Goal: Information Seeking & Learning: Learn about a topic

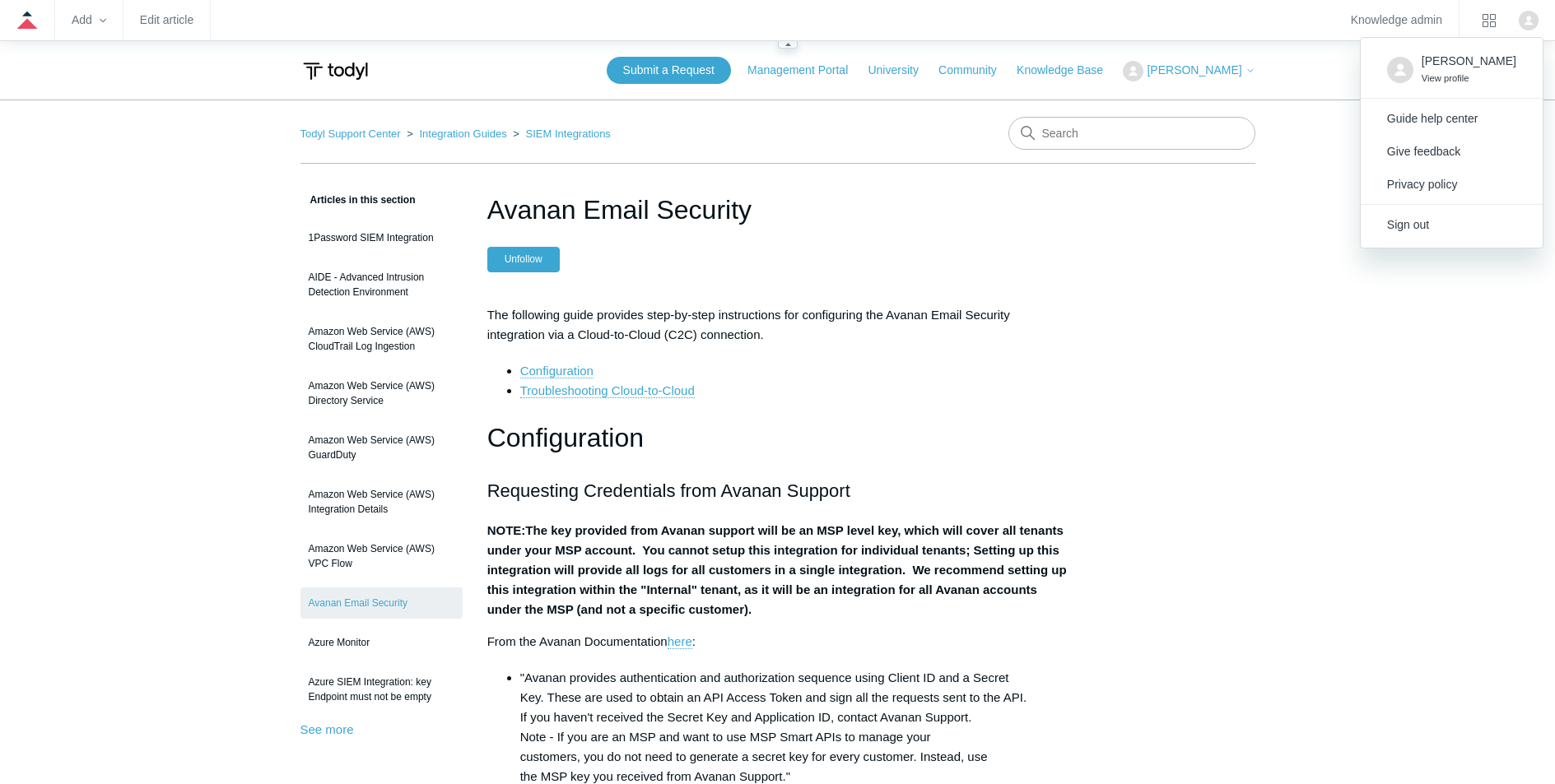
click at [1529, 22] on img "Click your profile icon to open the profile menu" at bounding box center [1529, 20] width 20 height 20
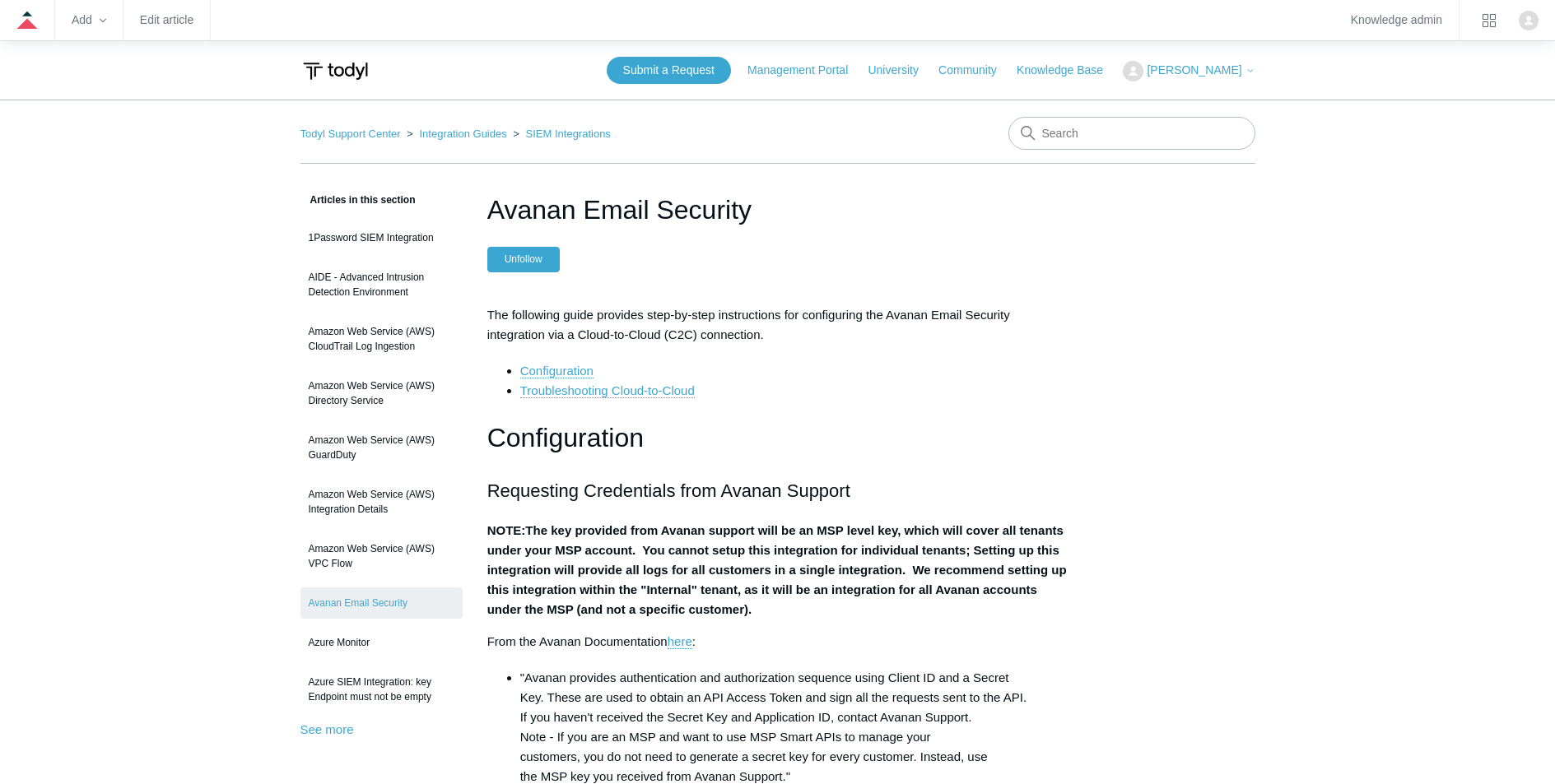
click at [1248, 71] on icon at bounding box center [1250, 71] width 10 height 10
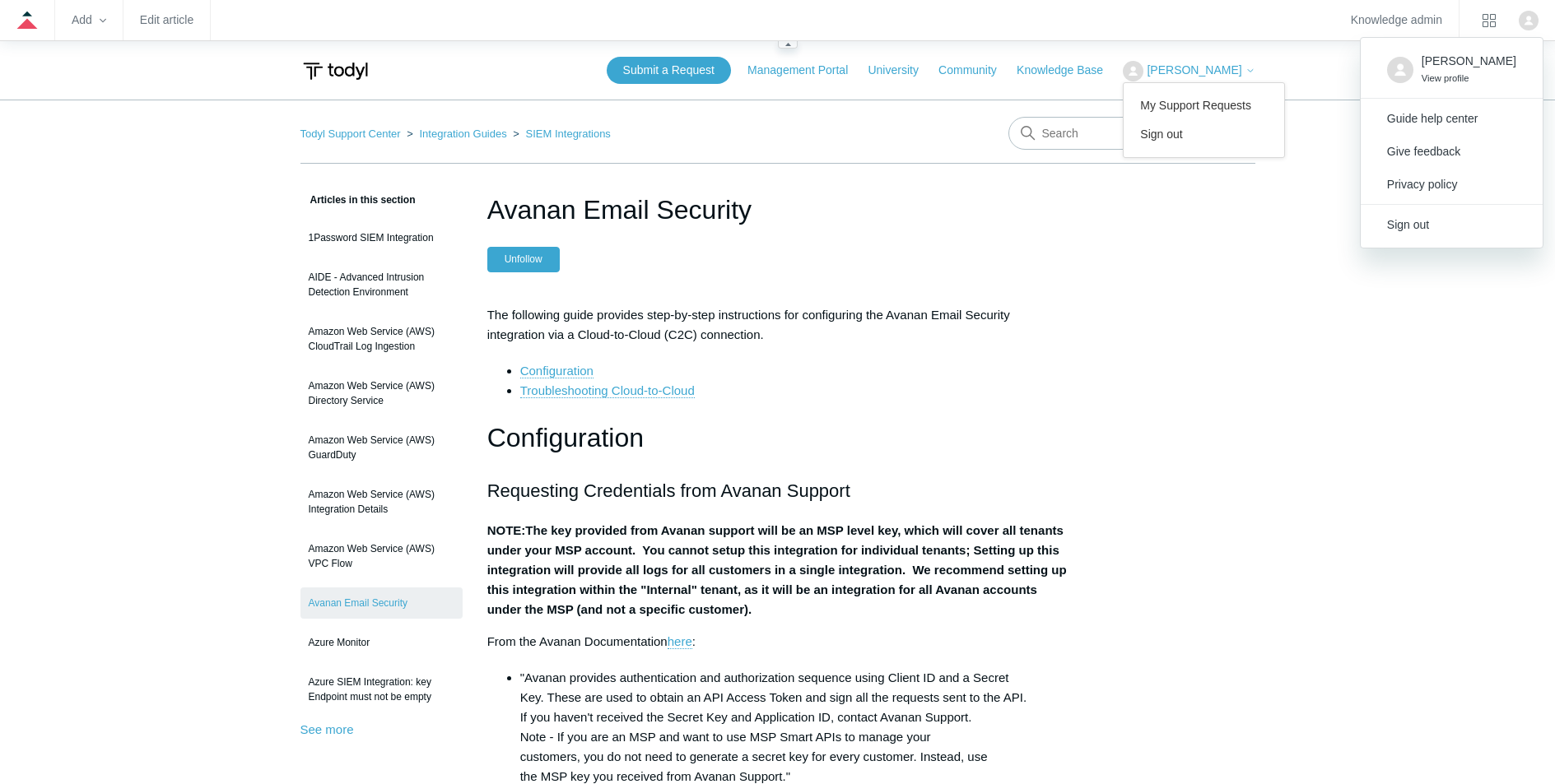
click at [1526, 27] on img "Click your profile icon to open the profile menu" at bounding box center [1529, 20] width 20 height 20
click at [1467, 67] on zd-hc-name "Ross Baldwin View profile" at bounding box center [1469, 69] width 95 height 34
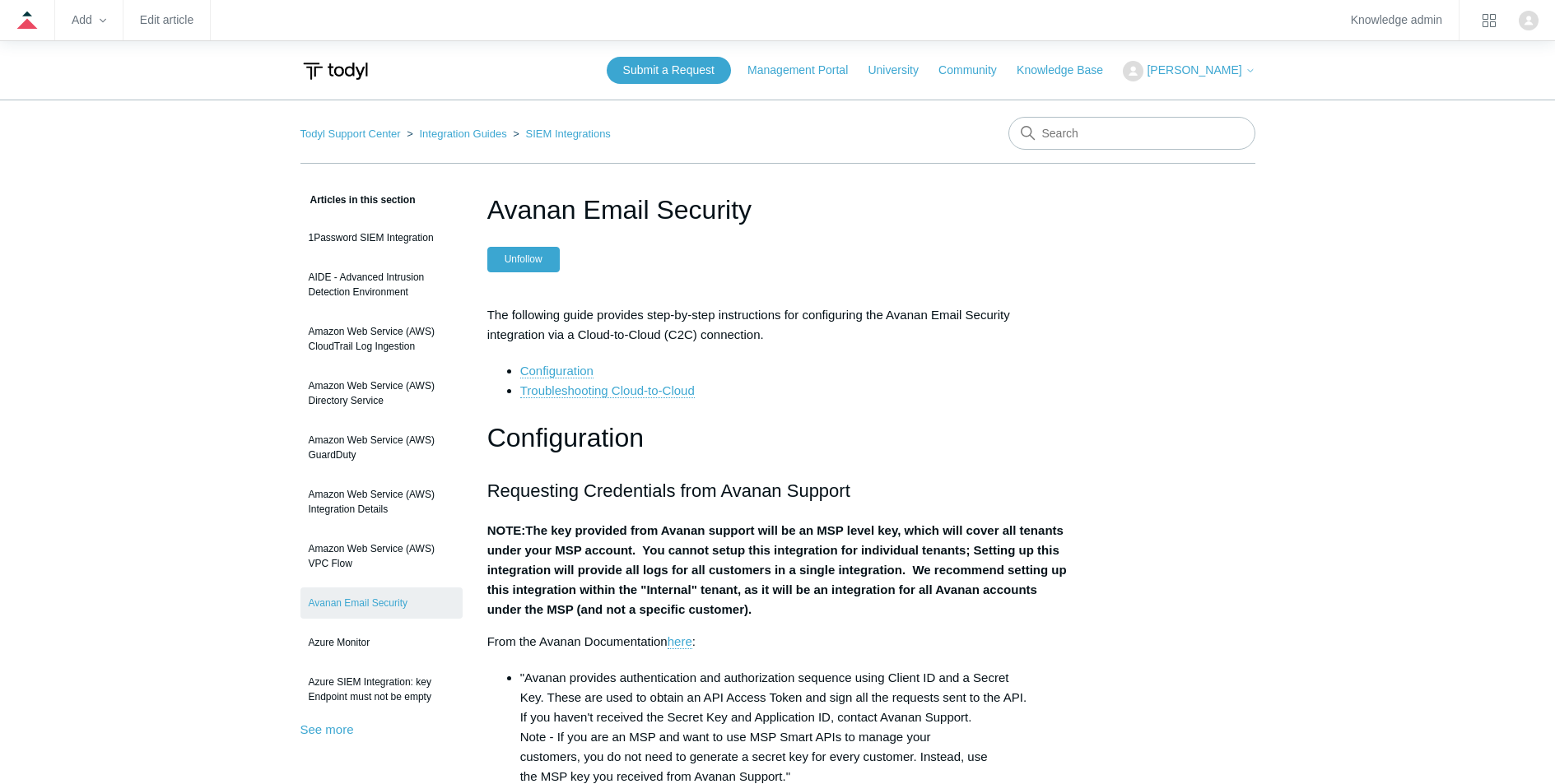
drag, startPoint x: 1389, startPoint y: 278, endPoint x: 1374, endPoint y: 5, distance: 273.4
click at [459, 137] on link "Integration Guides" at bounding box center [463, 133] width 87 height 12
click at [559, 132] on link "SIEM Integrations" at bounding box center [568, 133] width 85 height 12
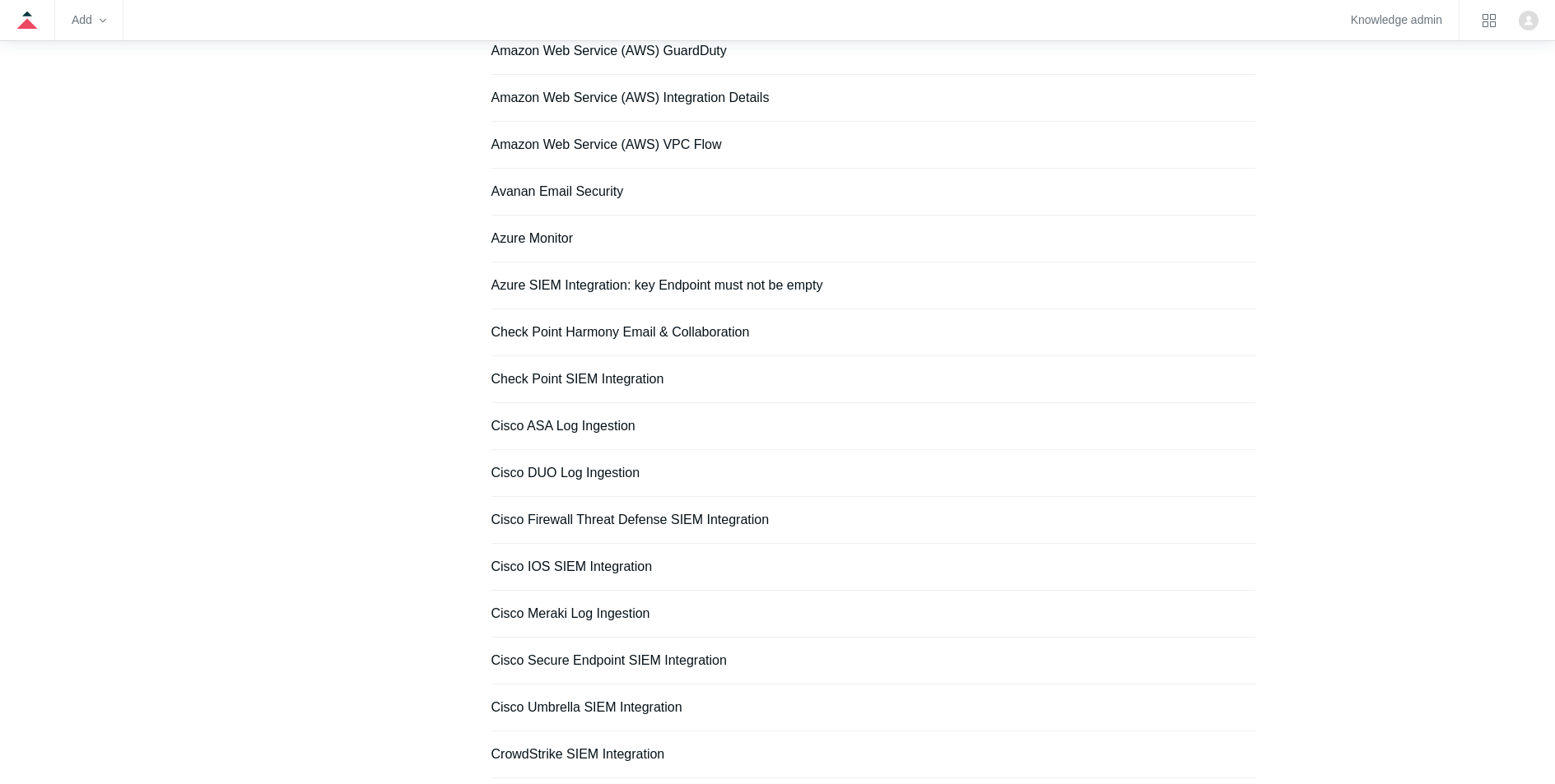
scroll to position [399, 0]
click at [606, 376] on link "Check Point SIEM Integration" at bounding box center [578, 378] width 173 height 14
click at [604, 375] on link "Check Point SIEM Integration" at bounding box center [578, 378] width 173 height 14
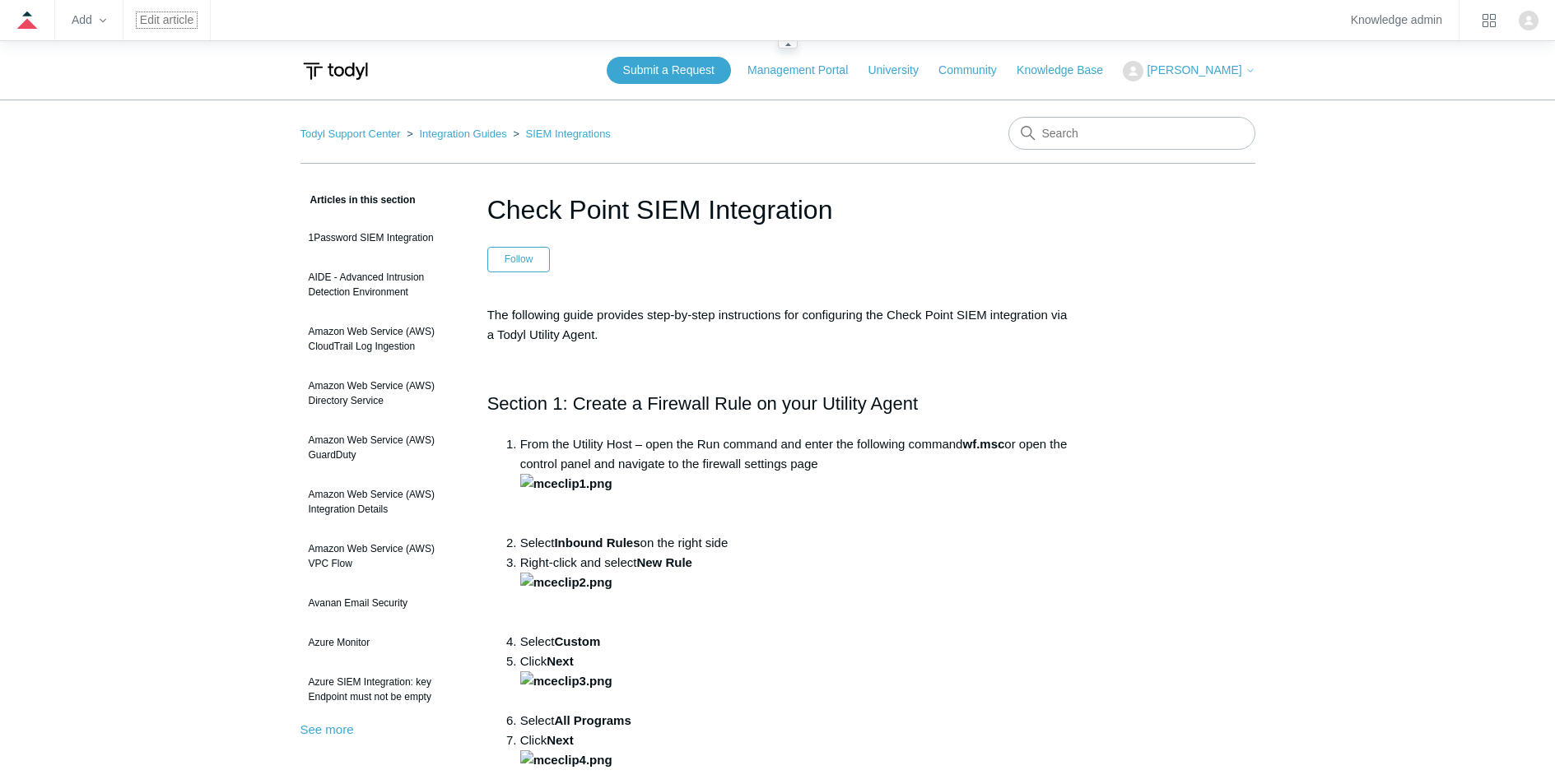
click at [169, 24] on link "Edit article" at bounding box center [166, 20] width 53 height 9
click at [553, 135] on link "SIEM Integrations" at bounding box center [568, 133] width 85 height 12
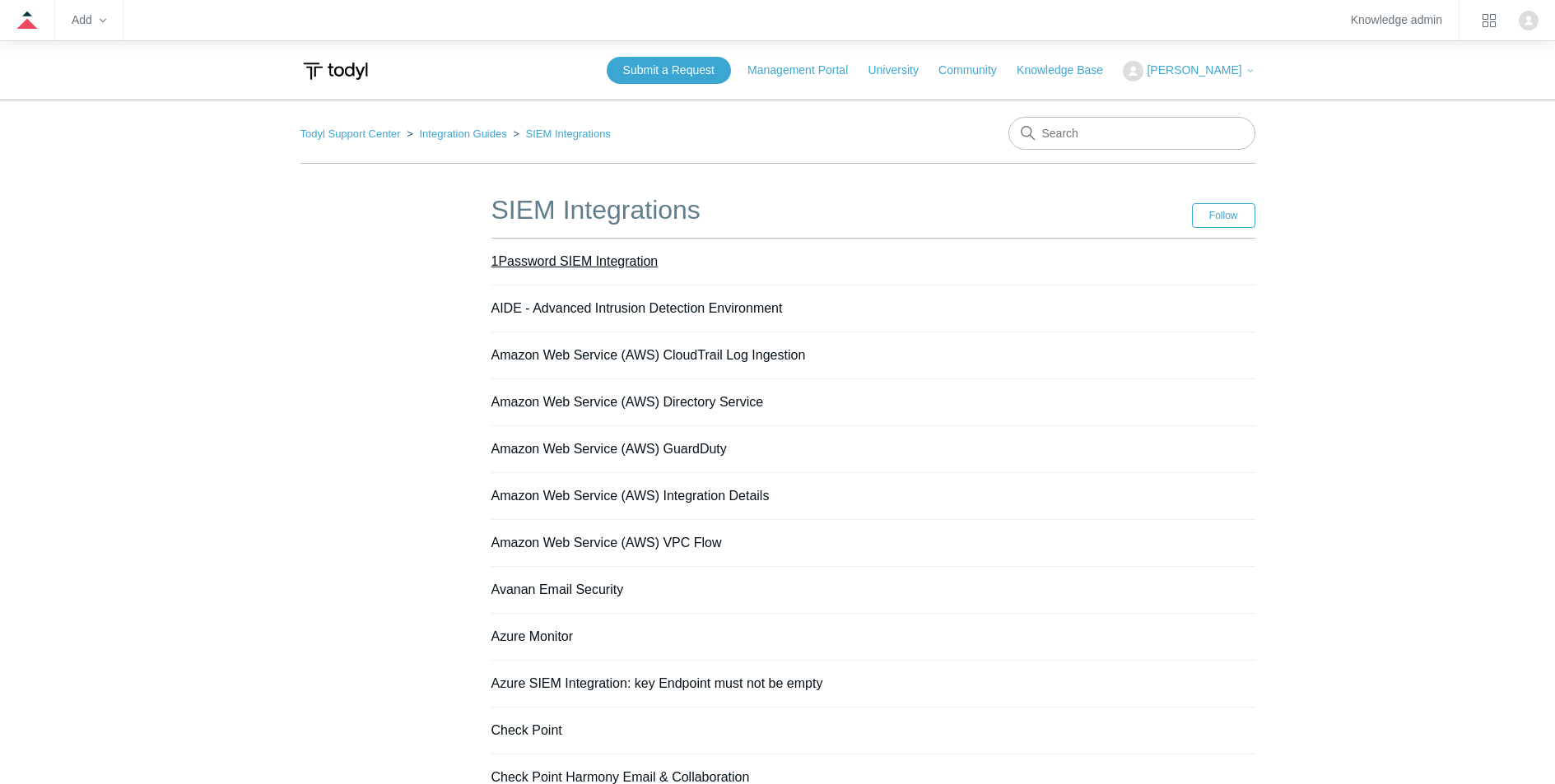
click at [567, 260] on link "1Password SIEM Integration" at bounding box center [575, 261] width 167 height 14
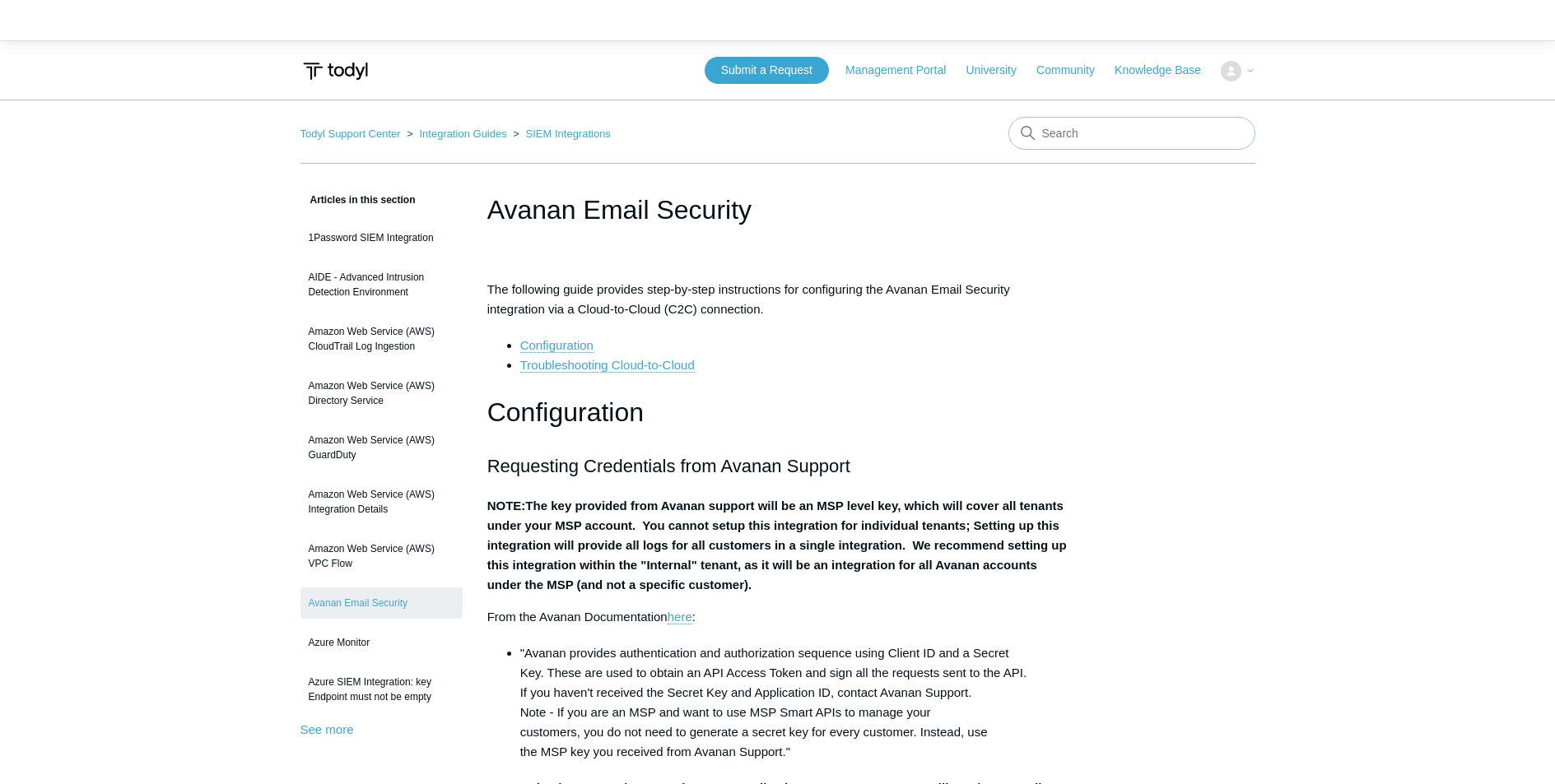
scroll to position [1552, 0]
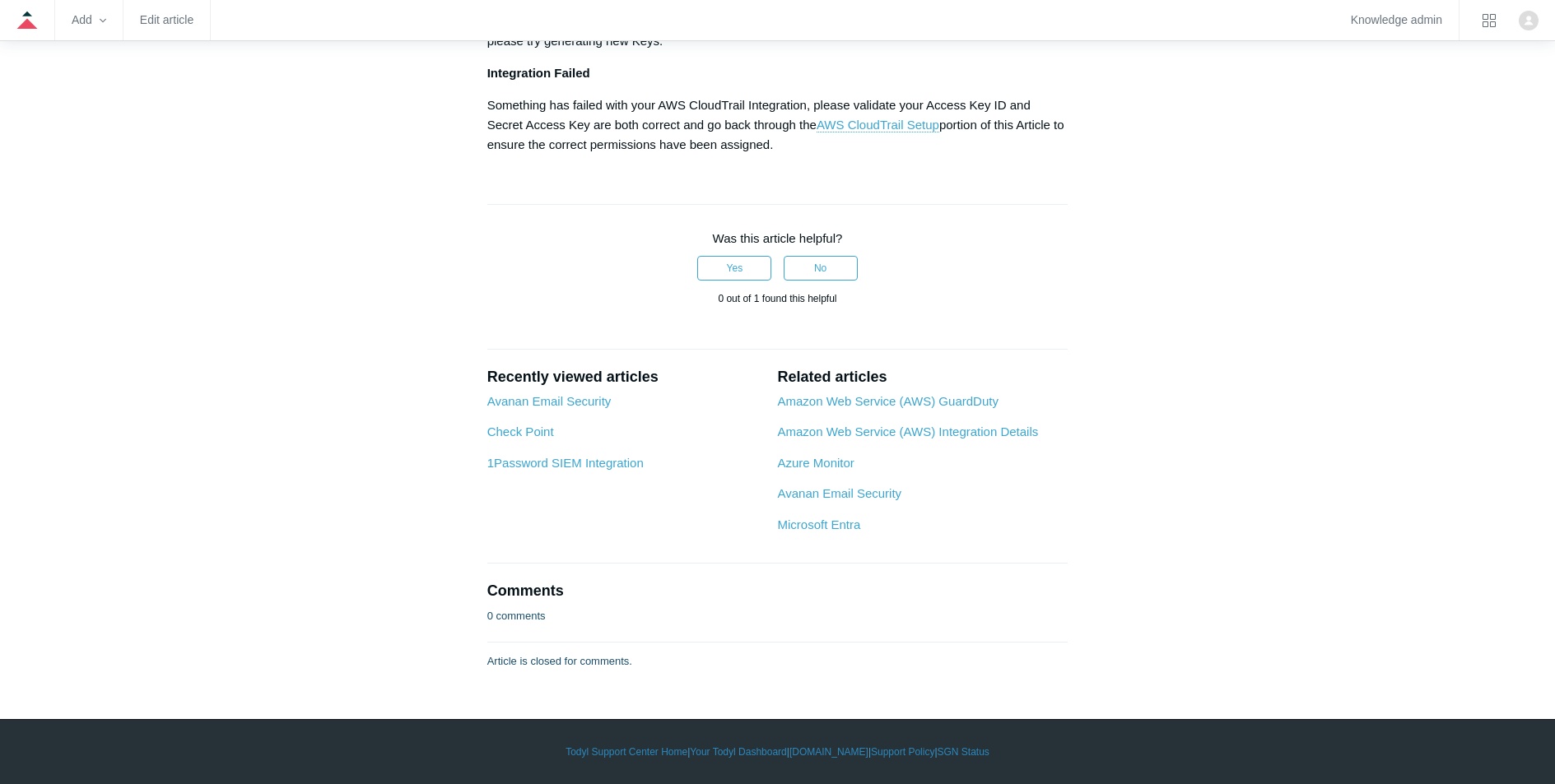
scroll to position [10539, 0]
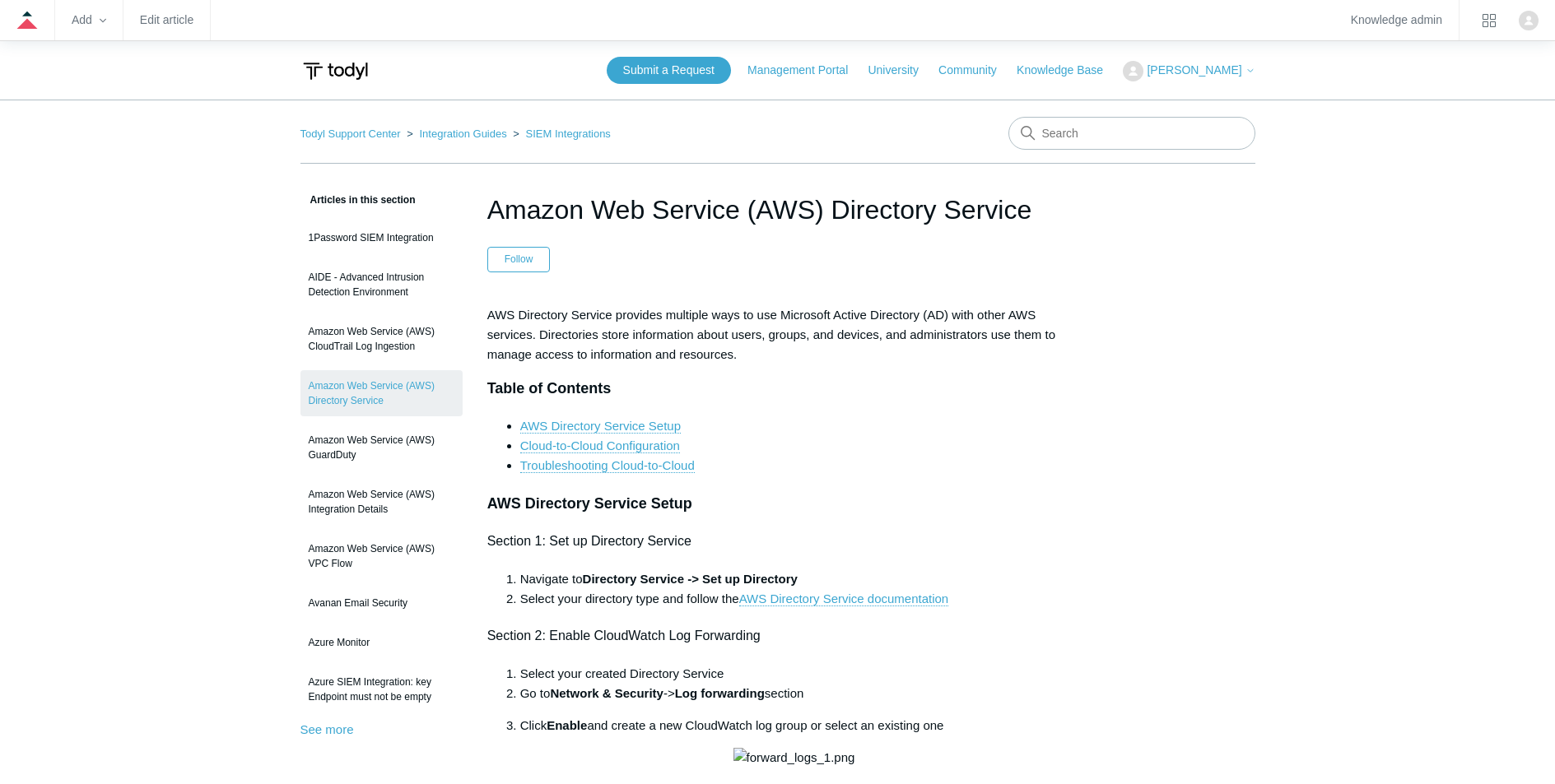
scroll to position [4394, 0]
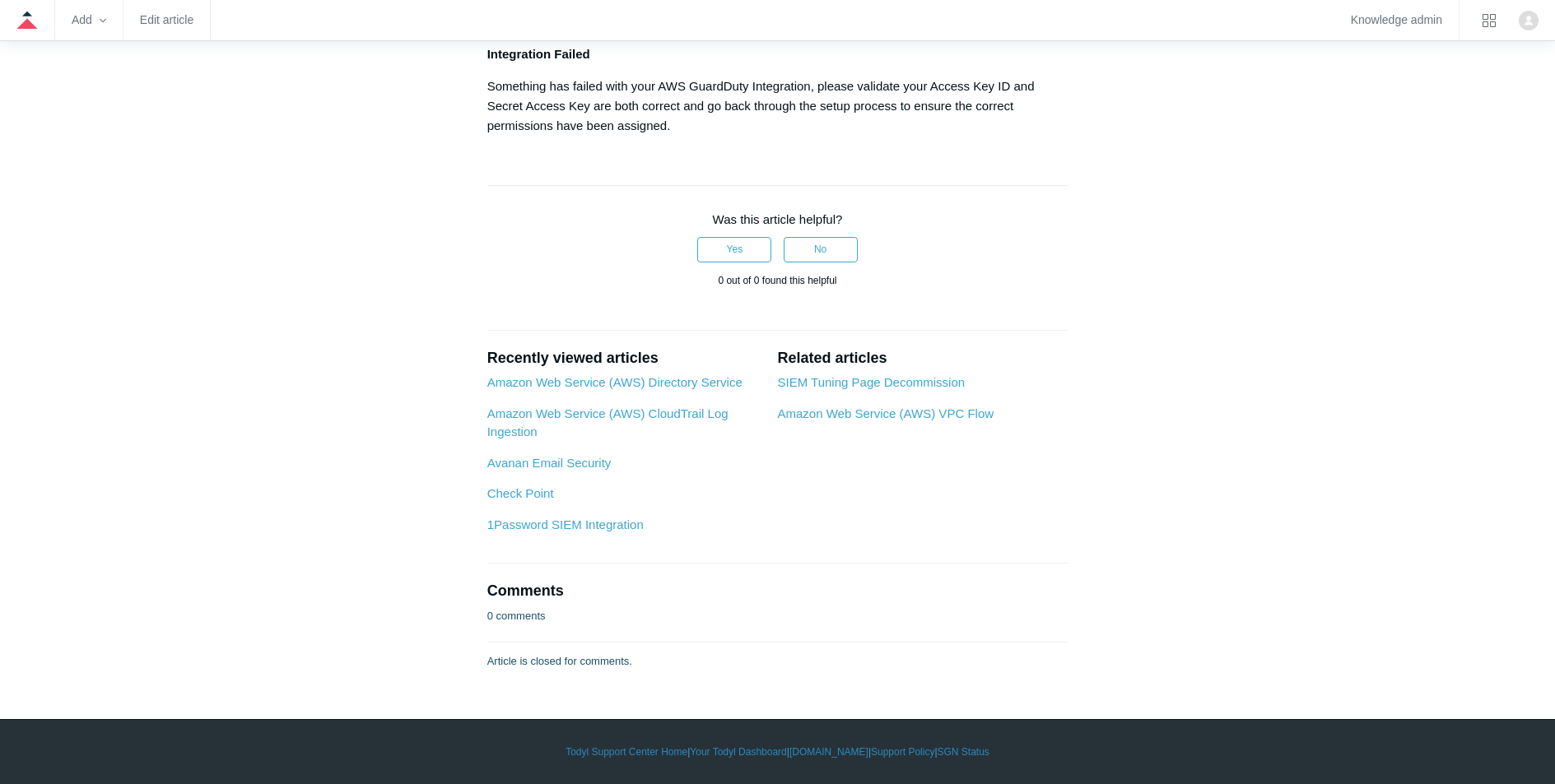
scroll to position [5756, 0]
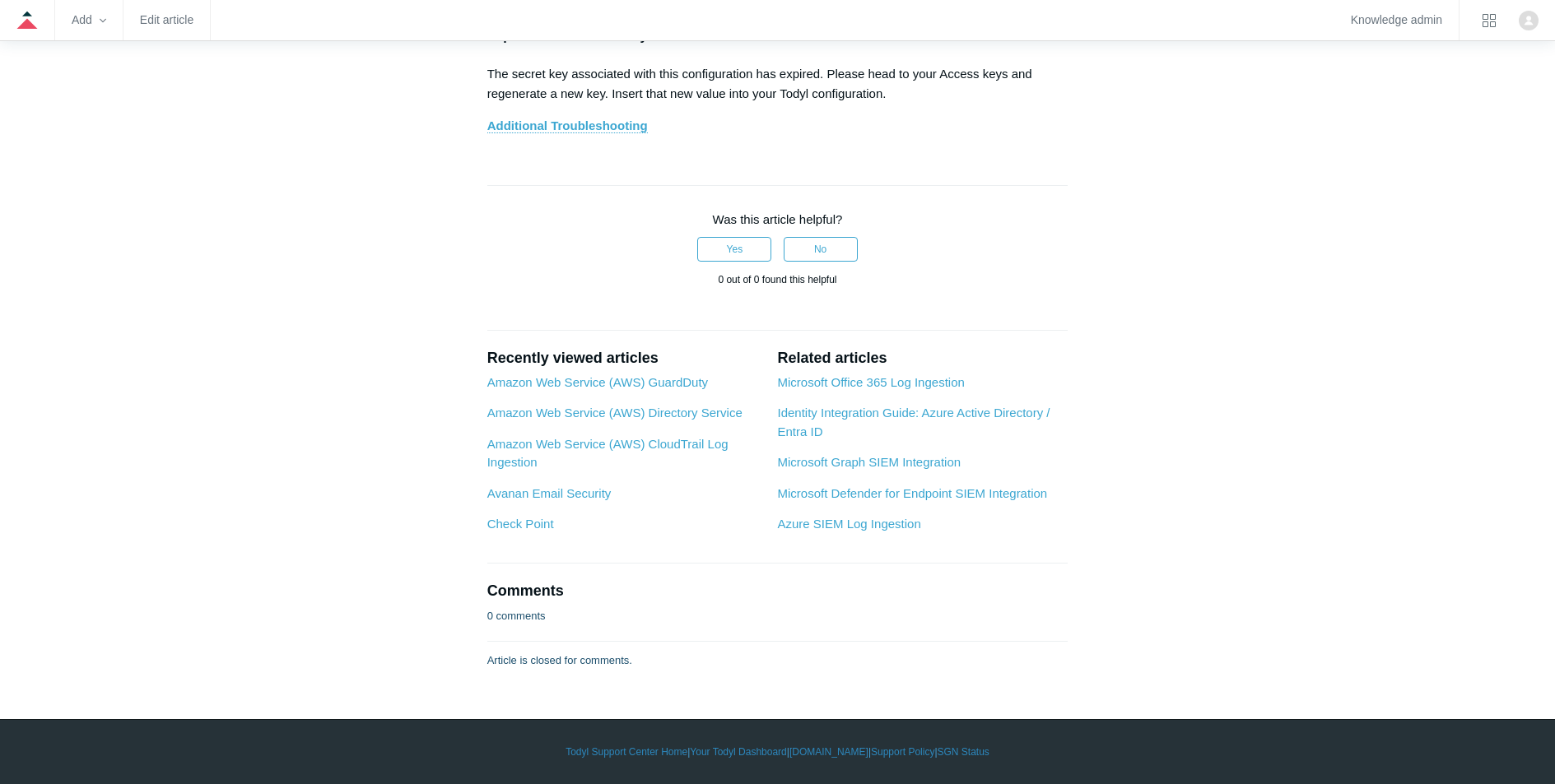
scroll to position [11065, 0]
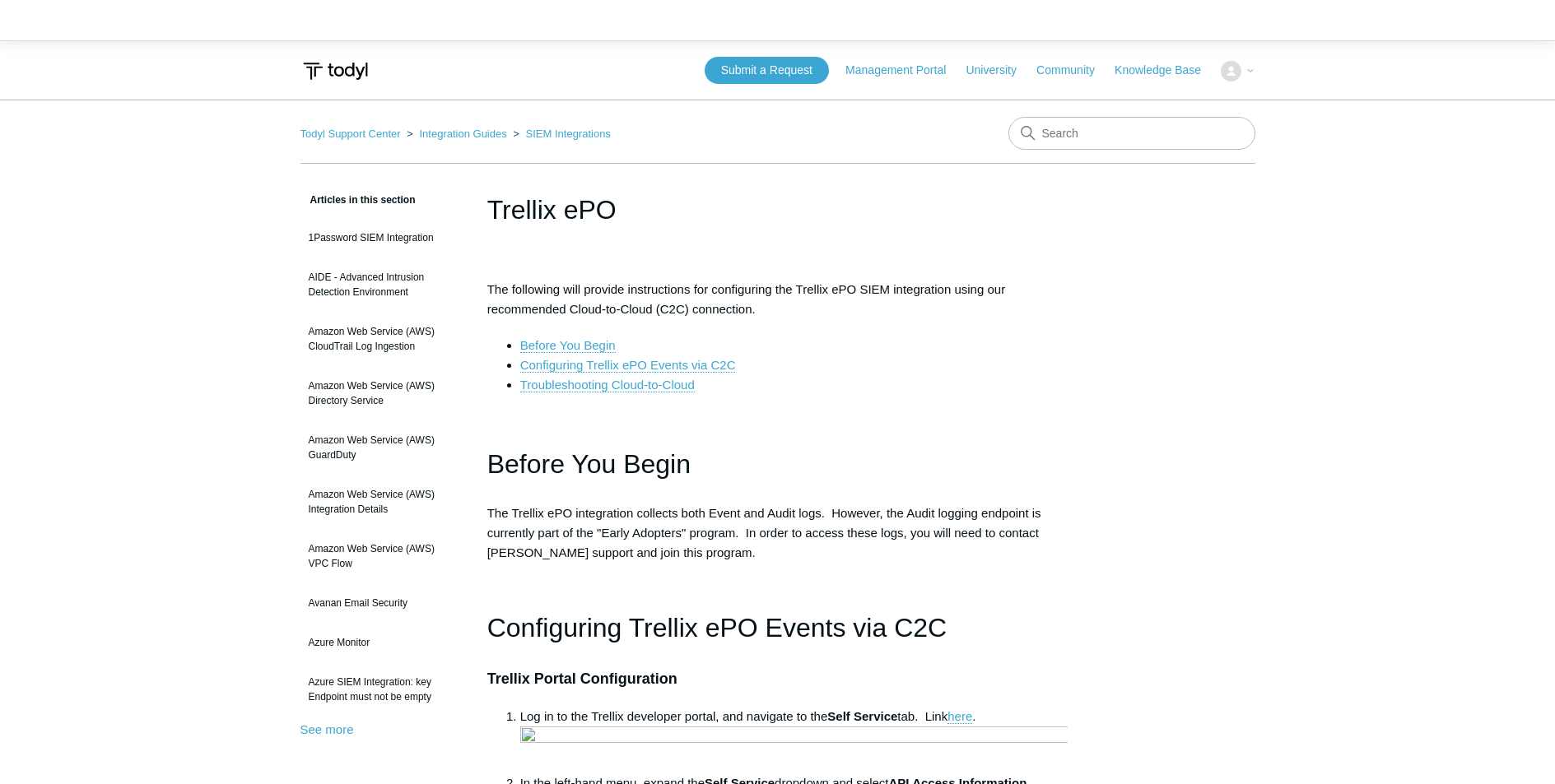
scroll to position [2534, 0]
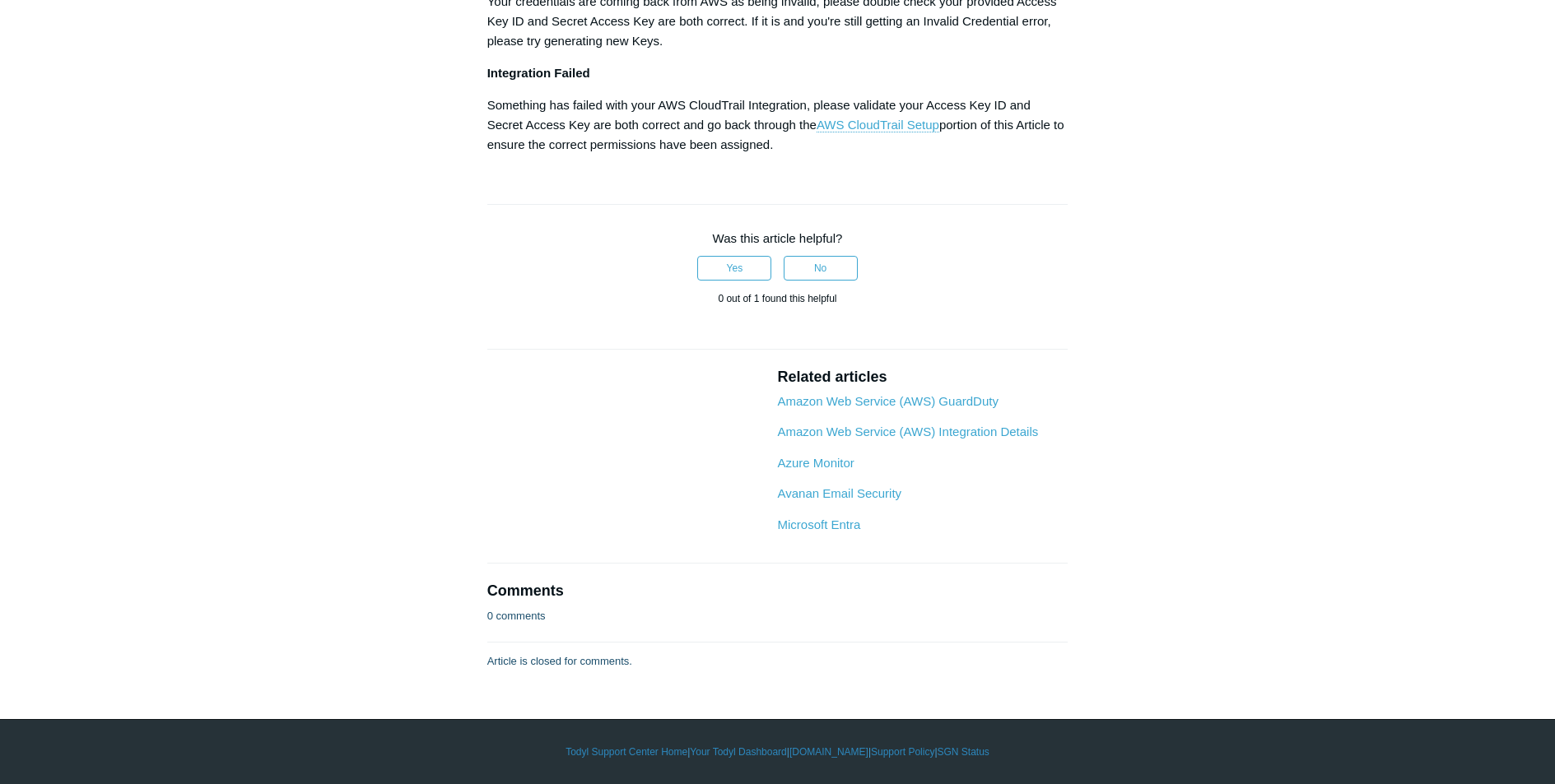
scroll to position [10539, 0]
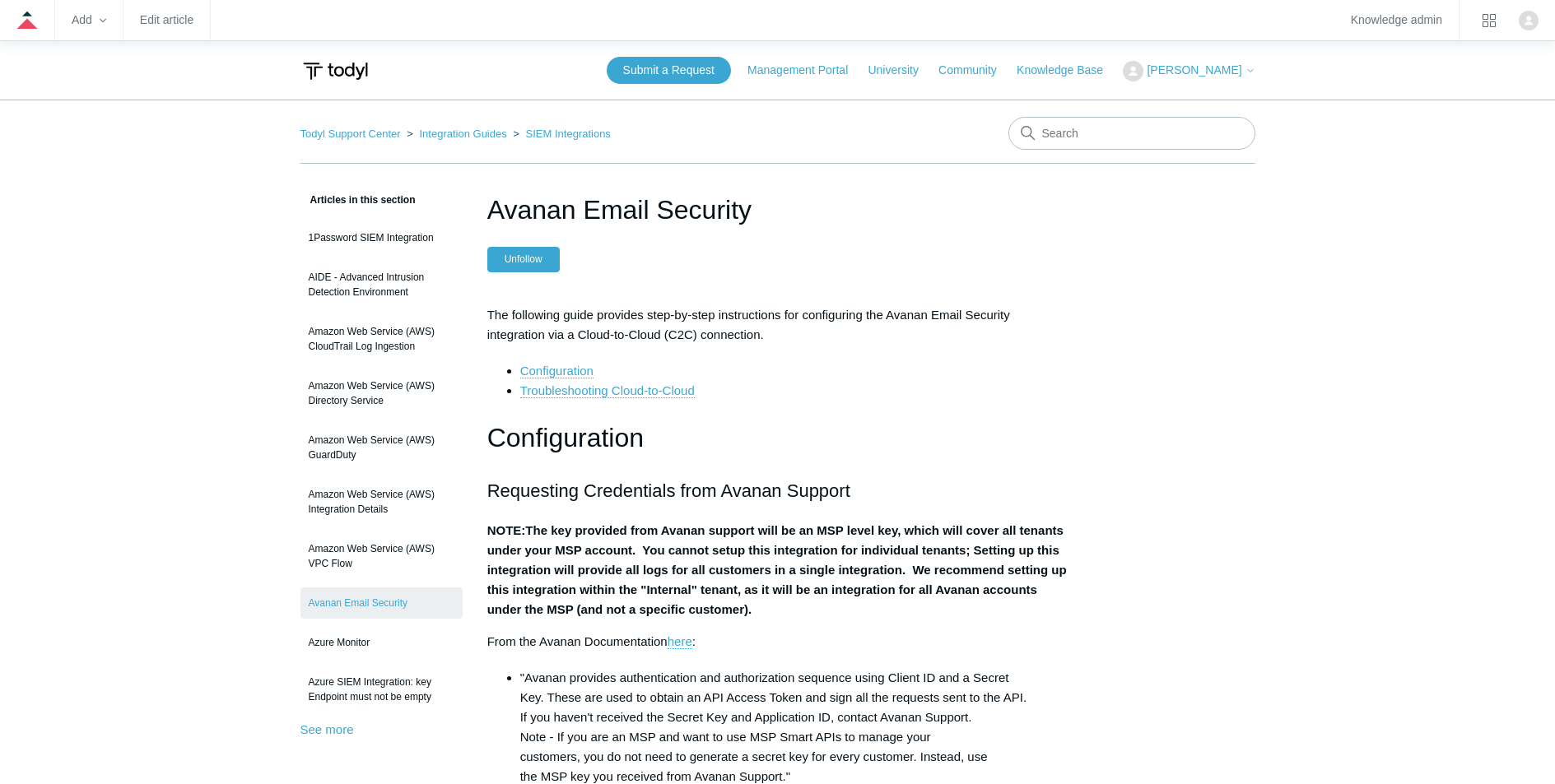
scroll to position [1552, 0]
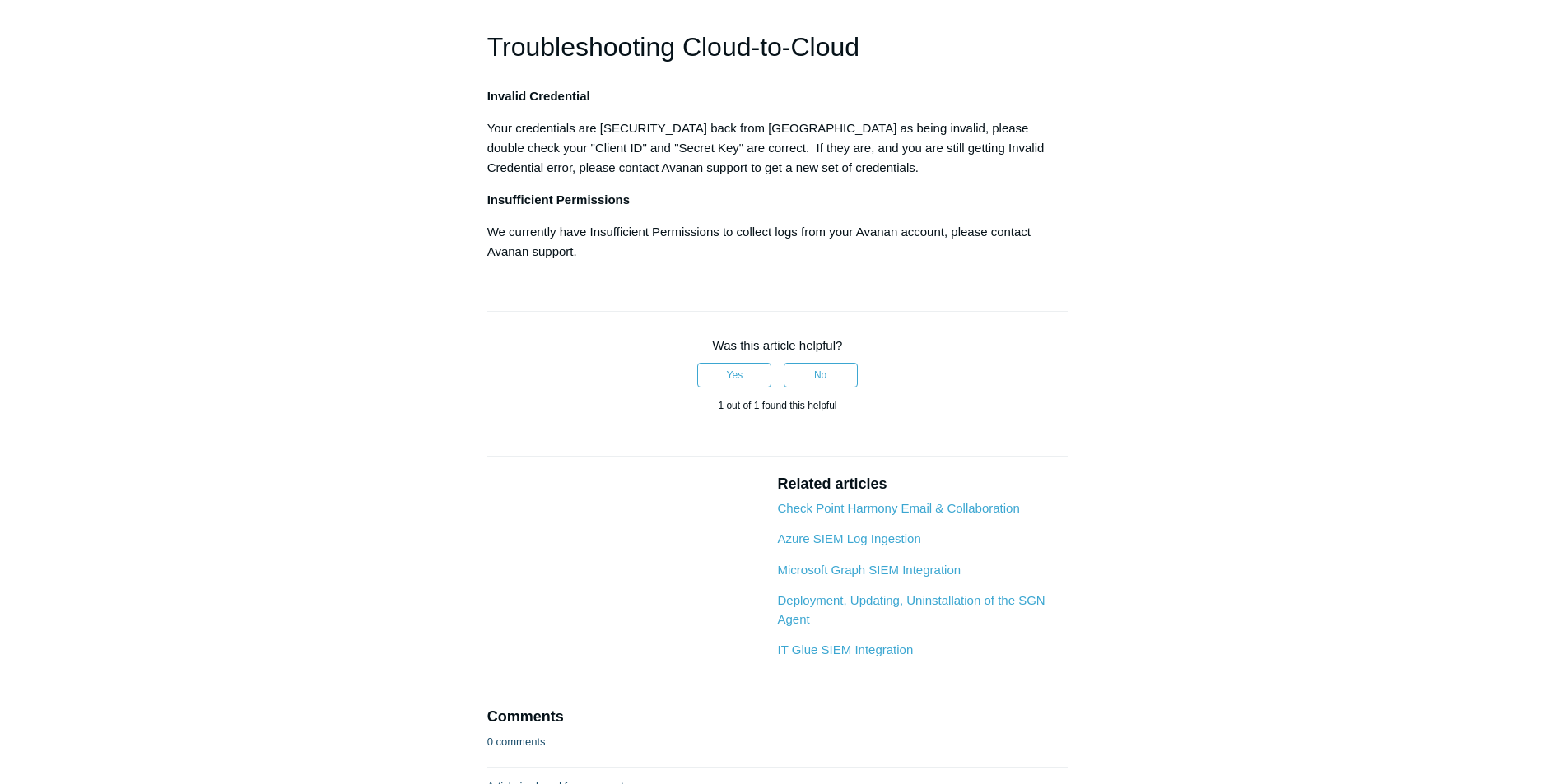
scroll to position [1552, 0]
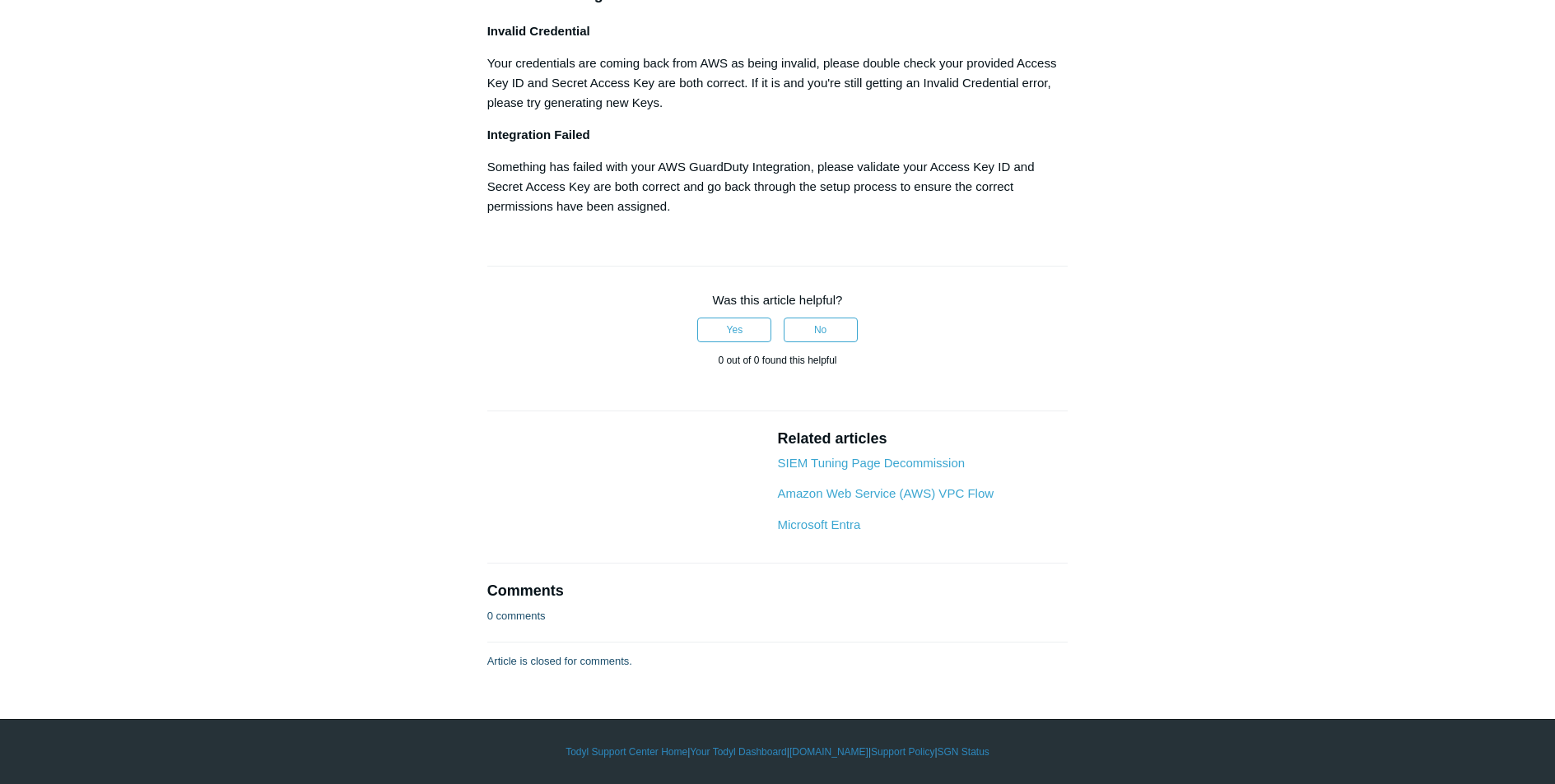
scroll to position [5756, 0]
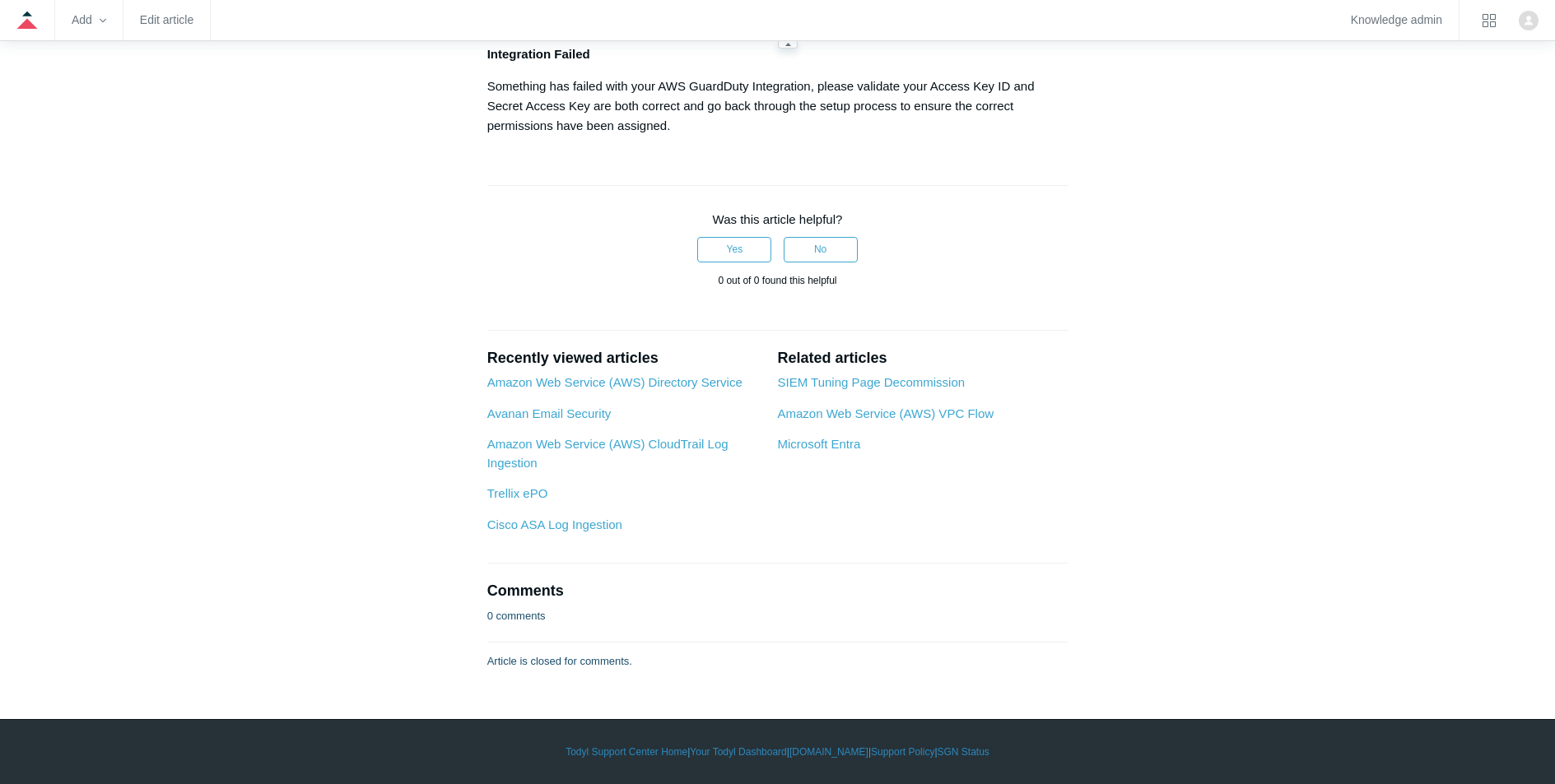
scroll to position [5756, 0]
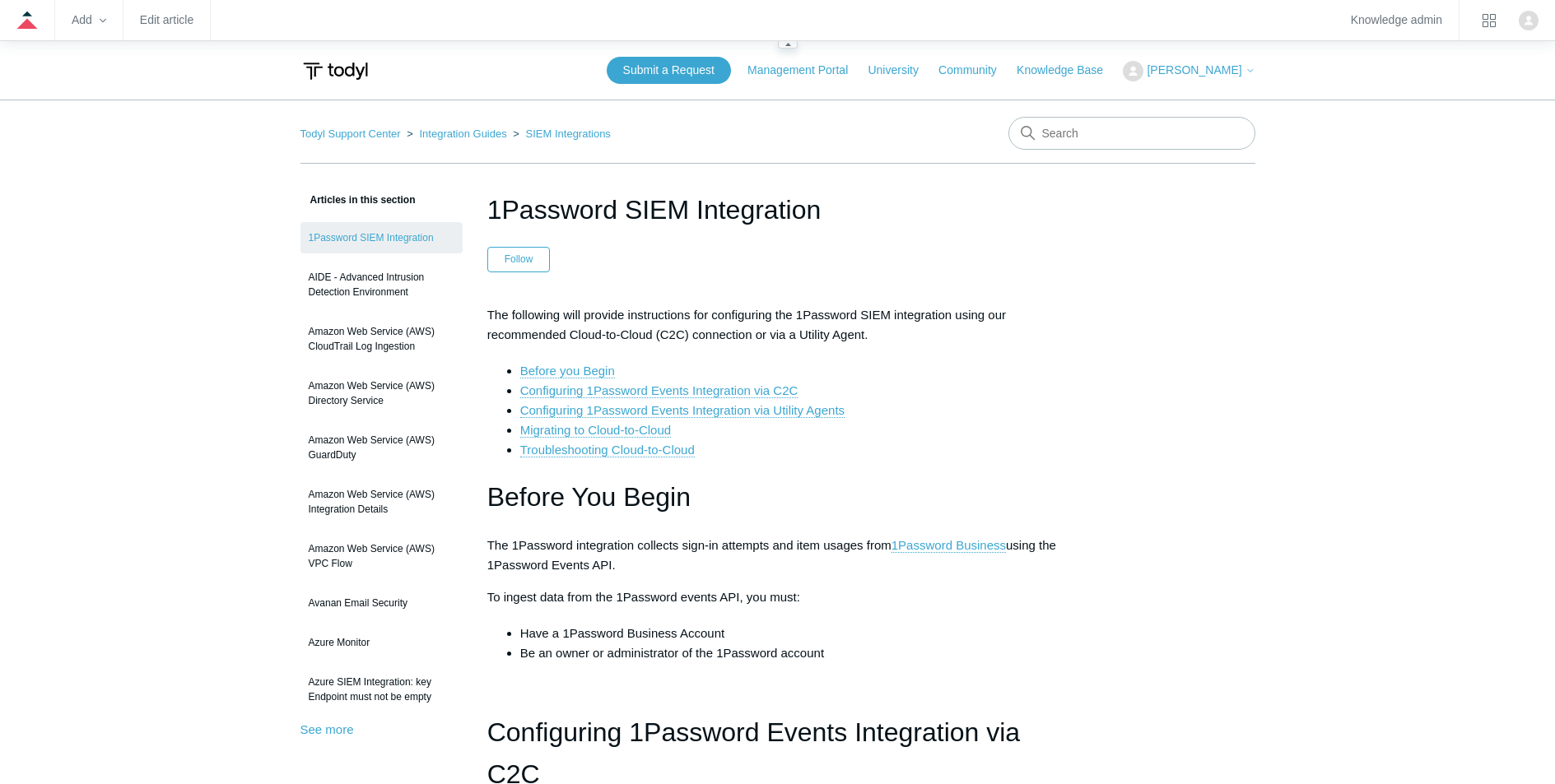
click at [153, 28] on zd-hc-navbar "Add Edit article Knowledge admin" at bounding box center [778, 20] width 1555 height 41
click at [158, 17] on link "Edit article" at bounding box center [166, 20] width 53 height 9
click at [526, 137] on link "SIEM Integrations" at bounding box center [568, 133] width 85 height 12
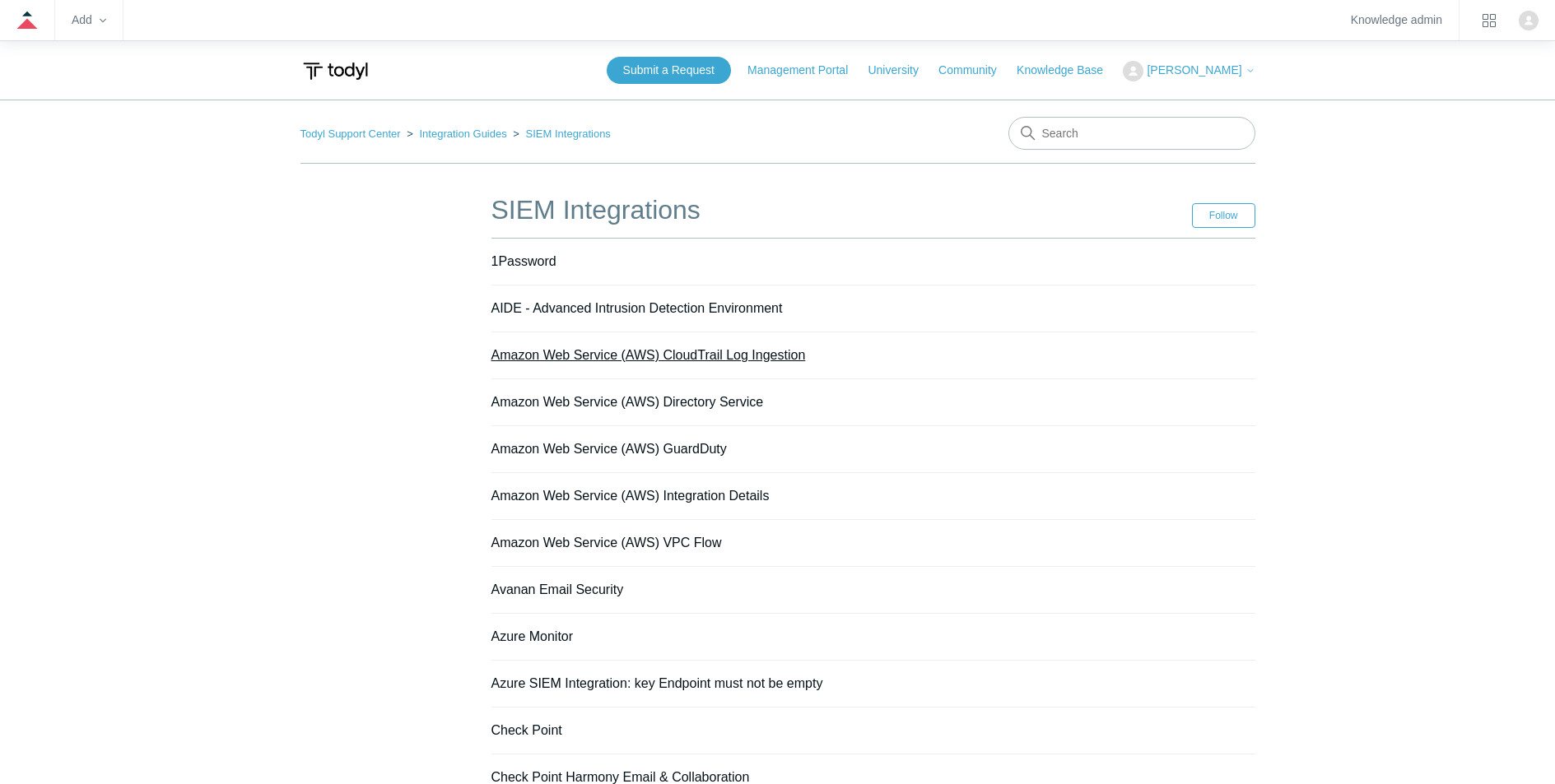
click at [737, 351] on link "Amazon Web Service (AWS) CloudTrail Log Ingestion" at bounding box center [648, 355] width 315 height 14
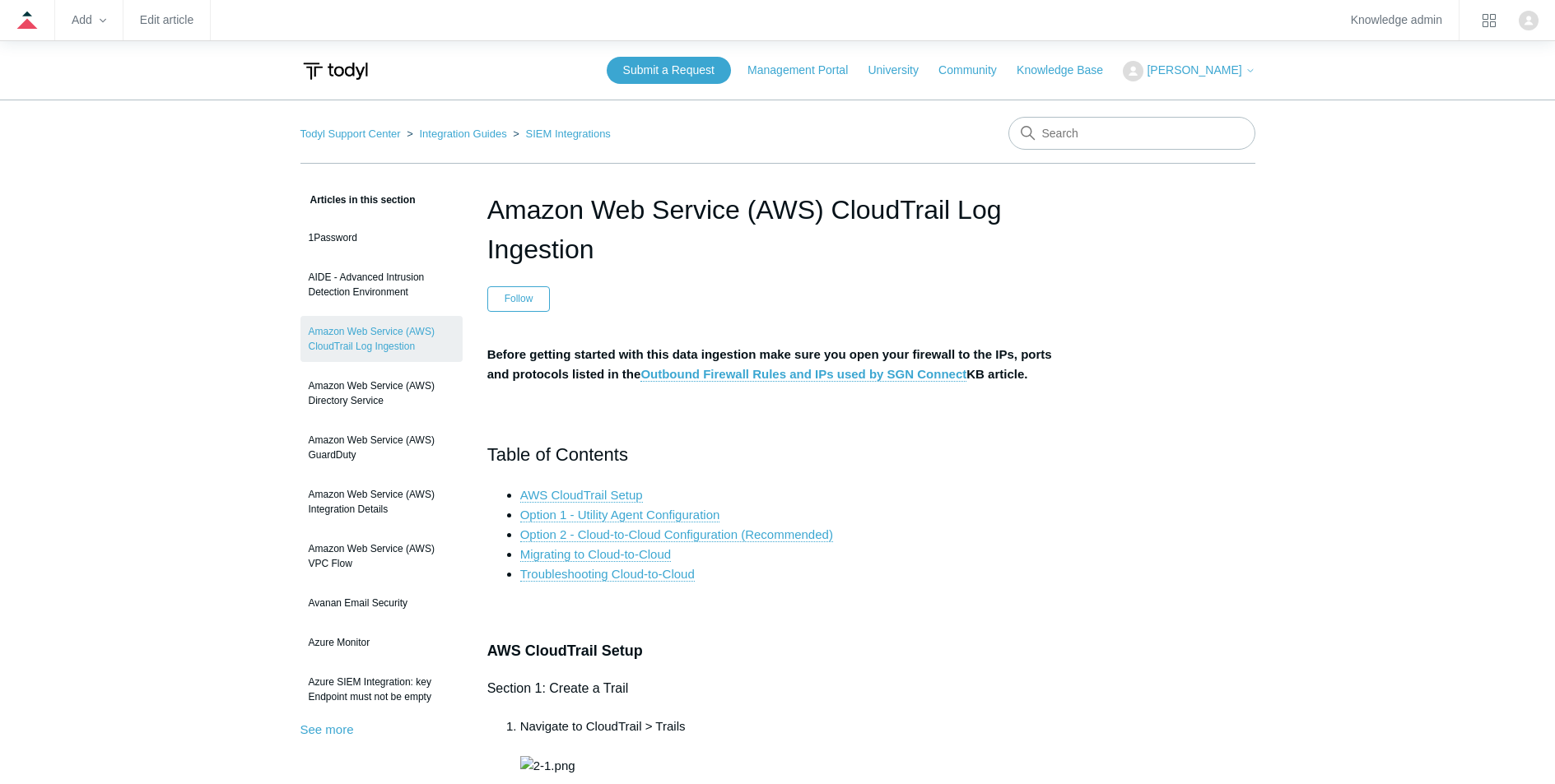
click at [906, 213] on h1 "Amazon Web Service (AWS) CloudTrail Log Ingestion" at bounding box center [778, 229] width 581 height 79
click at [188, 22] on link "Edit article" at bounding box center [166, 20] width 53 height 9
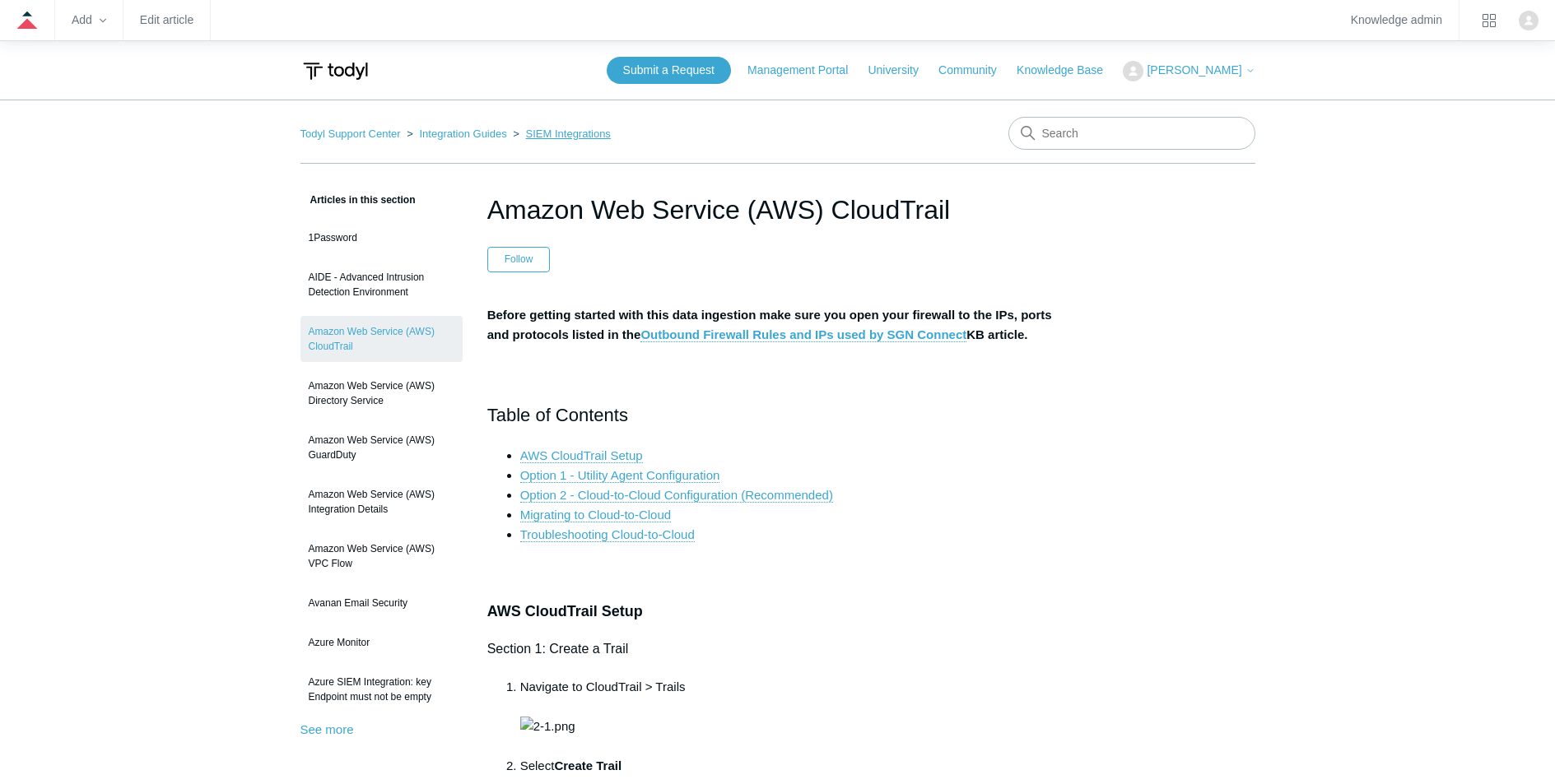
click at [556, 137] on link "SIEM Integrations" at bounding box center [568, 133] width 85 height 12
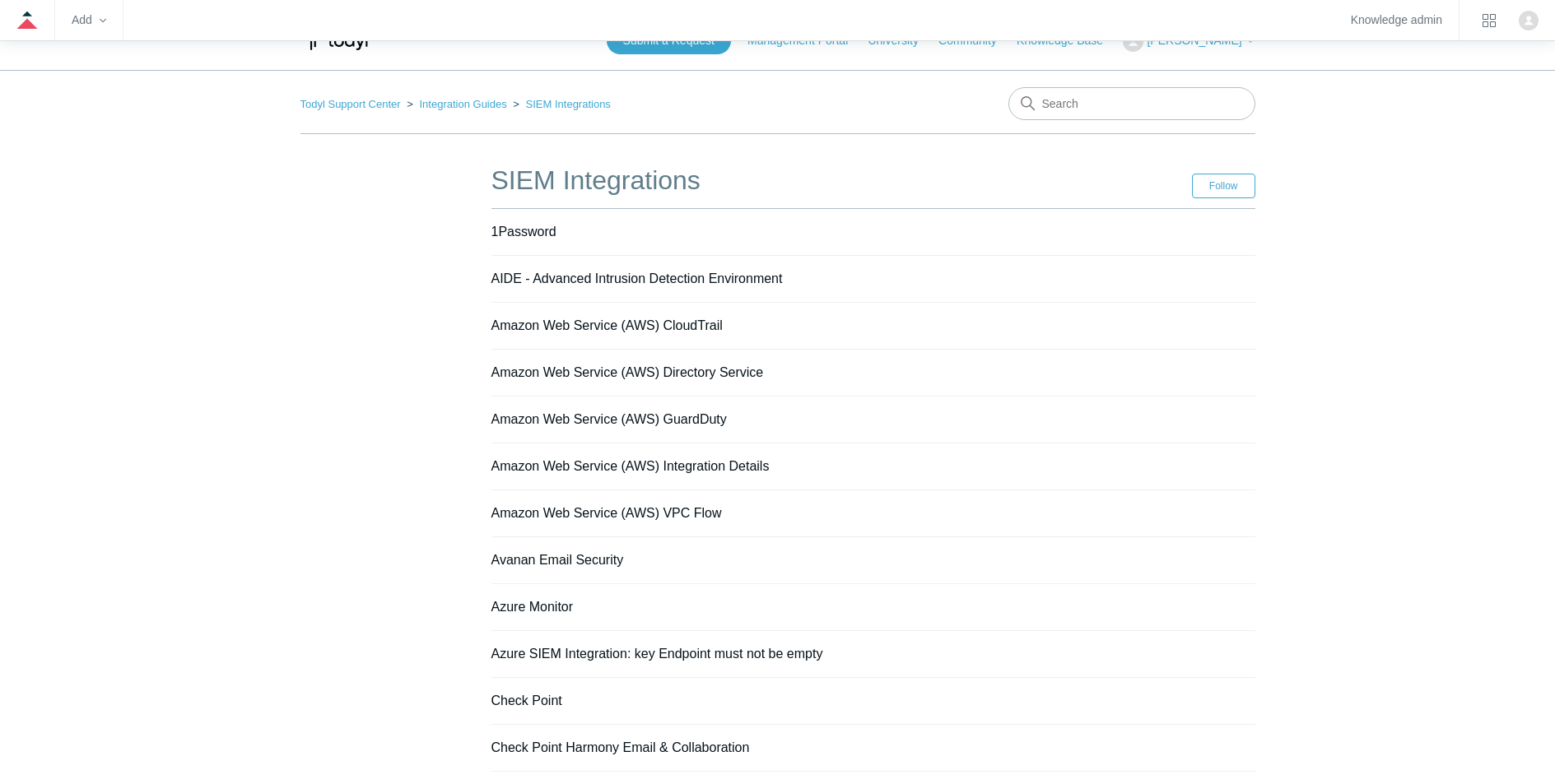
scroll to position [120, 0]
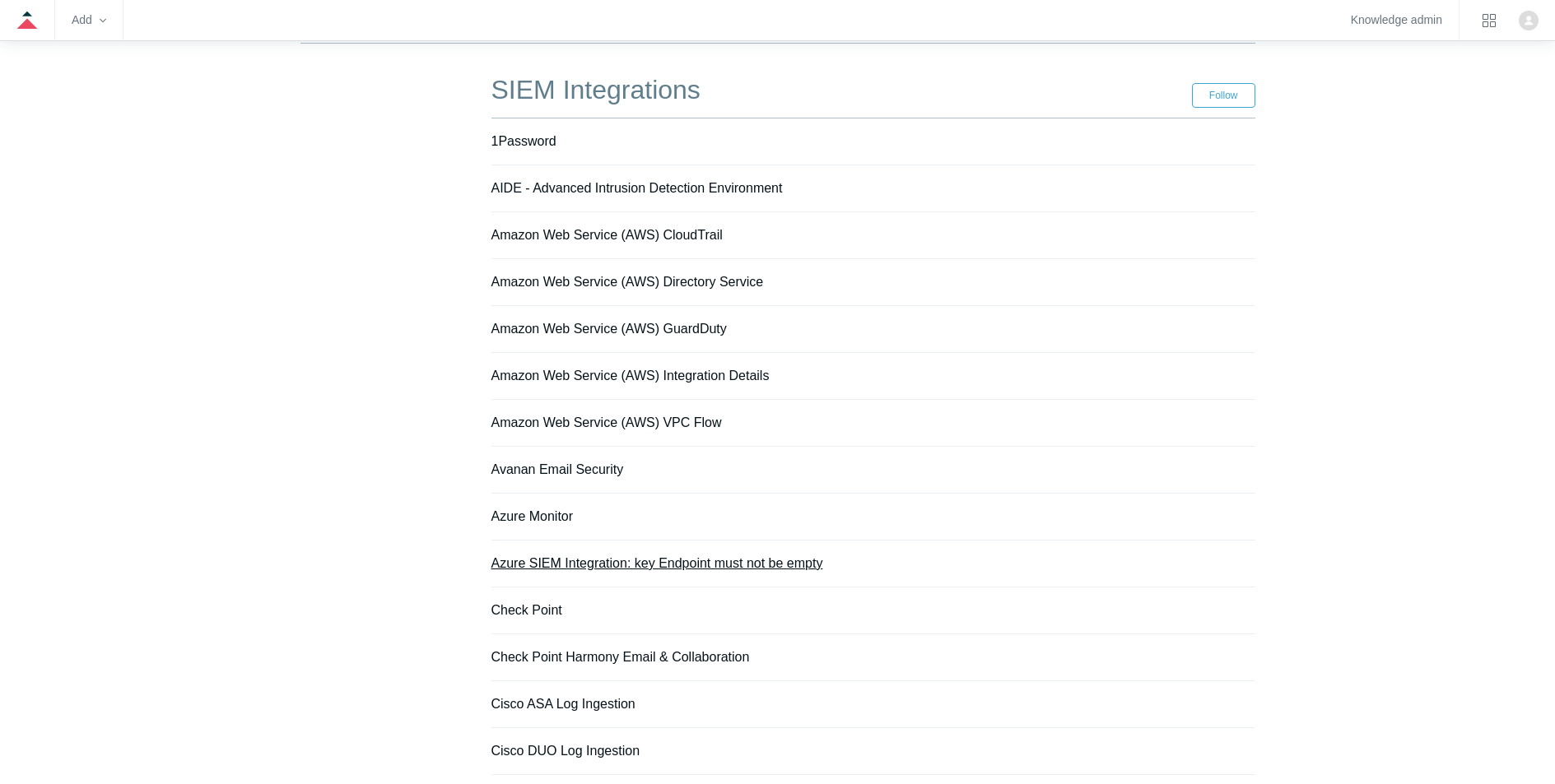
click at [707, 564] on link "Azure SIEM Integration: key Endpoint must not be empty" at bounding box center [657, 564] width 332 height 14
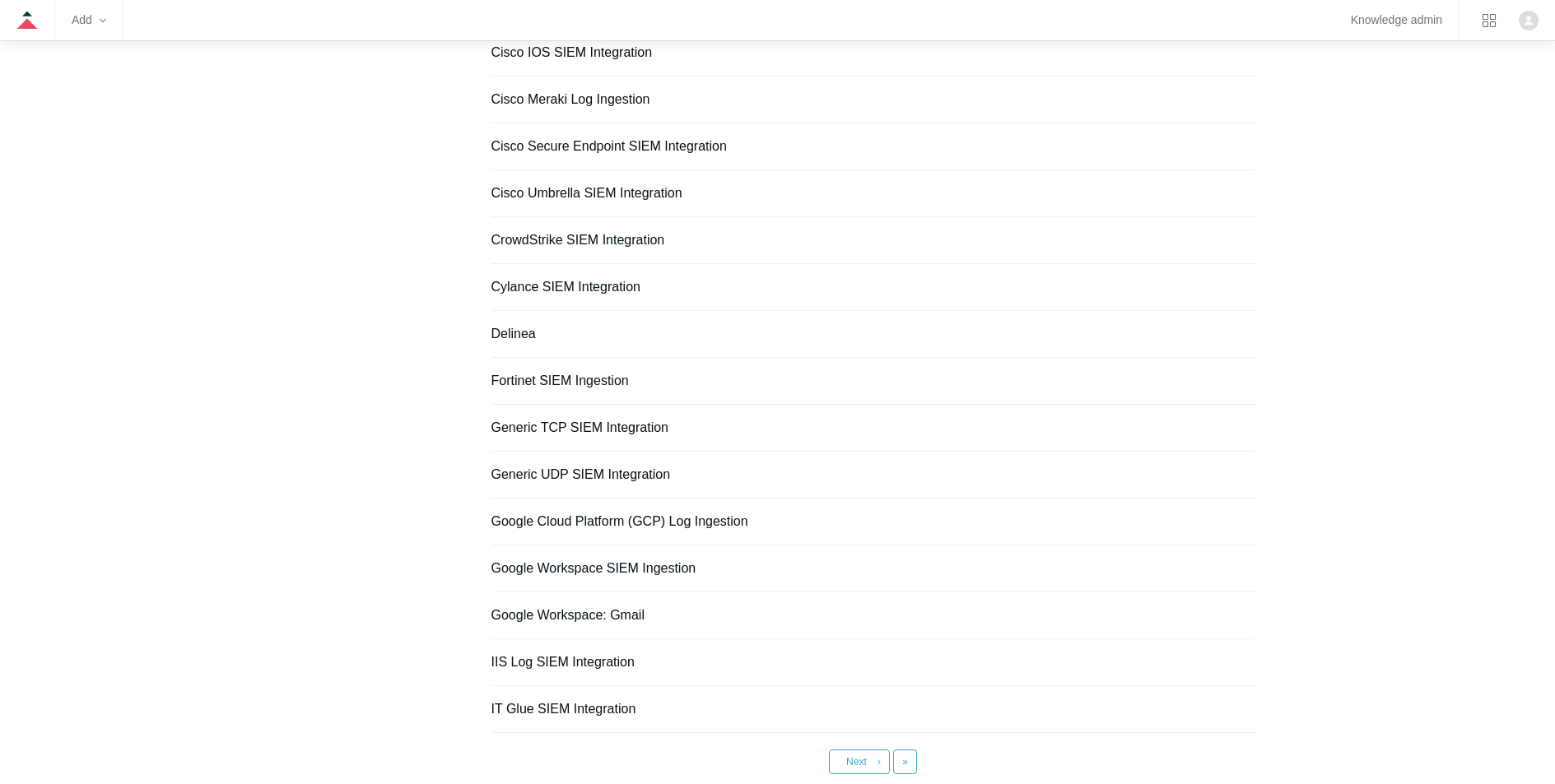
scroll to position [1033, 0]
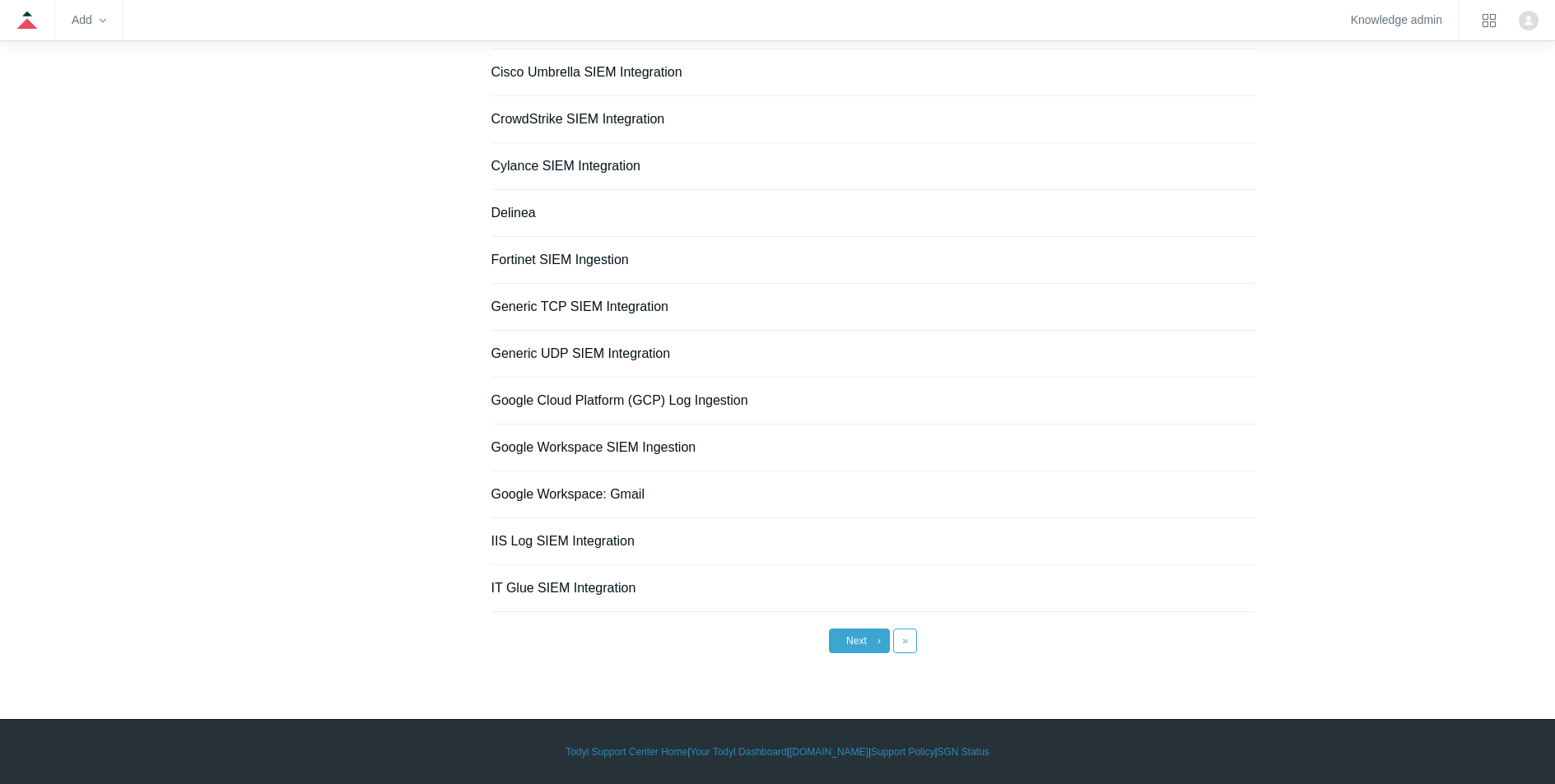
click at [856, 635] on span "Next" at bounding box center [857, 640] width 21 height 11
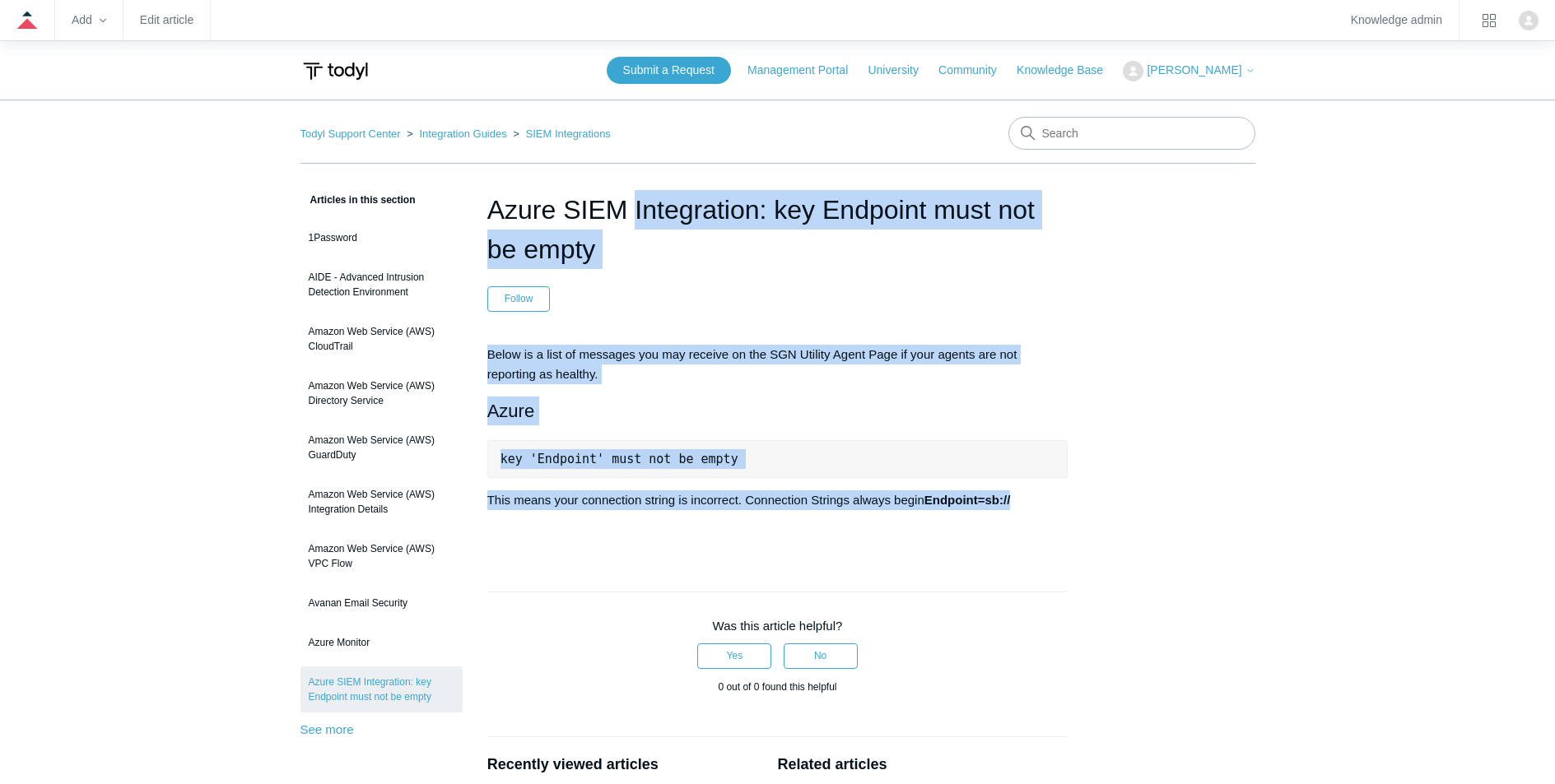
drag, startPoint x: 487, startPoint y: 204, endPoint x: 1054, endPoint y: 499, distance: 639.2
click at [1054, 499] on article "Azure SIEM Integration: key Endpoint must not be empty Follow Not yet followed …" at bounding box center [778, 624] width 631 height 868
click at [1041, 501] on p "This means your connection string is incorrect. Connection Strings always begin…" at bounding box center [778, 500] width 581 height 20
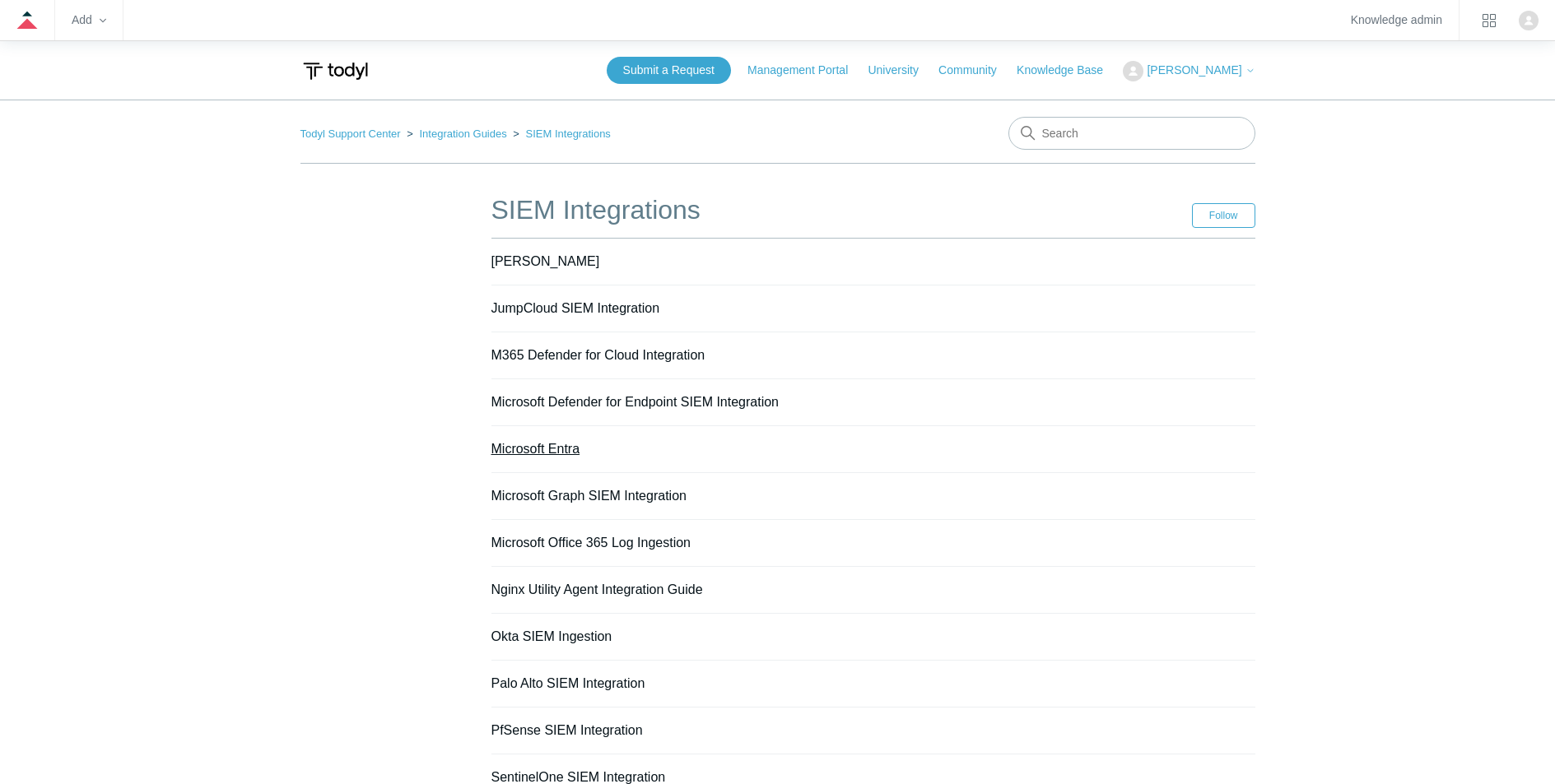
click at [530, 447] on link "Microsoft Entra" at bounding box center [536, 449] width 89 height 14
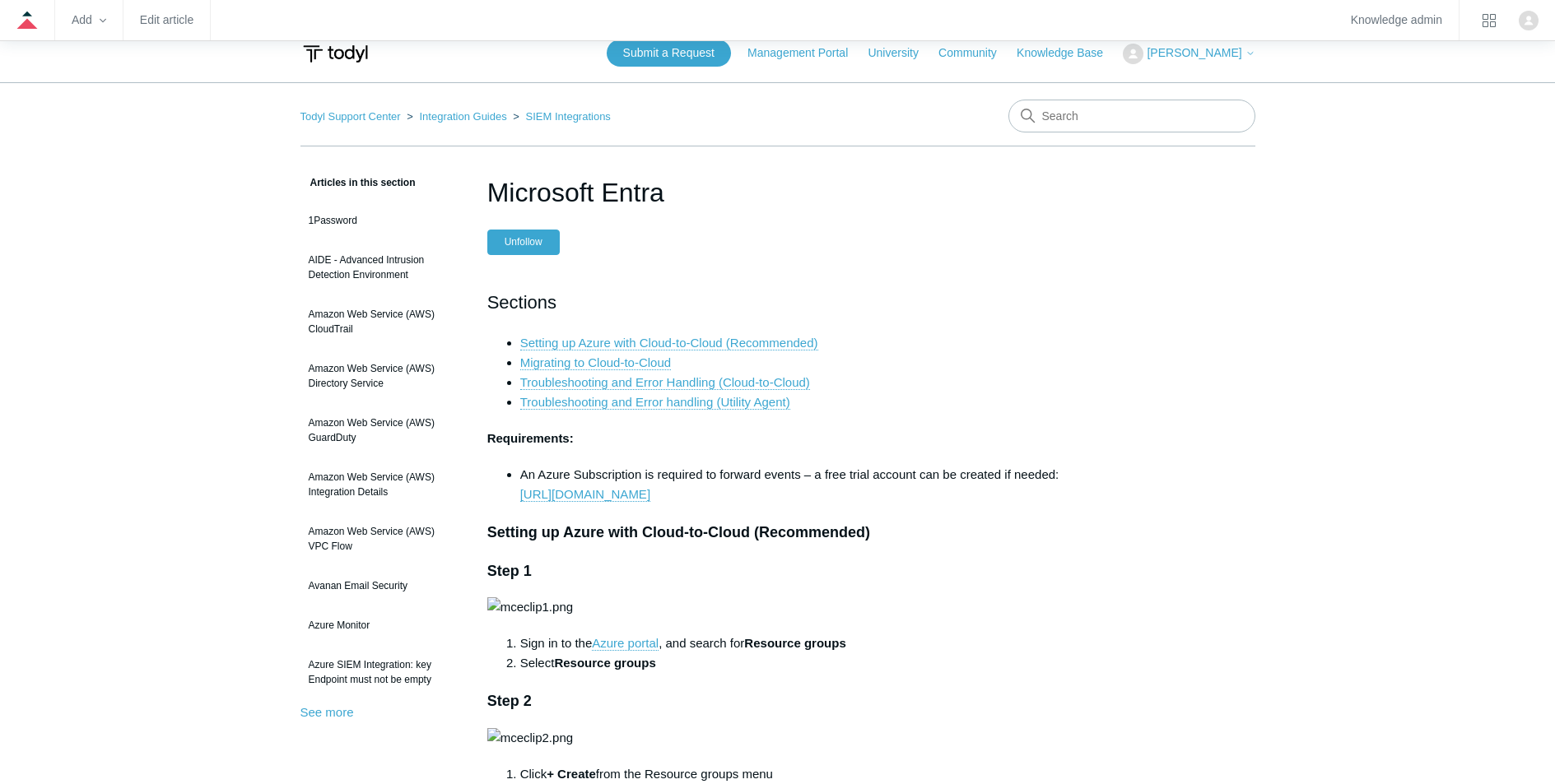
scroll to position [20, 0]
click at [700, 402] on link "Troubleshooting and Error handling (Utility Agent)" at bounding box center [655, 400] width 270 height 15
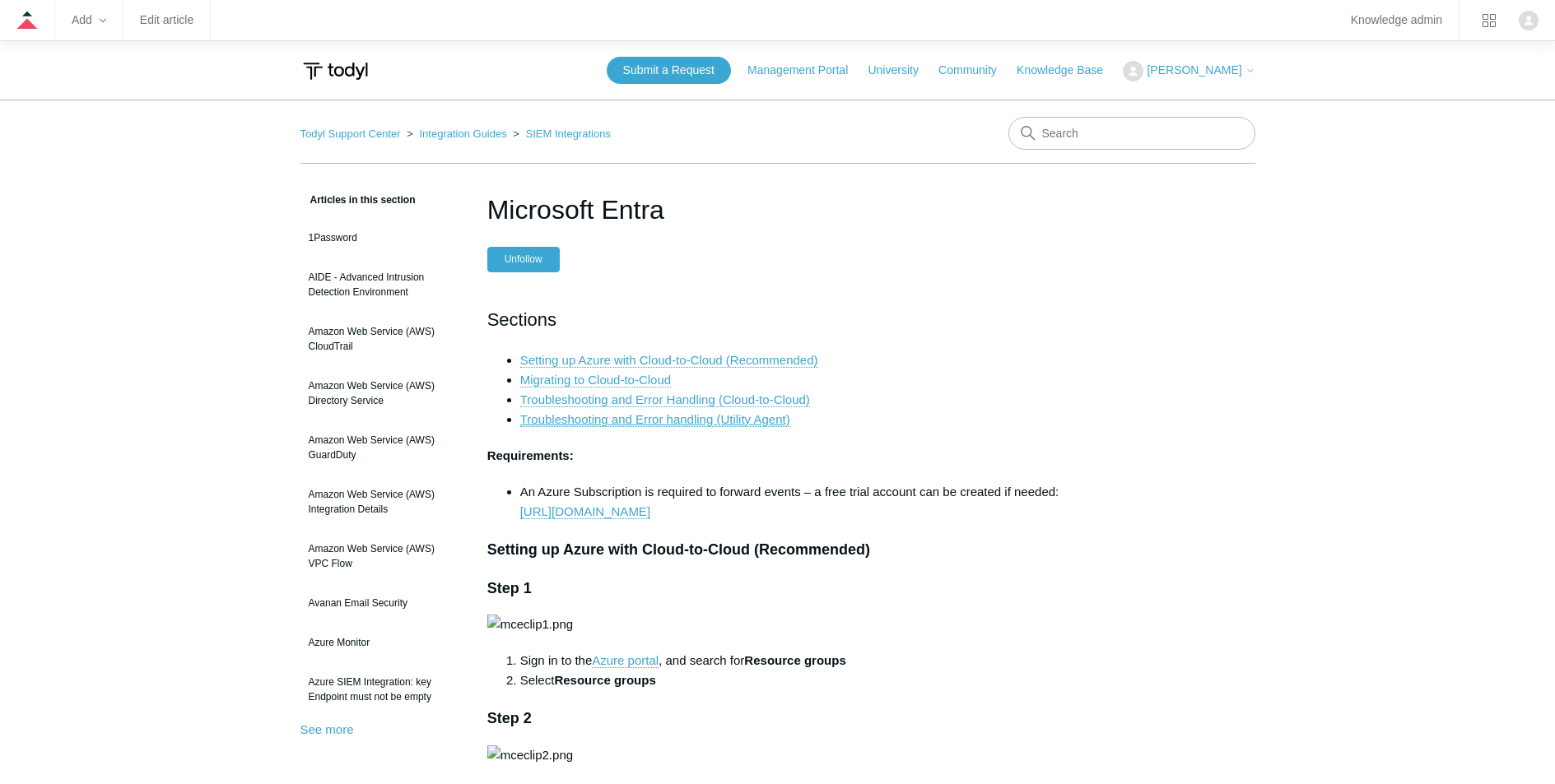
click at [716, 414] on link "Troubleshooting and Error handling (Utility Agent)" at bounding box center [655, 419] width 270 height 15
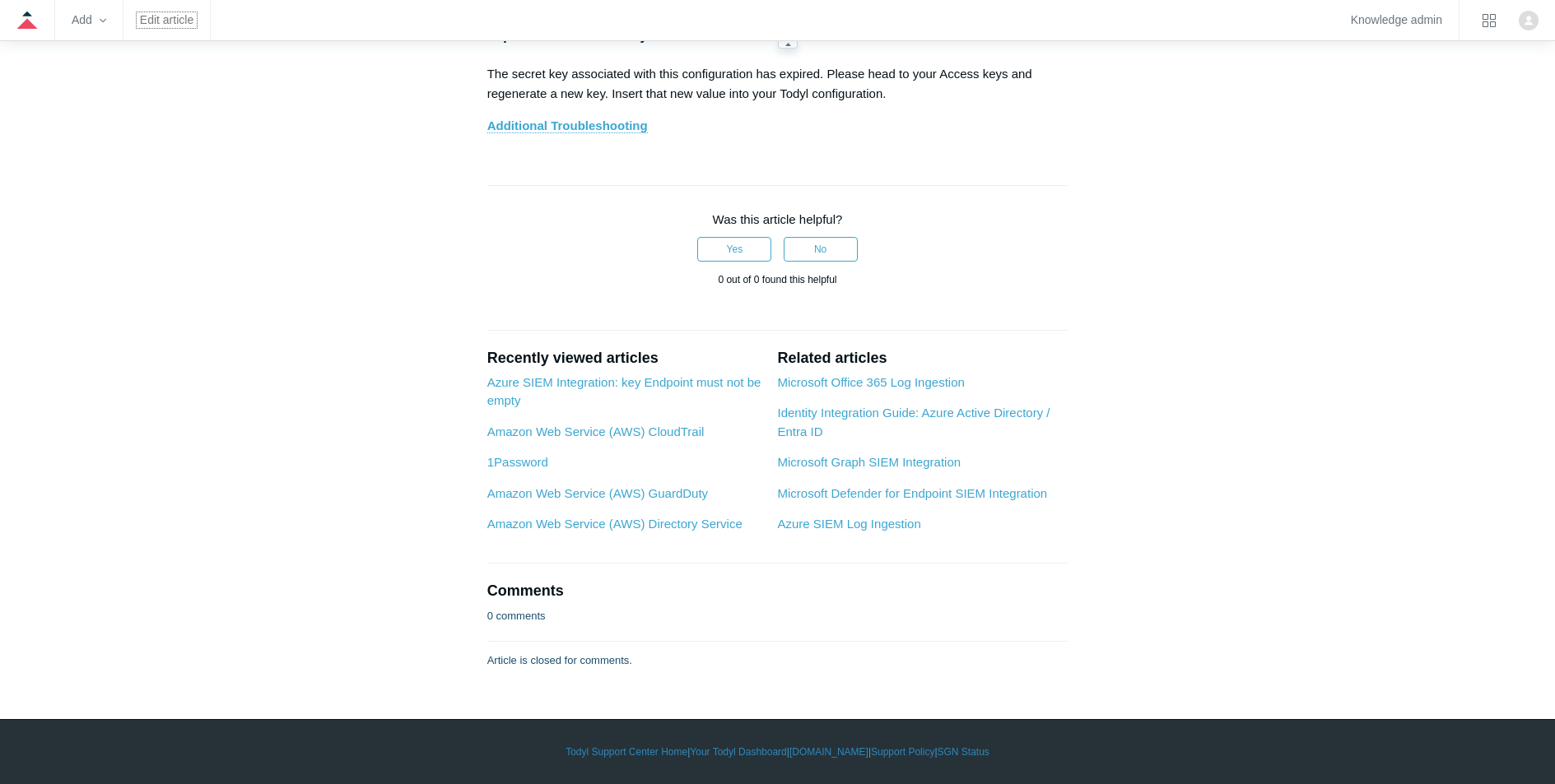
click at [173, 18] on link "Edit article" at bounding box center [166, 20] width 53 height 9
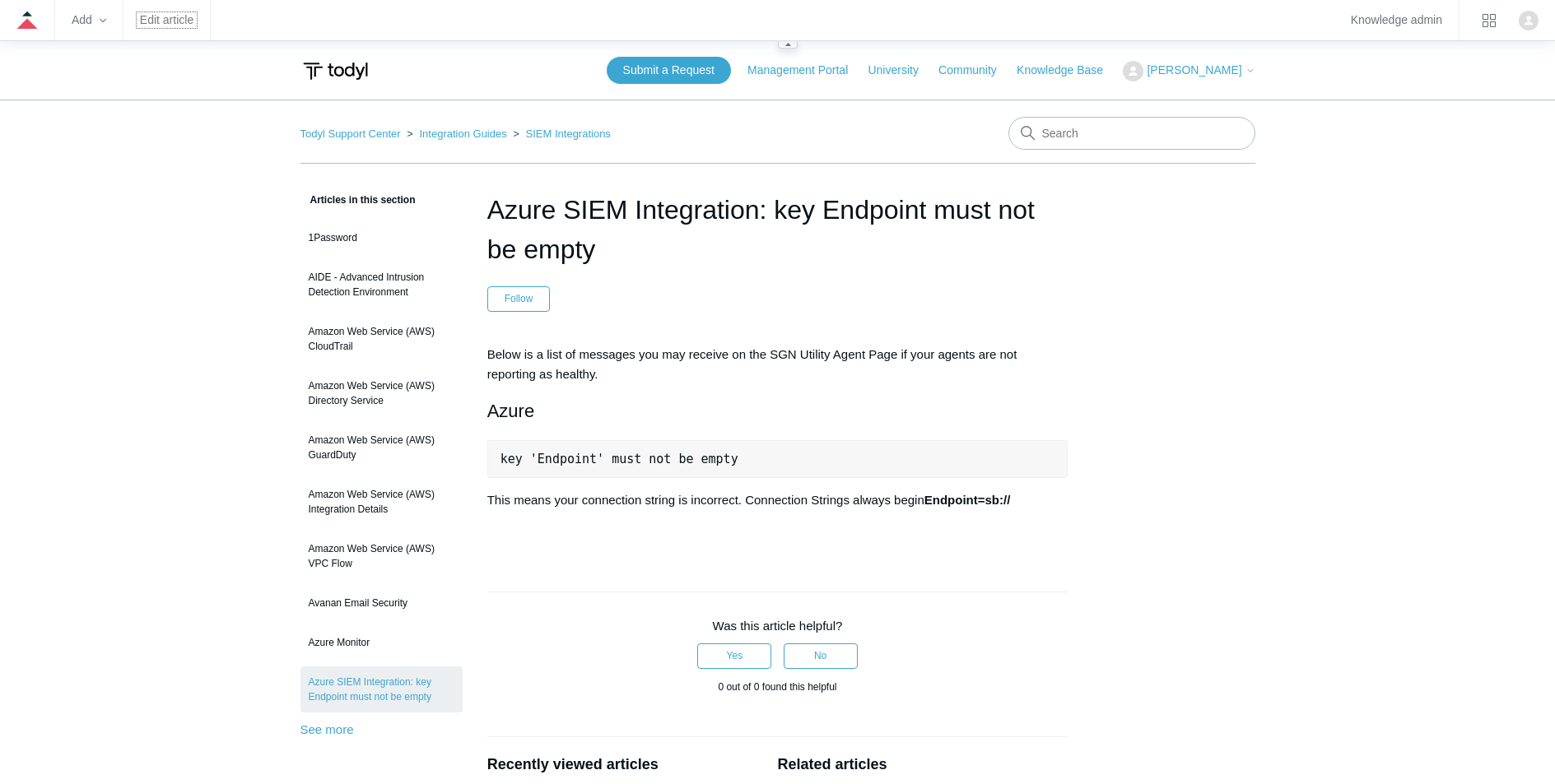
click at [156, 20] on link "Edit article" at bounding box center [166, 20] width 53 height 9
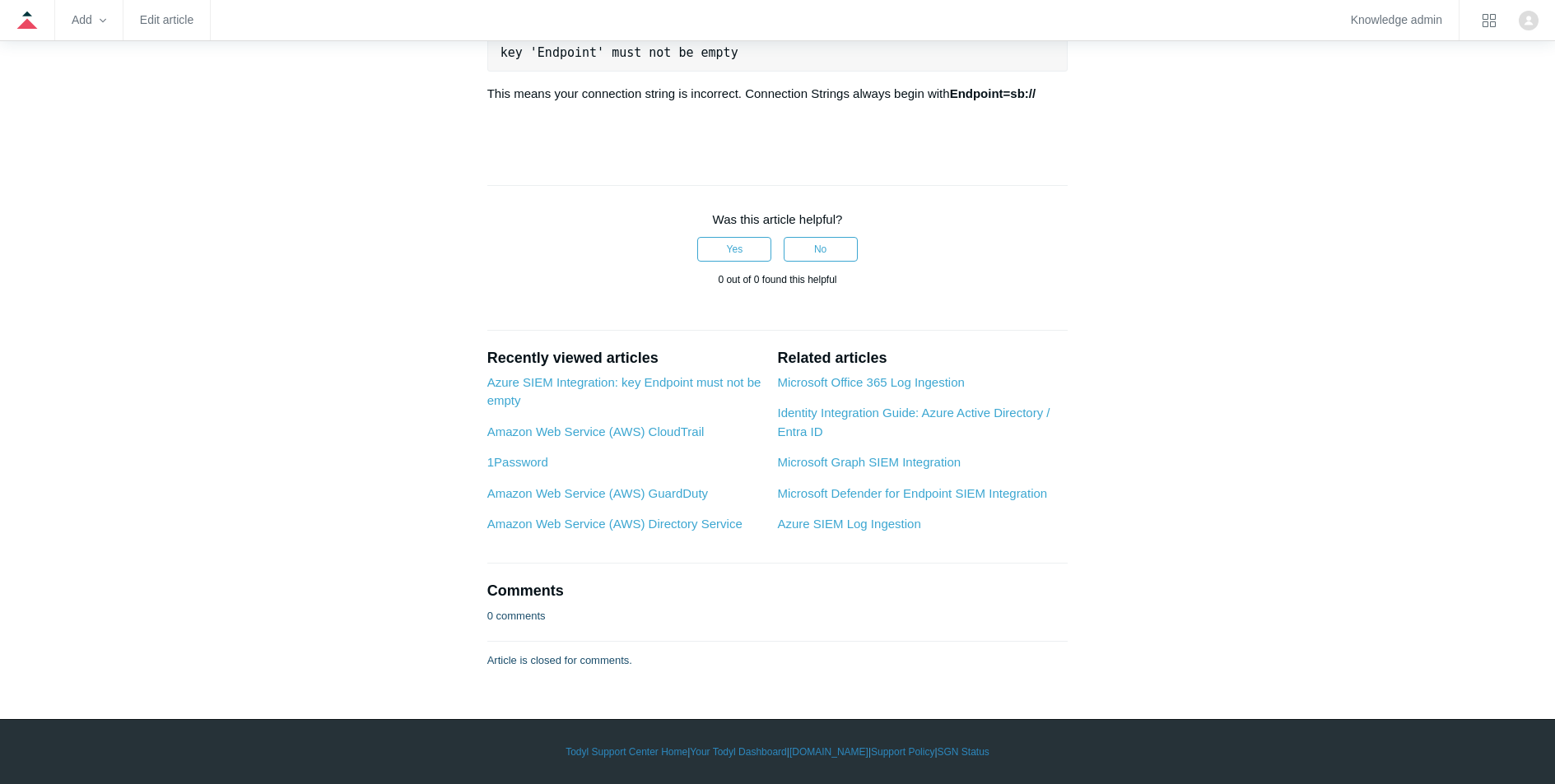
scroll to position [12741, 0]
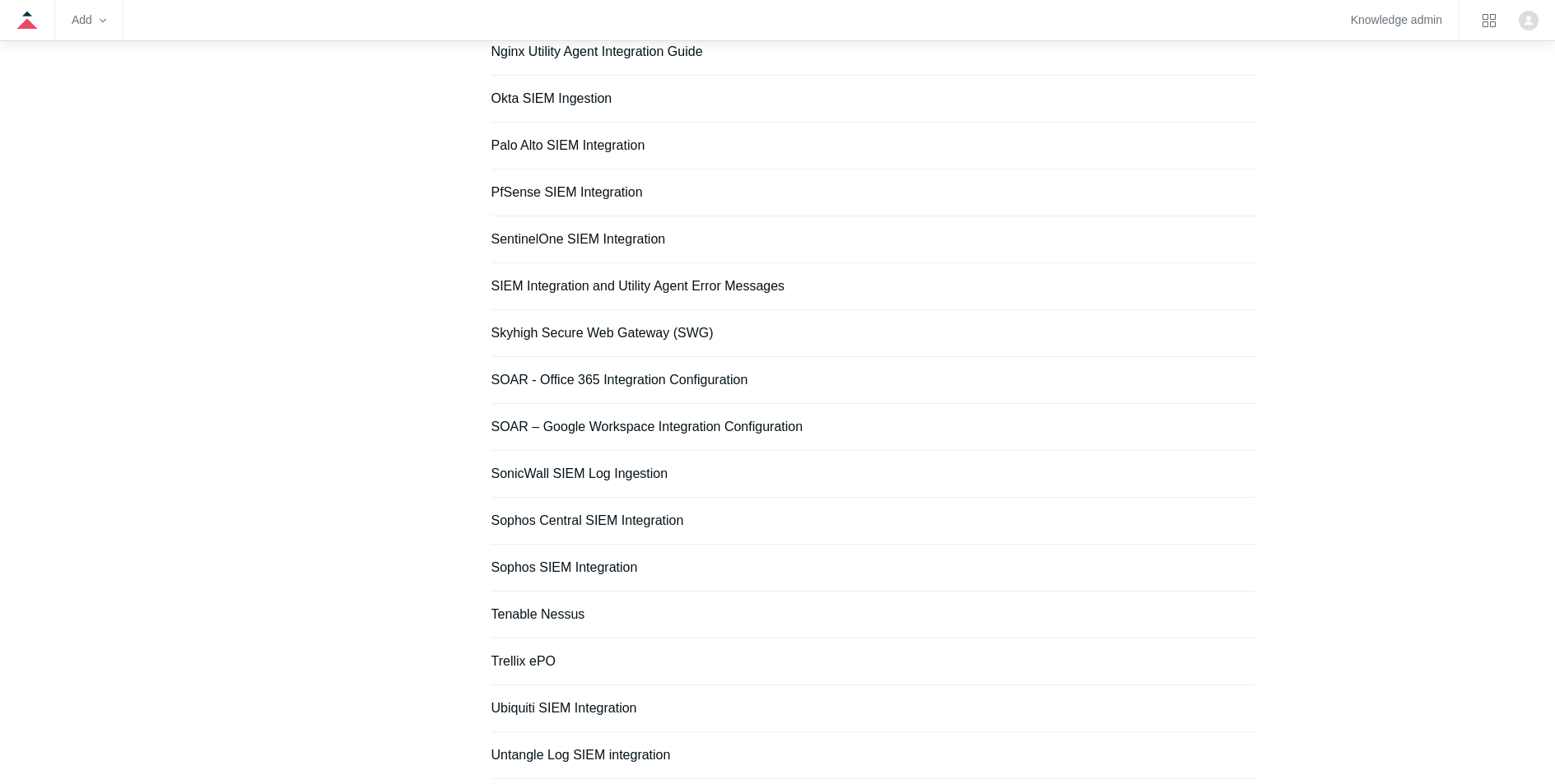
scroll to position [705, 0]
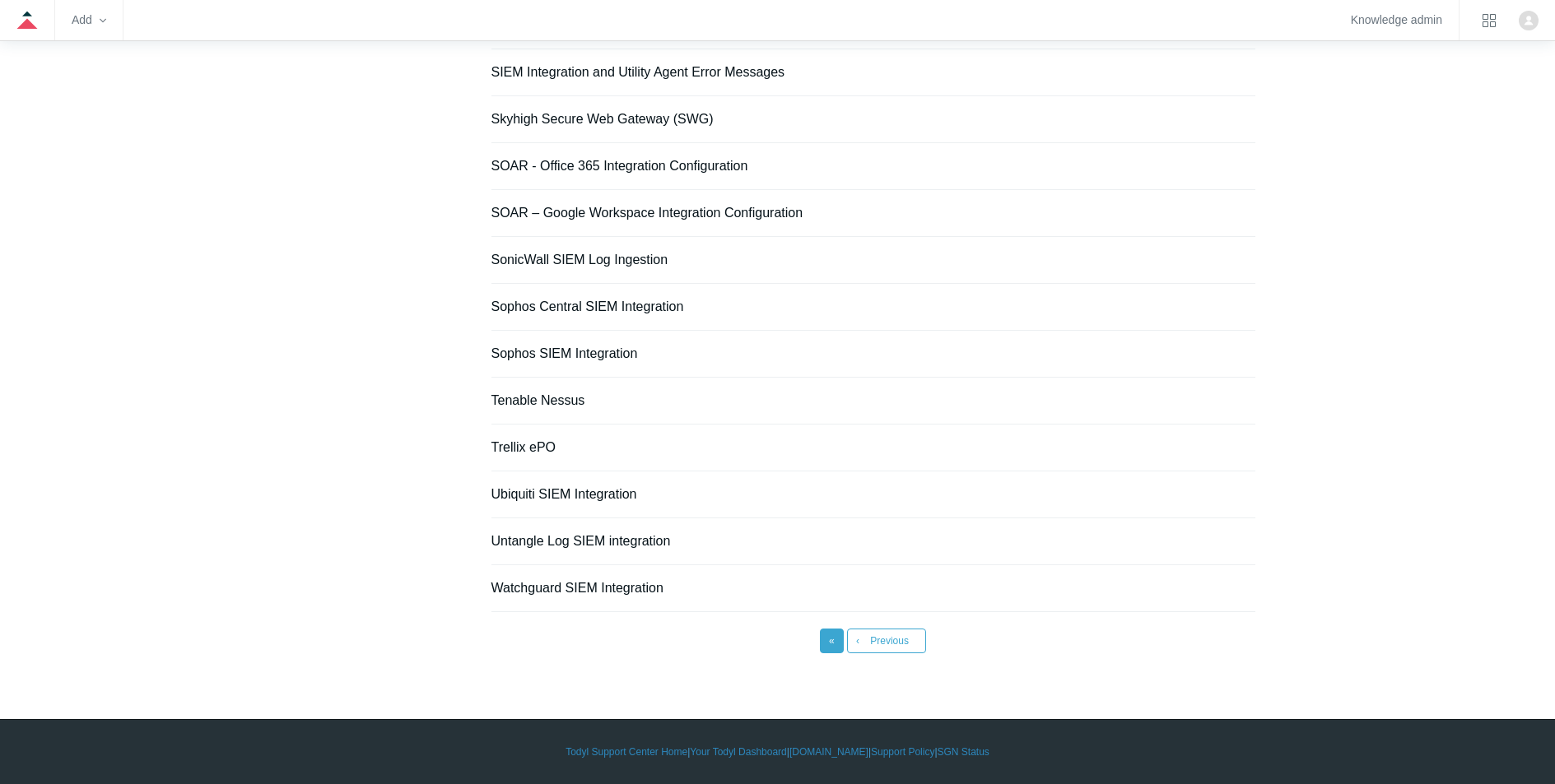
click at [835, 645] on link "« First" at bounding box center [832, 641] width 24 height 24
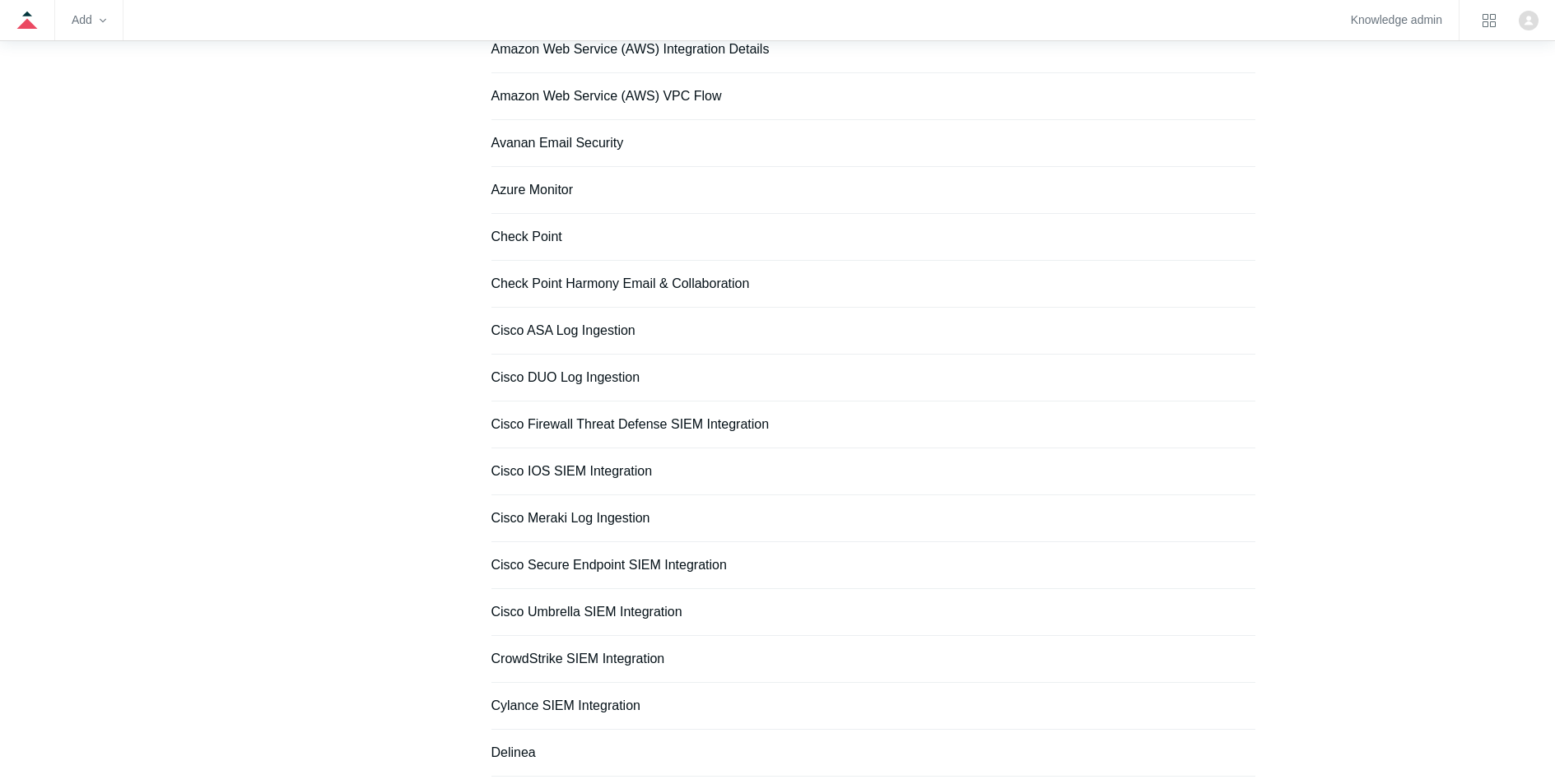
scroll to position [448, 0]
click at [597, 331] on link "Cisco ASA Log Ingestion" at bounding box center [563, 329] width 144 height 14
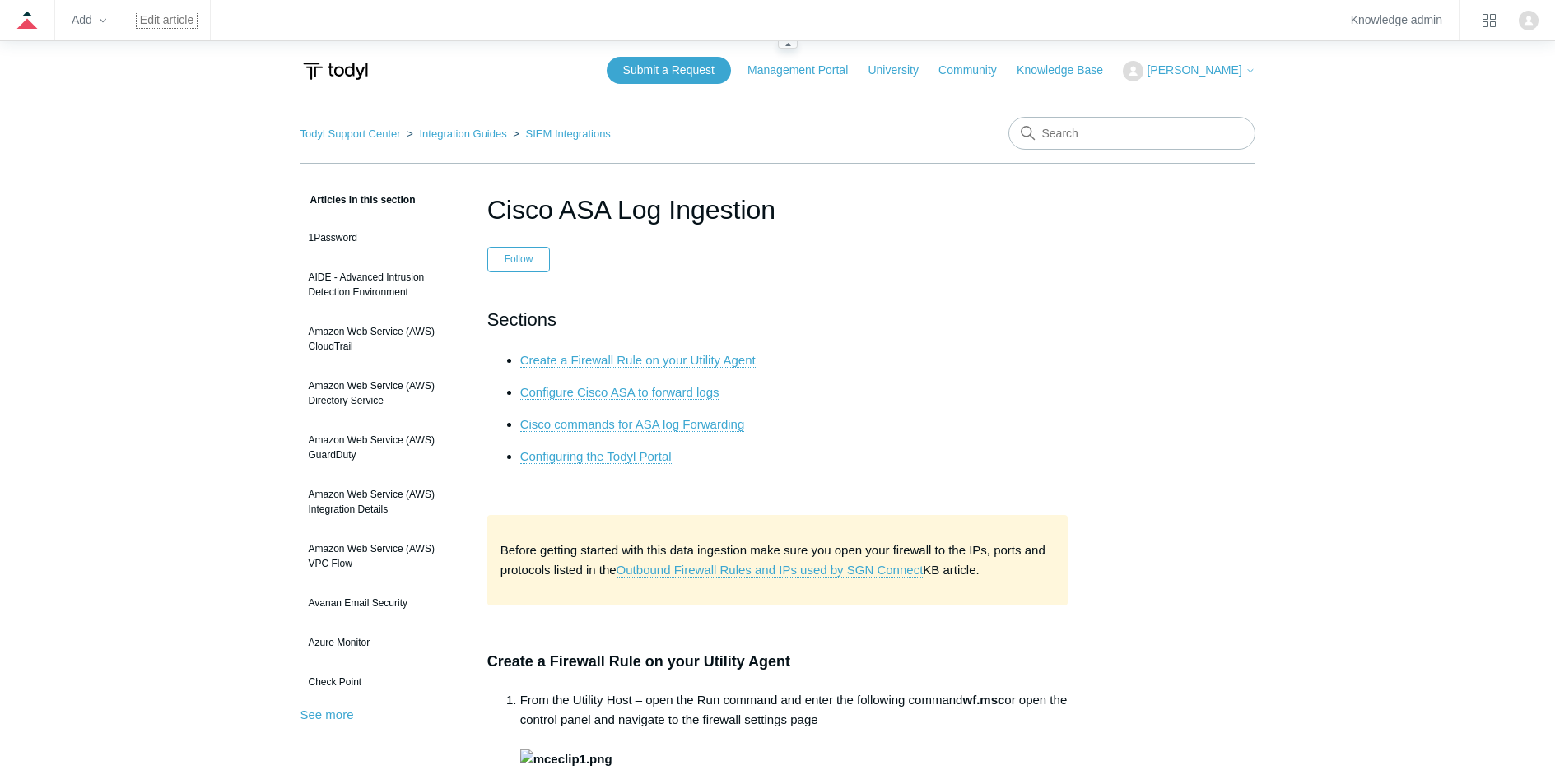
click at [147, 18] on link "Edit article" at bounding box center [166, 20] width 53 height 9
click at [558, 136] on link "SIEM Integrations" at bounding box center [568, 133] width 85 height 12
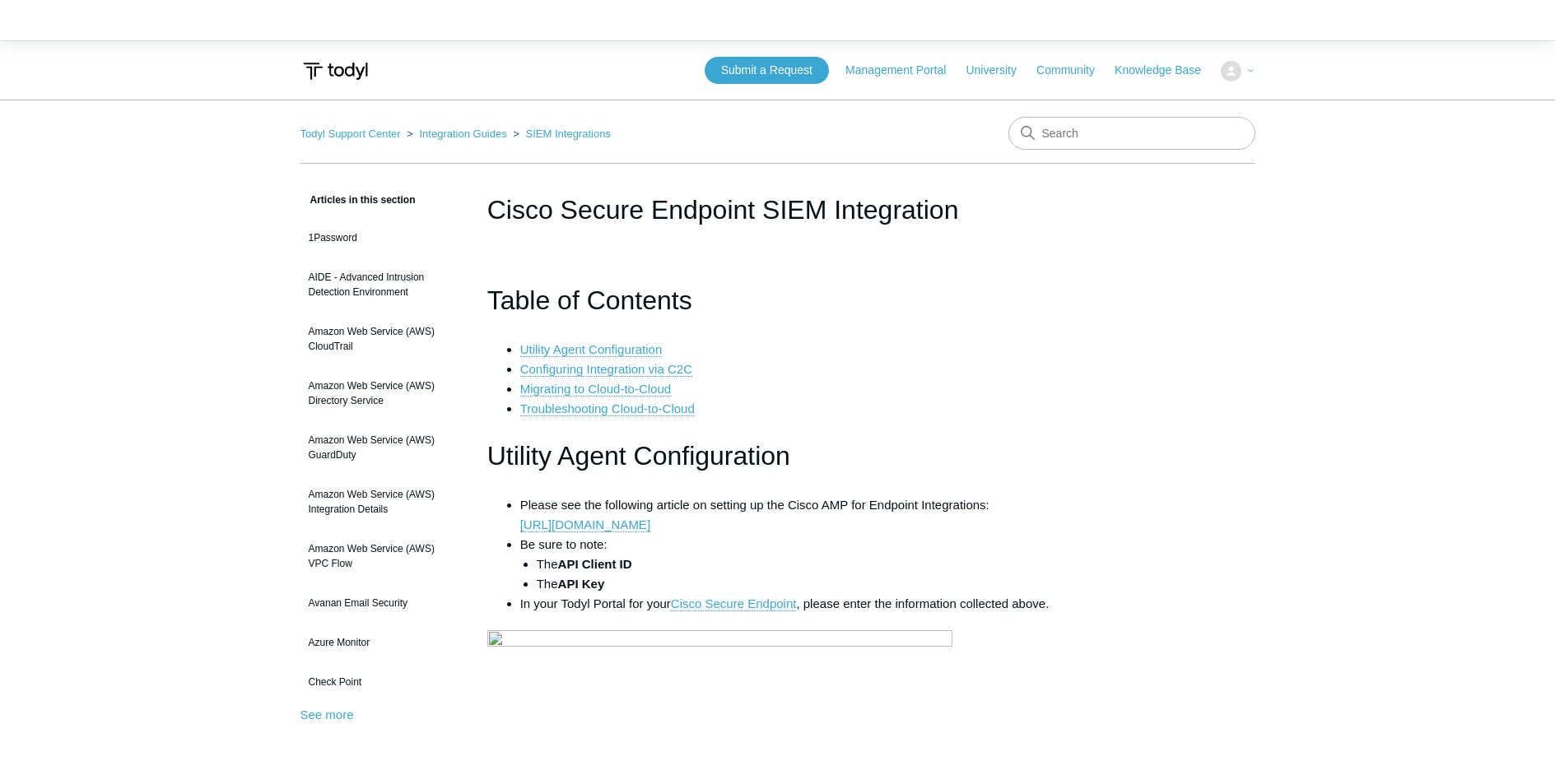
scroll to position [1479, 0]
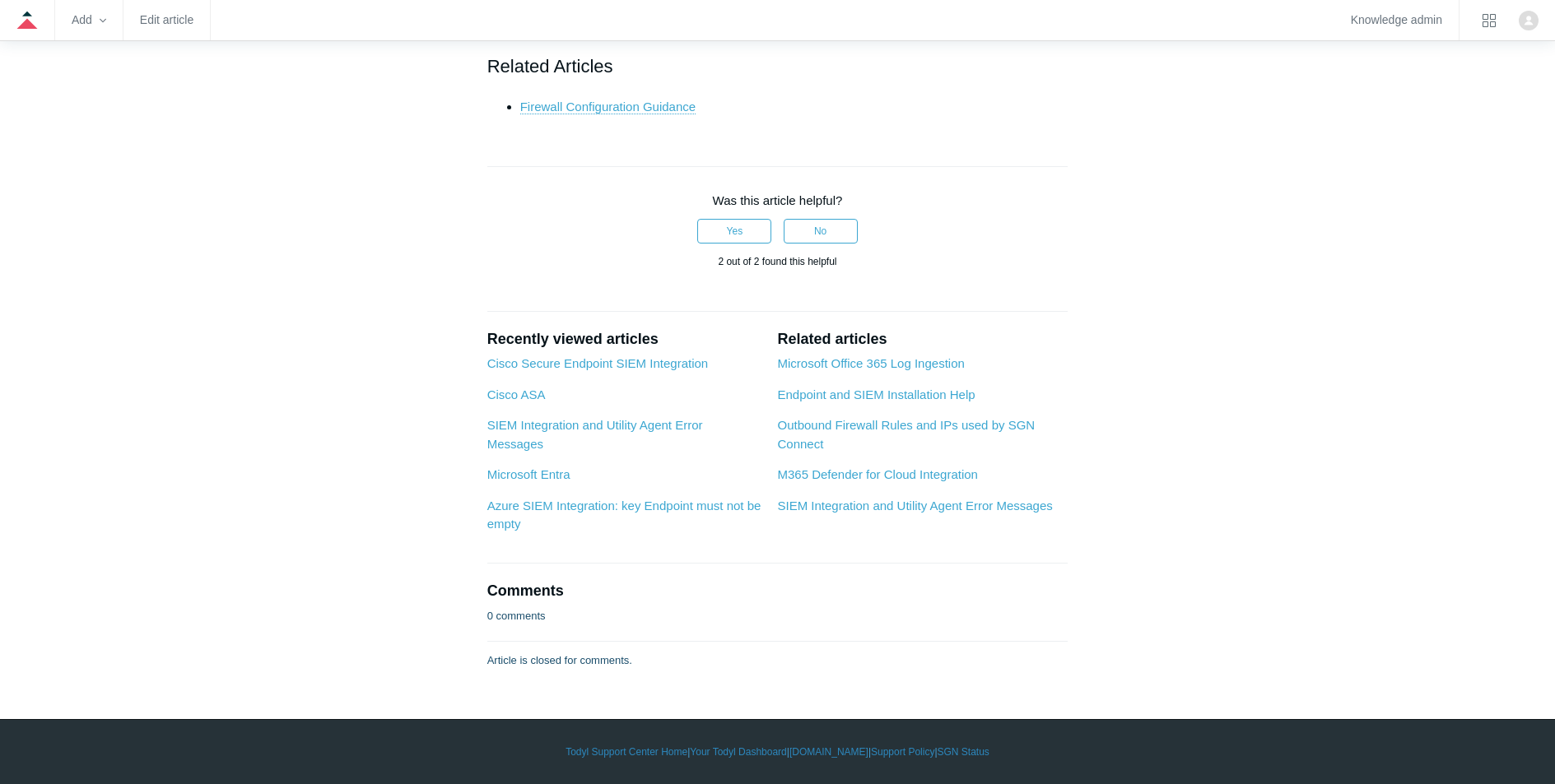
scroll to position [9103, 0]
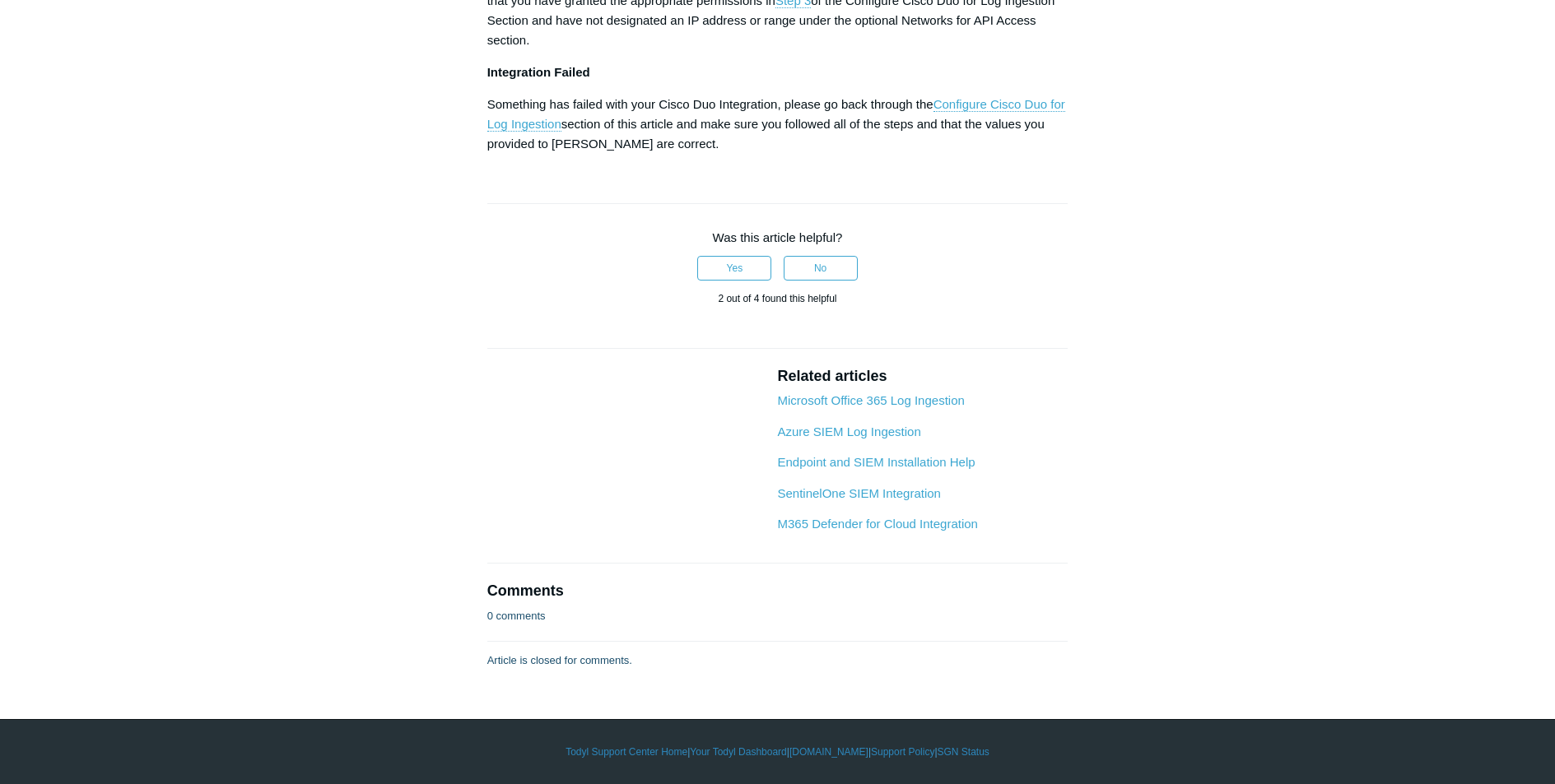
scroll to position [3328, 0]
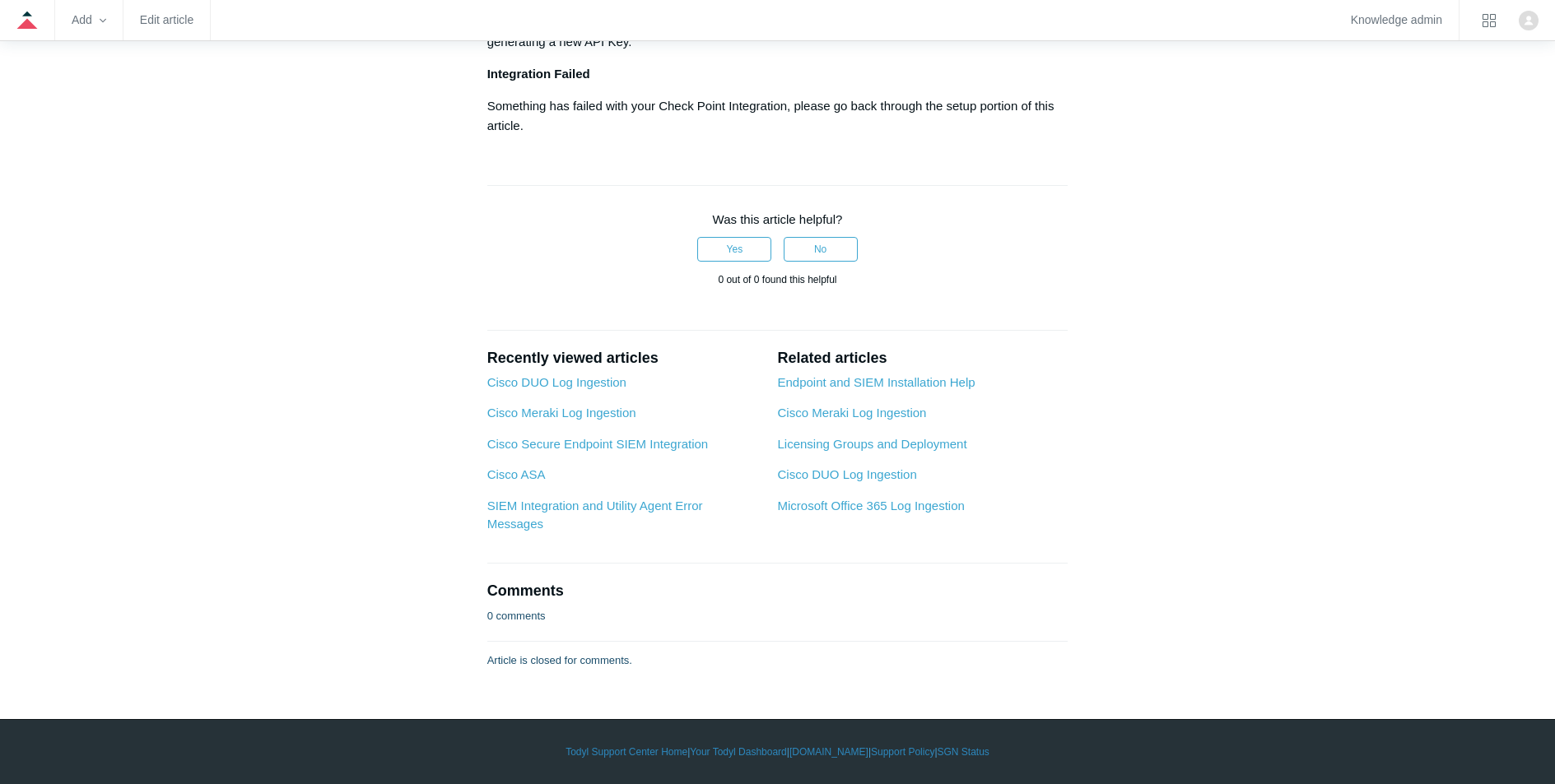
scroll to position [3375, 0]
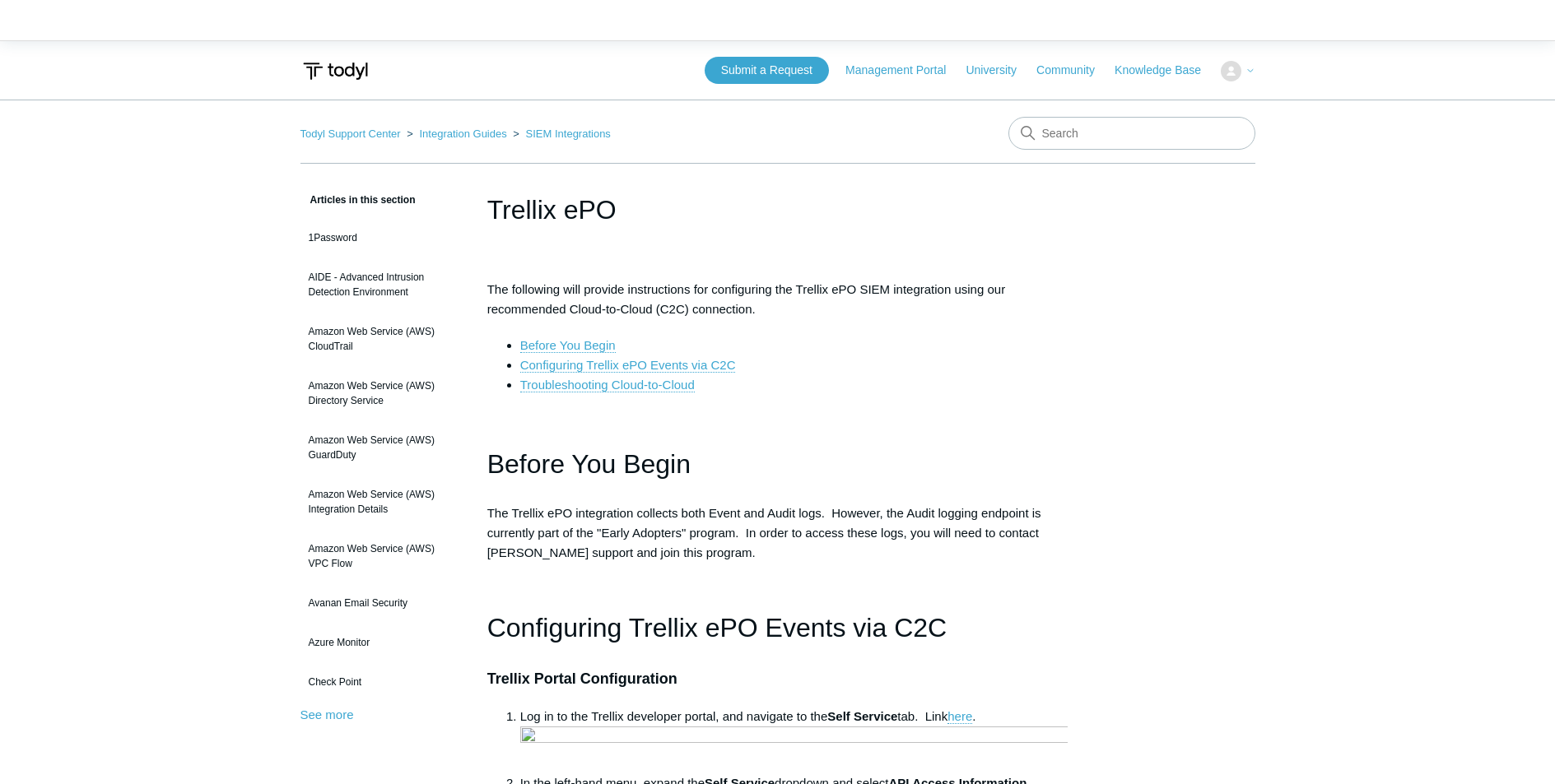
scroll to position [2534, 0]
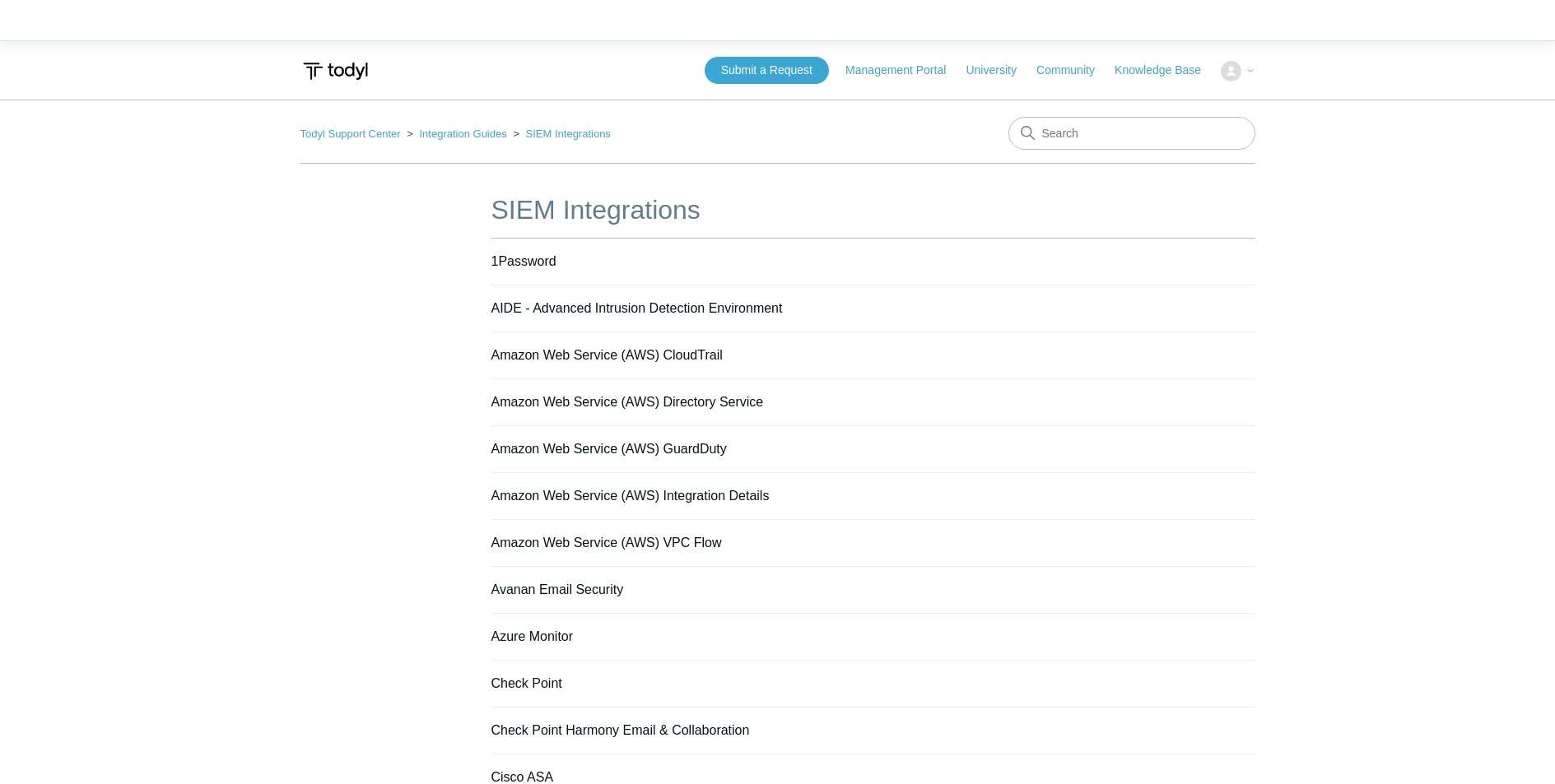
scroll to position [448, 0]
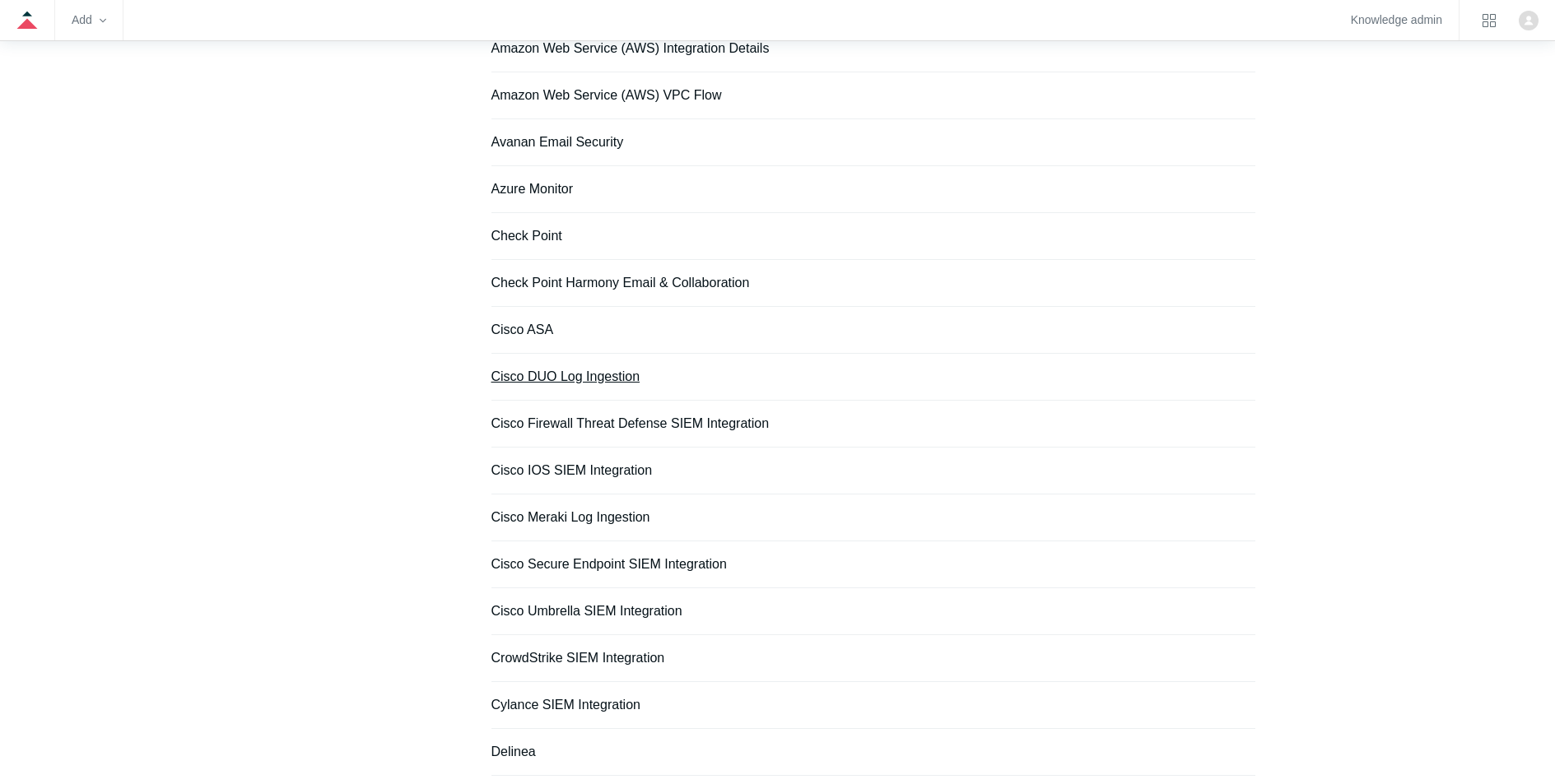
click at [583, 379] on link "Cisco DUO Log Ingestion" at bounding box center [566, 376] width 149 height 14
click at [601, 425] on link "Cisco Firewall Threat Defense SIEM Integration" at bounding box center [630, 423] width 278 height 14
click at [603, 468] on link "Cisco IOS SIEM Integration" at bounding box center [572, 470] width 161 height 14
drag, startPoint x: 602, startPoint y: 519, endPoint x: 609, endPoint y: 536, distance: 18.4
click at [602, 520] on link "Cisco Meraki Log Ingestion" at bounding box center [571, 517] width 159 height 14
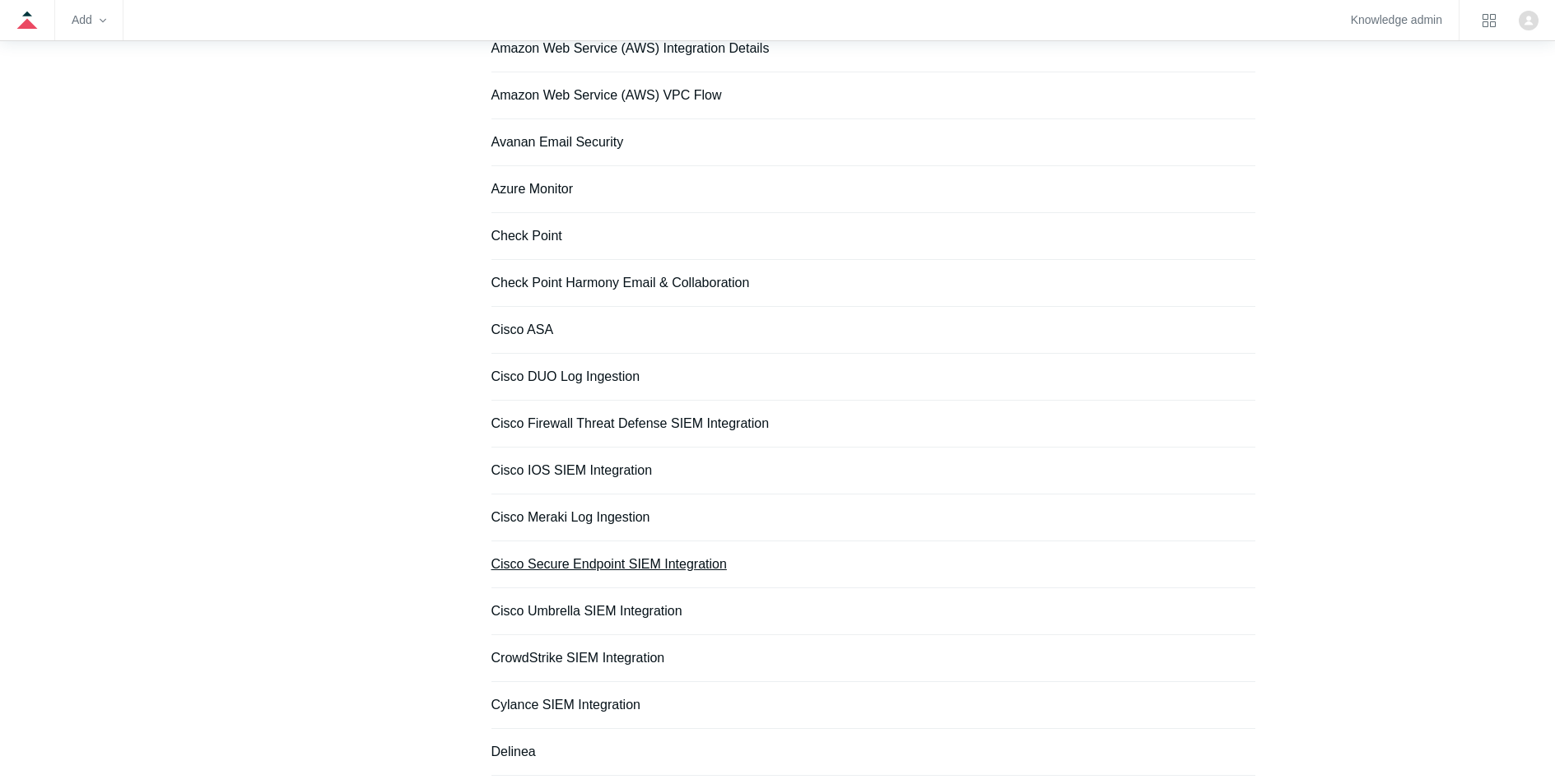
click at [631, 570] on link "Cisco Secure Endpoint SIEM Integration" at bounding box center [609, 564] width 235 height 14
click at [633, 608] on link "Cisco Umbrella SIEM Integration" at bounding box center [587, 611] width 191 height 14
click at [632, 660] on link "CrowdStrike SIEM Integration" at bounding box center [578, 658] width 173 height 14
click at [614, 705] on link "Cylance SIEM Integration" at bounding box center [566, 705] width 149 height 14
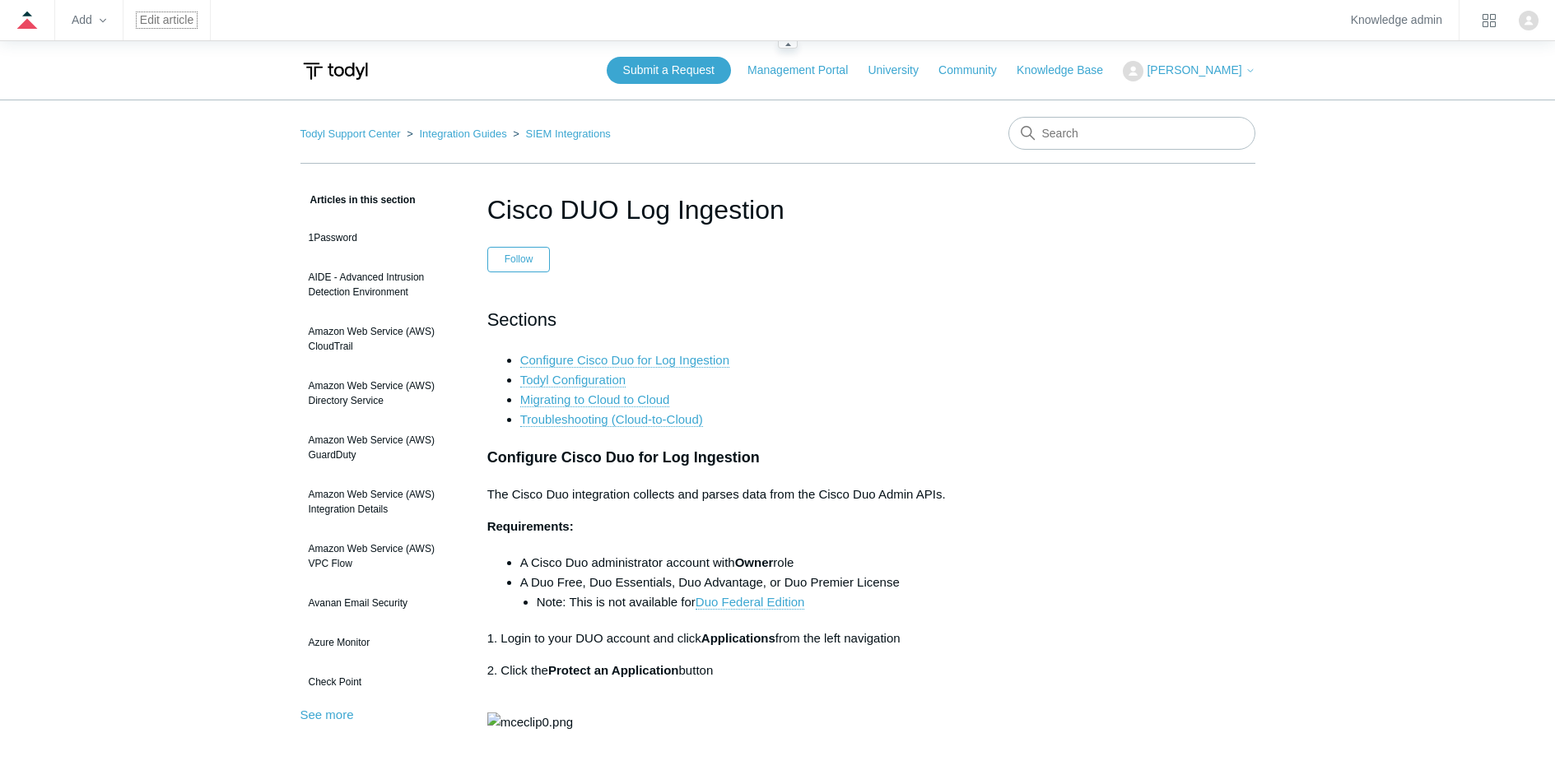
click at [185, 24] on link "Edit article" at bounding box center [166, 20] width 53 height 9
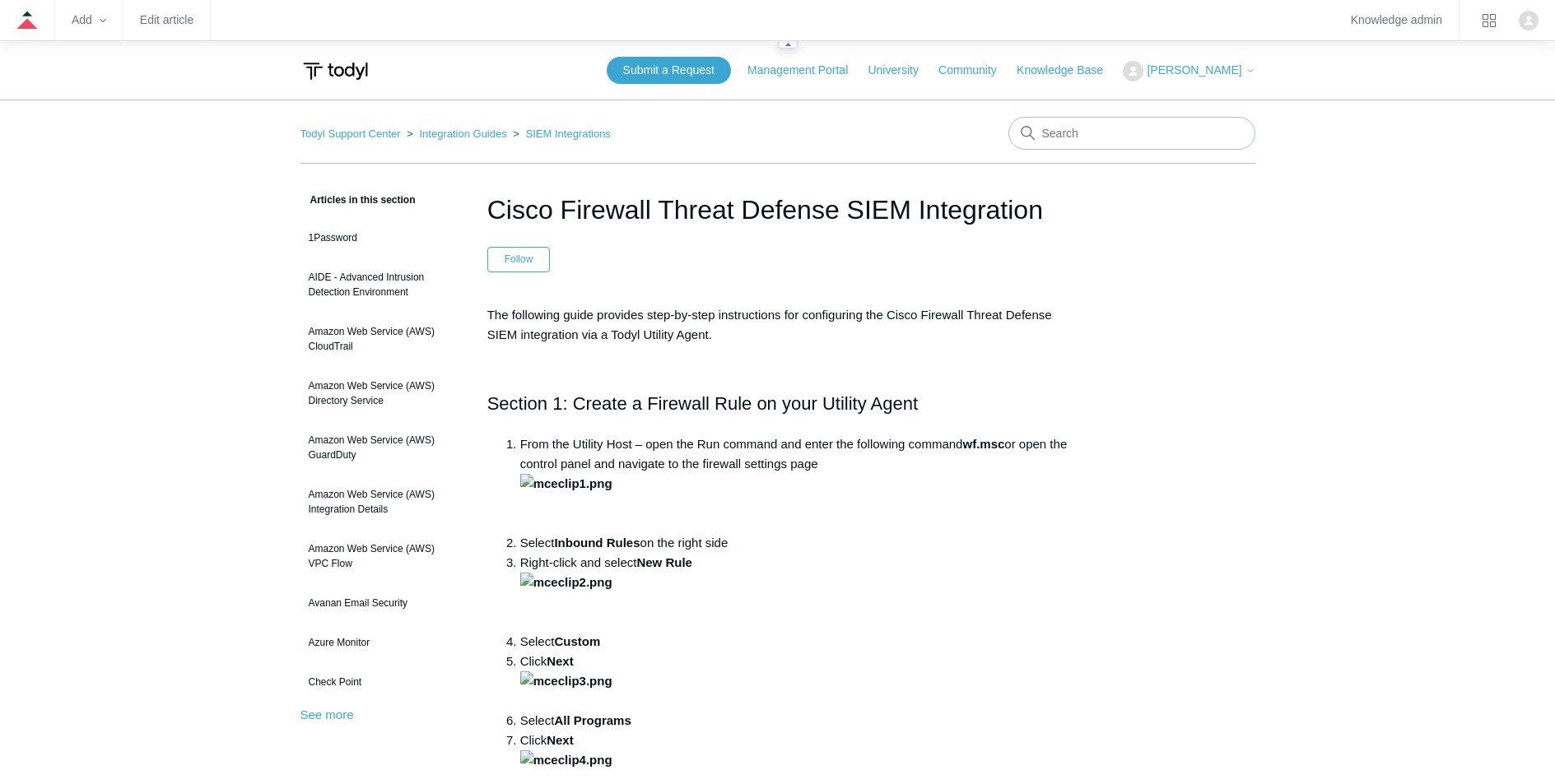
click at [193, 27] on zd-hc-navbar "Add Edit article Knowledge admin" at bounding box center [778, 20] width 1555 height 41
click at [185, 22] on link "Edit article" at bounding box center [166, 20] width 53 height 9
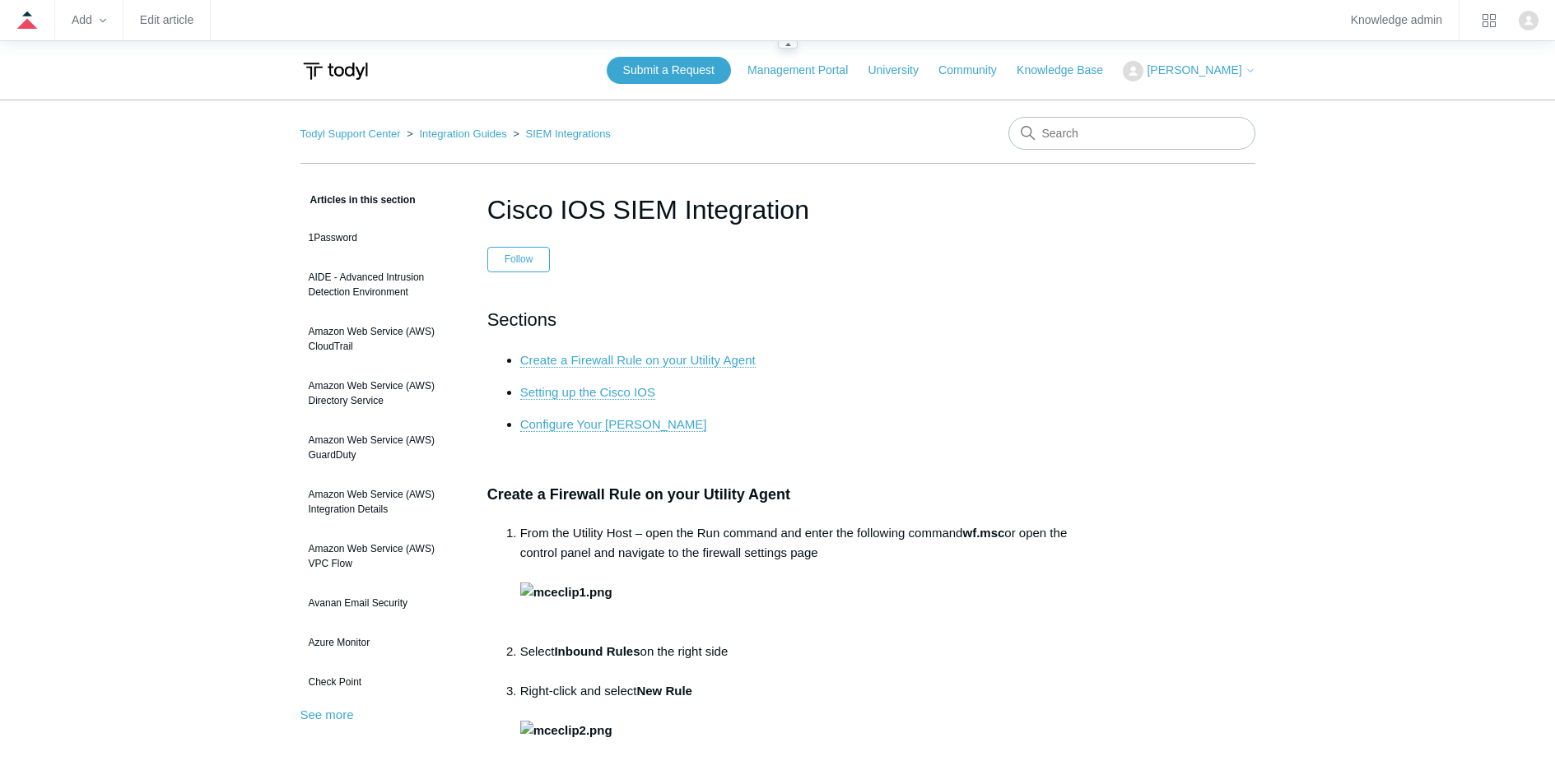
click at [171, 28] on zd-hc-navbar "Add Edit article Knowledge admin" at bounding box center [778, 20] width 1555 height 41
click at [173, 22] on link "Edit article" at bounding box center [166, 20] width 53 height 9
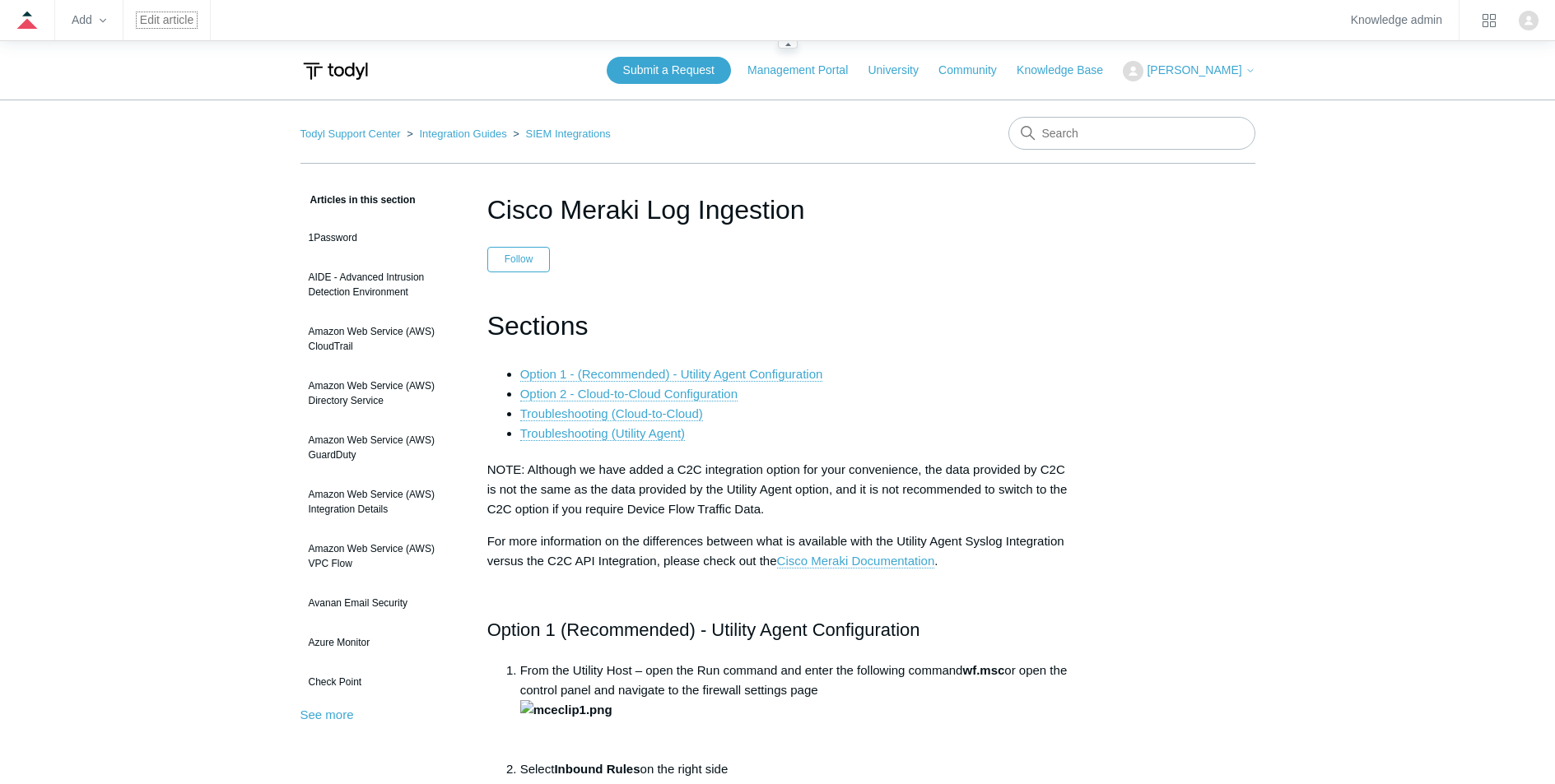
click at [169, 18] on link "Edit article" at bounding box center [166, 20] width 53 height 9
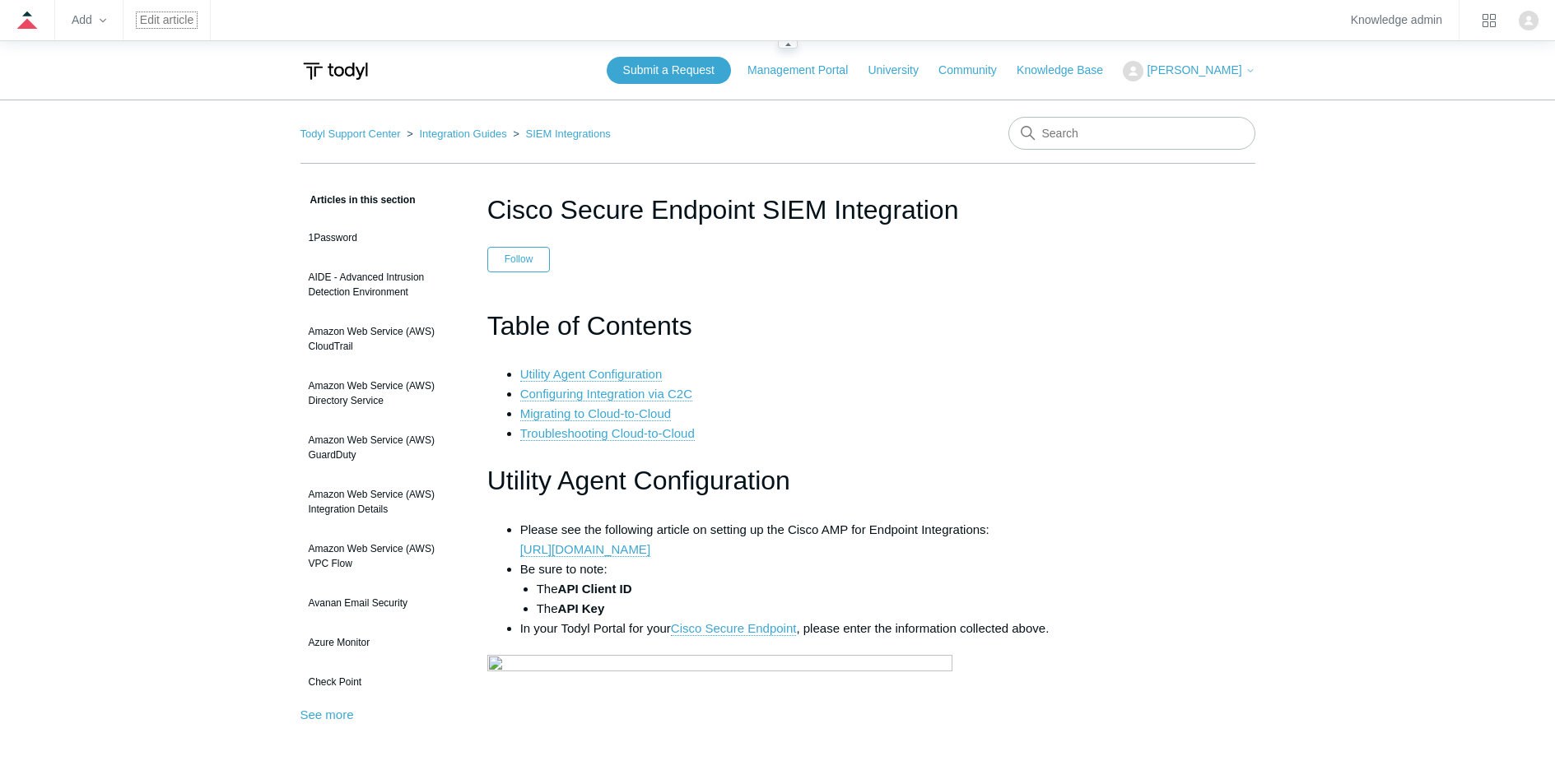
click at [176, 19] on link "Edit article" at bounding box center [166, 20] width 53 height 9
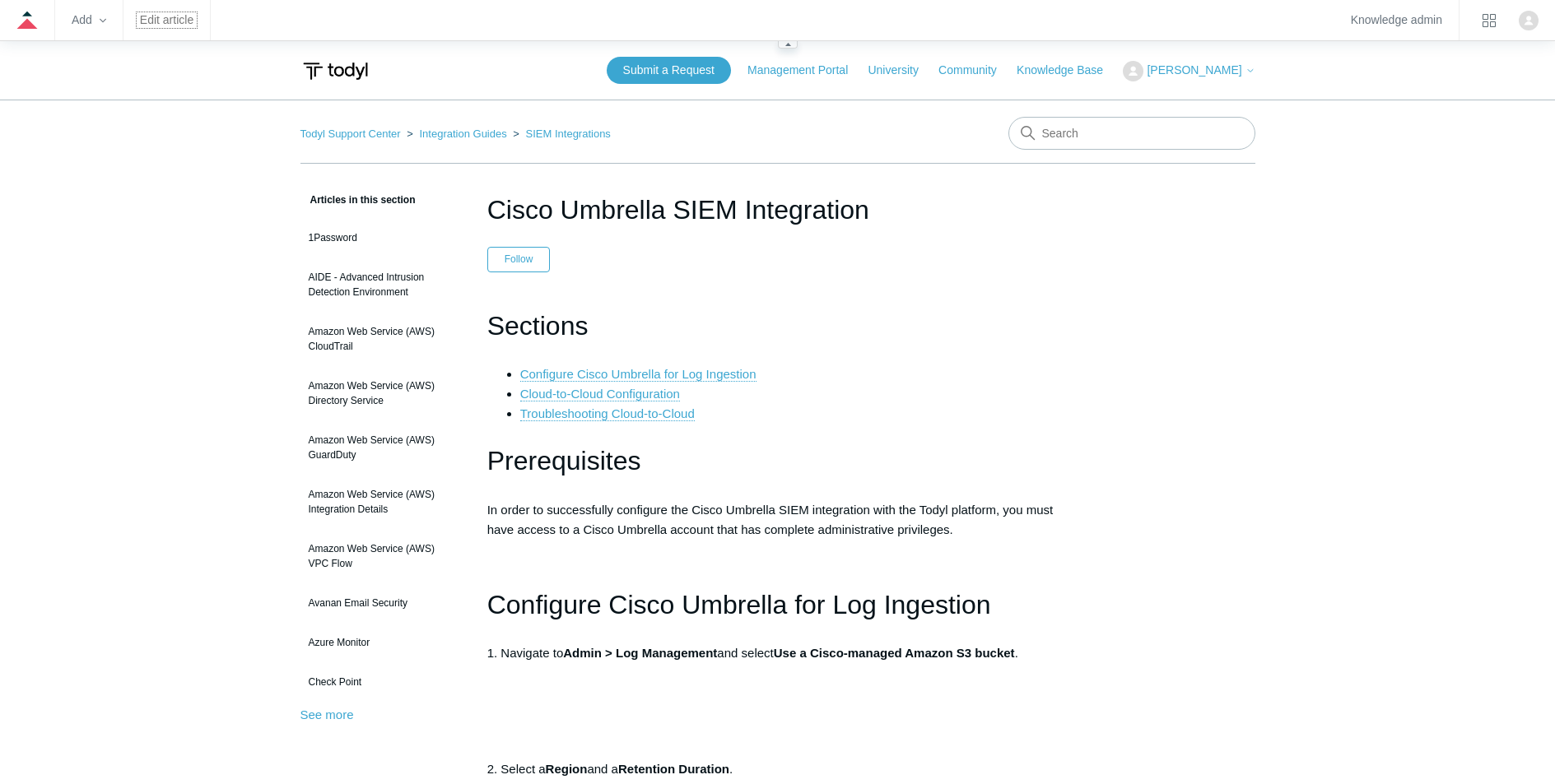
click at [183, 18] on link "Edit article" at bounding box center [166, 20] width 53 height 9
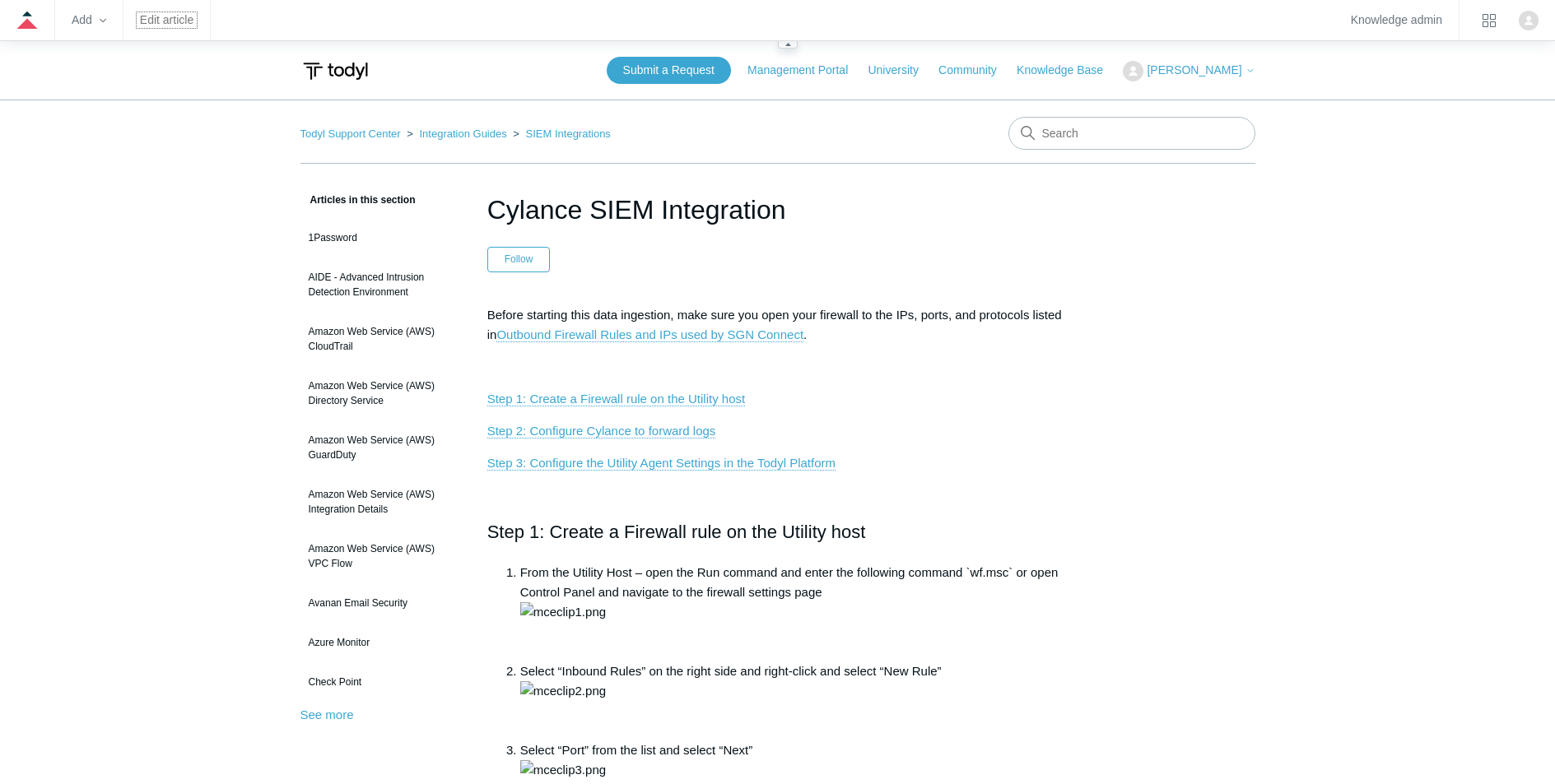
click at [174, 22] on link "Edit article" at bounding box center [166, 20] width 53 height 9
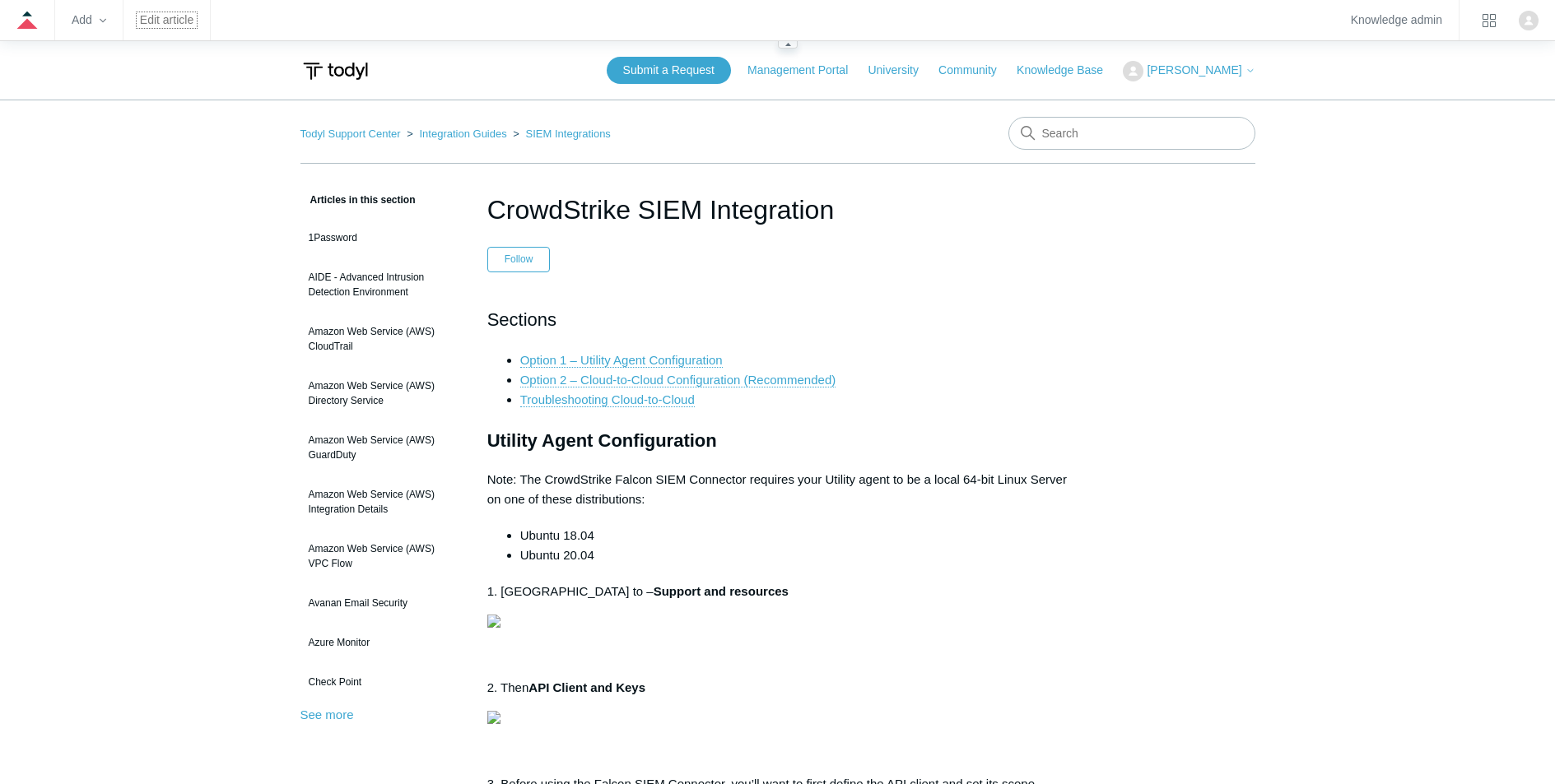
click at [178, 23] on link "Edit article" at bounding box center [166, 20] width 53 height 9
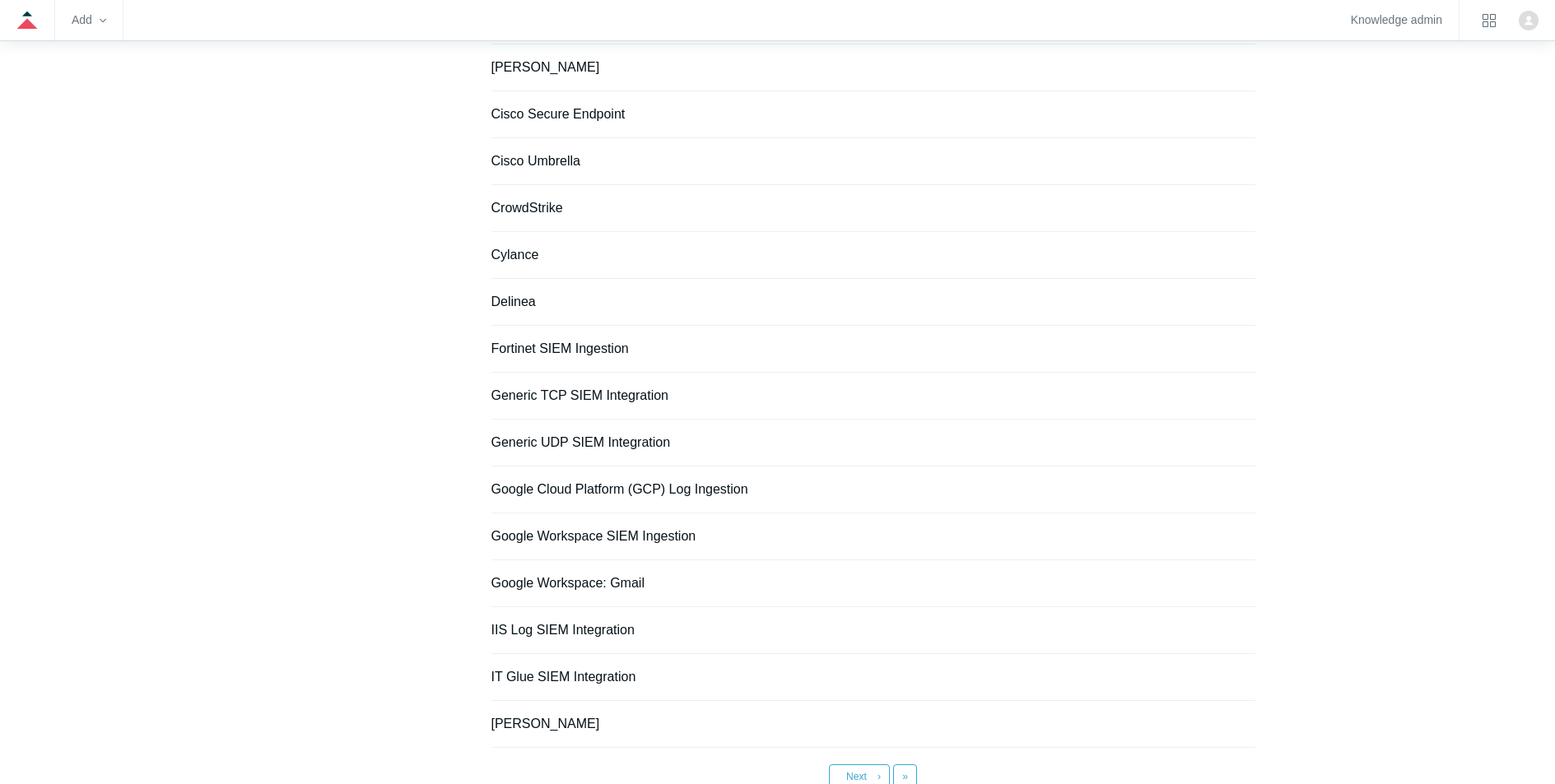
scroll to position [969, 0]
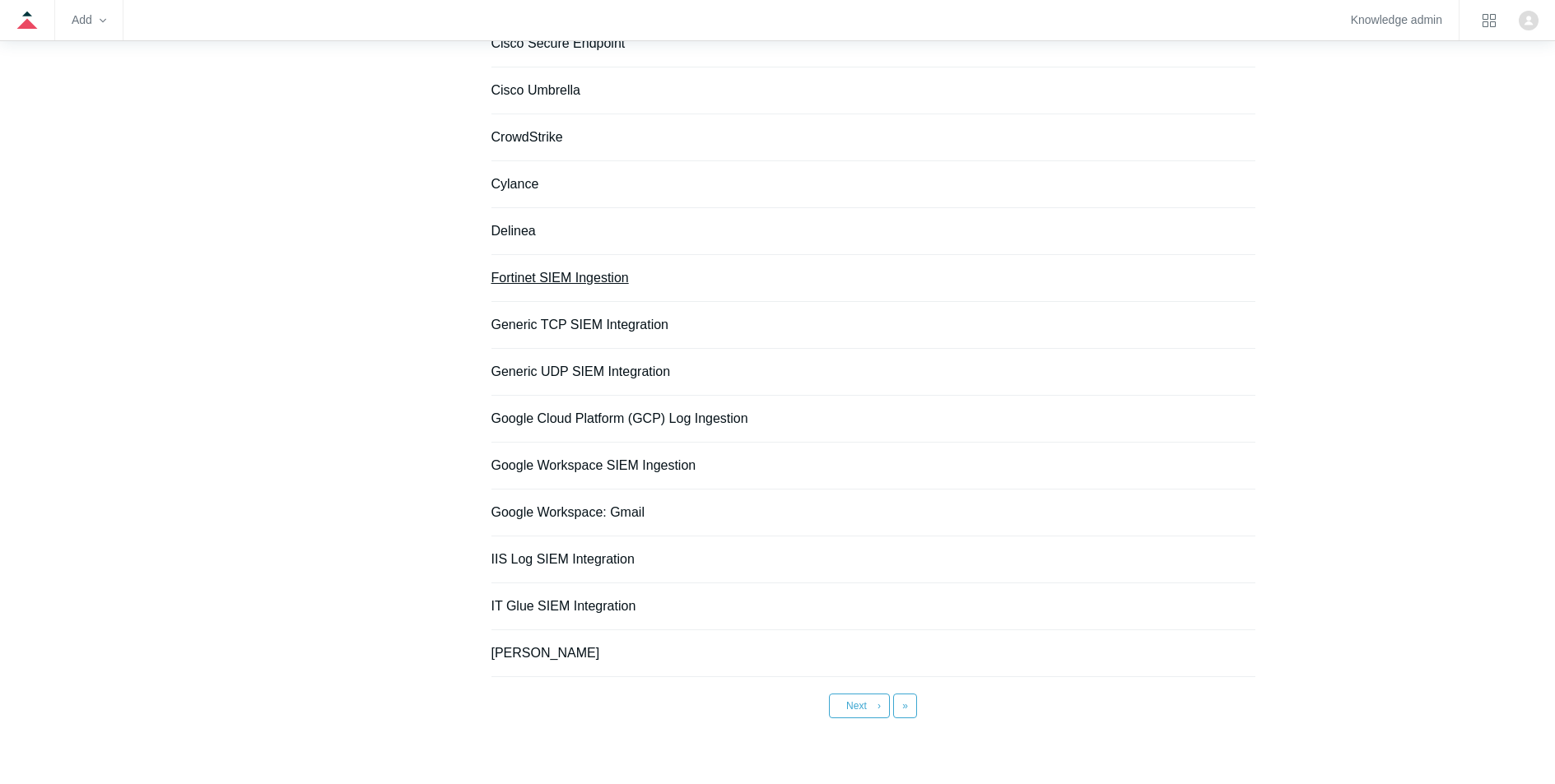
click at [547, 275] on link "Fortinet SIEM Ingestion" at bounding box center [560, 278] width 138 height 14
click at [574, 328] on link "Generic TCP SIEM Integration" at bounding box center [581, 325] width 178 height 14
drag, startPoint x: 574, startPoint y: 369, endPoint x: 583, endPoint y: 378, distance: 12.7
click at [574, 369] on link "Generic UDP SIEM Integration" at bounding box center [581, 371] width 180 height 14
click at [618, 417] on link "Google Cloud Platform (GCP) Log Ingestion" at bounding box center [620, 418] width 257 height 14
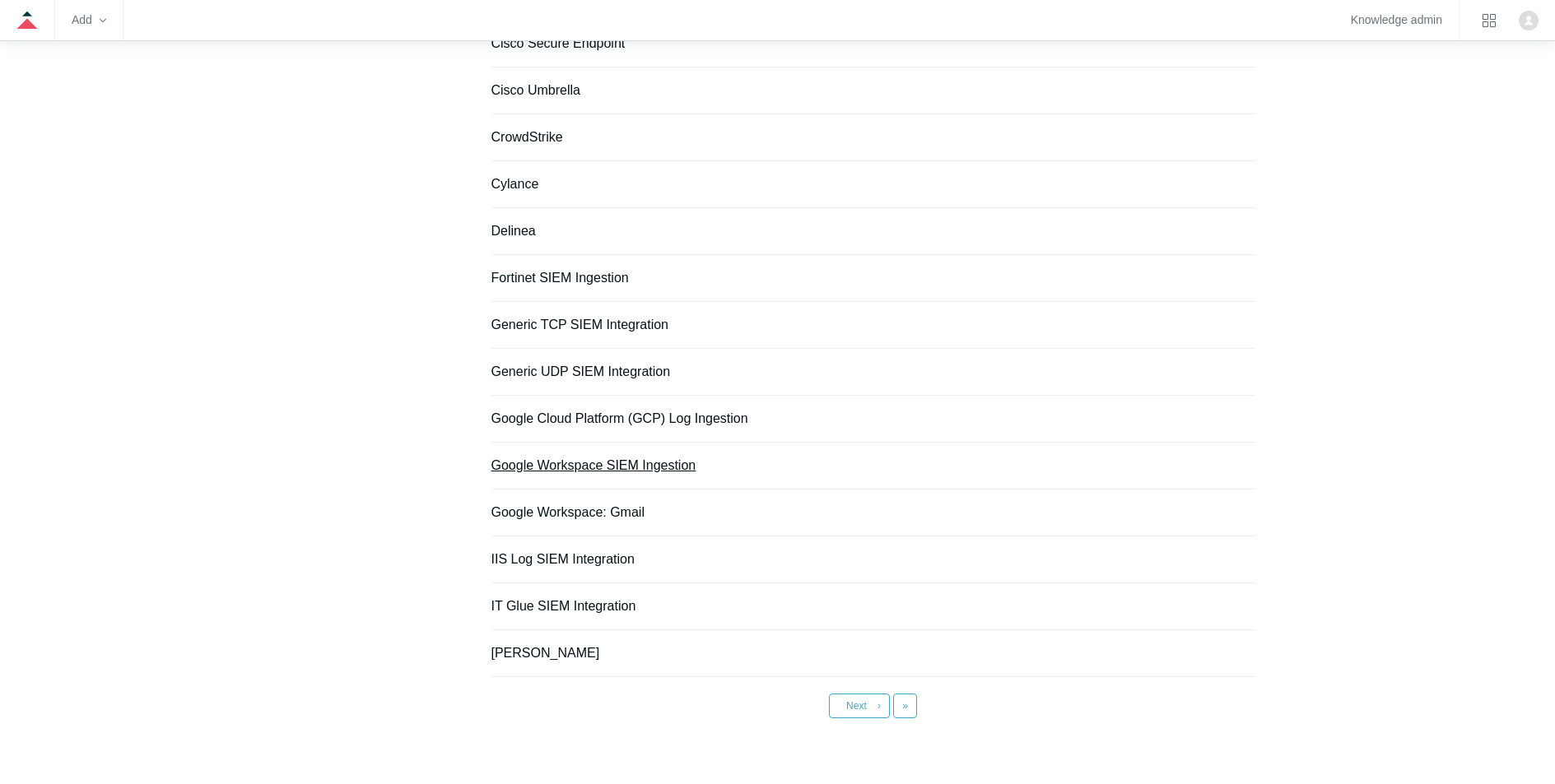
click at [613, 465] on link "Google Workspace SIEM Ingestion" at bounding box center [594, 465] width 205 height 14
click at [557, 558] on link "IIS Log SIEM Integration" at bounding box center [563, 559] width 143 height 14
click at [553, 611] on link "IT Glue SIEM Integration" at bounding box center [564, 606] width 145 height 14
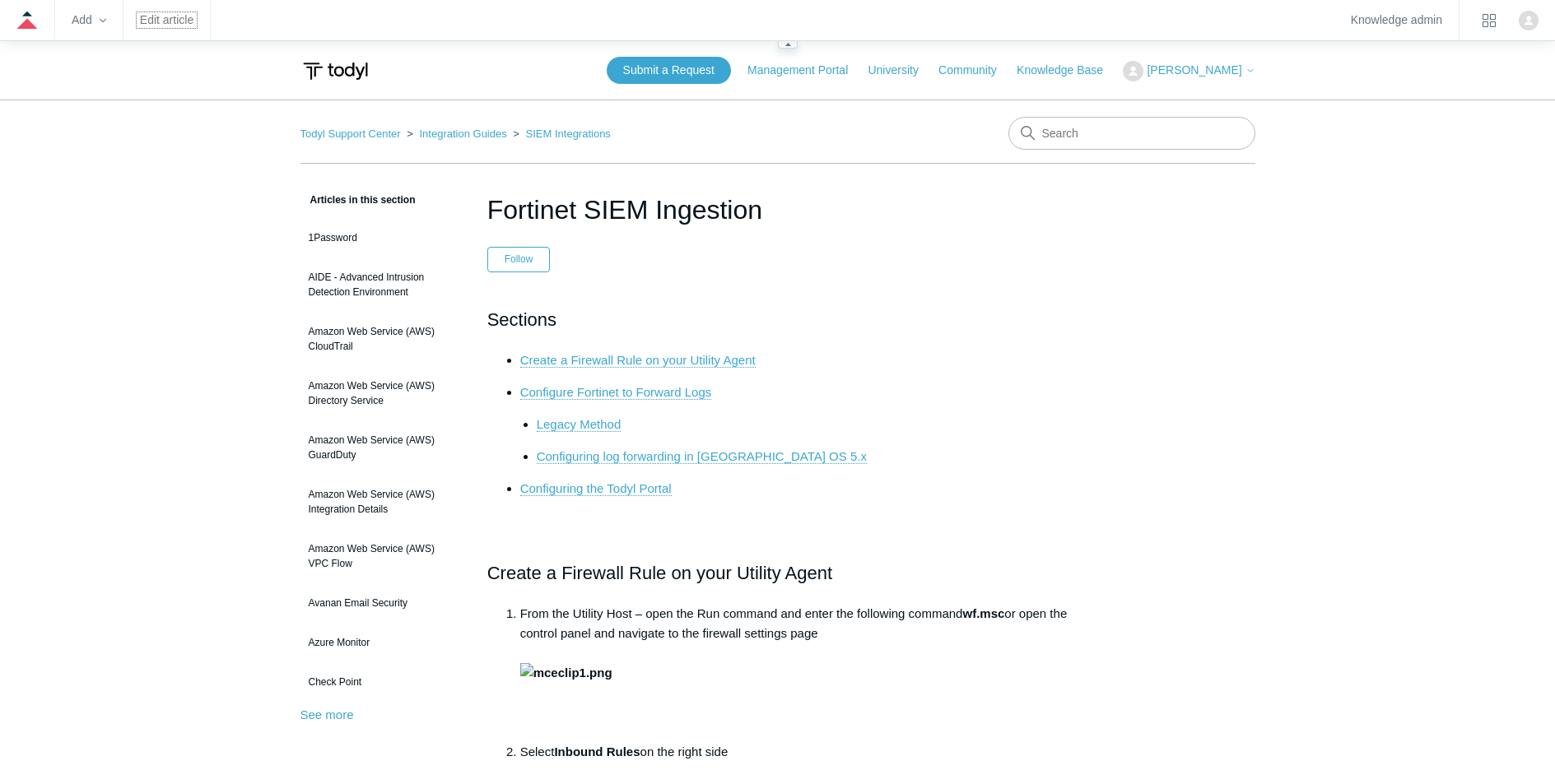
click at [165, 17] on link "Edit article" at bounding box center [166, 20] width 53 height 9
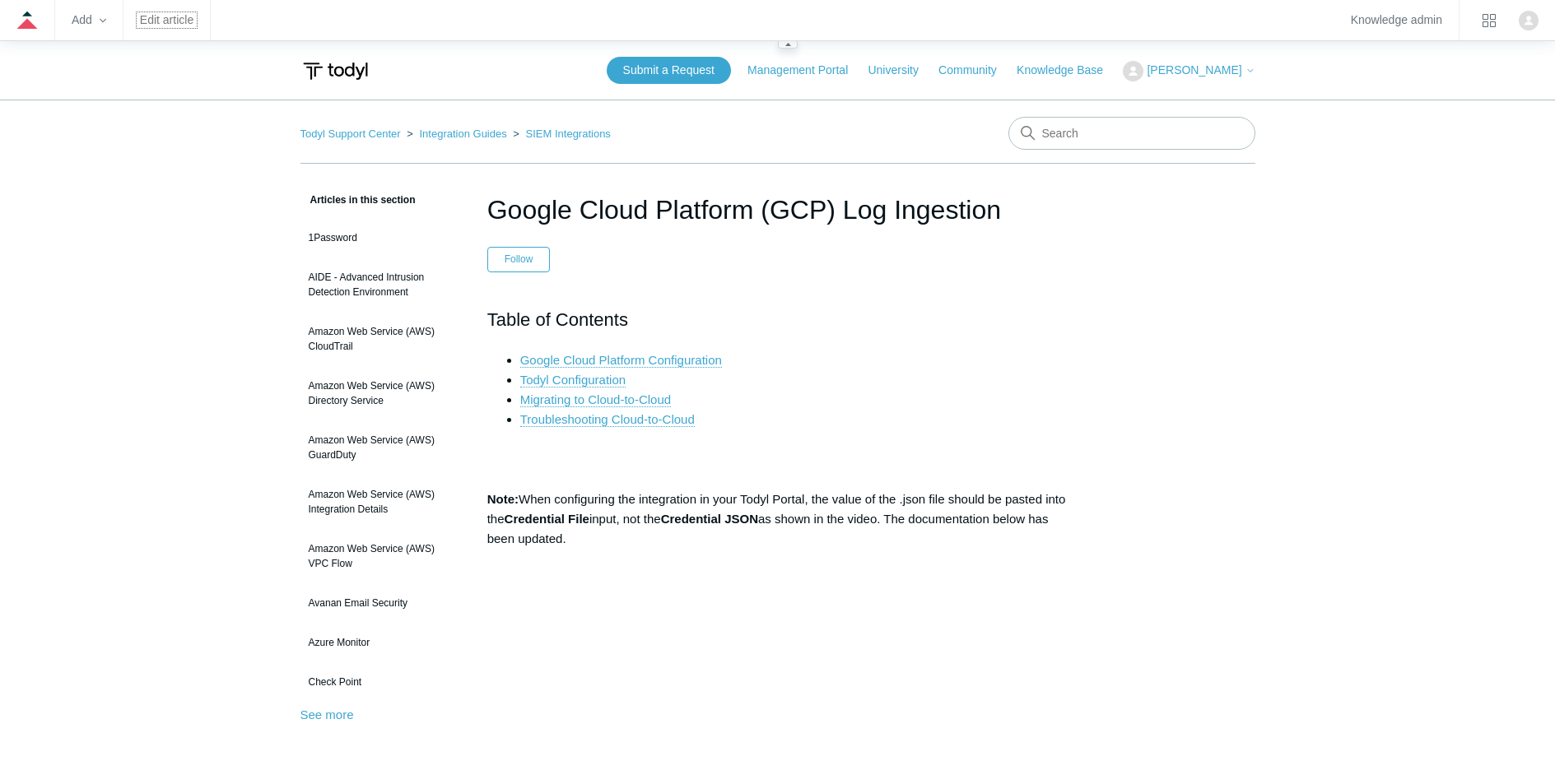
click at [175, 22] on link "Edit article" at bounding box center [166, 20] width 53 height 9
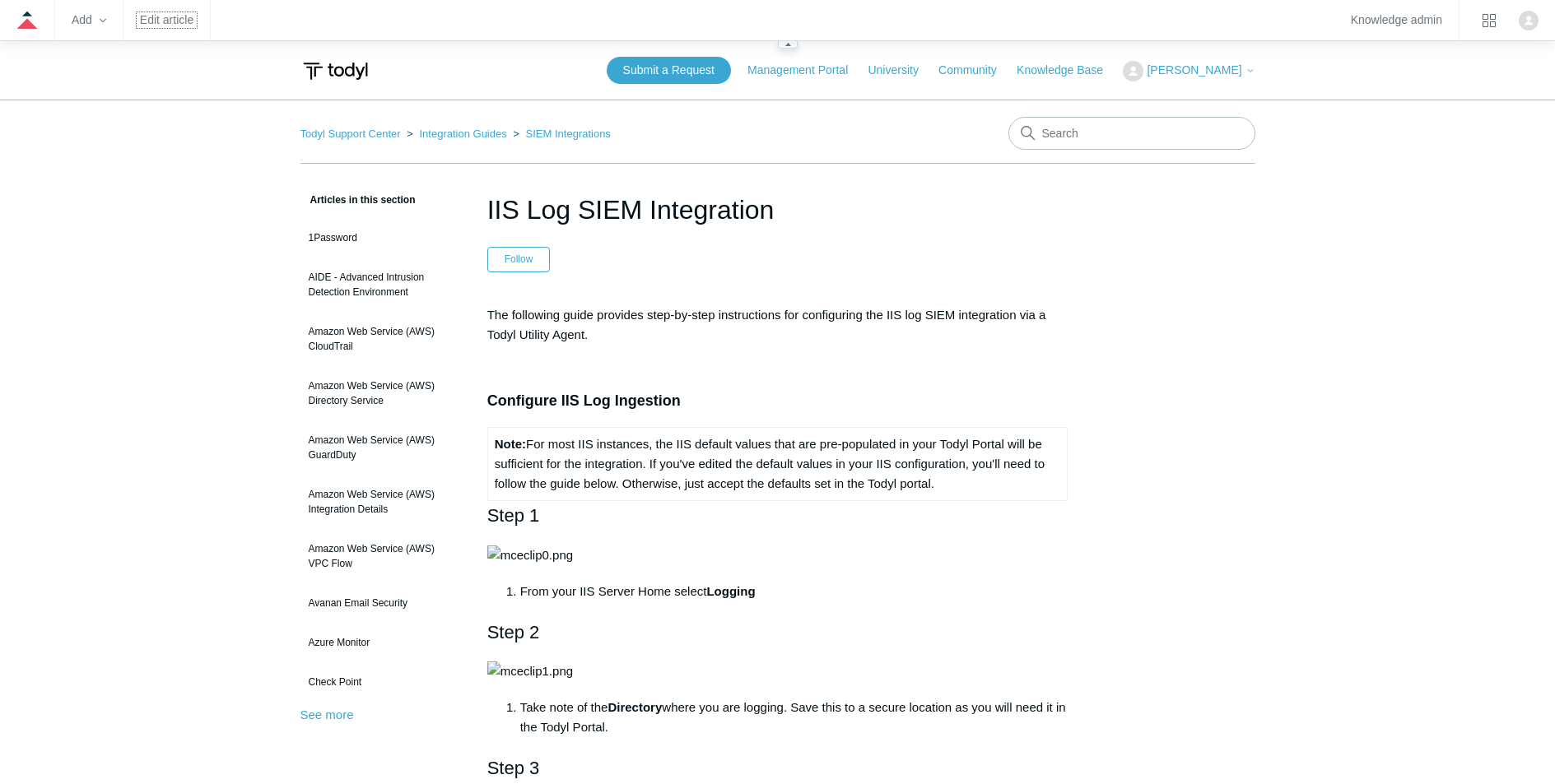
click at [157, 20] on link "Edit article" at bounding box center [166, 20] width 53 height 9
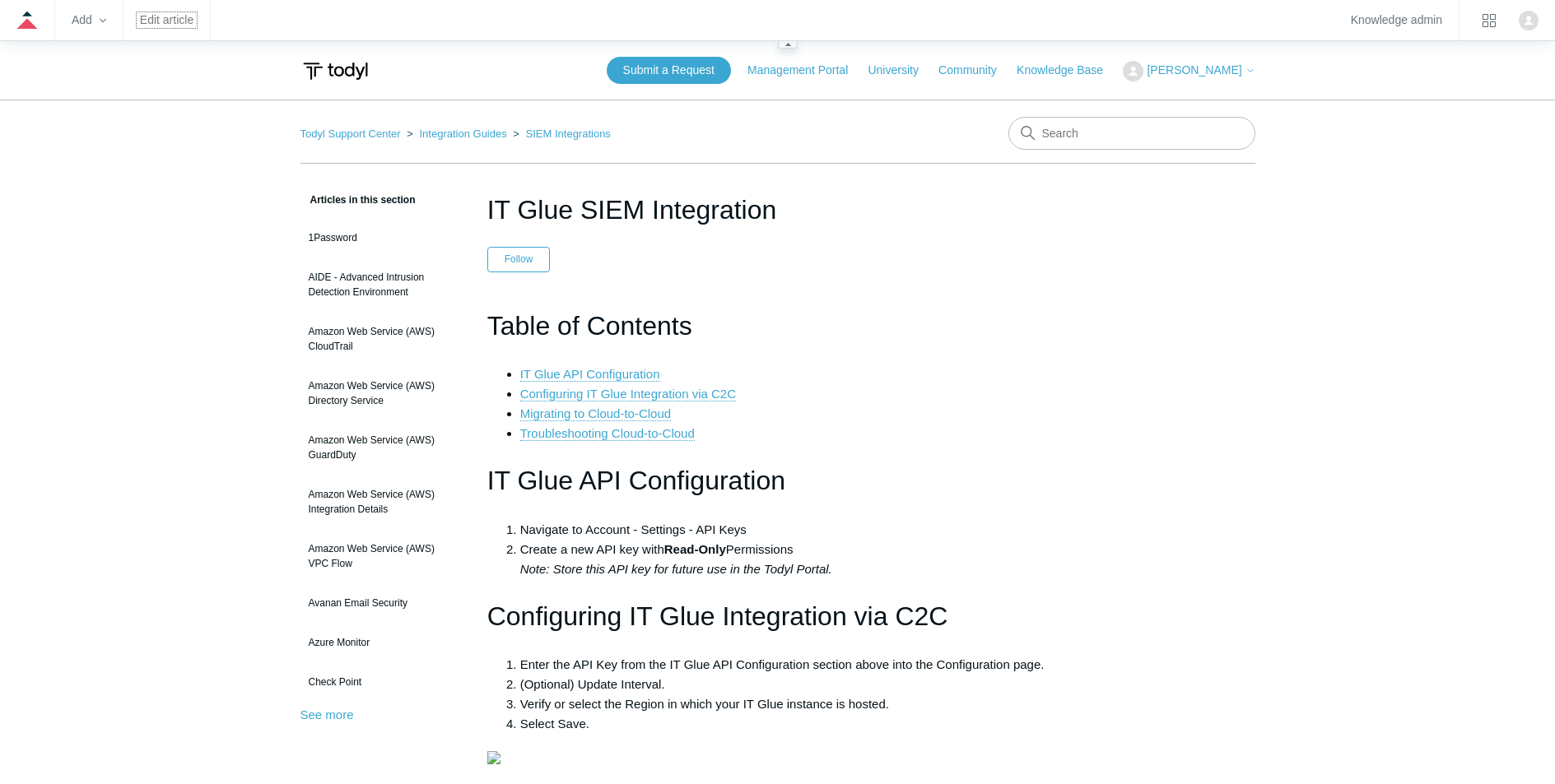
click at [180, 24] on link "Edit article" at bounding box center [166, 20] width 53 height 9
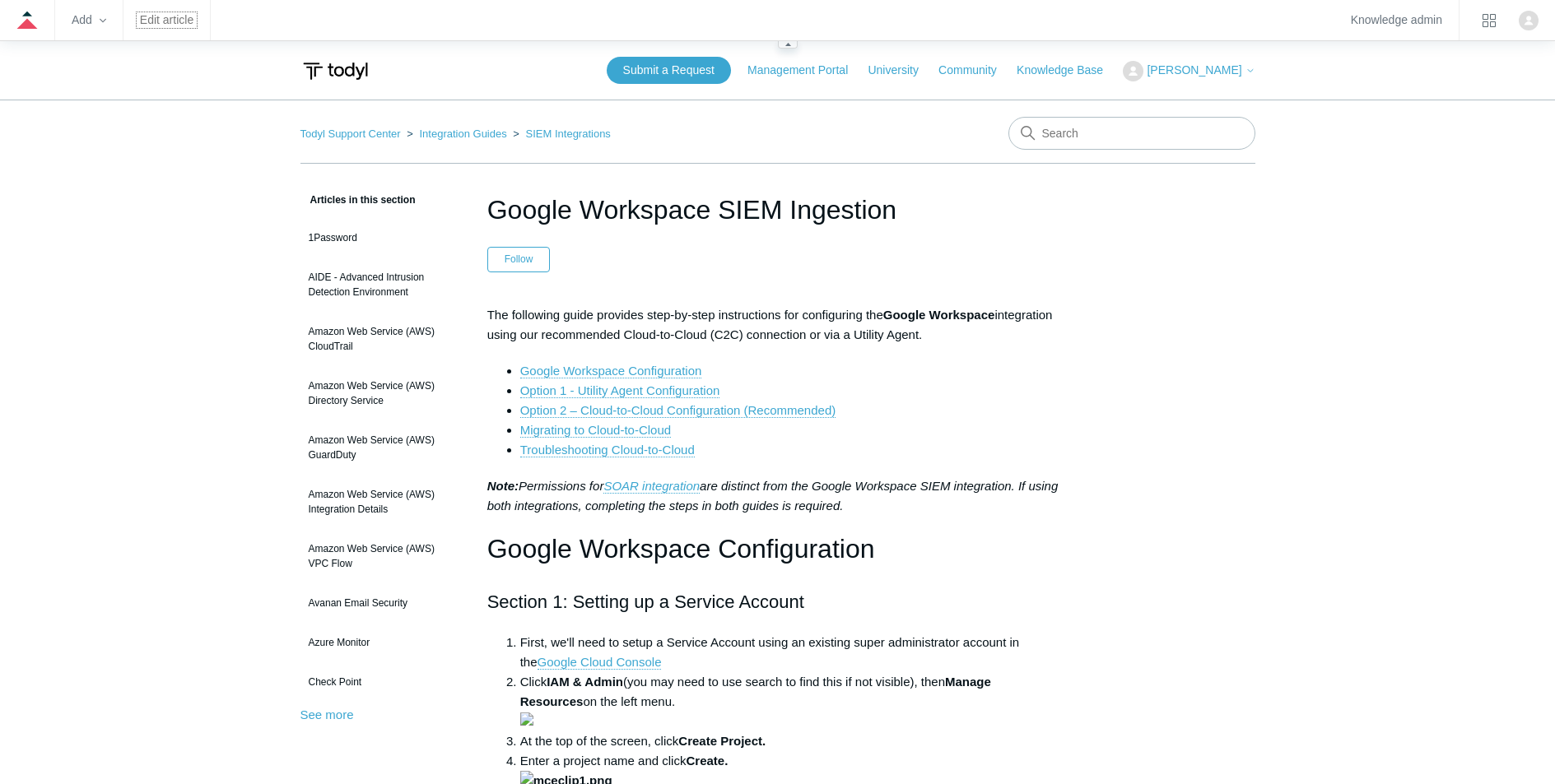
click at [150, 17] on link "Edit article" at bounding box center [166, 20] width 53 height 9
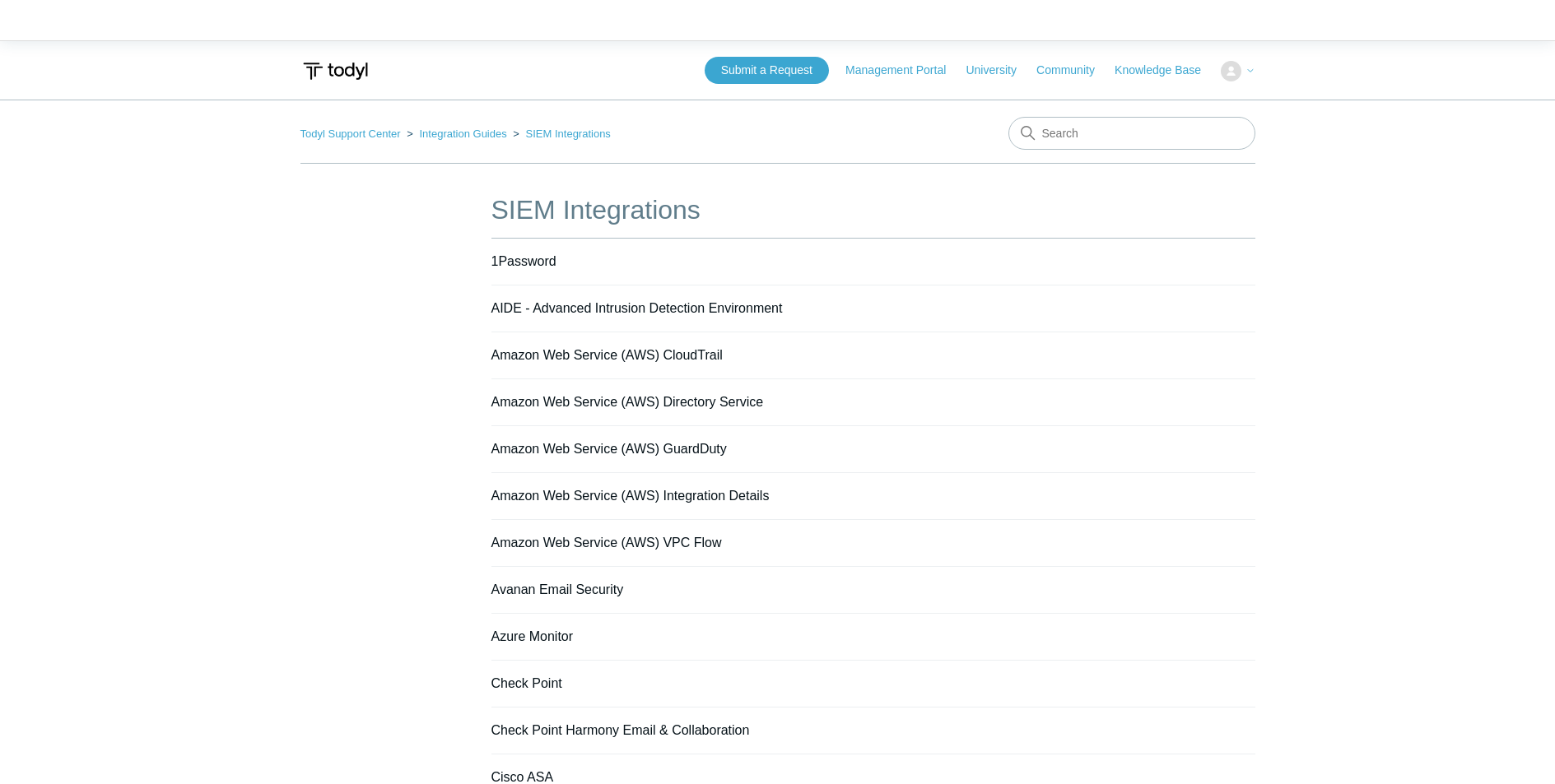
scroll to position [969, 0]
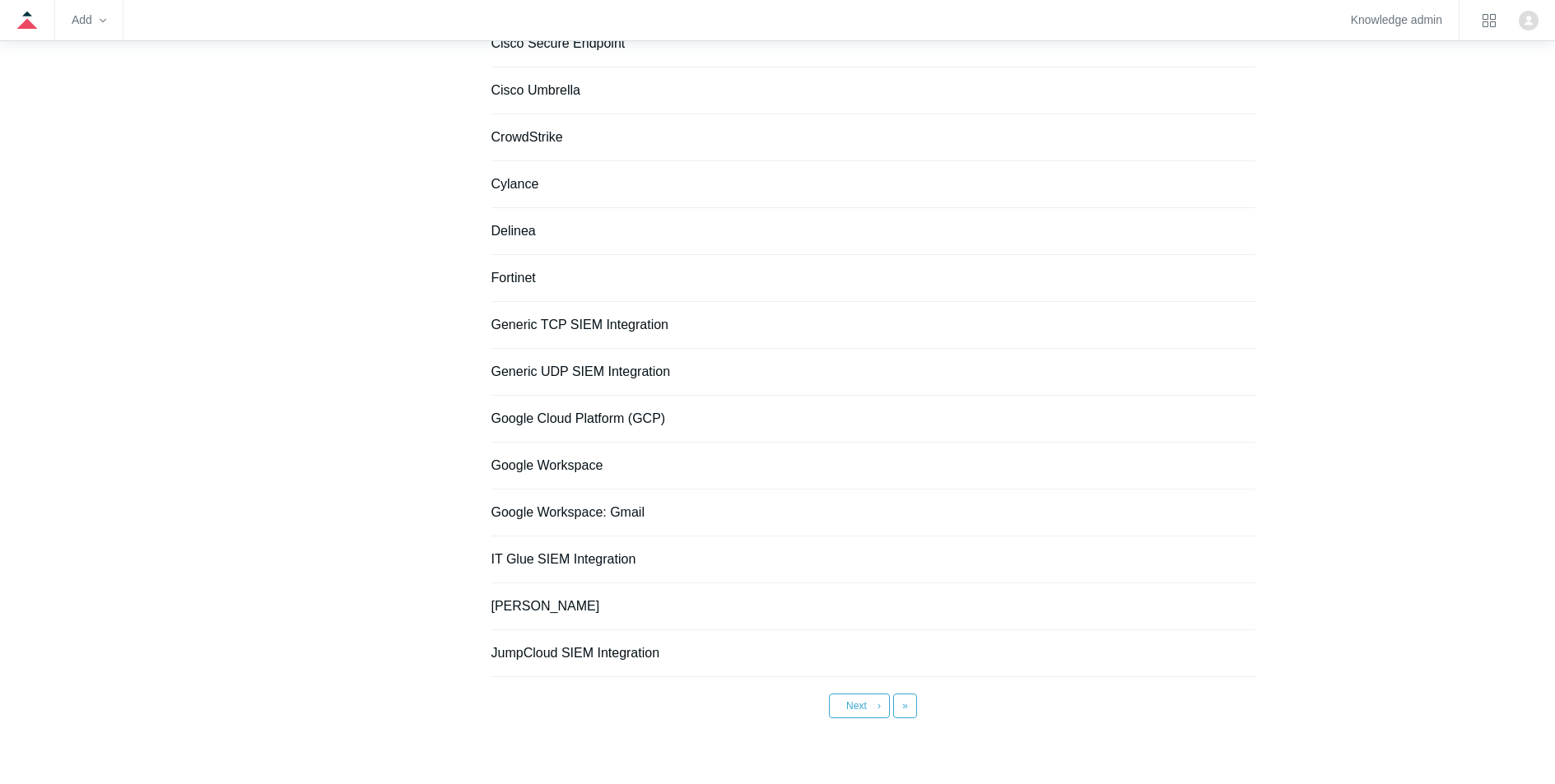
click at [1190, 555] on li "IT Glue SIEM Integration" at bounding box center [873, 560] width 764 height 47
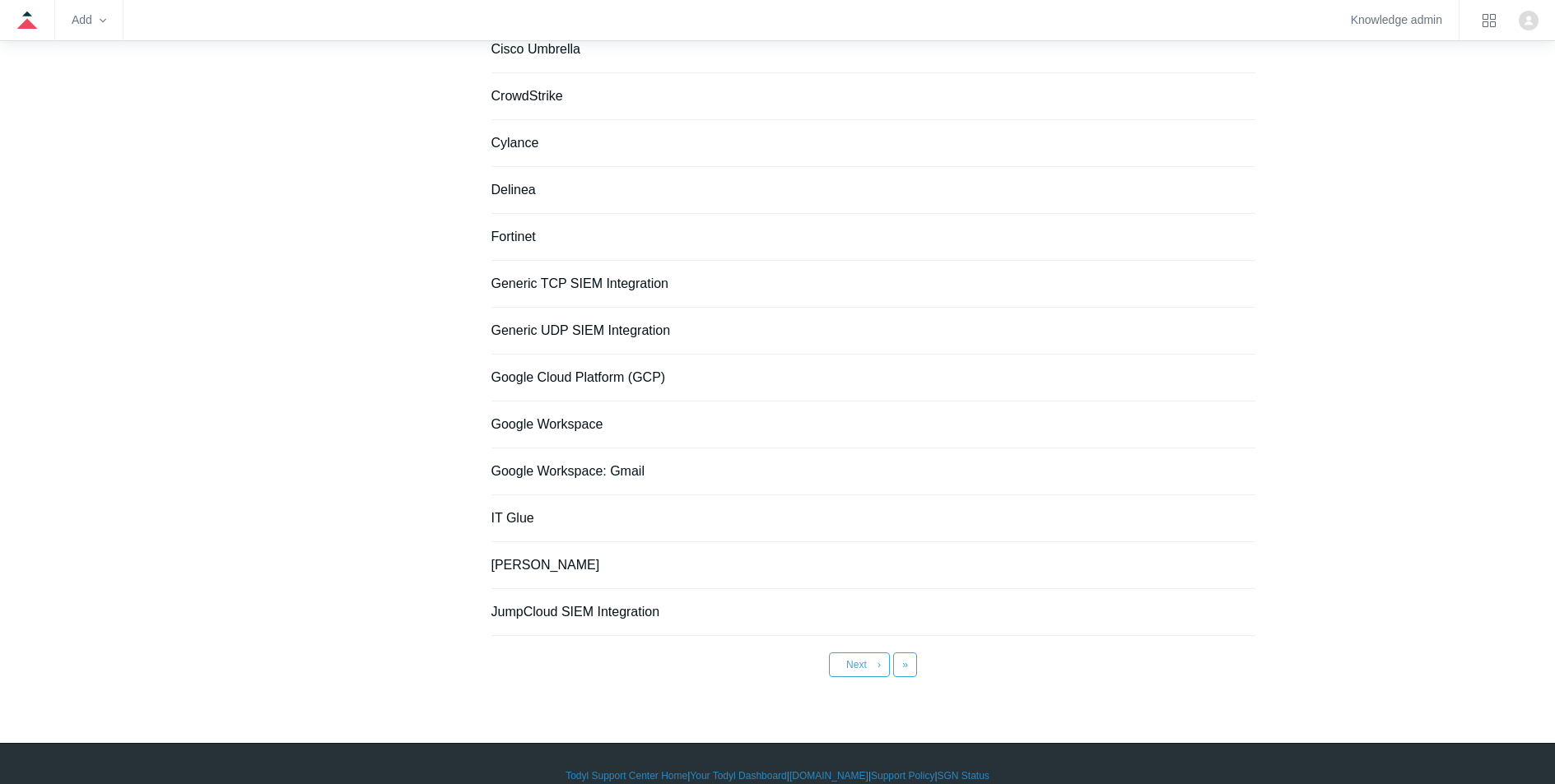
scroll to position [1033, 0]
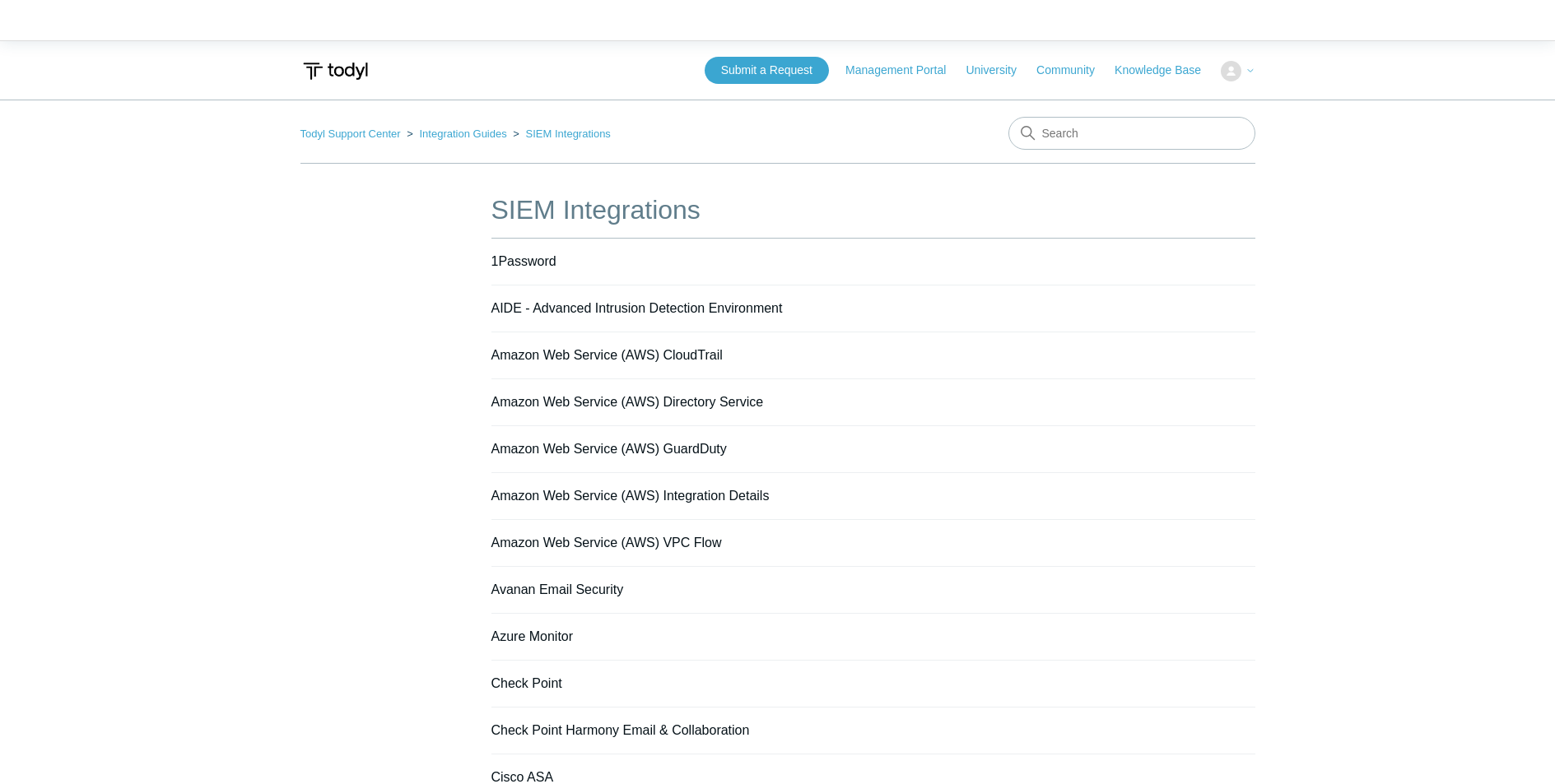
scroll to position [1033, 0]
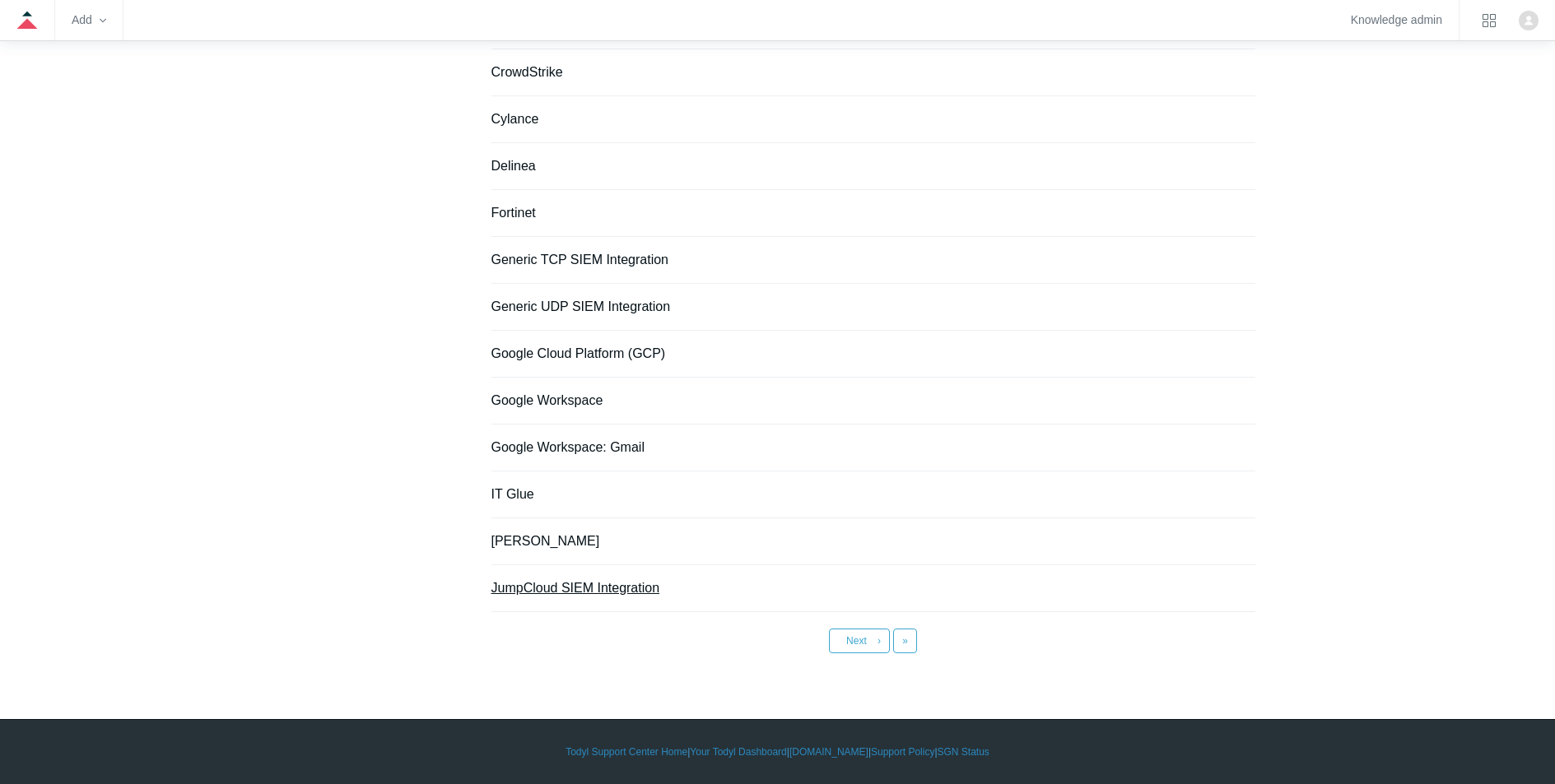
click at [559, 589] on link "JumpCloud SIEM Integration" at bounding box center [576, 588] width 169 height 14
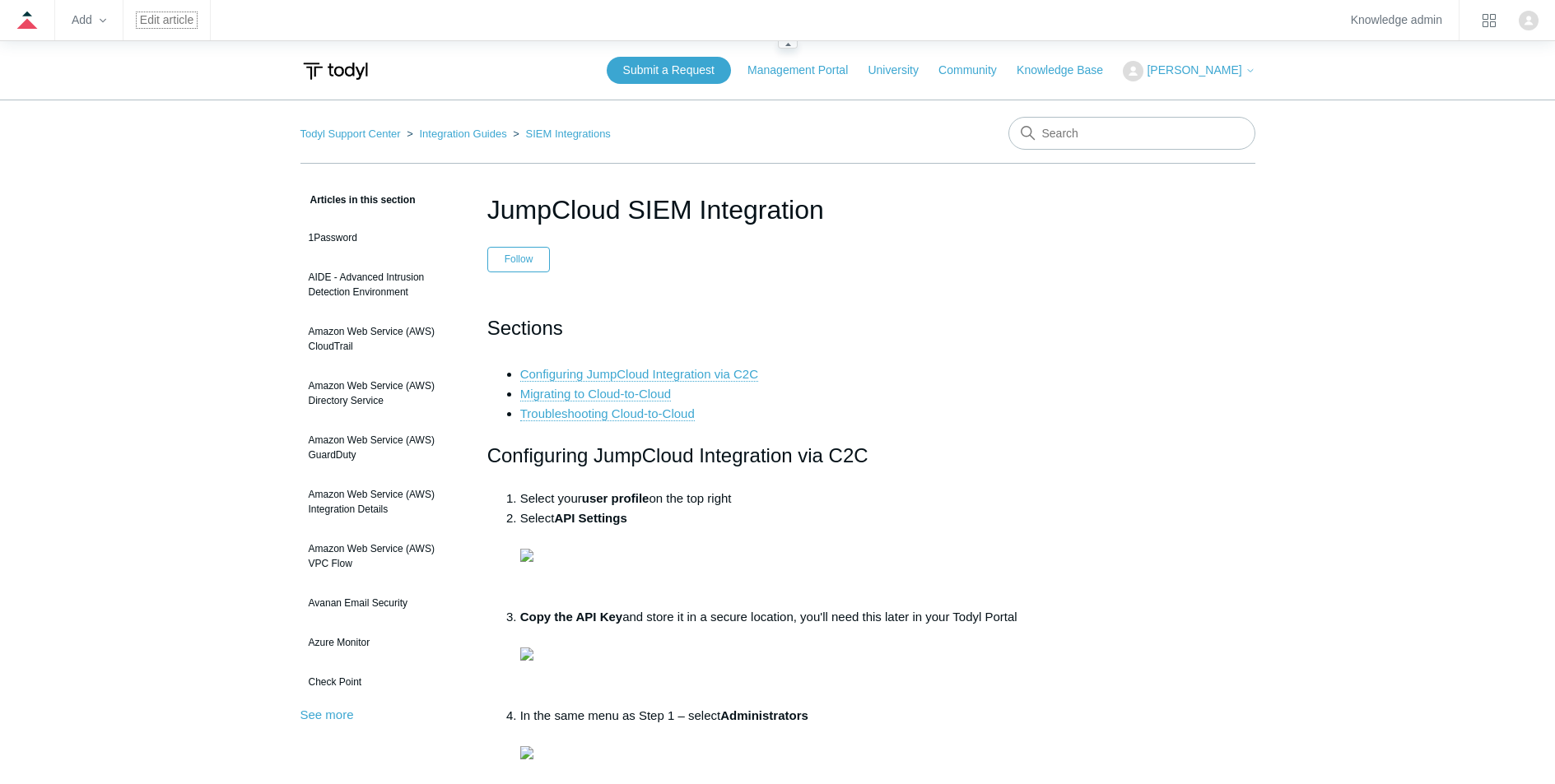
click at [171, 16] on link "Edit article" at bounding box center [166, 20] width 53 height 9
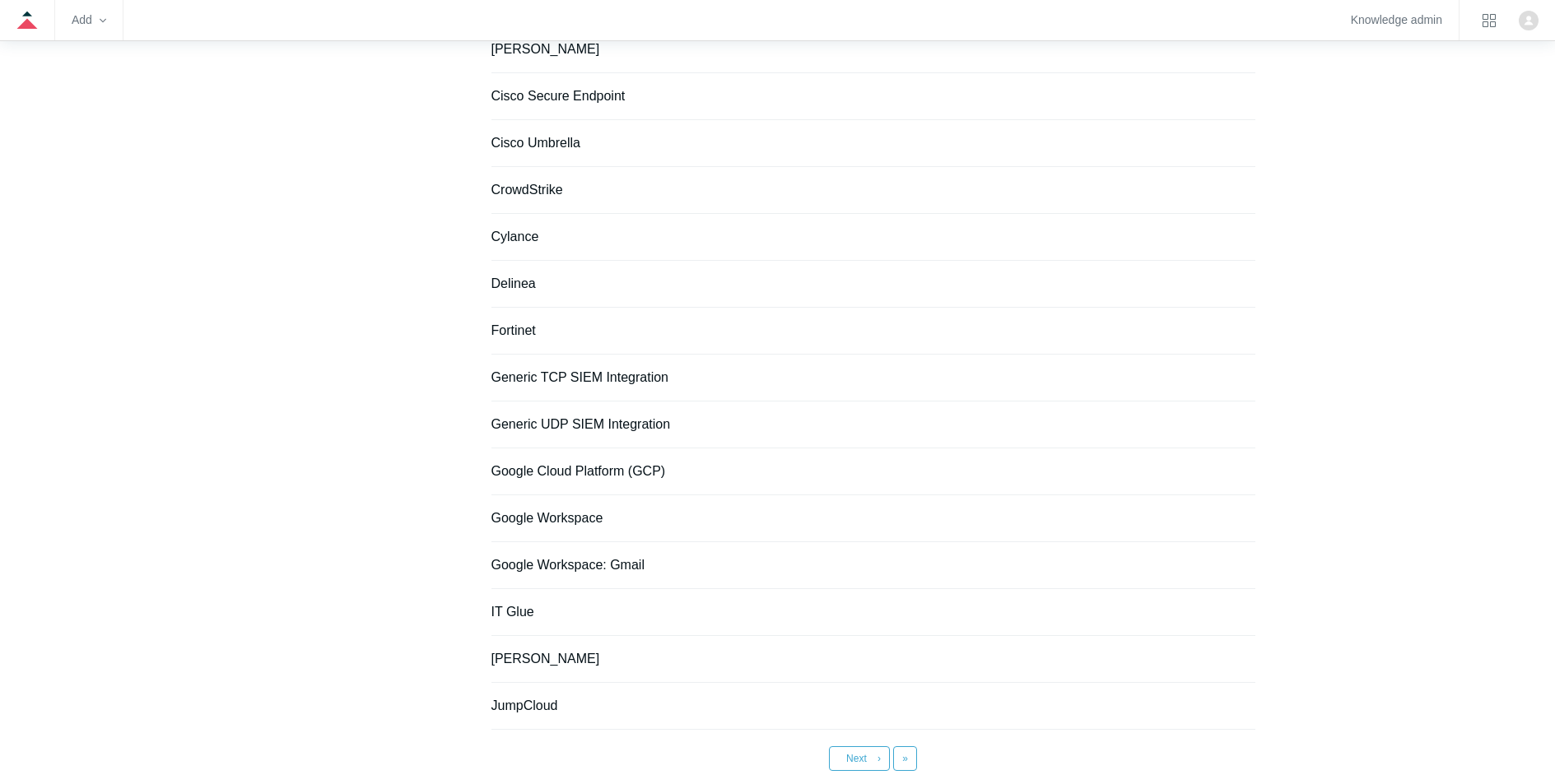
scroll to position [1033, 0]
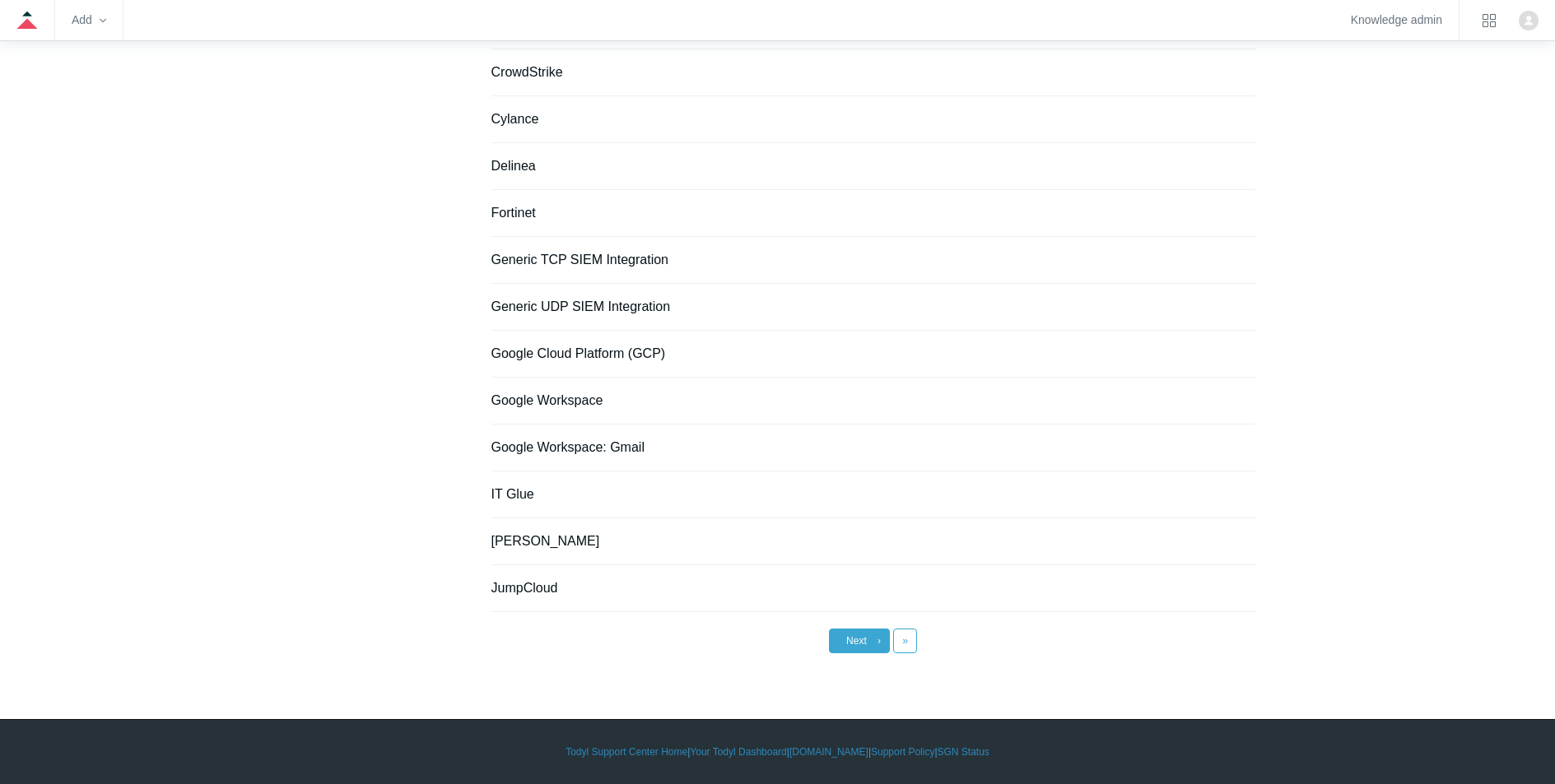
click at [866, 642] on span "Next" at bounding box center [857, 640] width 21 height 11
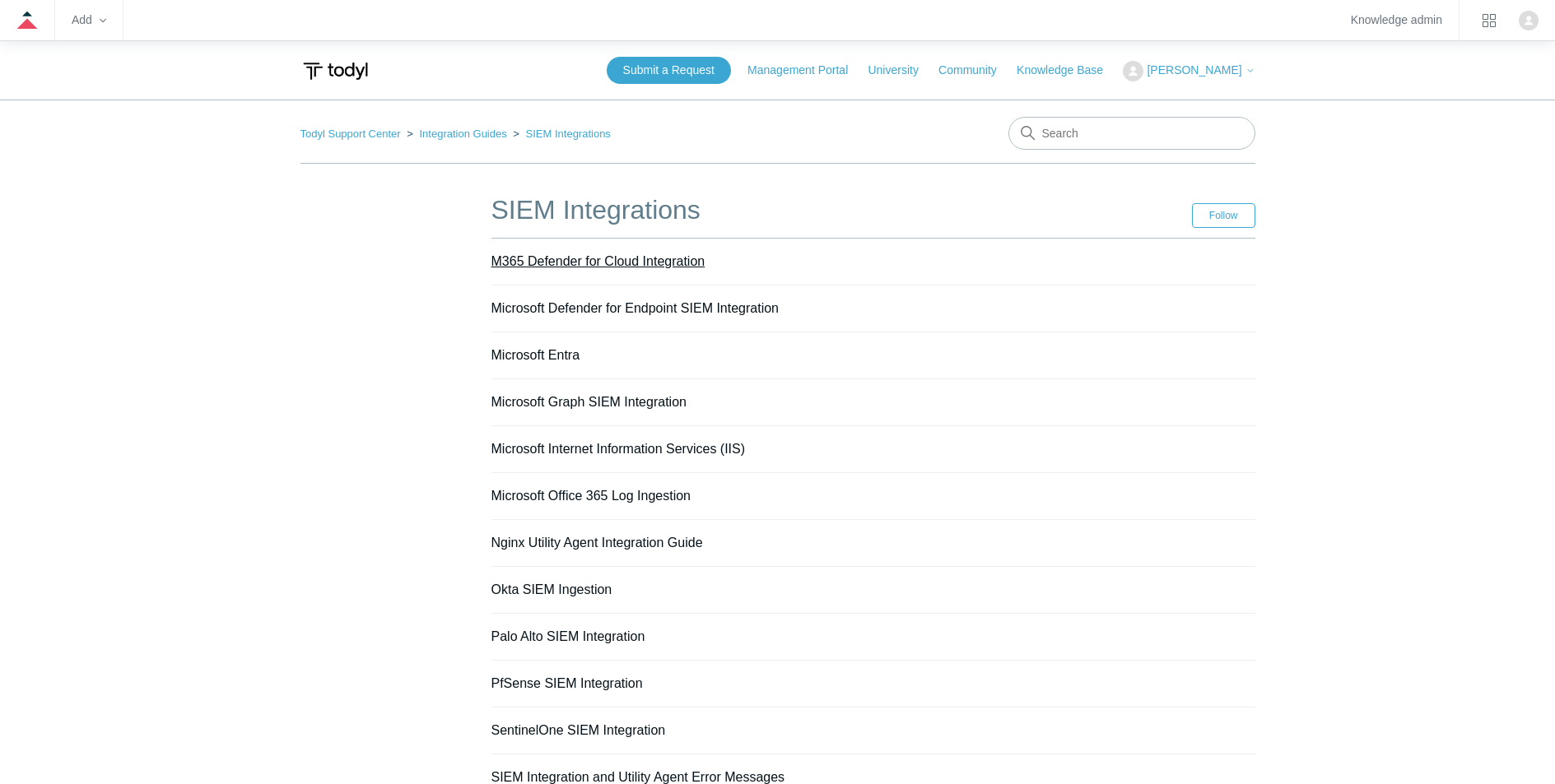
click at [607, 259] on link "M365 Defender for Cloud Integration" at bounding box center [599, 261] width 214 height 14
drag, startPoint x: 602, startPoint y: 305, endPoint x: 604, endPoint y: 315, distance: 10.2
click at [602, 306] on link "Microsoft Defender for Endpoint SIEM Integration" at bounding box center [635, 308] width 289 height 14
click at [590, 401] on link "Microsoft Graph SIEM Integration" at bounding box center [589, 402] width 195 height 14
drag, startPoint x: 617, startPoint y: 498, endPoint x: 619, endPoint y: 533, distance: 35.1
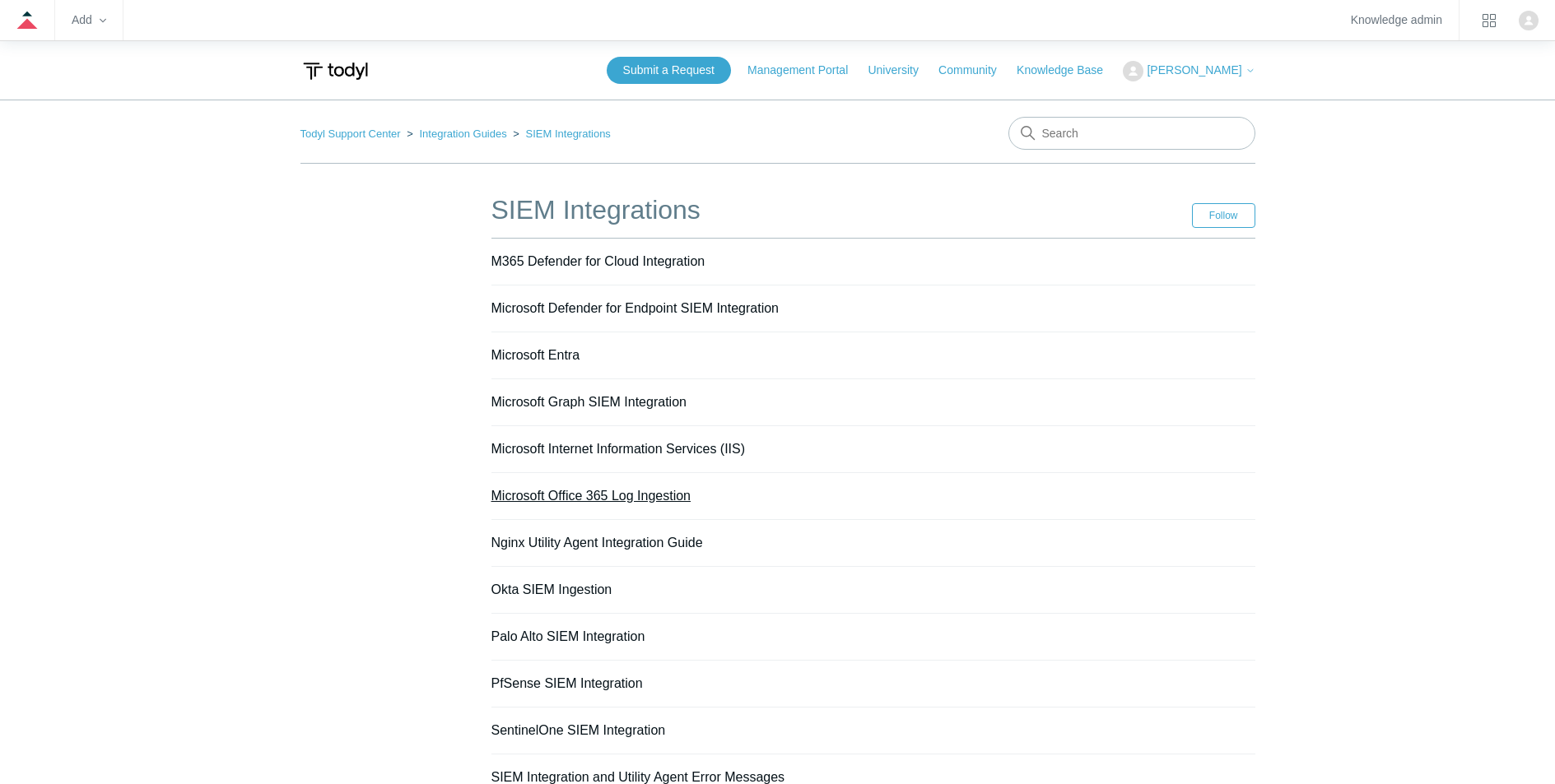
click at [617, 498] on link "Microsoft Office 365 Log Ingestion" at bounding box center [592, 496] width 200 height 14
click at [616, 542] on link "Nginx Utility Agent Integration Guide" at bounding box center [597, 543] width 212 height 14
click at [538, 593] on link "Okta SIEM Ingestion" at bounding box center [552, 590] width 121 height 14
click at [567, 637] on link "Palo Alto SIEM Integration" at bounding box center [568, 637] width 154 height 14
drag, startPoint x: 572, startPoint y: 684, endPoint x: 574, endPoint y: 698, distance: 14.1
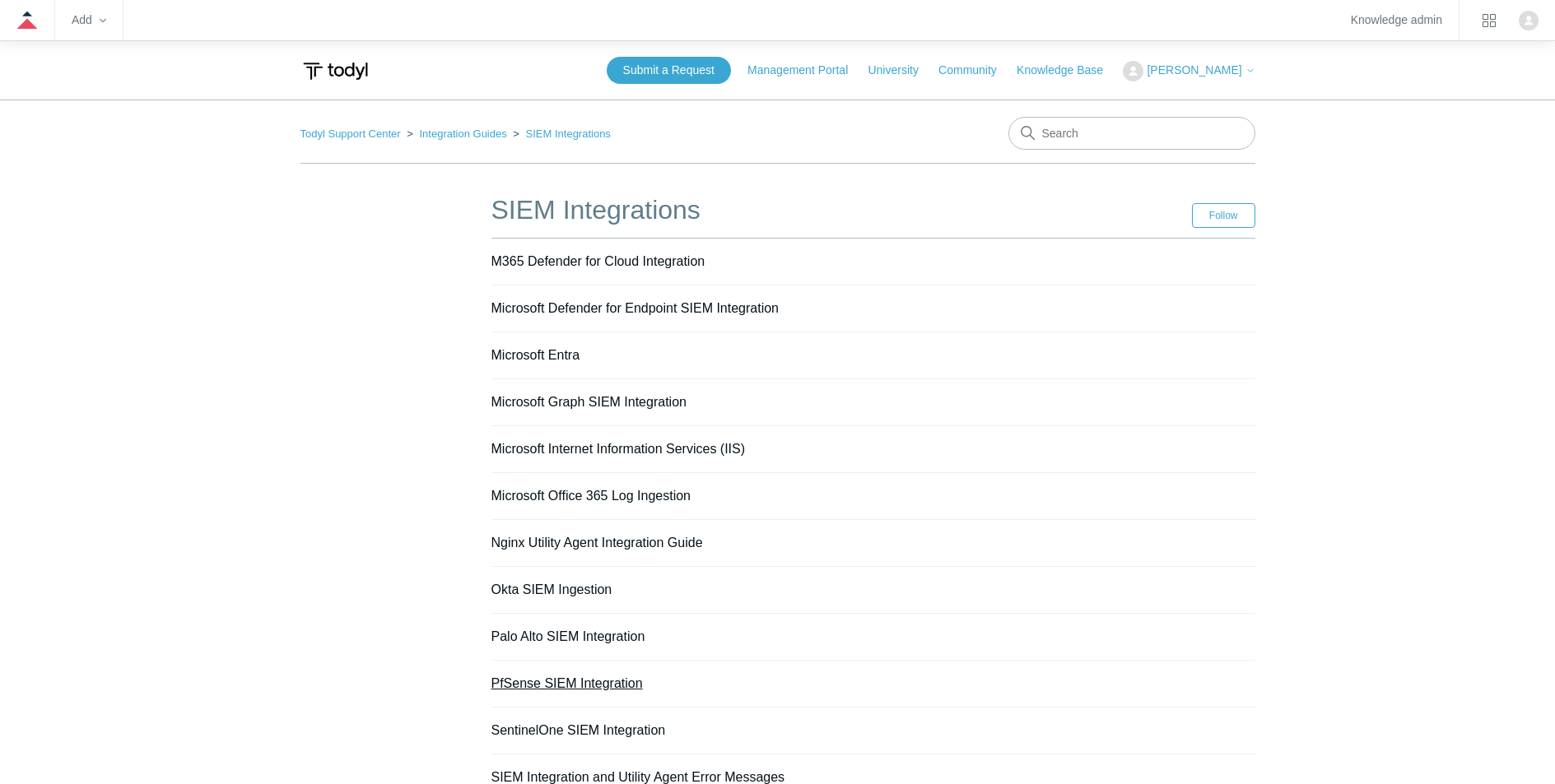
click at [572, 685] on link "PfSense SIEM Integration" at bounding box center [567, 683] width 152 height 14
click at [589, 731] on link "SentinelOne SIEM Integration" at bounding box center [579, 730] width 174 height 14
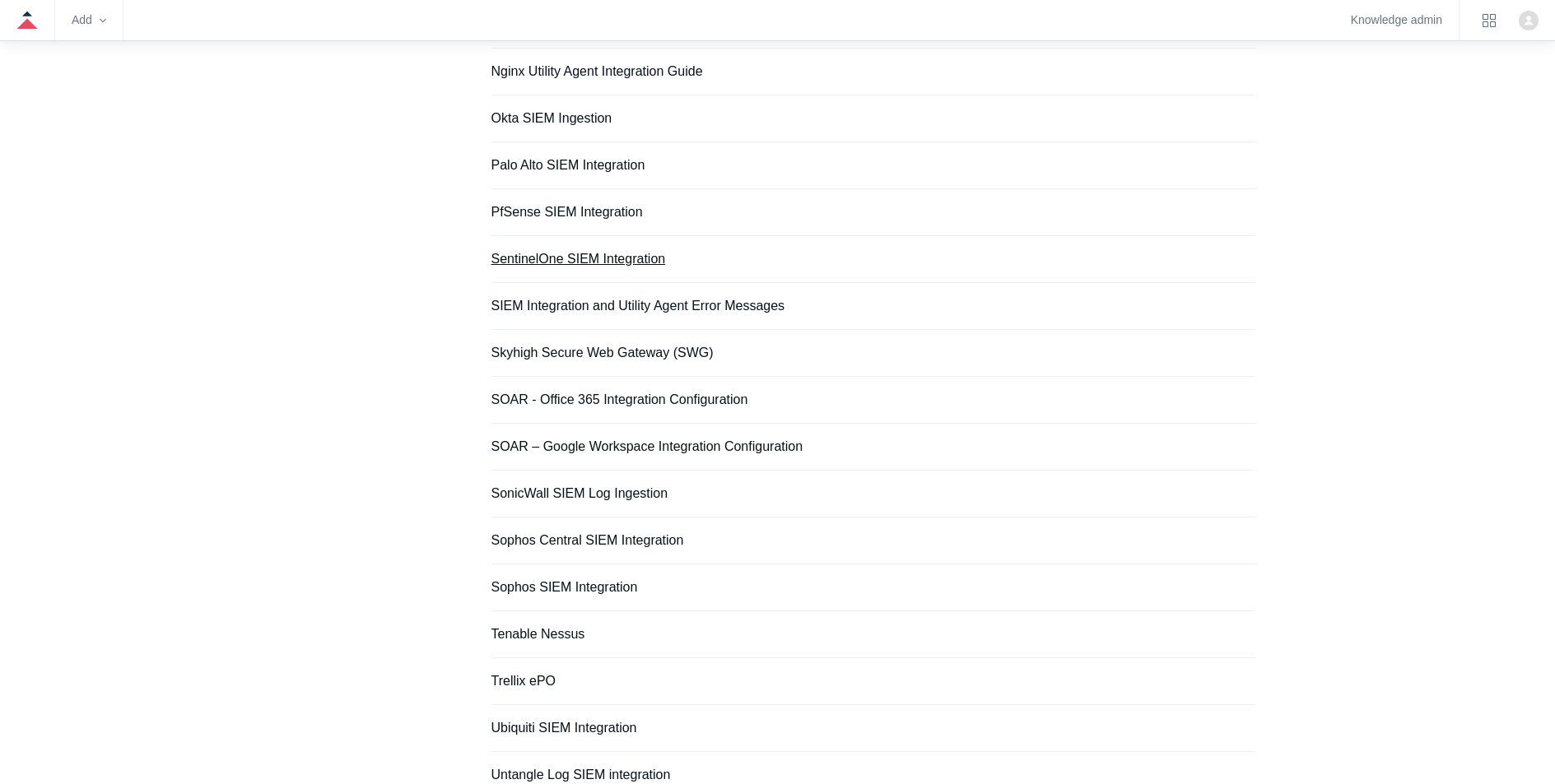
scroll to position [529, 0]
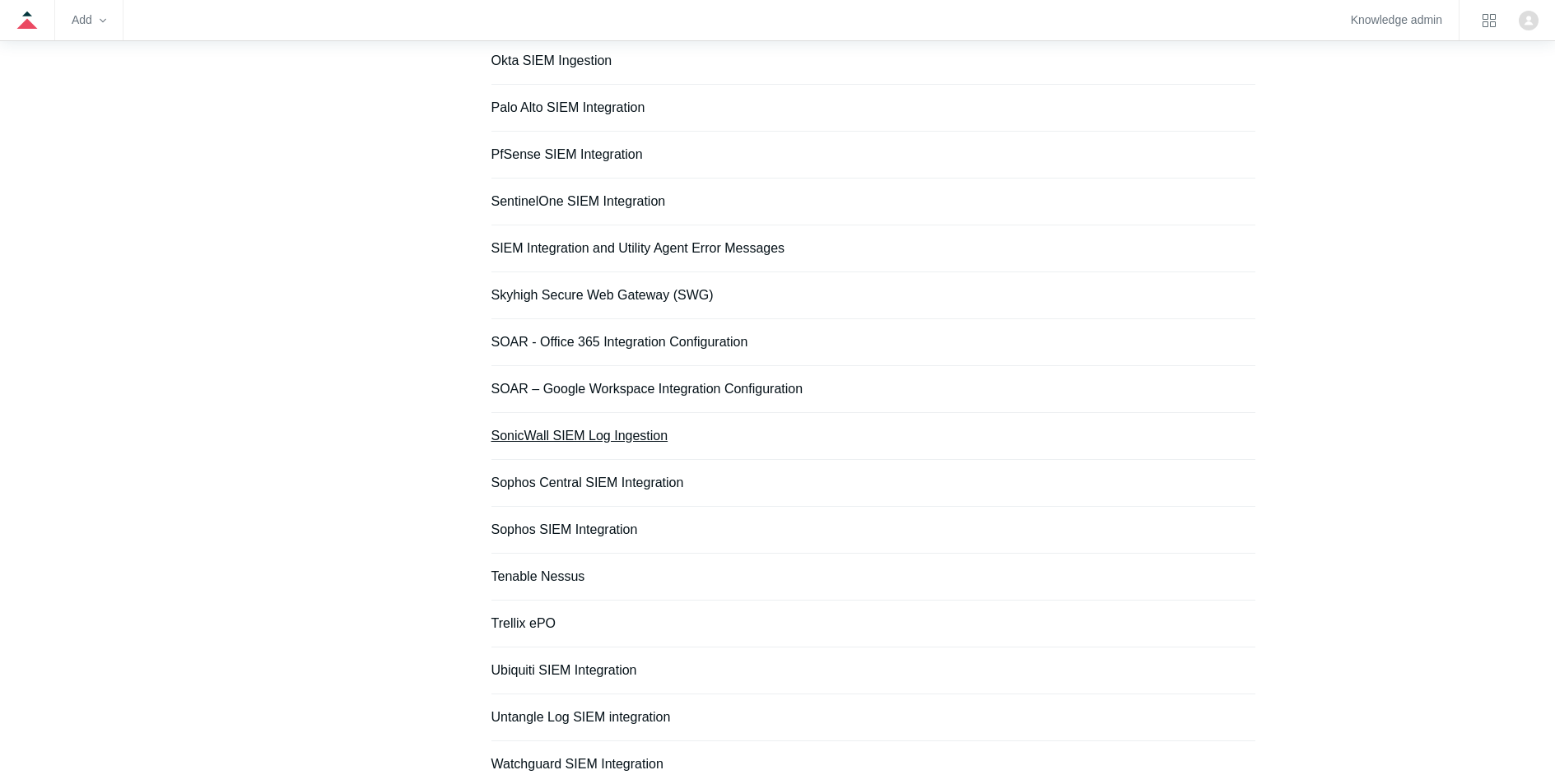
click at [582, 432] on link "SonicWall SIEM Log Ingestion" at bounding box center [580, 436] width 177 height 14
click at [587, 490] on li "Sophos Central SIEM Integration" at bounding box center [873, 483] width 764 height 47
drag, startPoint x: 587, startPoint y: 486, endPoint x: 589, endPoint y: 502, distance: 16.1
click at [587, 486] on link "Sophos Central SIEM Integration" at bounding box center [587, 483] width 193 height 14
click at [594, 528] on link "Sophos SIEM Integration" at bounding box center [565, 530] width 146 height 14
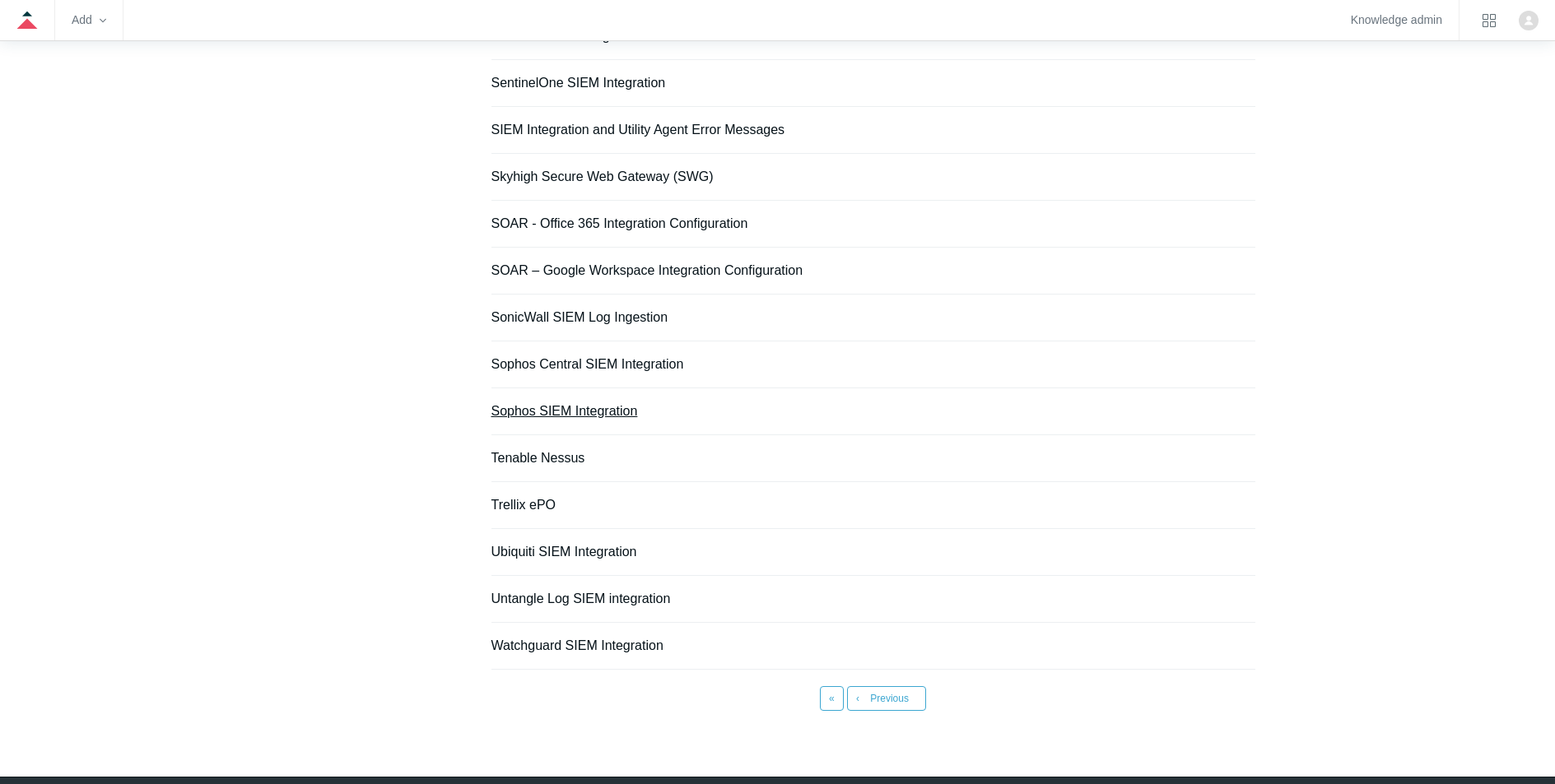
scroll to position [653, 0]
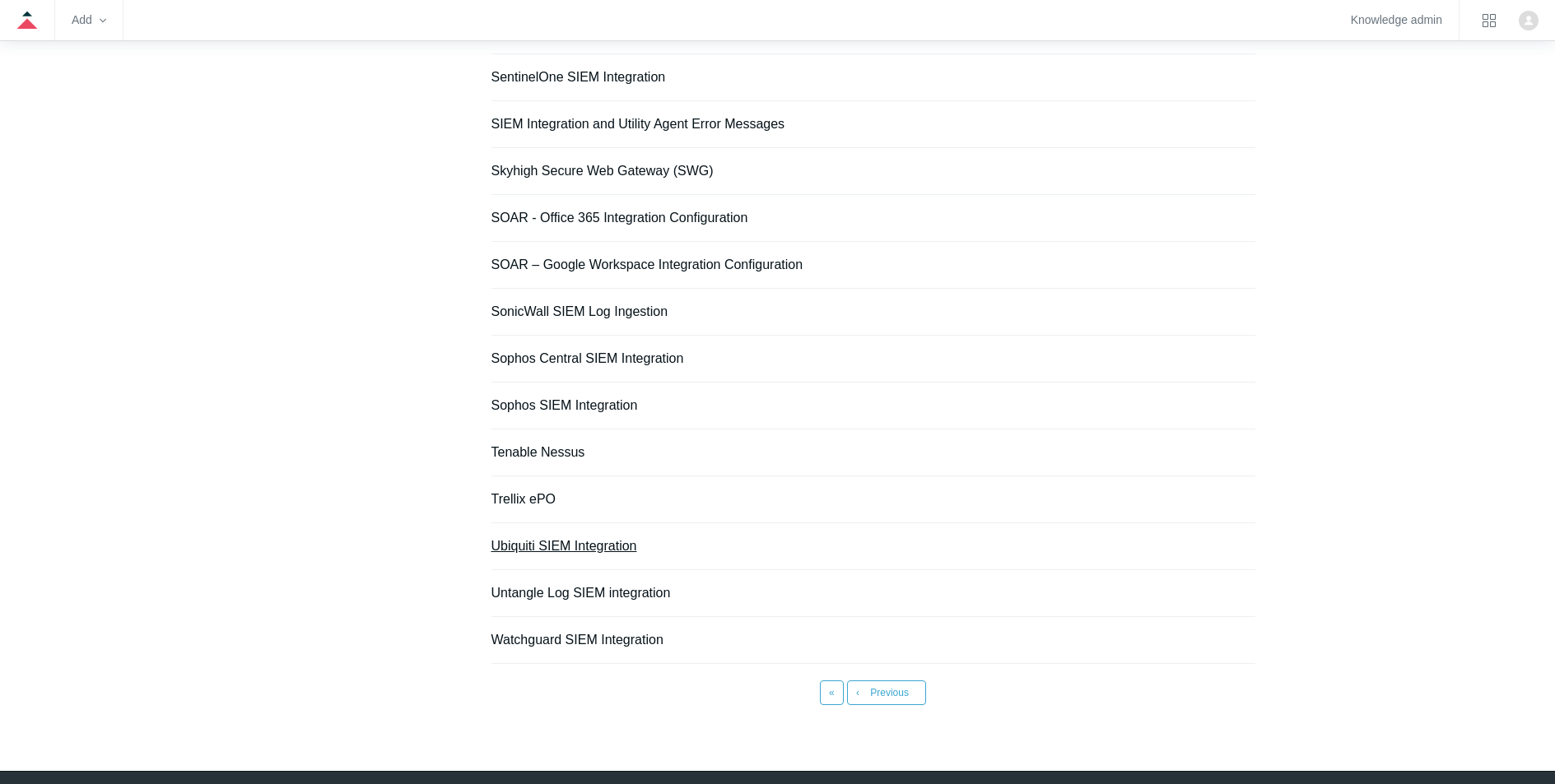
drag, startPoint x: 589, startPoint y: 543, endPoint x: 594, endPoint y: 561, distance: 18.7
click at [589, 543] on link "Ubiquiti SIEM Integration" at bounding box center [564, 546] width 146 height 14
click at [594, 597] on link "Untangle Log SIEM integration" at bounding box center [581, 593] width 180 height 14
click at [608, 639] on link "Watchguard SIEM Integration" at bounding box center [577, 639] width 172 height 14
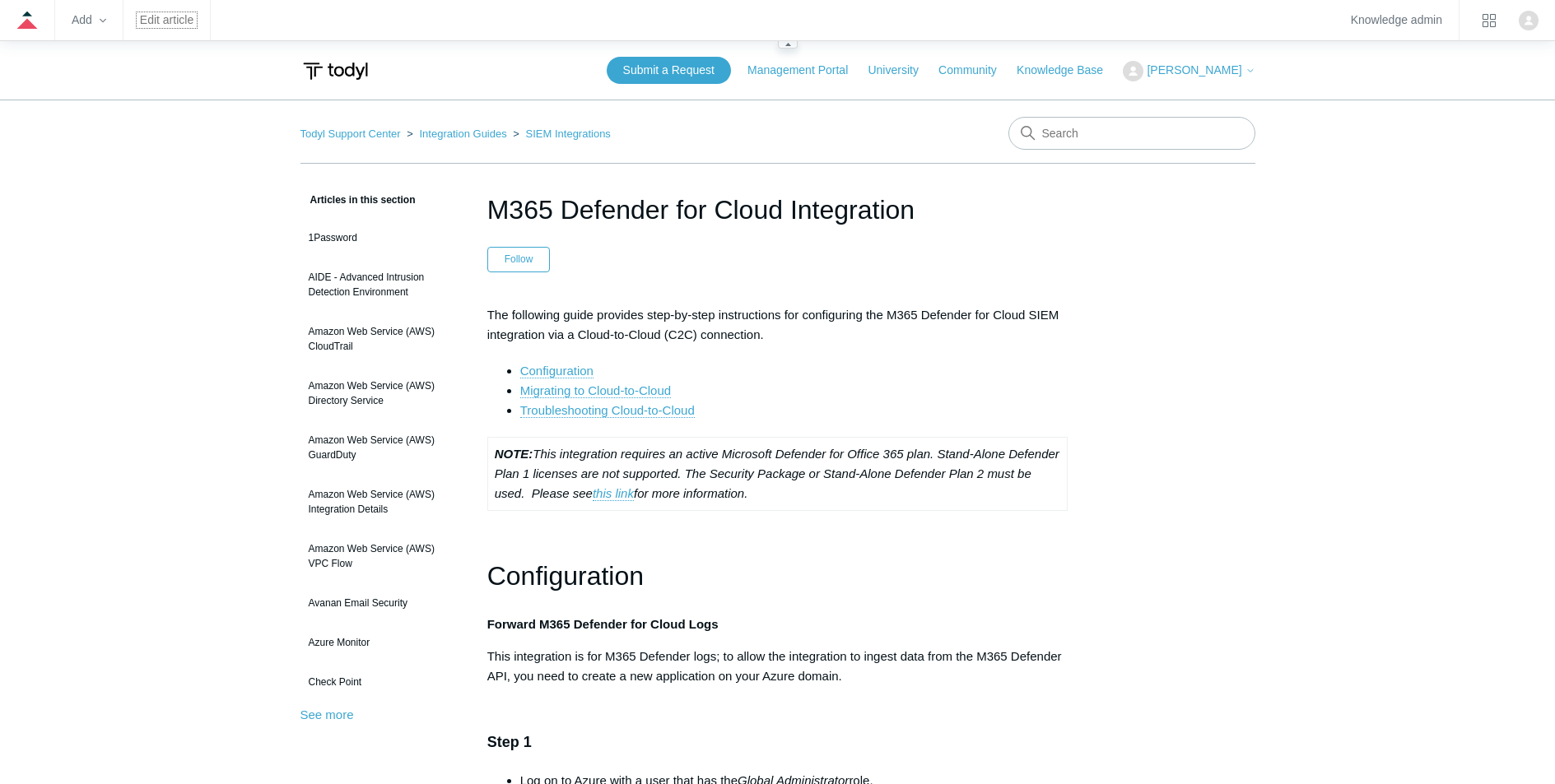
click at [182, 16] on link "Edit article" at bounding box center [166, 20] width 53 height 9
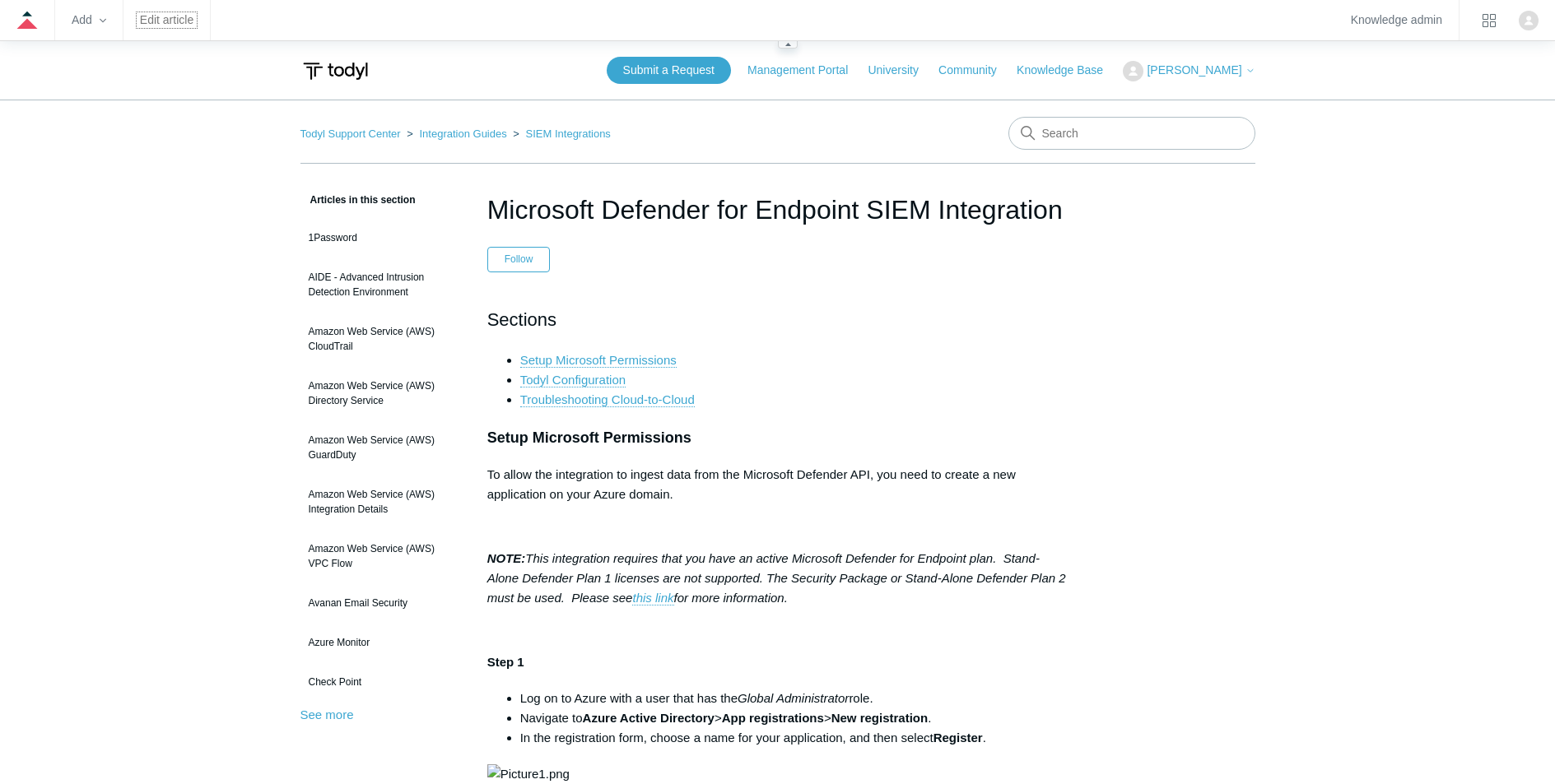
click at [157, 20] on link "Edit article" at bounding box center [166, 20] width 53 height 9
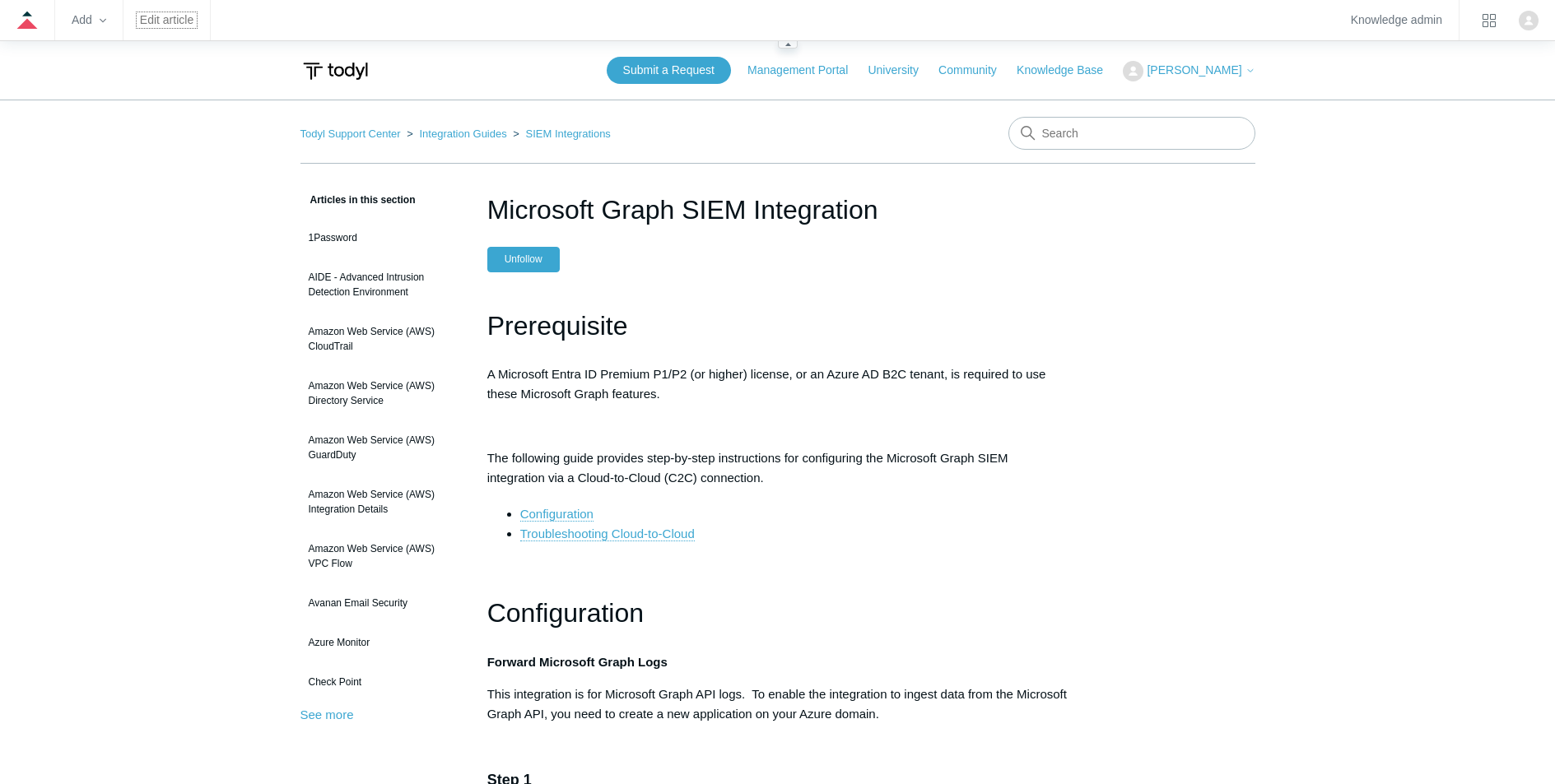
click at [157, 24] on link "Edit article" at bounding box center [166, 20] width 53 height 9
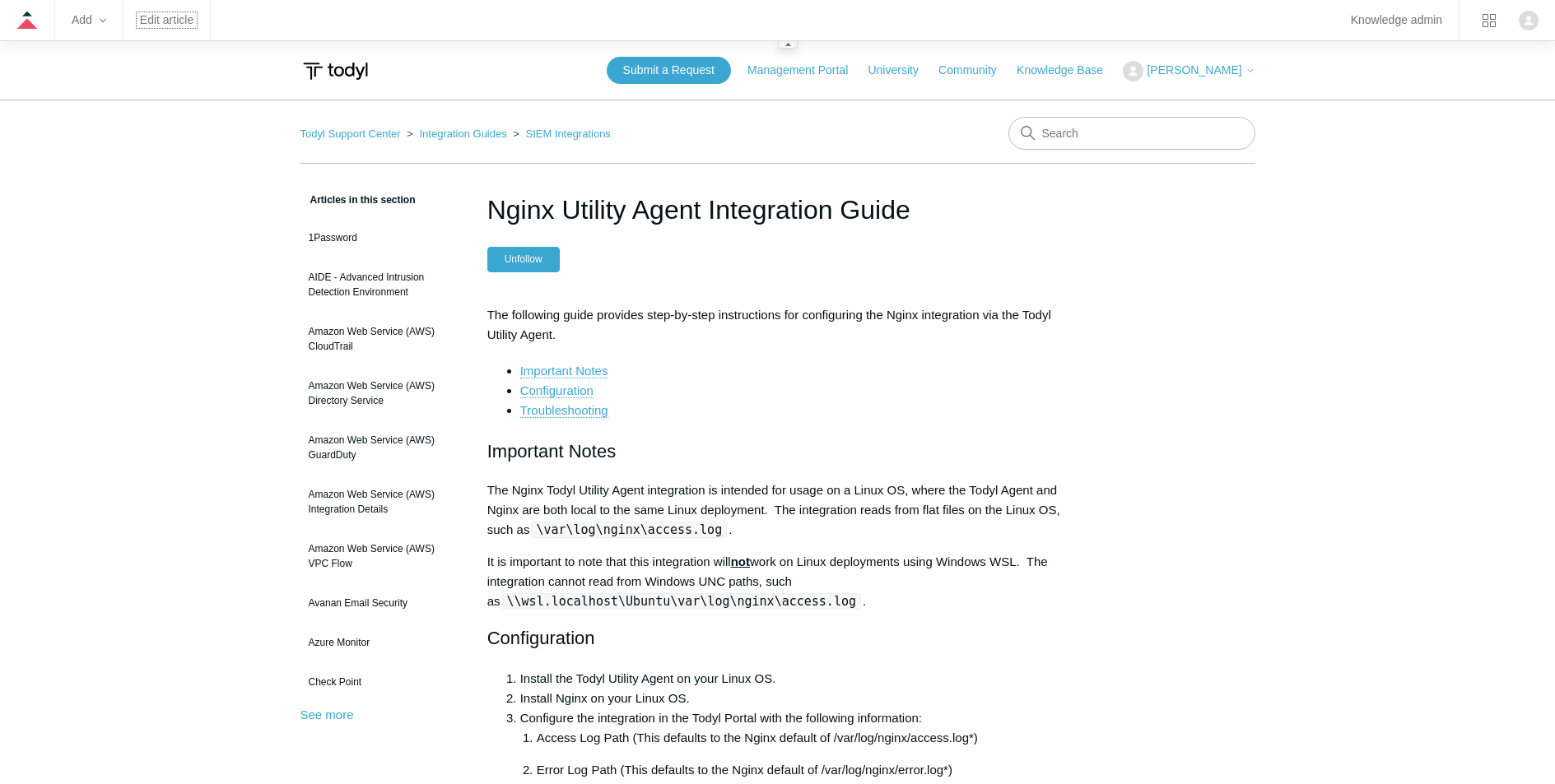
click at [169, 24] on link "Edit article" at bounding box center [166, 20] width 53 height 9
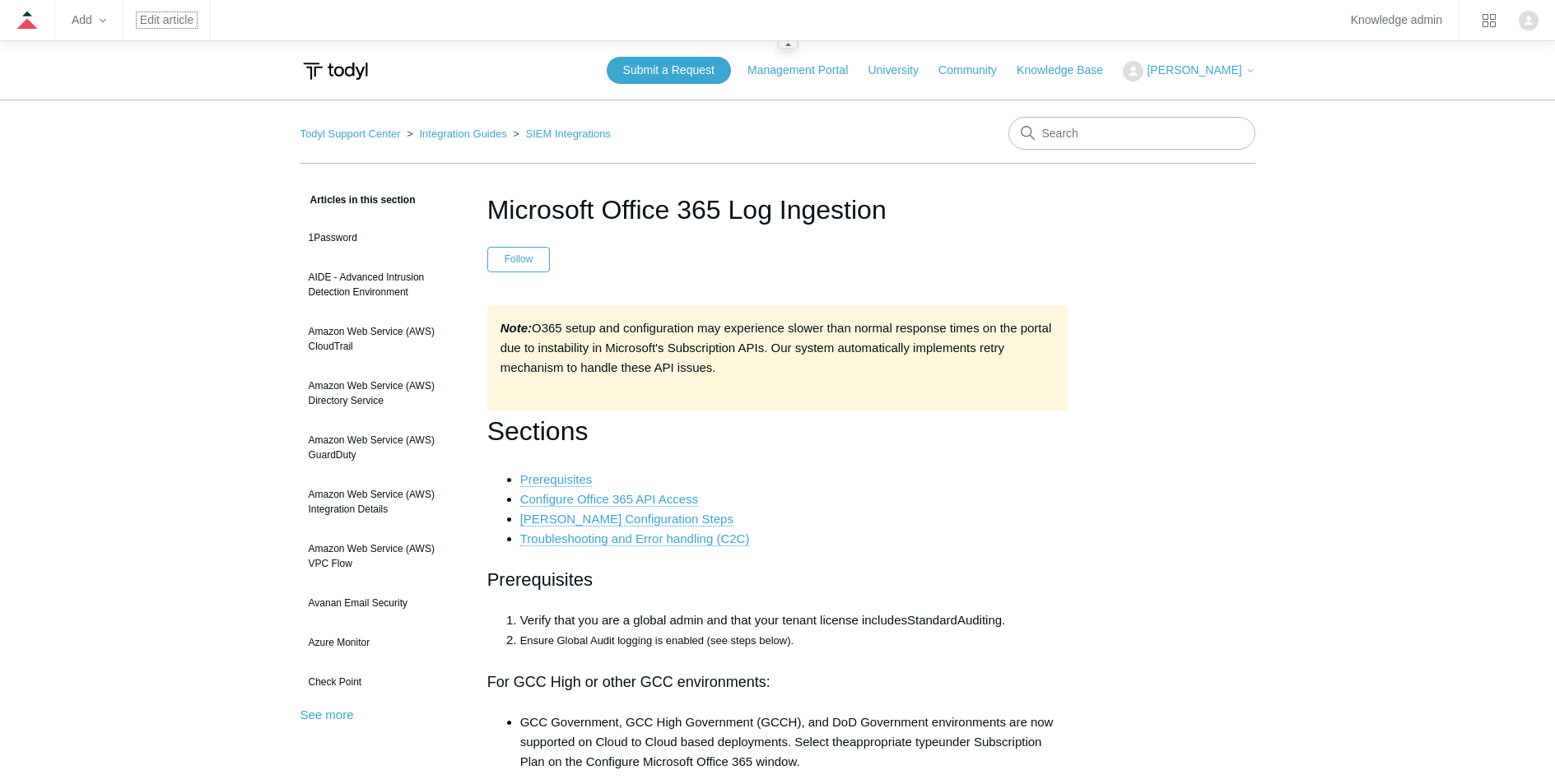
click at [163, 24] on link "Edit article" at bounding box center [166, 20] width 53 height 9
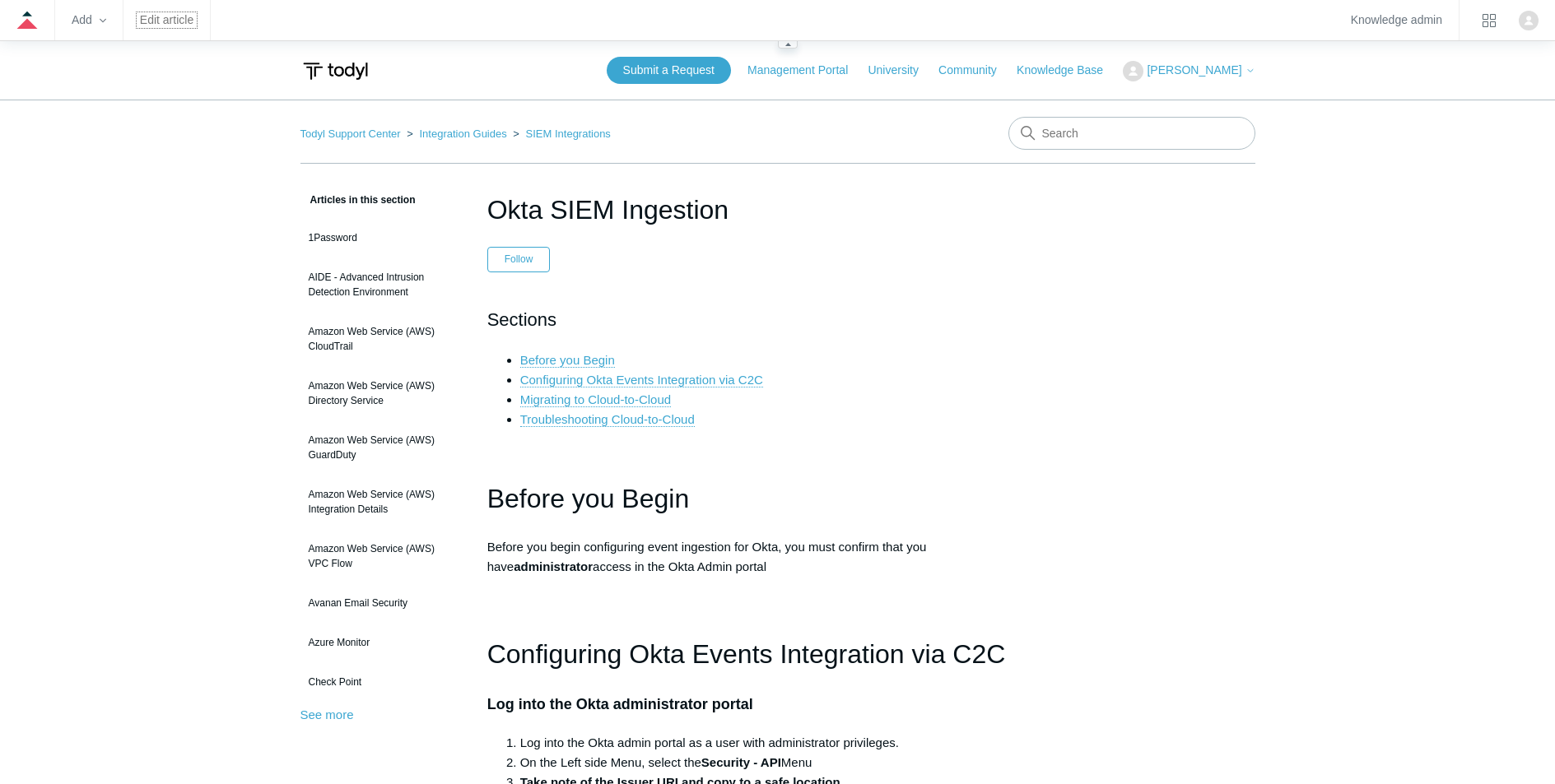
click at [173, 16] on link "Edit article" at bounding box center [166, 20] width 53 height 9
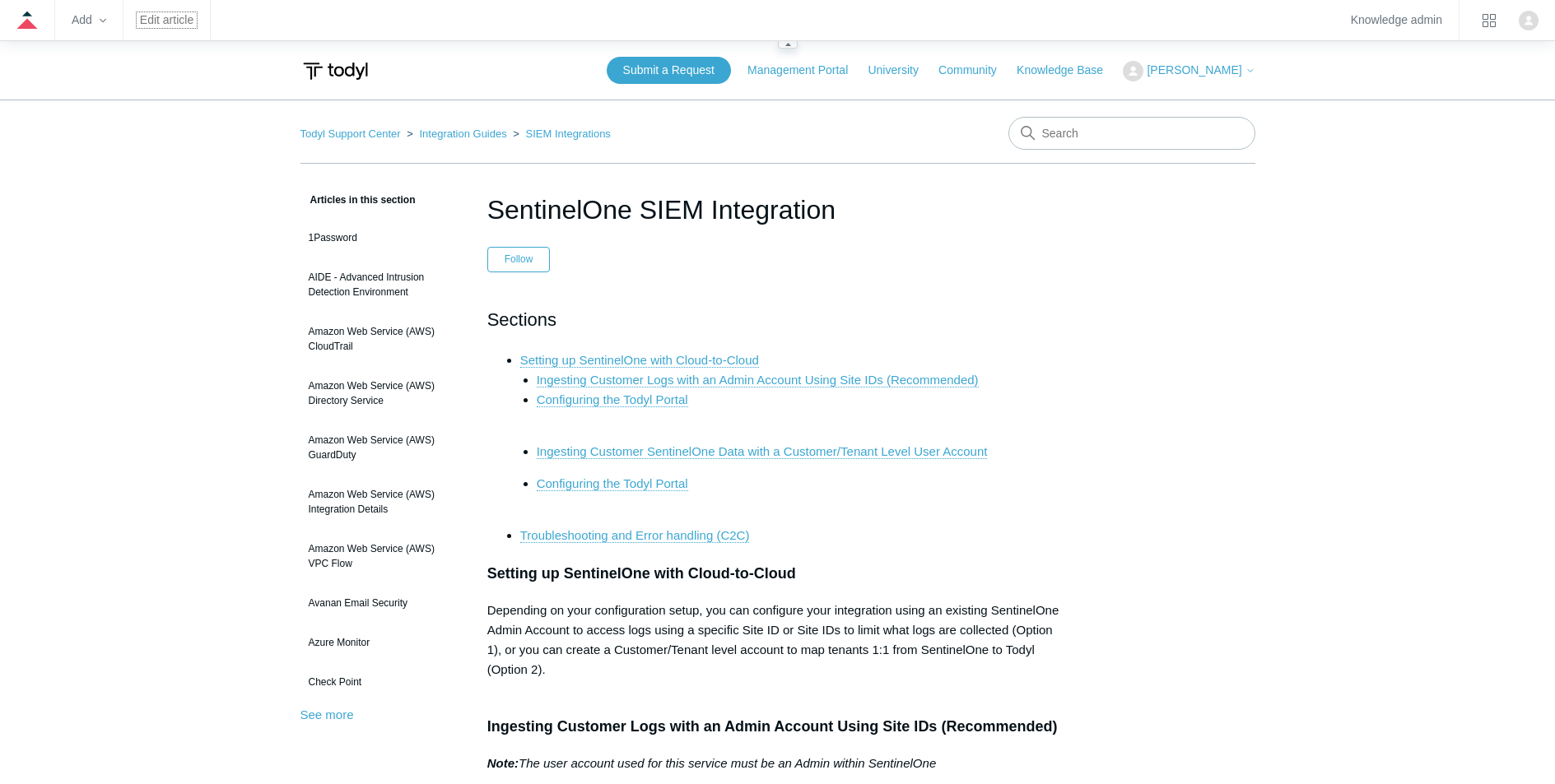
click at [163, 21] on link "Edit article" at bounding box center [166, 20] width 53 height 9
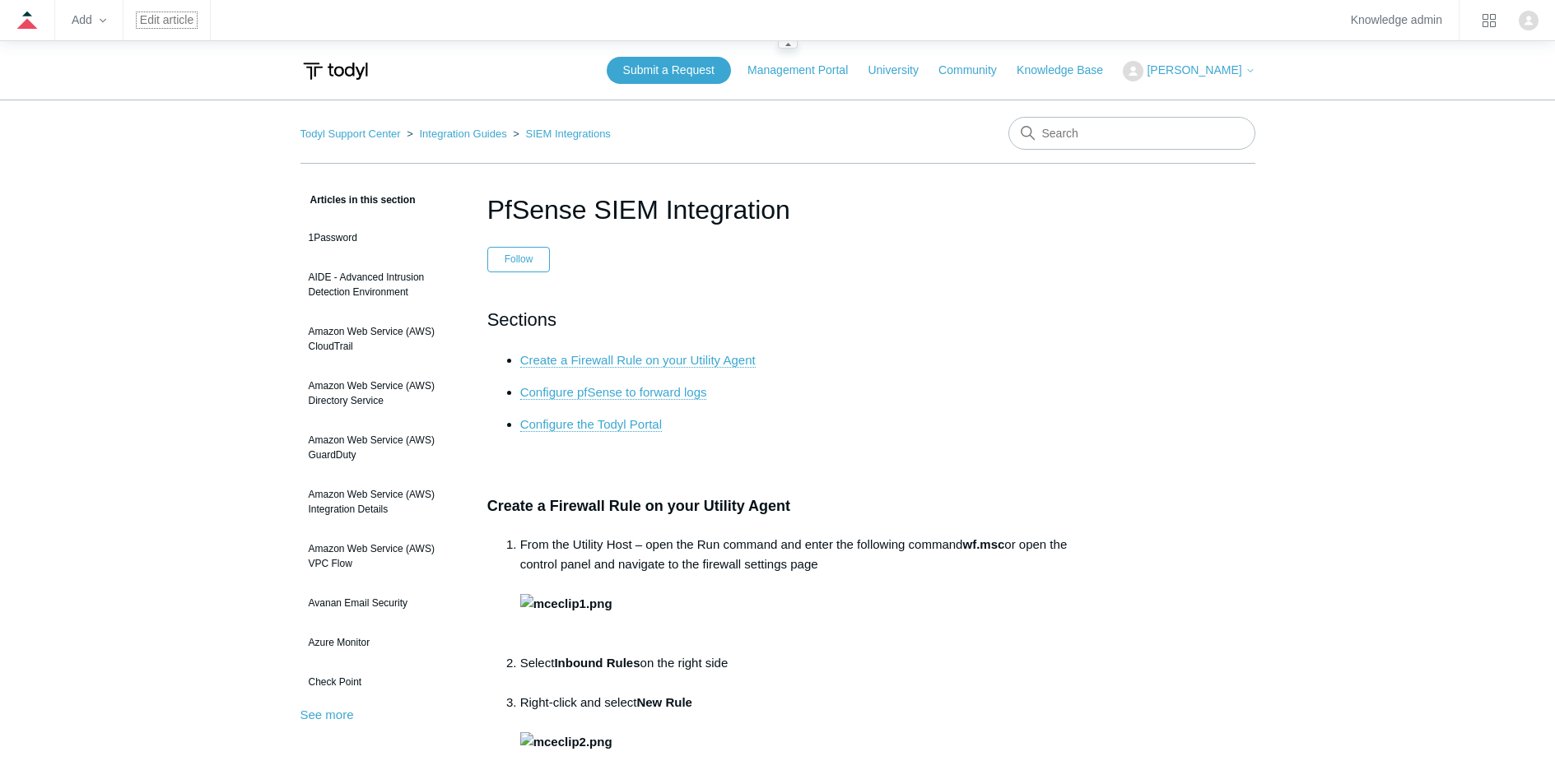
click at [175, 18] on link "Edit article" at bounding box center [166, 20] width 53 height 9
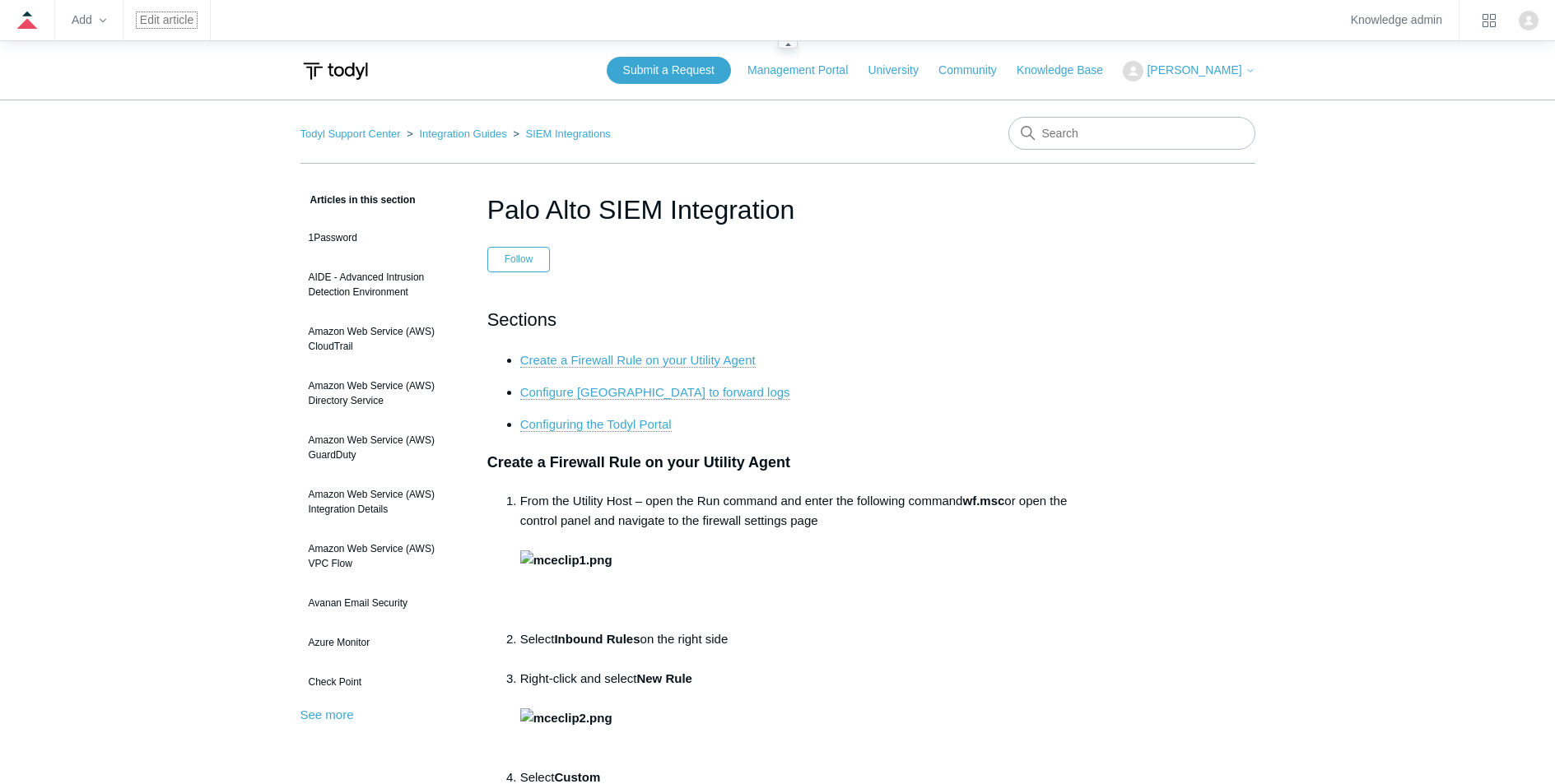
click at [163, 19] on link "Edit article" at bounding box center [166, 20] width 53 height 9
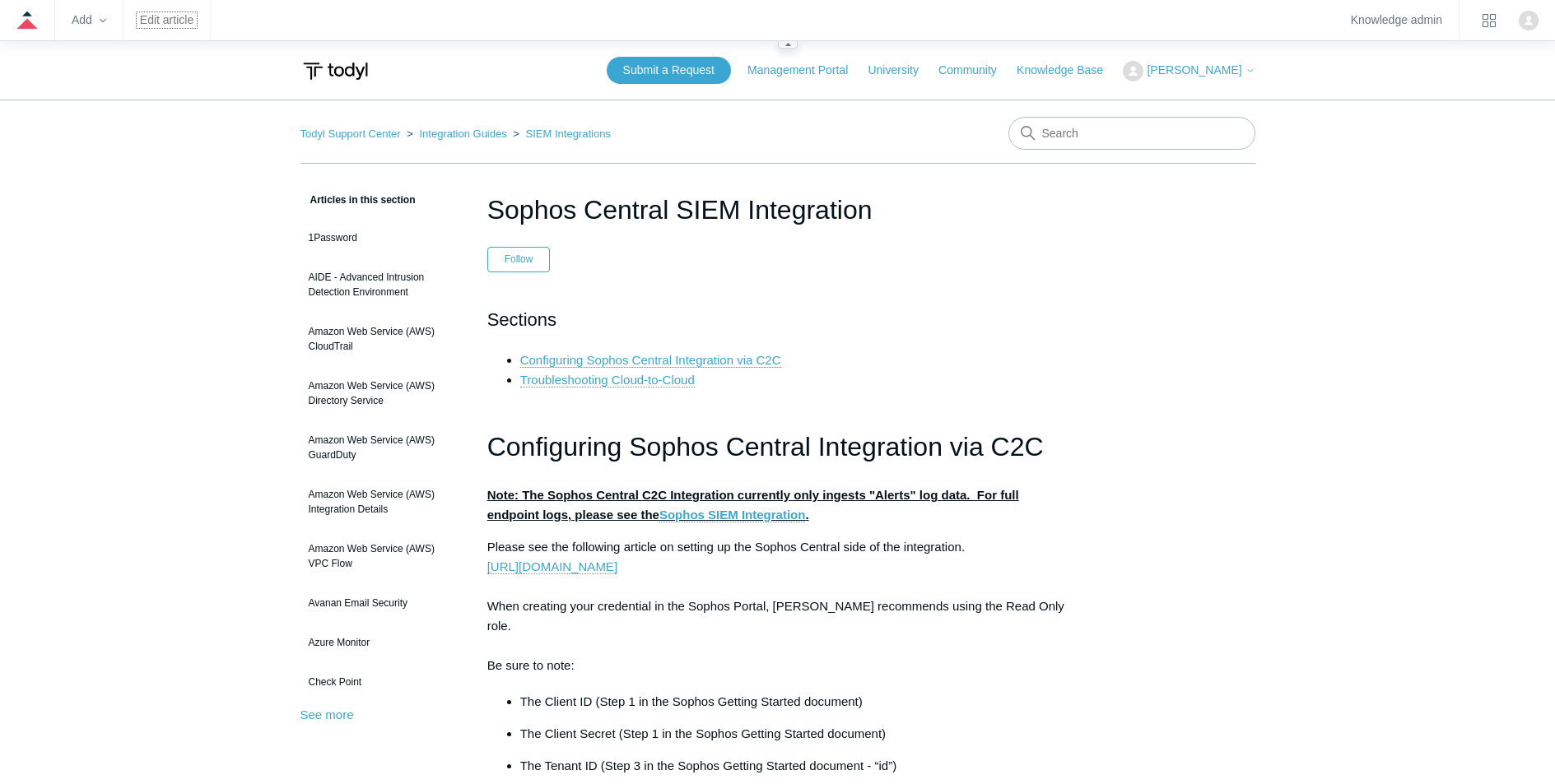
click at [184, 24] on link "Edit article" at bounding box center [166, 20] width 53 height 9
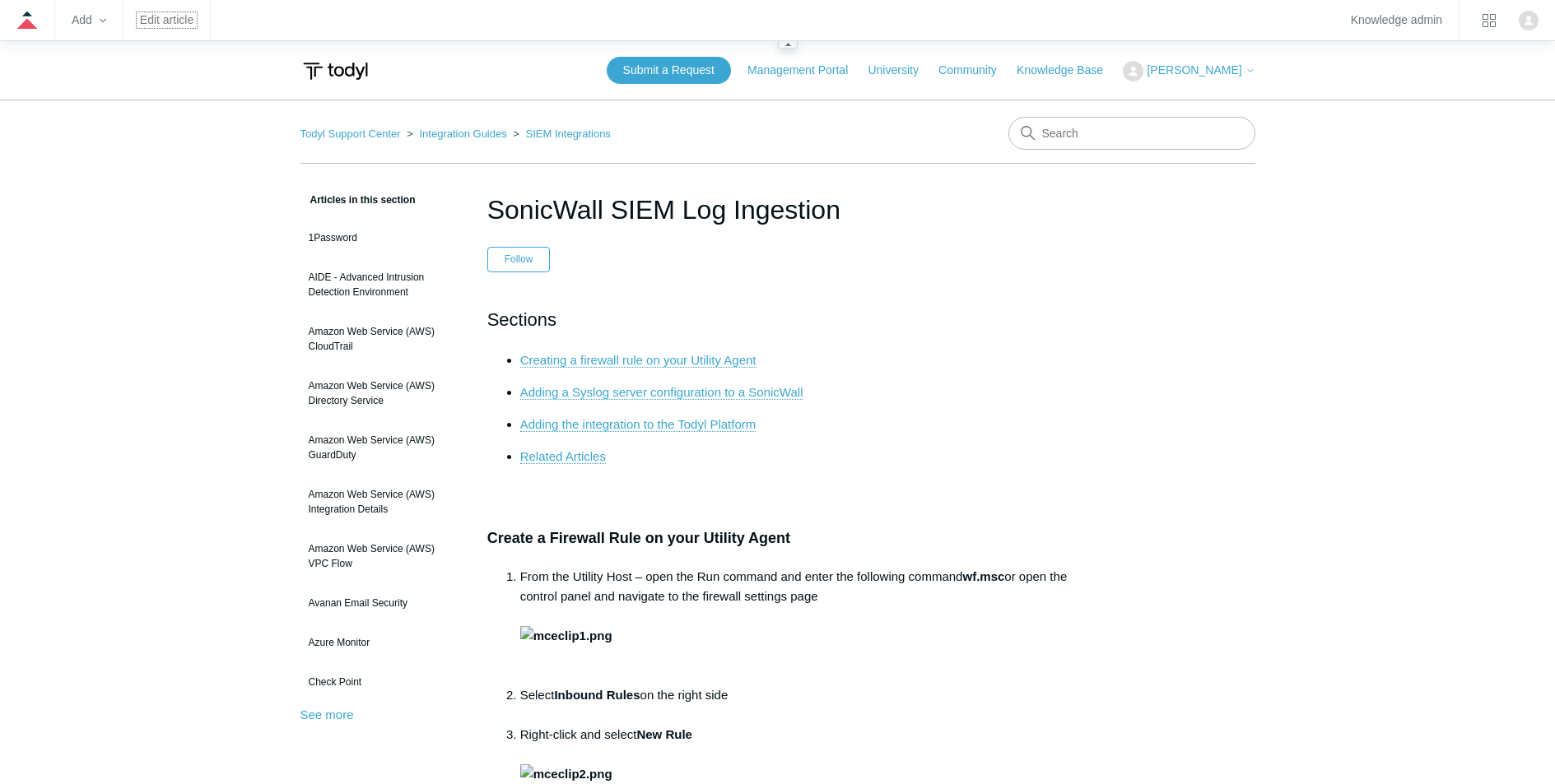
click at [190, 18] on link "Edit article" at bounding box center [166, 20] width 53 height 9
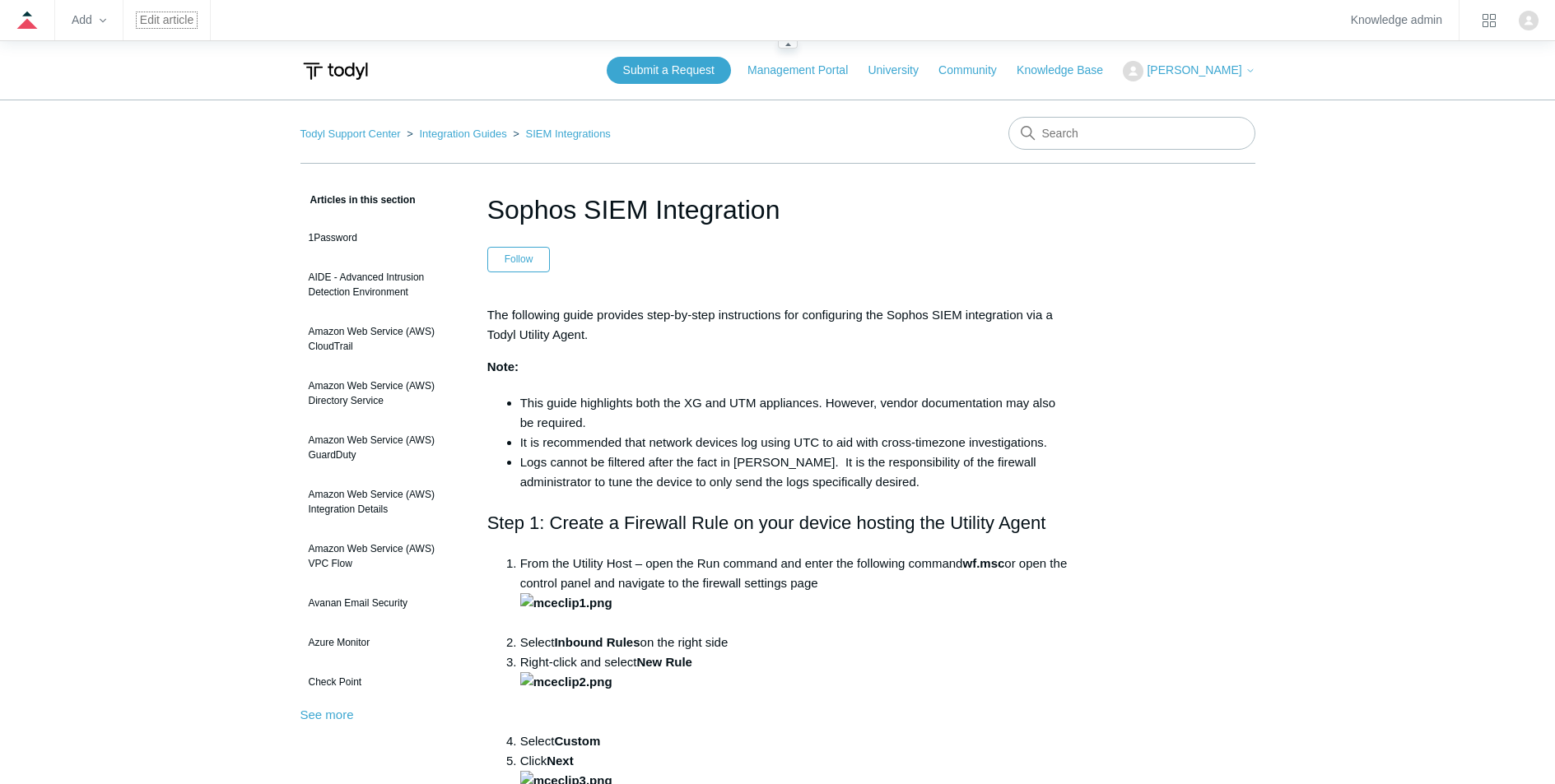
click at [165, 23] on link "Edit article" at bounding box center [166, 20] width 53 height 9
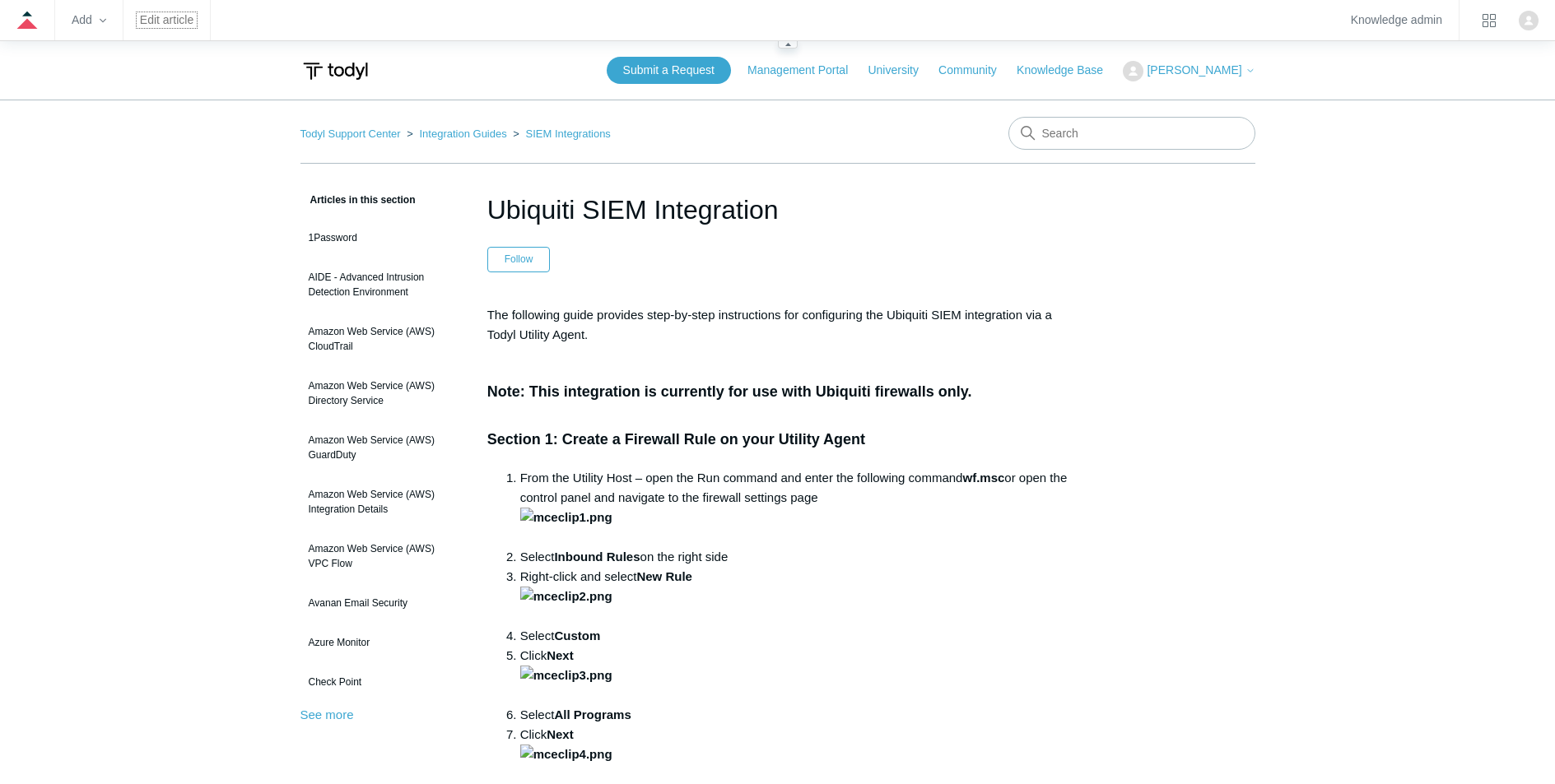
click at [147, 20] on link "Edit article" at bounding box center [166, 20] width 53 height 9
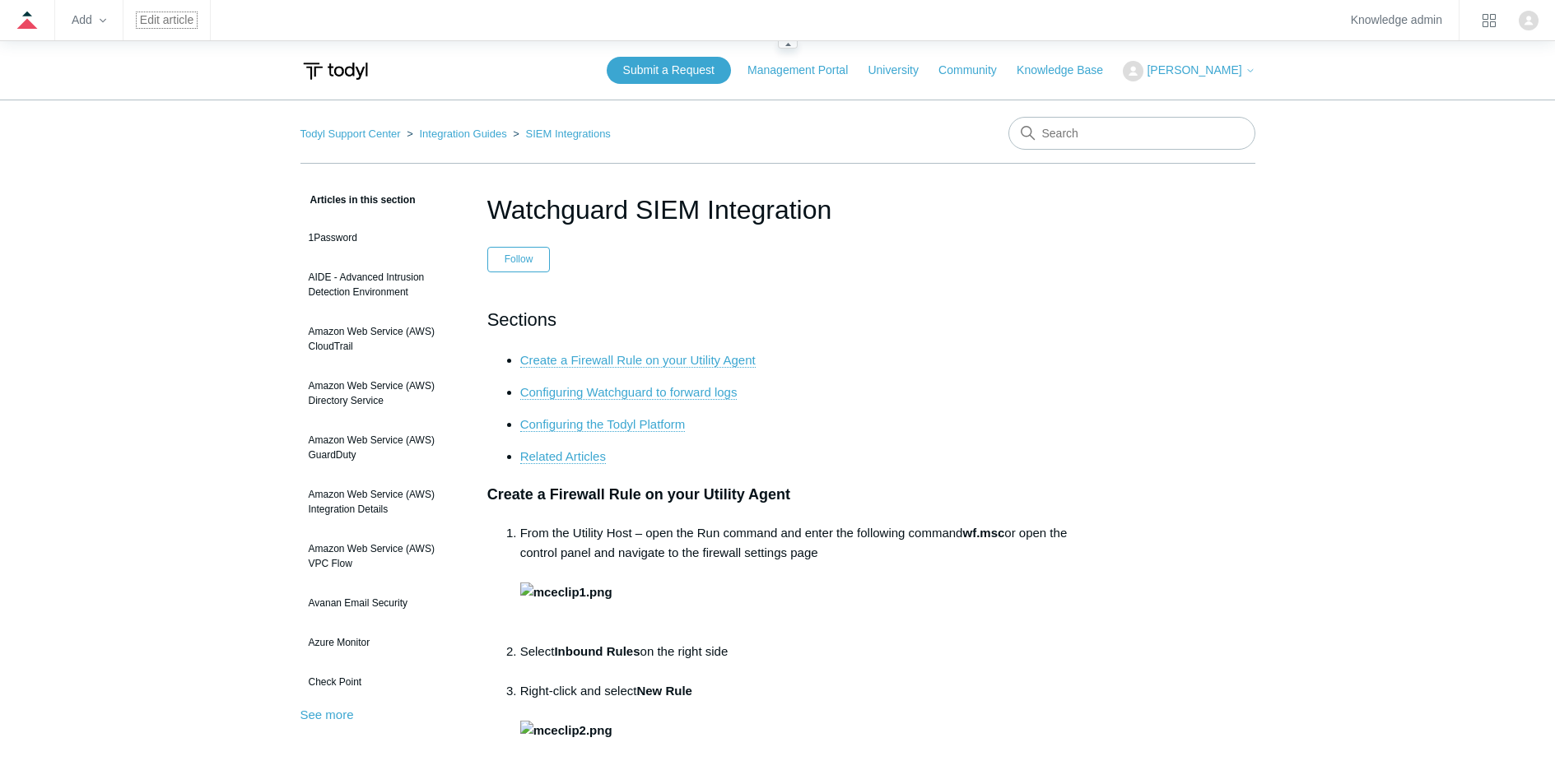
click at [171, 16] on link "Edit article" at bounding box center [166, 20] width 53 height 9
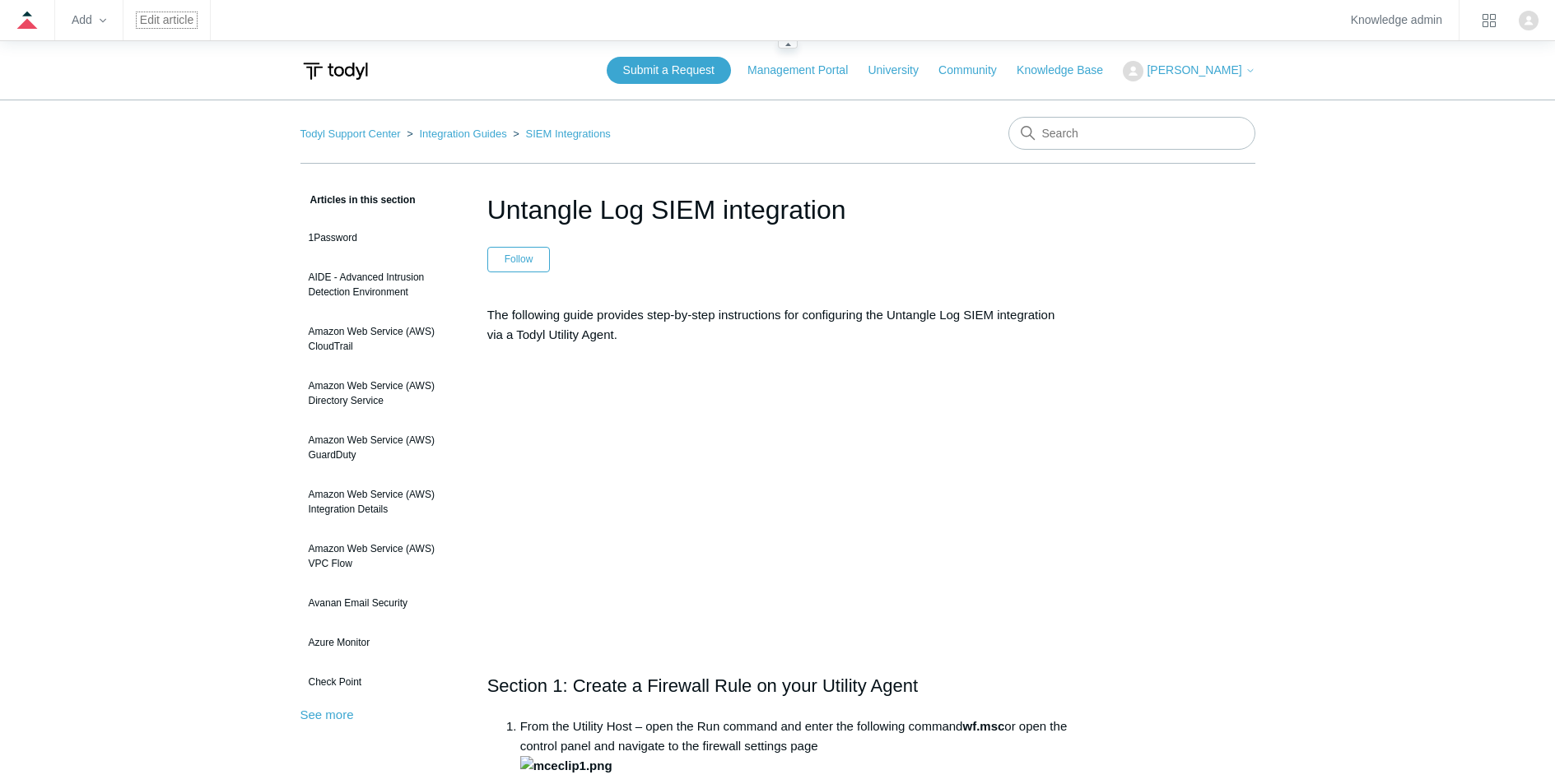
drag, startPoint x: 163, startPoint y: 17, endPoint x: 169, endPoint y: 23, distance: 8.5
click at [163, 17] on link "Edit article" at bounding box center [166, 20] width 53 height 9
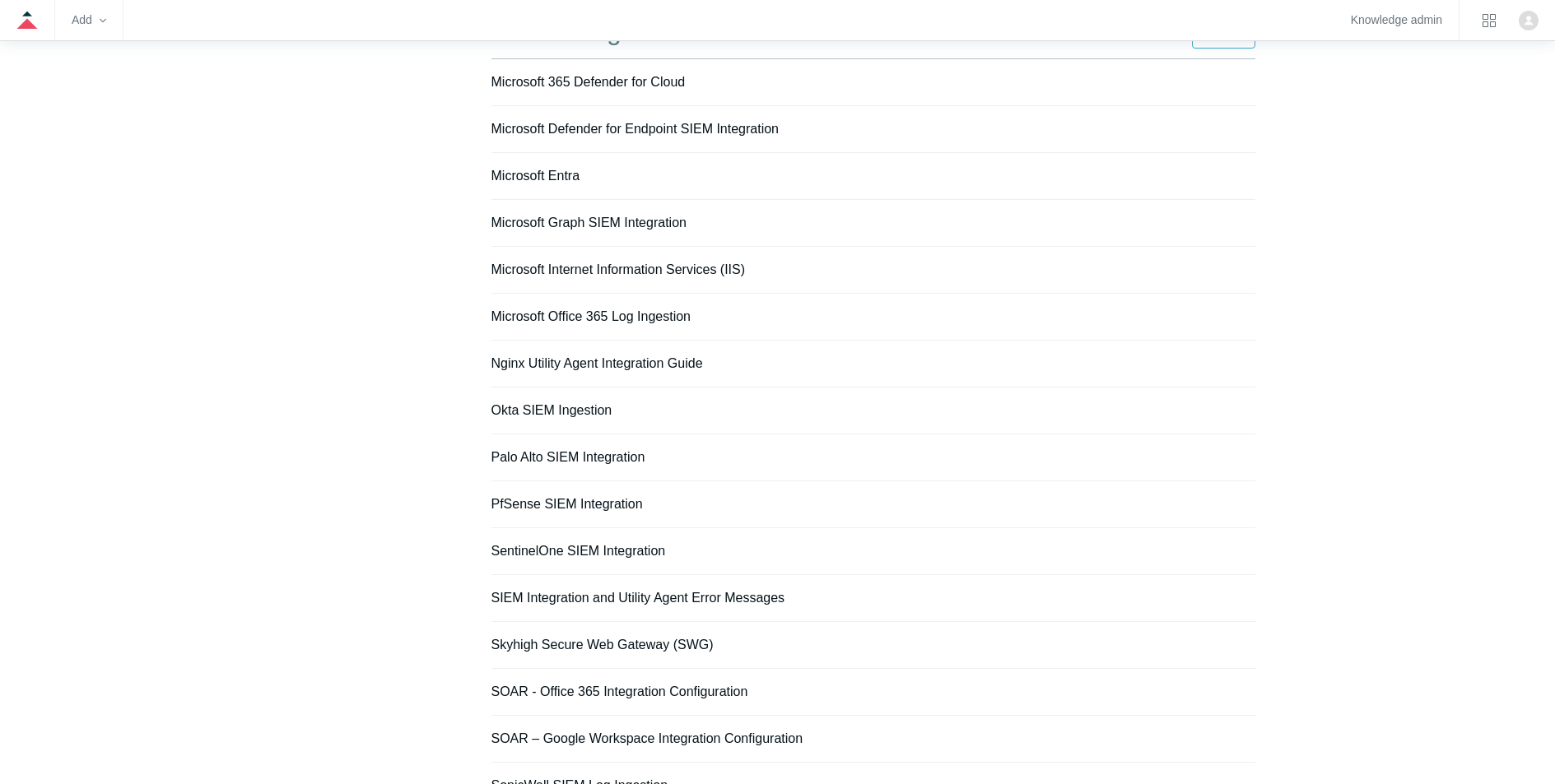
scroll to position [81, 0]
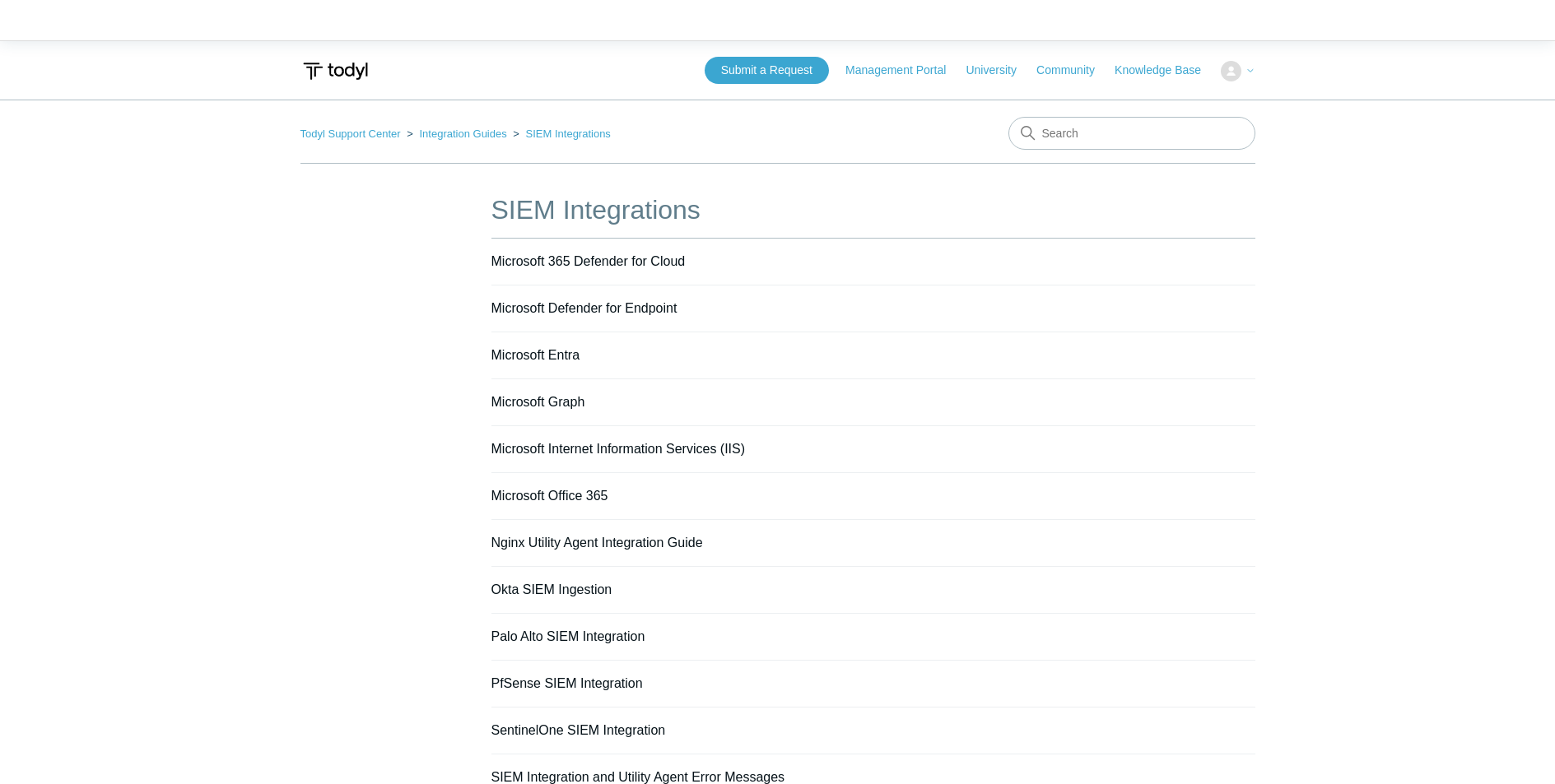
scroll to position [81, 0]
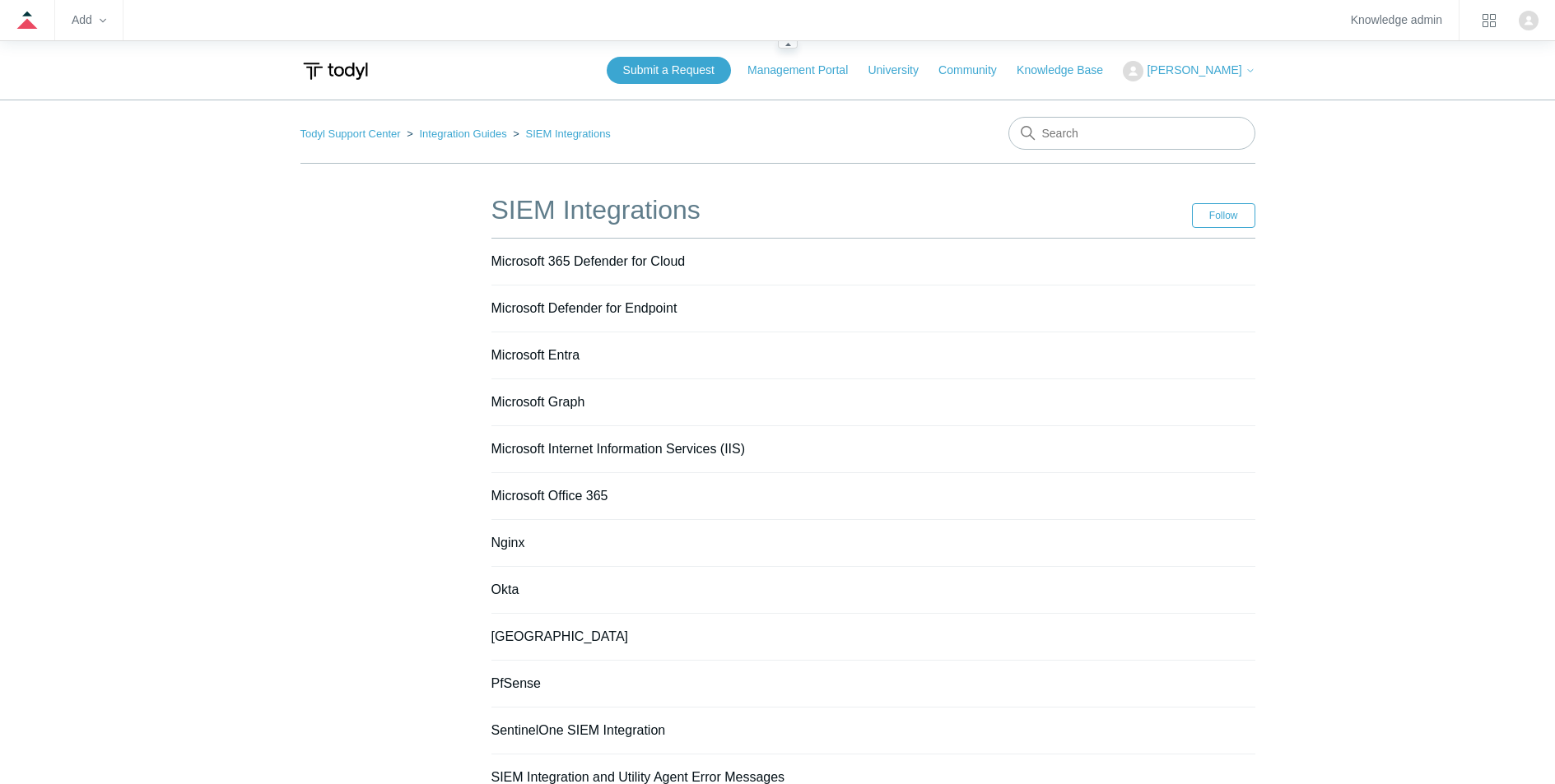
scroll to position [152, 0]
click at [462, 134] on link "Integration Guides" at bounding box center [463, 133] width 87 height 12
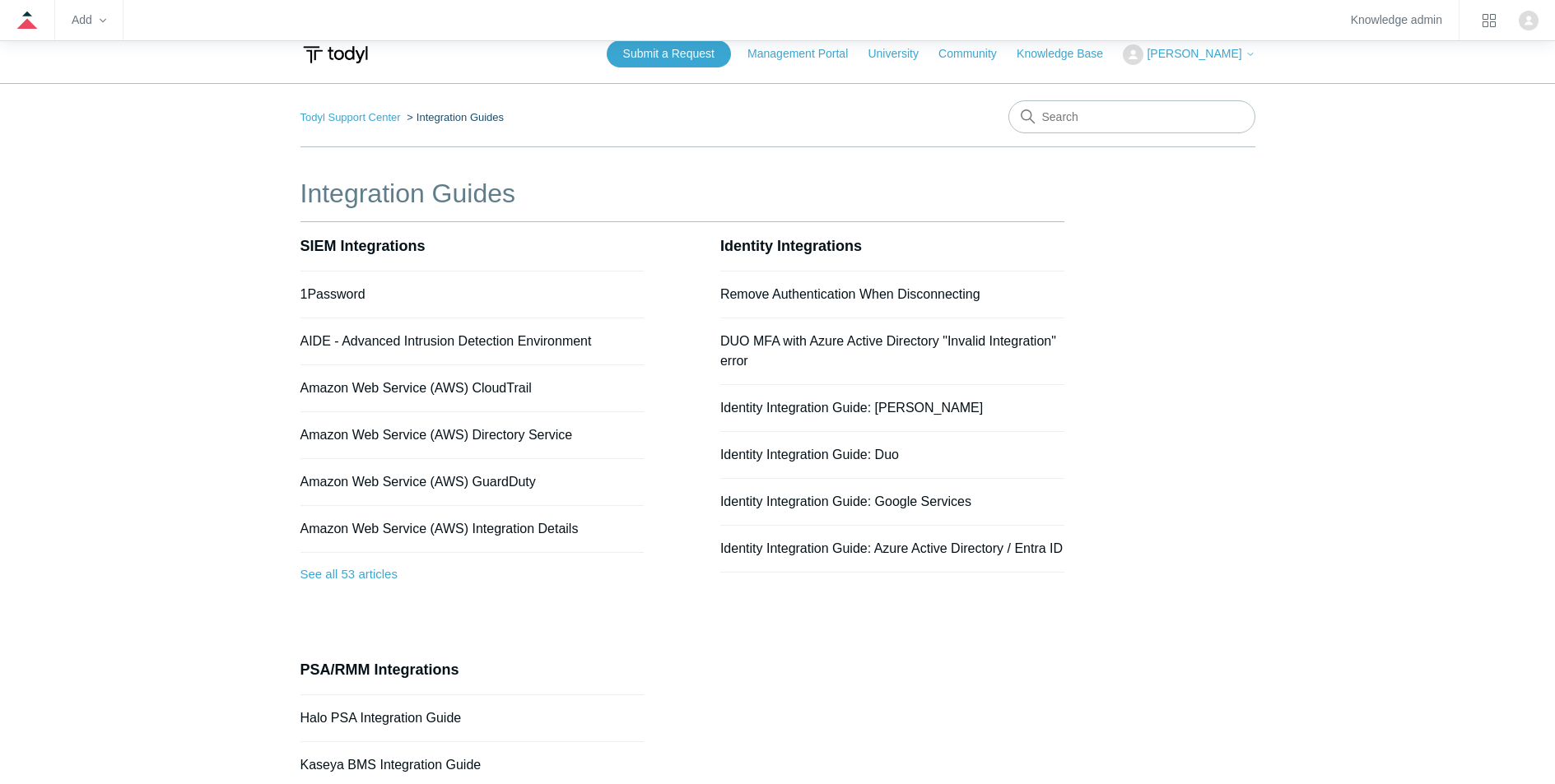
scroll to position [3, 0]
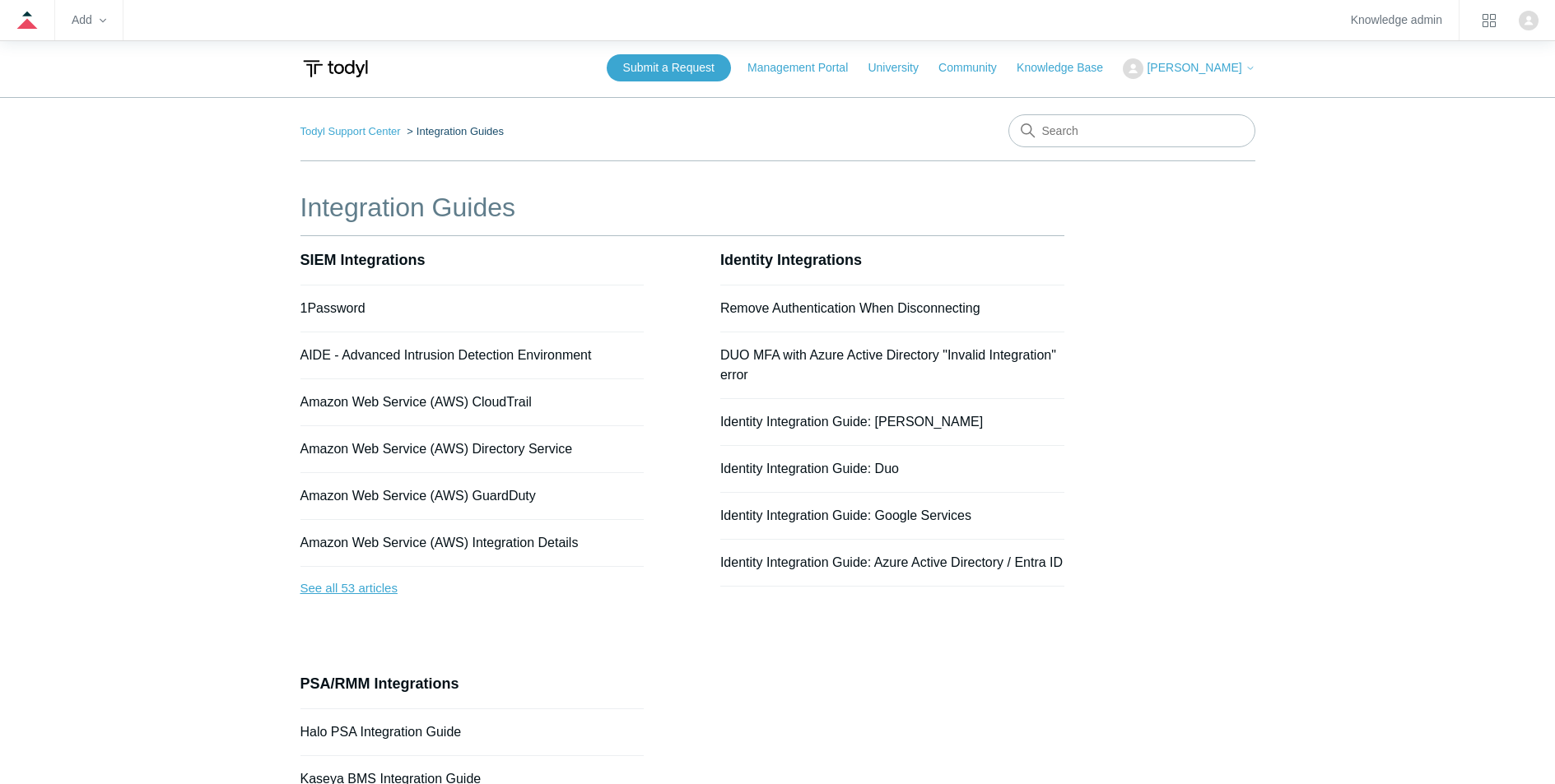
click at [328, 596] on link "See all 53 articles" at bounding box center [472, 589] width 344 height 44
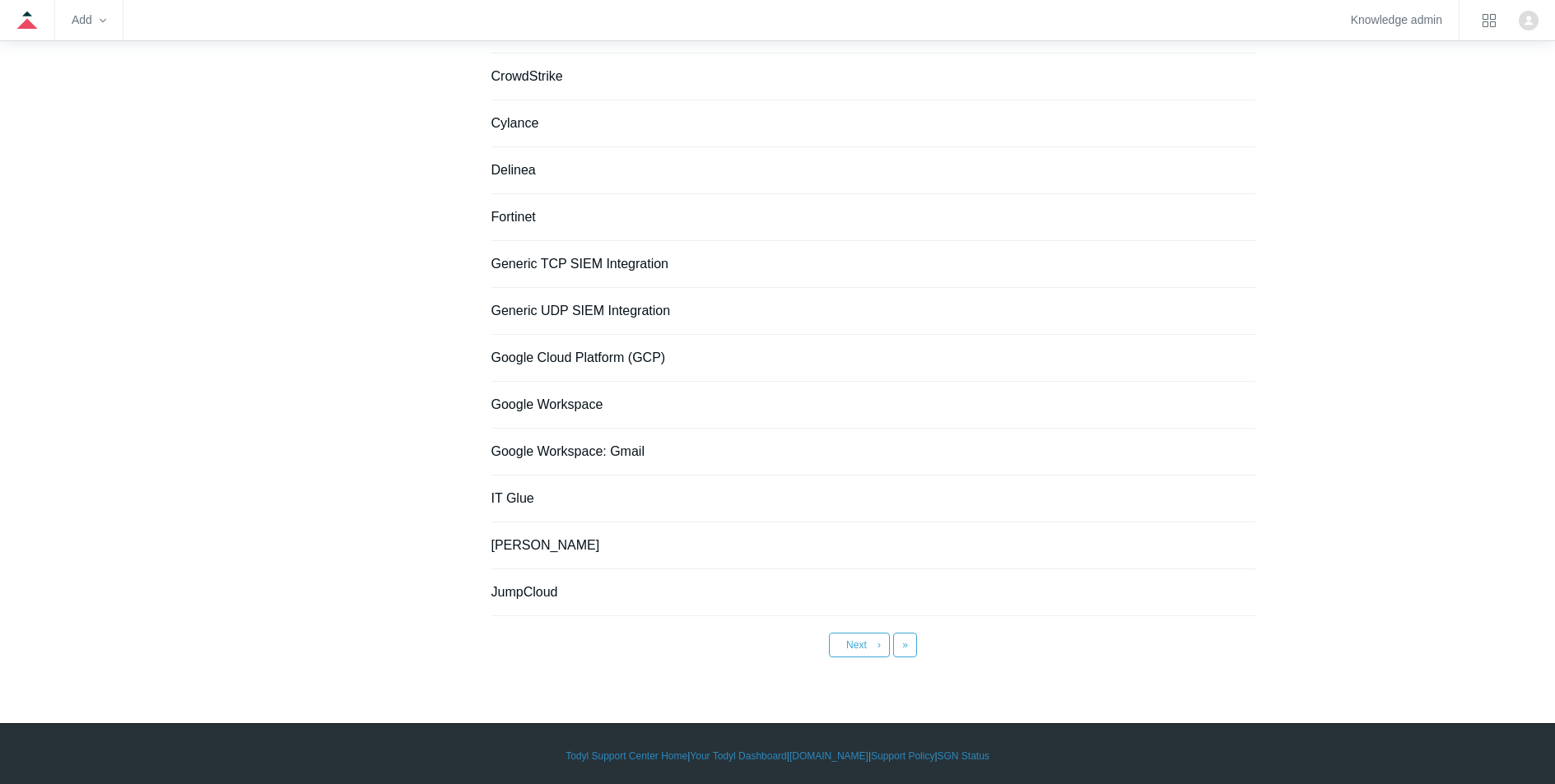
scroll to position [1033, 0]
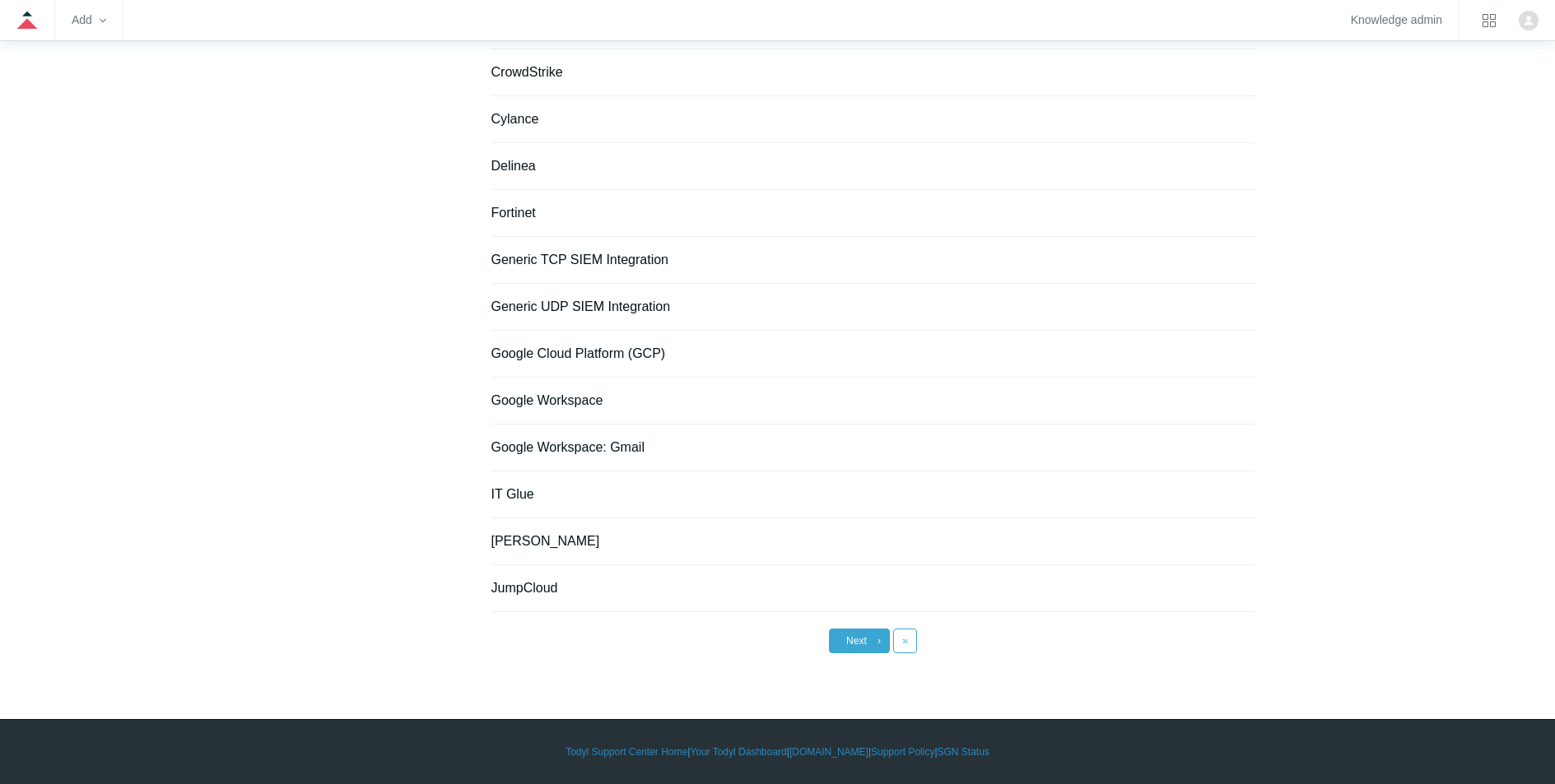
click at [859, 635] on span "Next" at bounding box center [857, 640] width 21 height 11
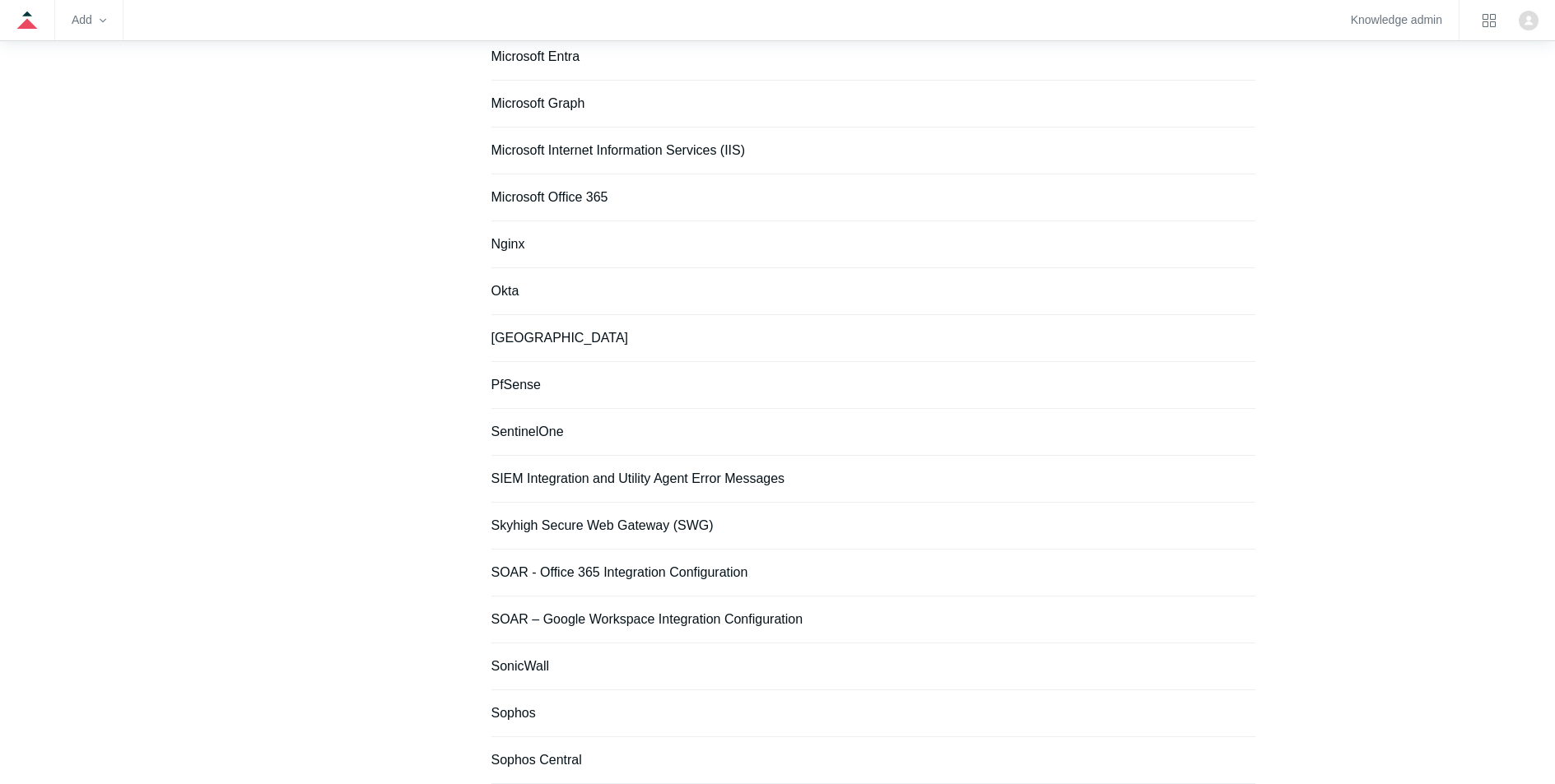
scroll to position [295, 0]
click at [636, 570] on link "SOAR - Office 365 Integration Configuration" at bounding box center [620, 576] width 257 height 14
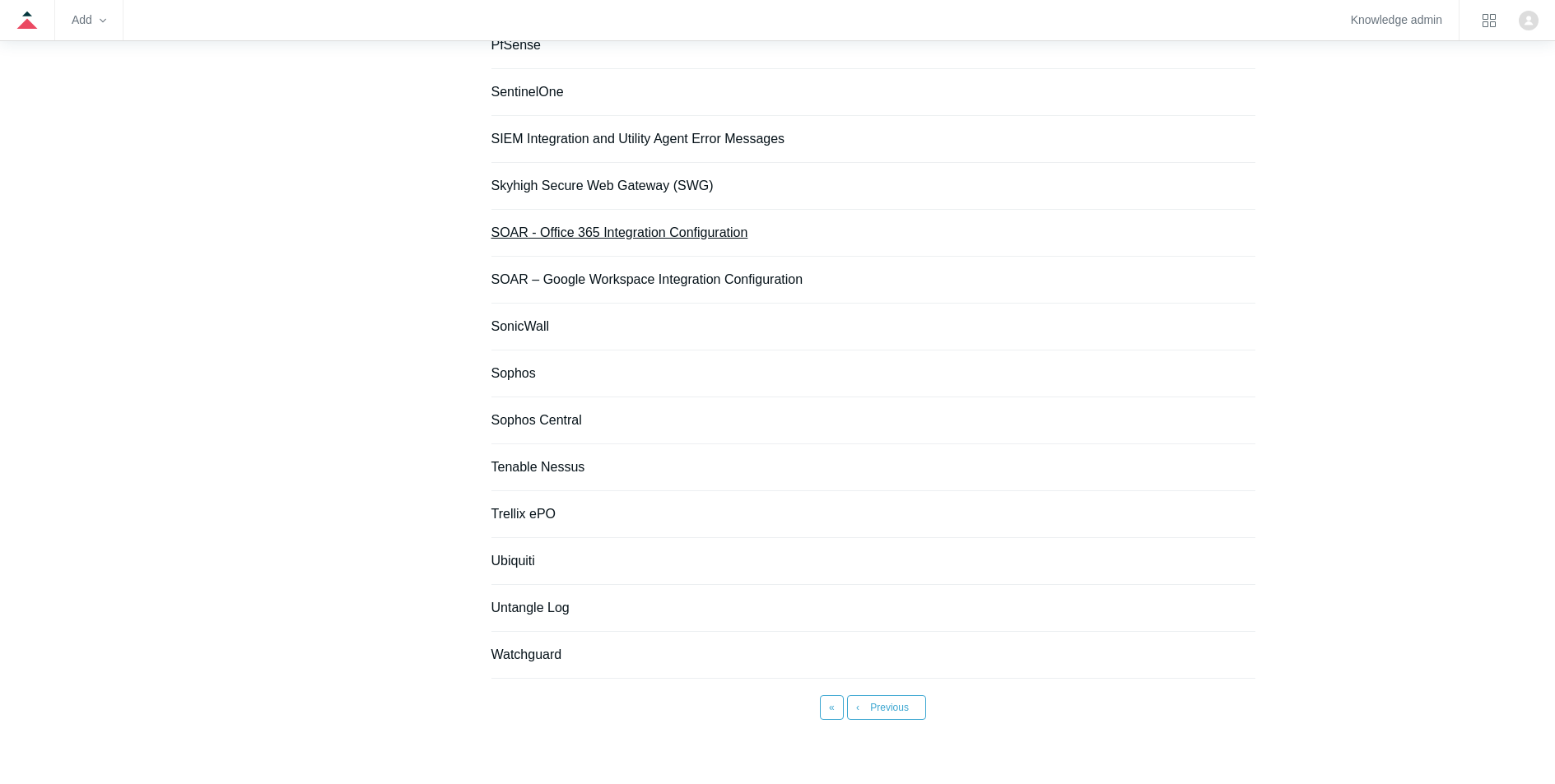
scroll to position [561, 0]
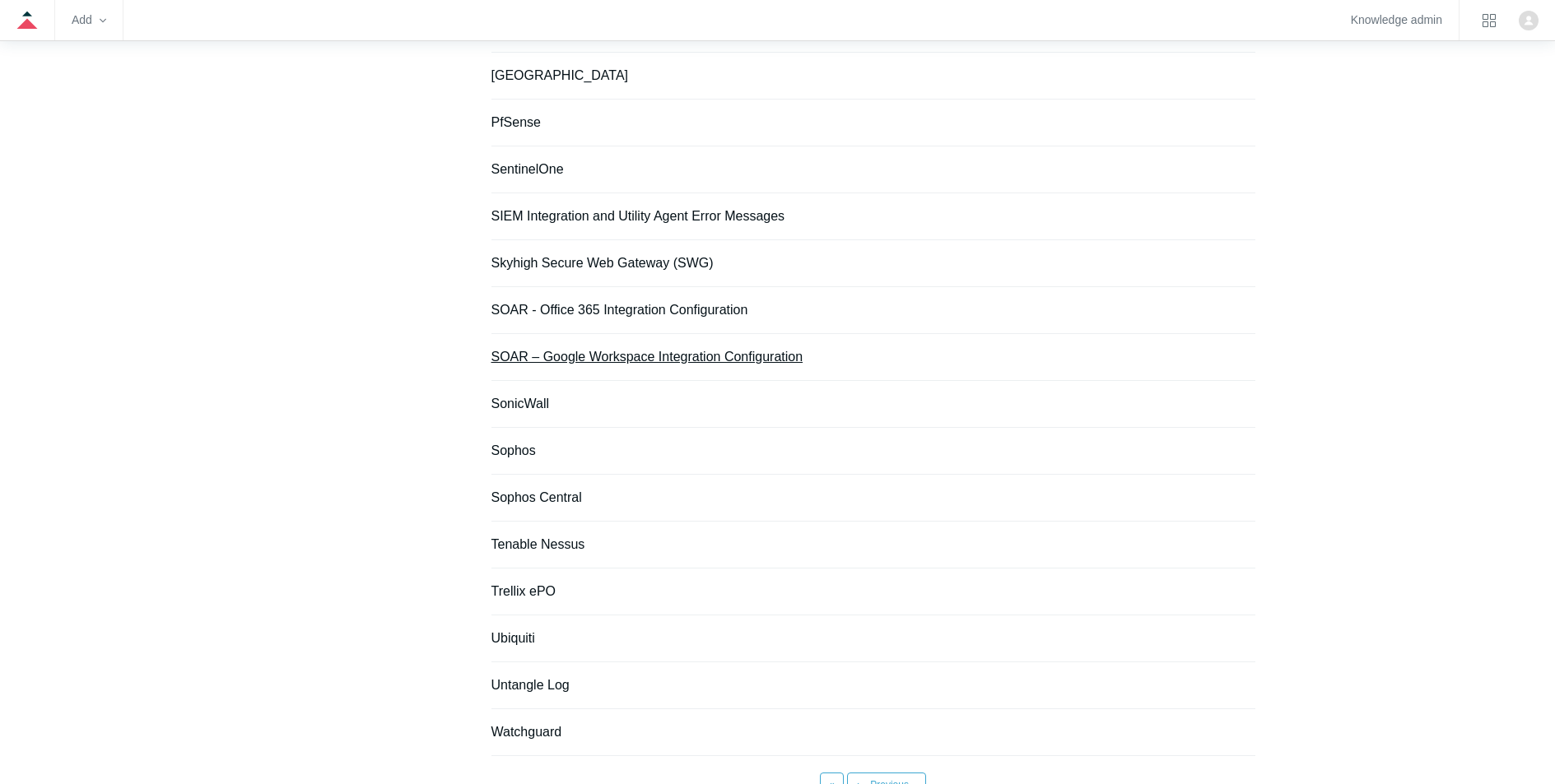
click at [625, 357] on link "SOAR – Google Workspace Integration Configuration" at bounding box center [648, 356] width 312 height 14
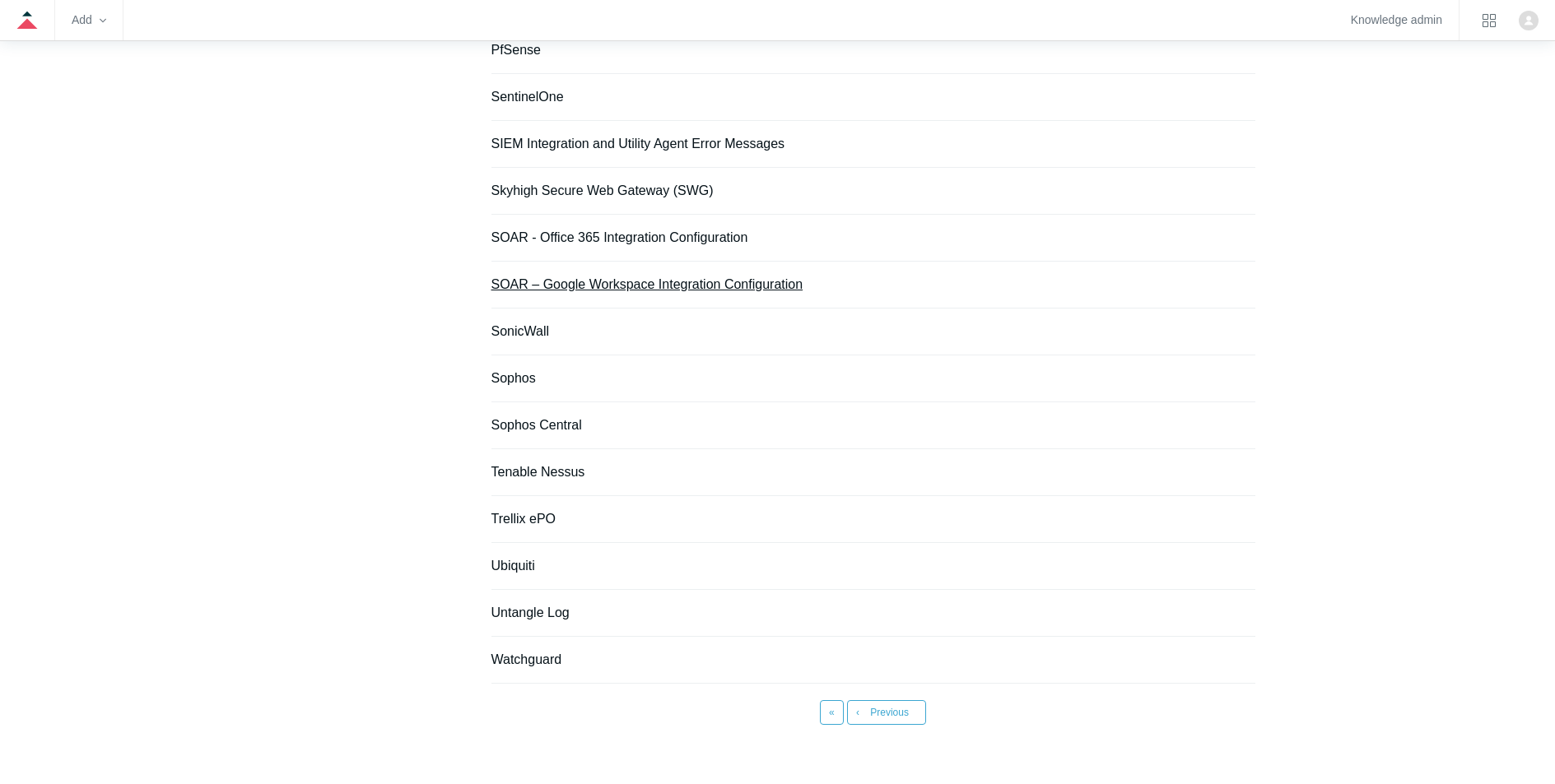
scroll to position [705, 0]
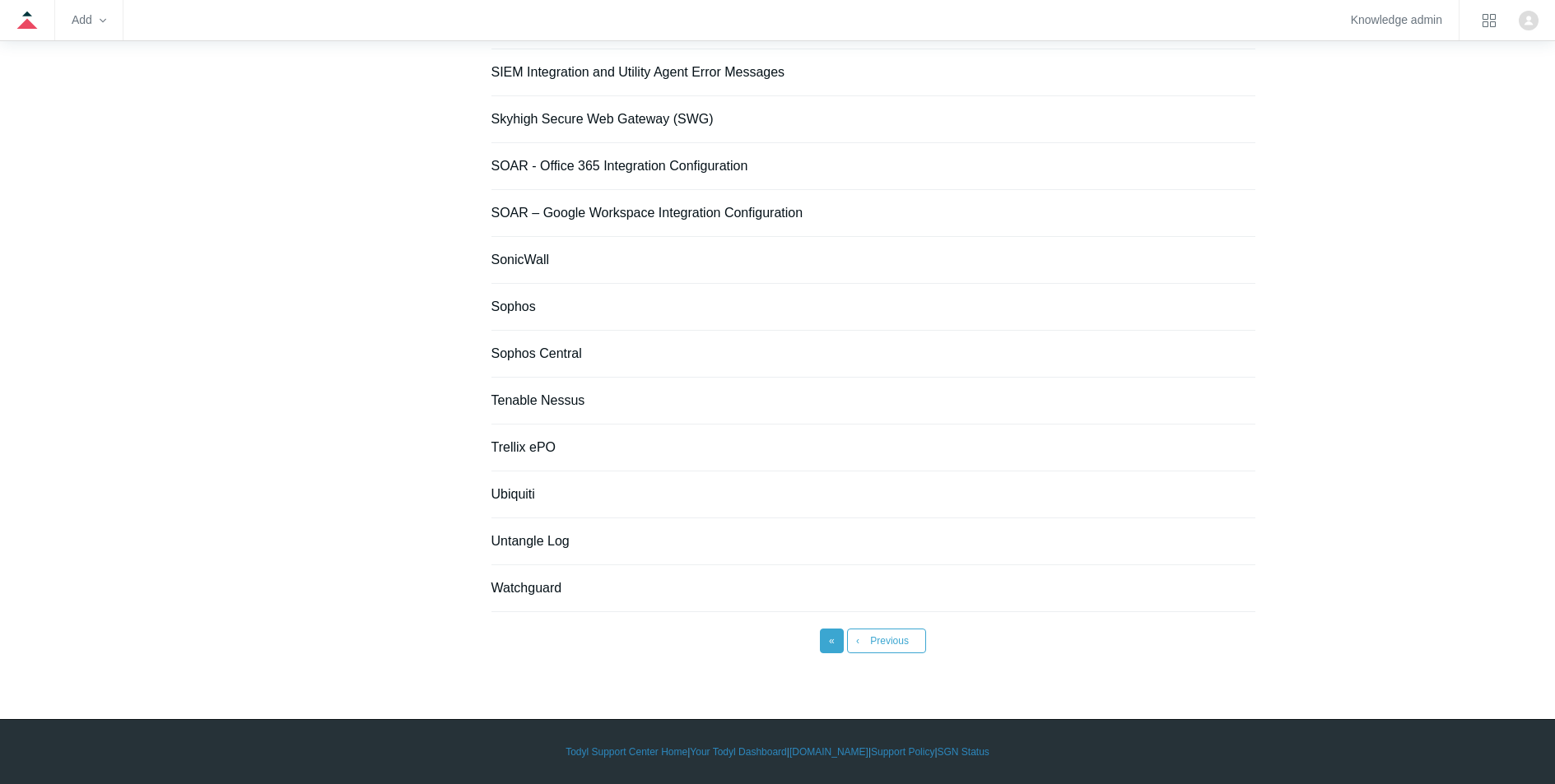
click at [831, 636] on span "«" at bounding box center [832, 640] width 6 height 11
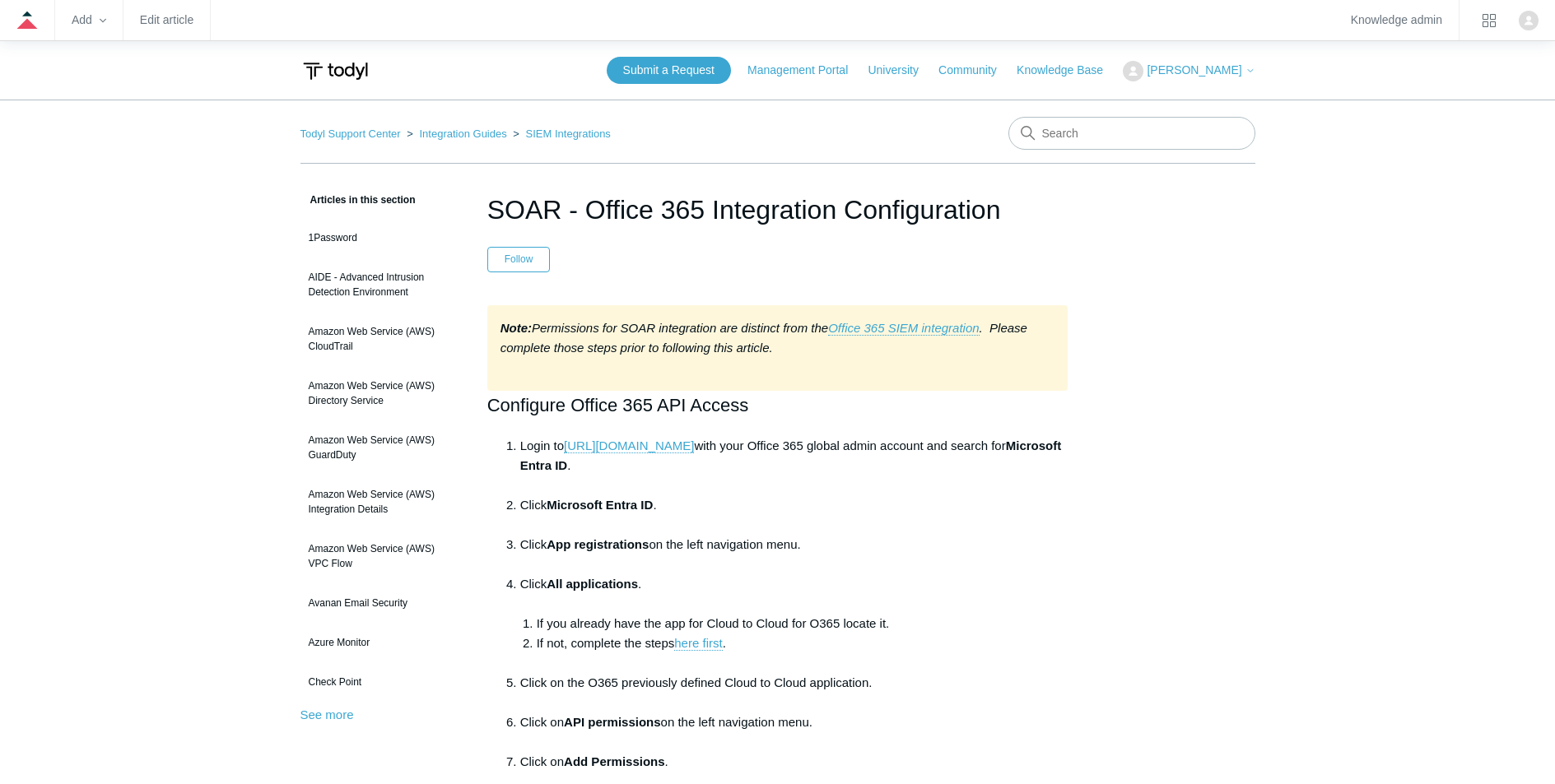
click at [570, 206] on h1 "SOAR - Office 365 Integration Configuration" at bounding box center [778, 209] width 581 height 39
click at [160, 19] on link "Edit article" at bounding box center [166, 20] width 53 height 9
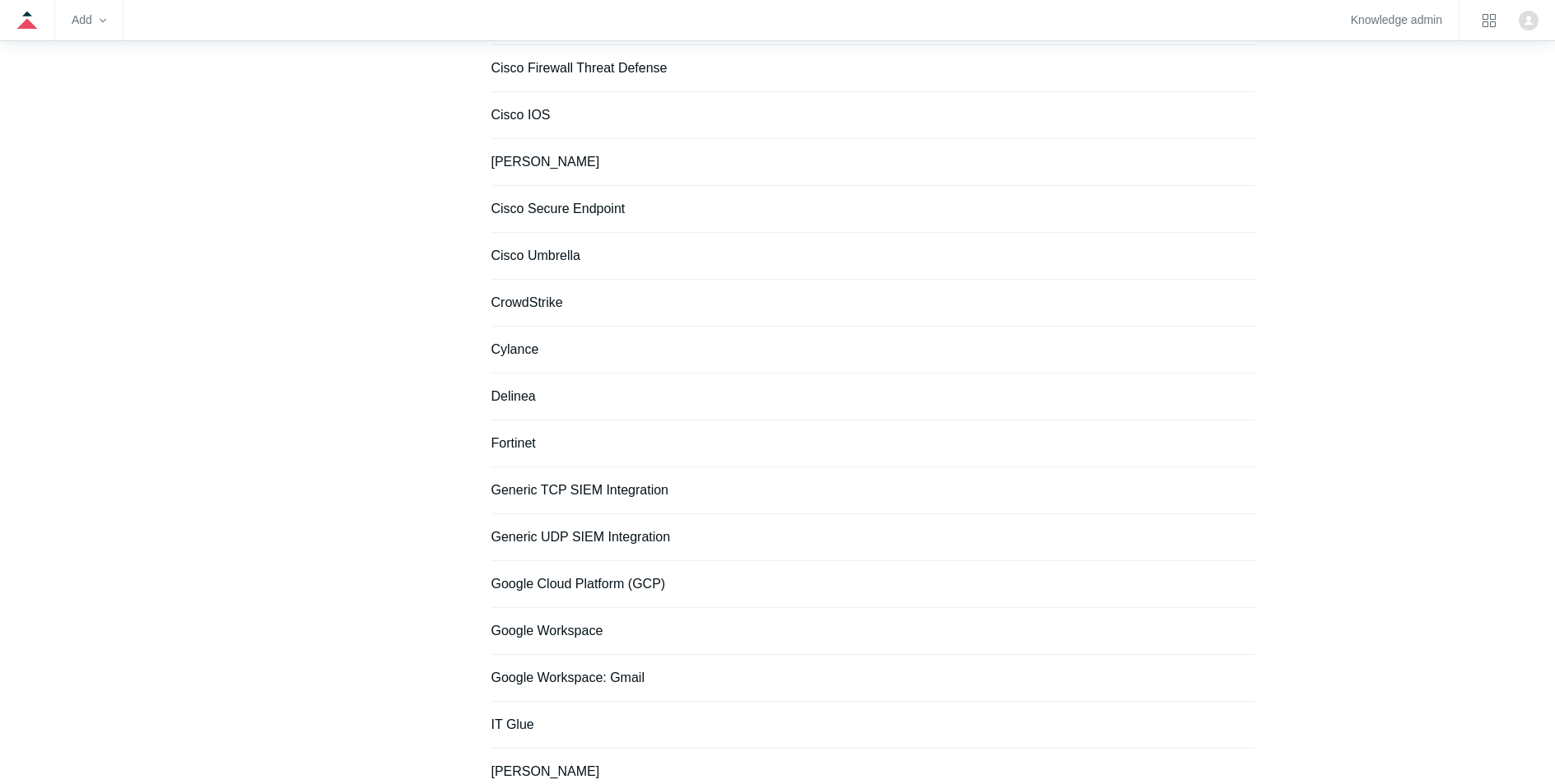
scroll to position [988, 0]
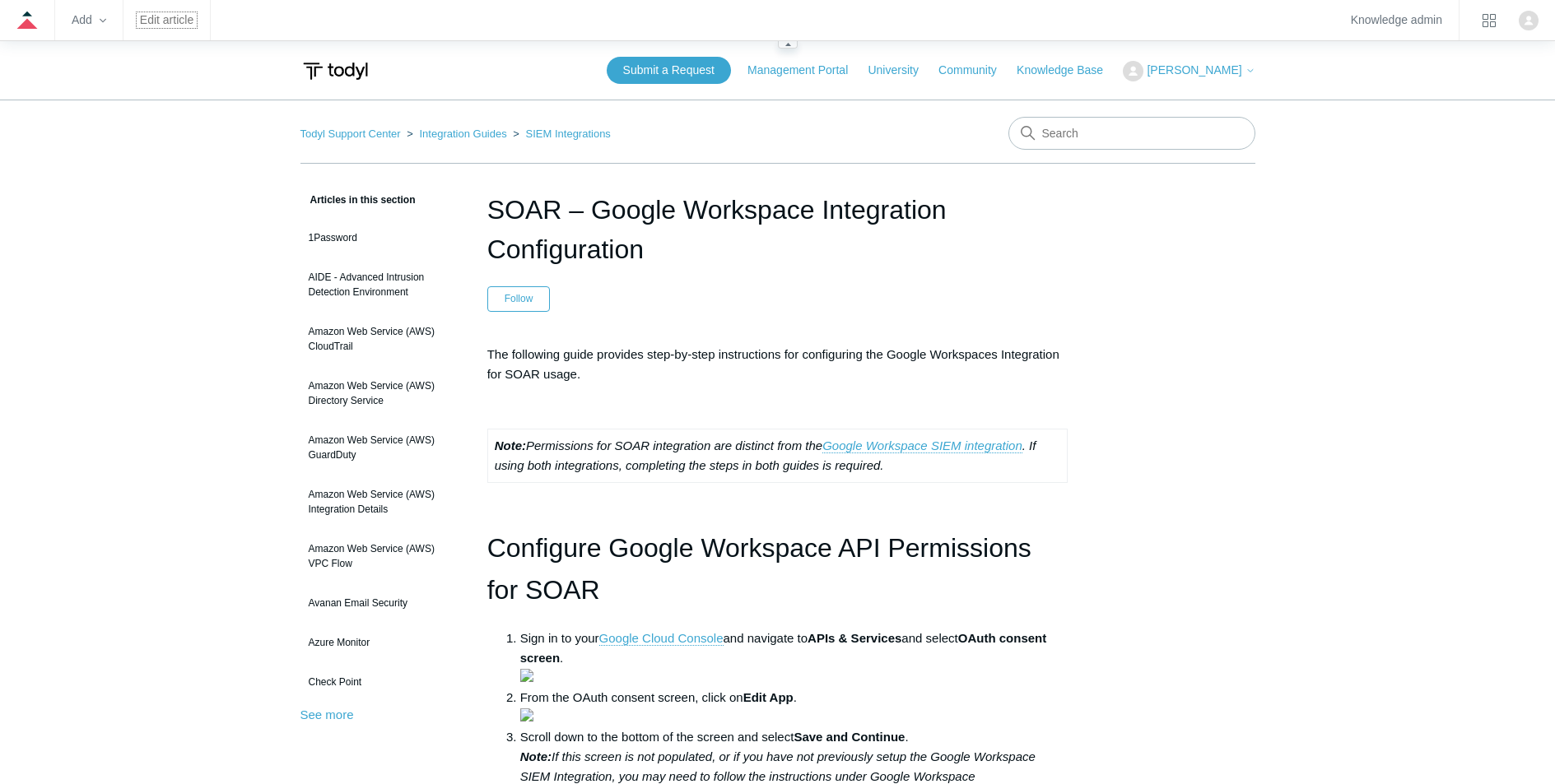
click at [177, 24] on link "Edit article" at bounding box center [166, 20] width 53 height 9
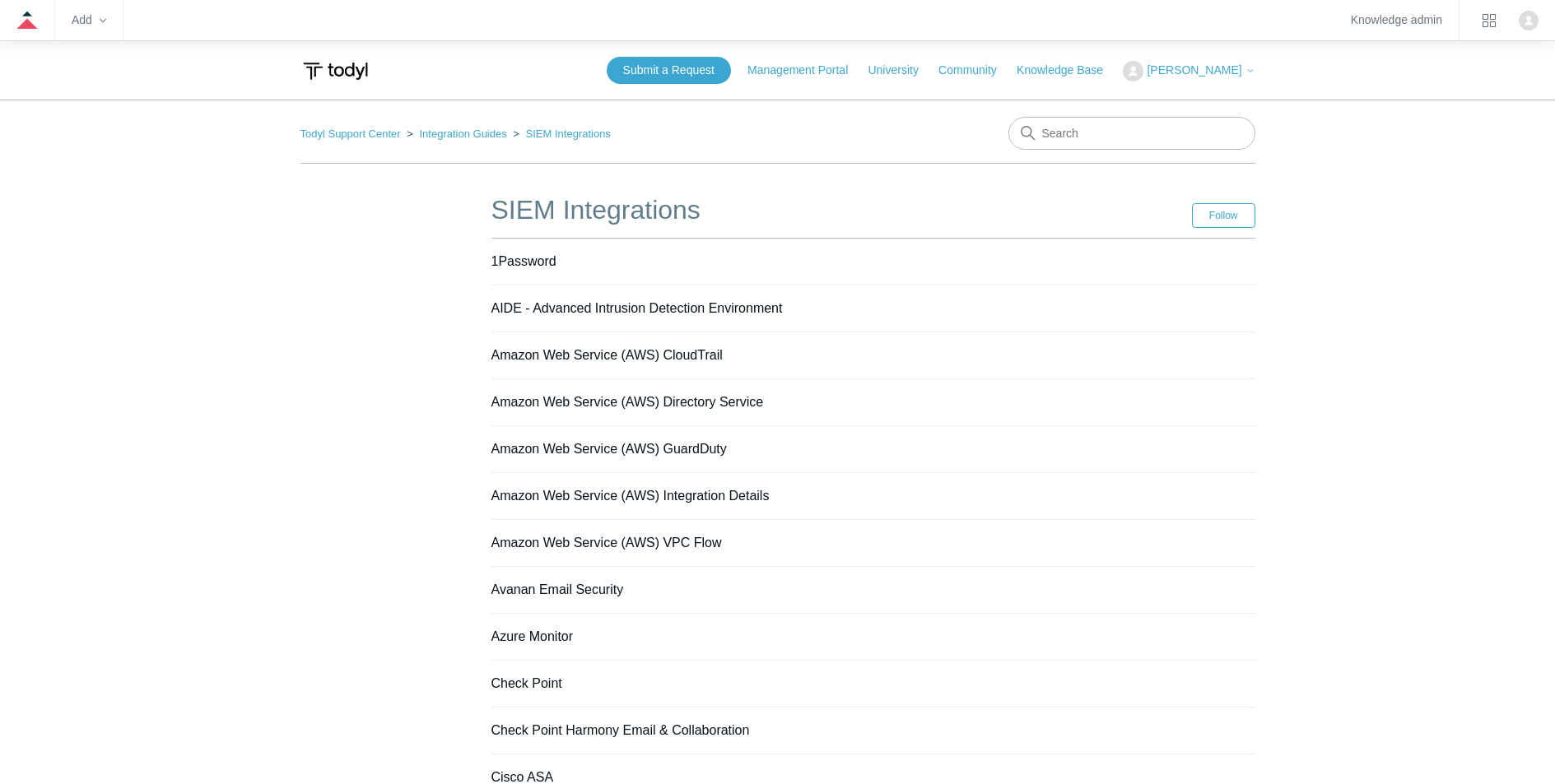
scroll to position [988, 0]
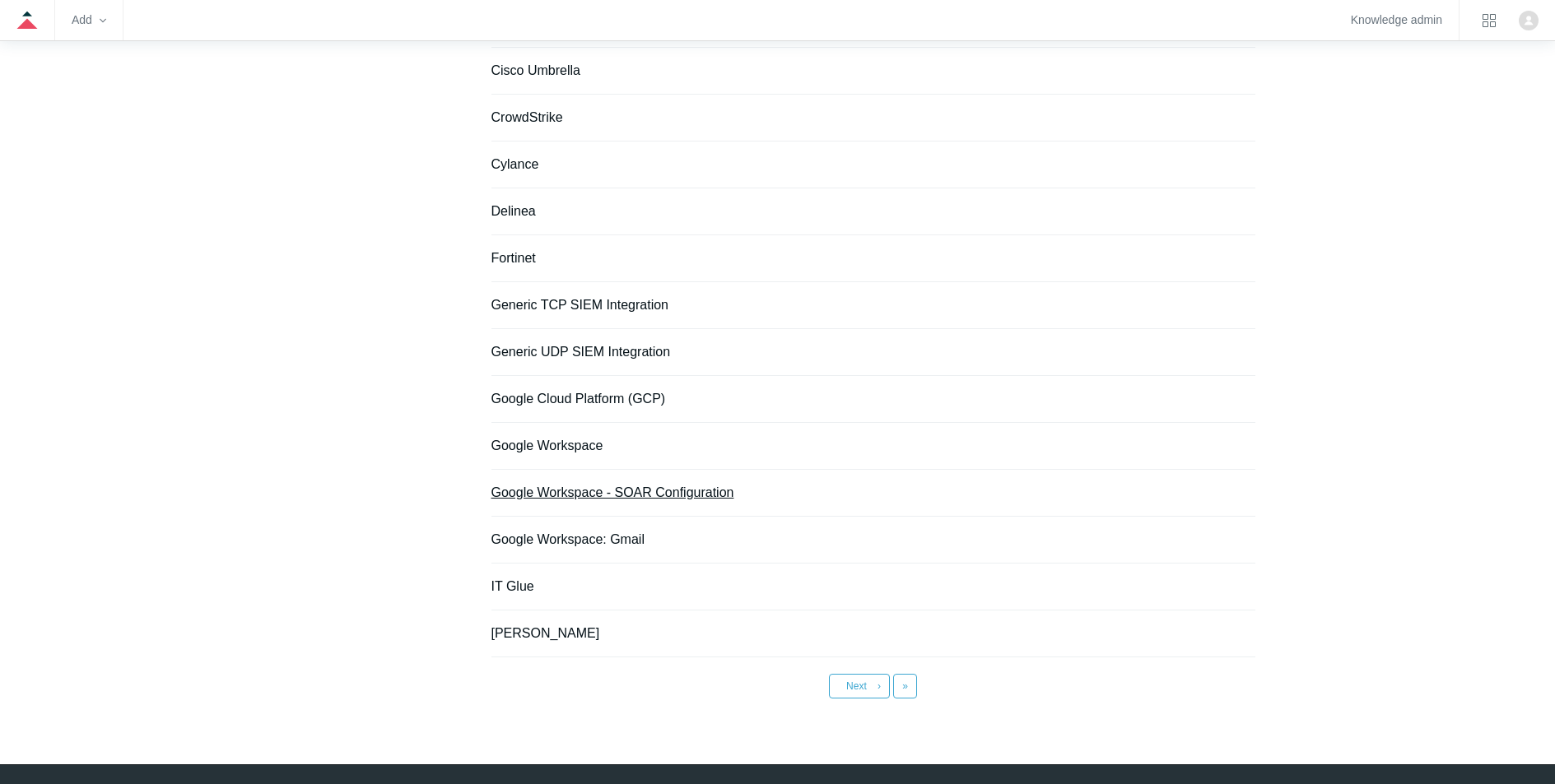
click at [599, 491] on link "Google Workspace - SOAR Configuration" at bounding box center [613, 492] width 243 height 14
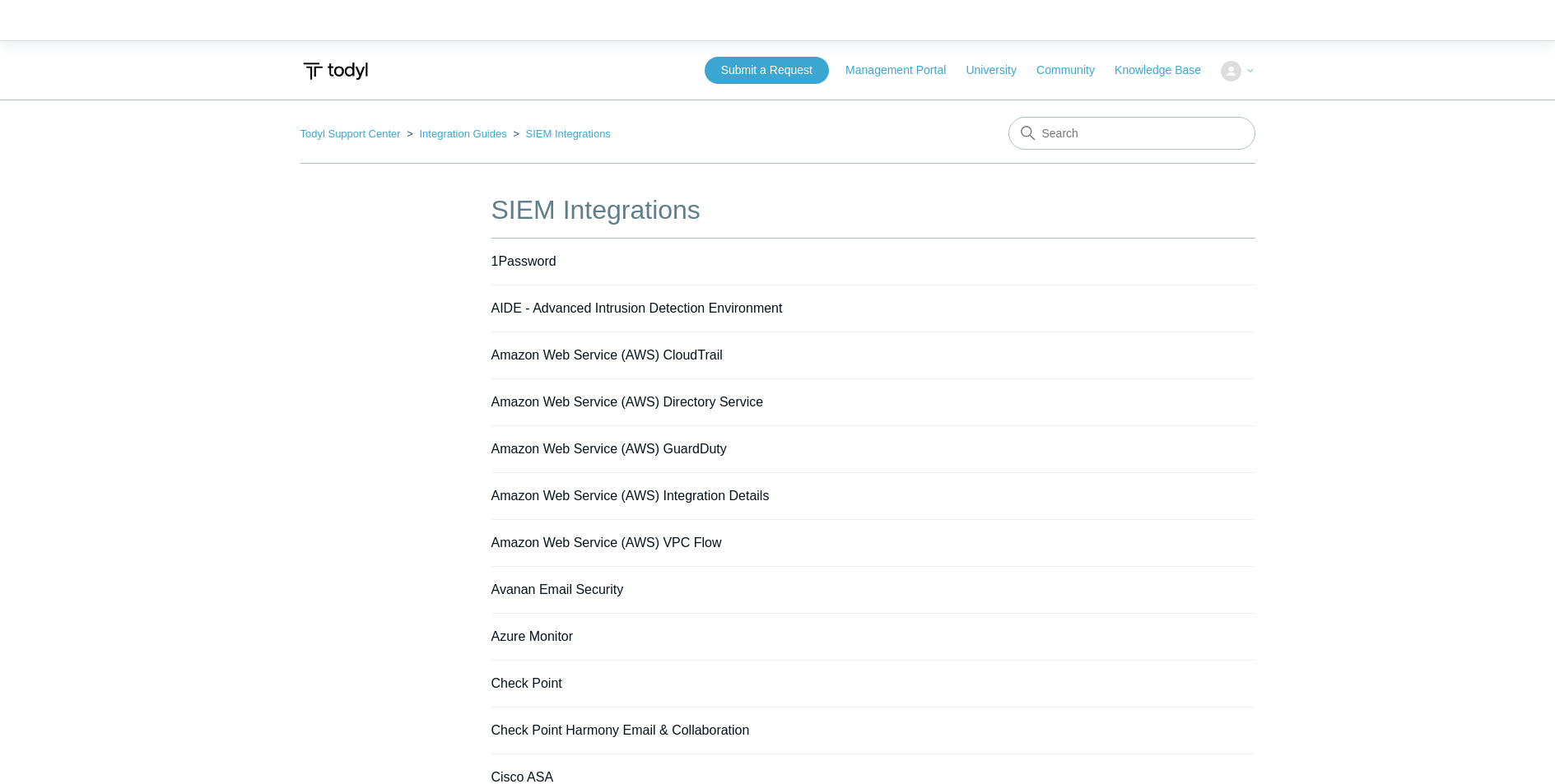
scroll to position [988, 0]
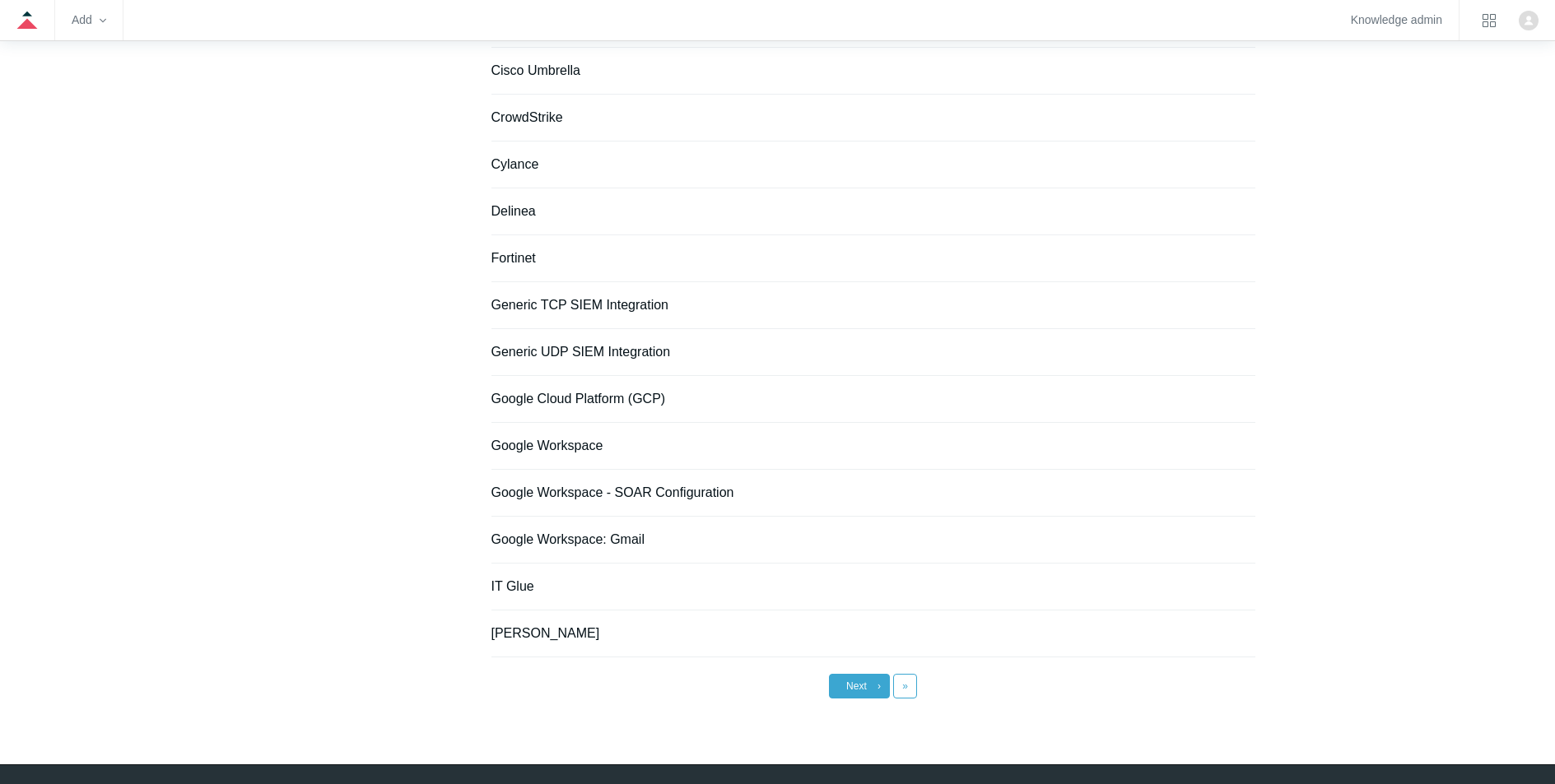
click at [847, 689] on span "Next" at bounding box center [857, 686] width 21 height 11
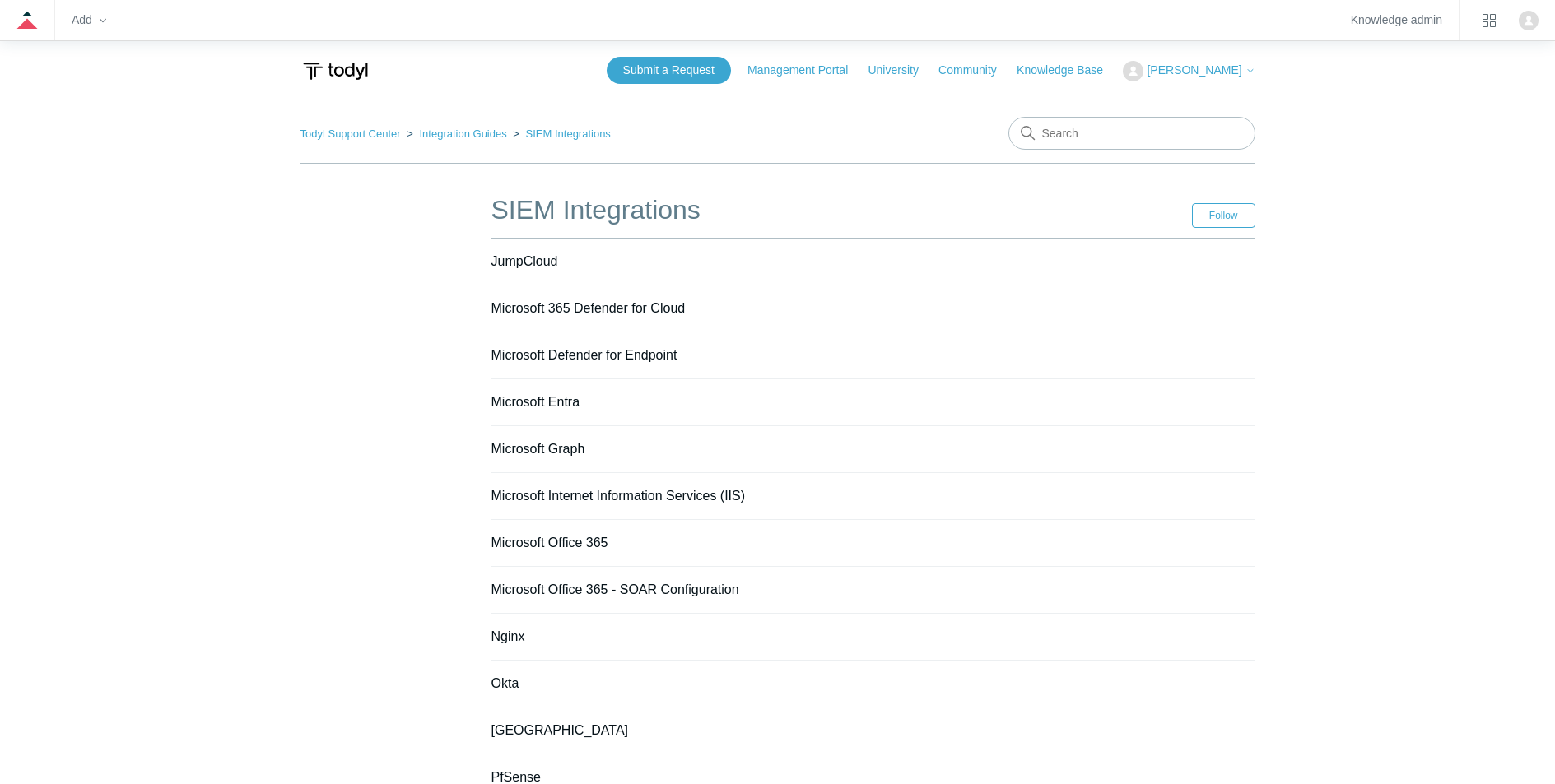
scroll to position [705, 0]
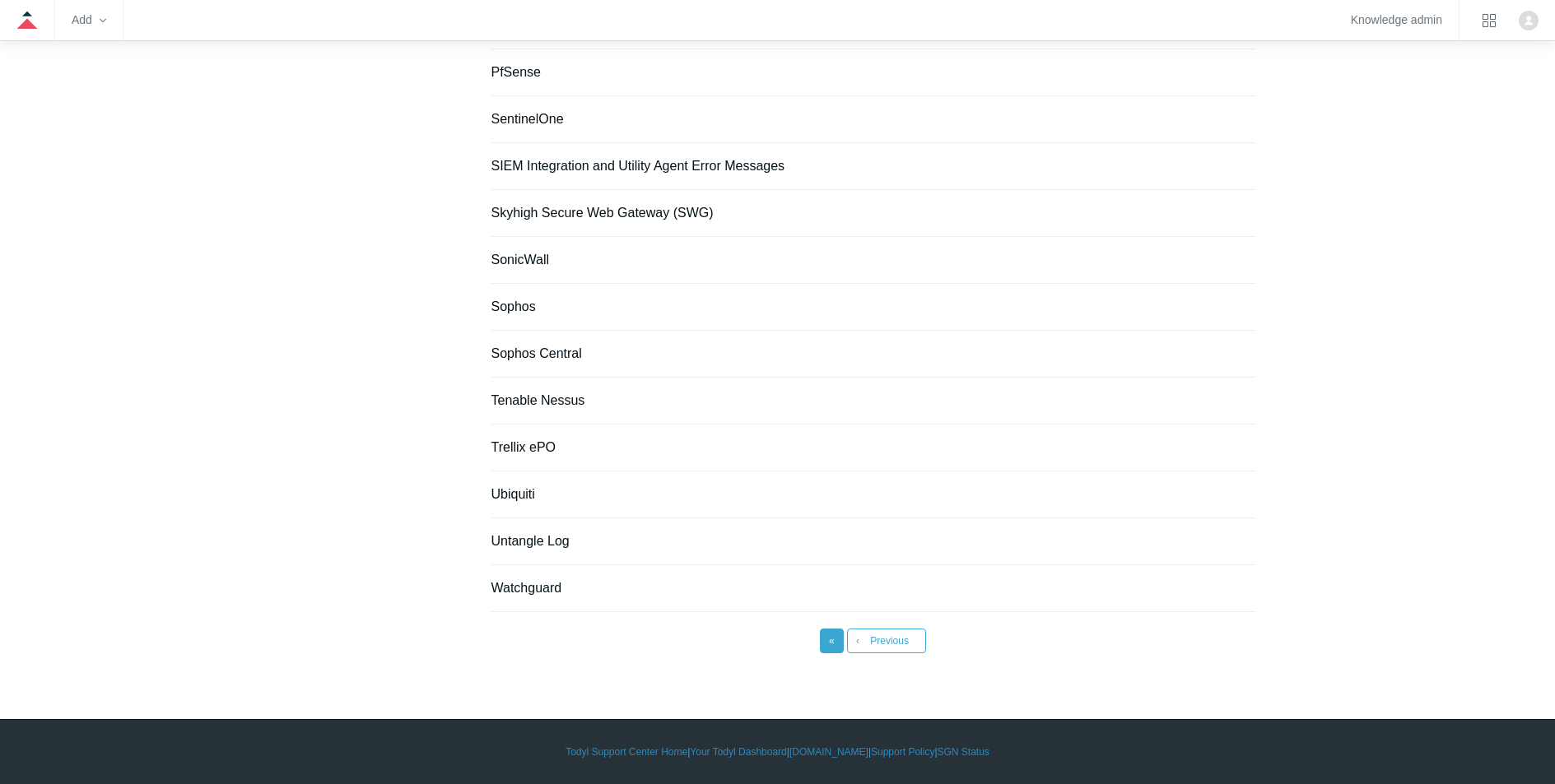
click at [828, 644] on link "« First" at bounding box center [832, 641] width 24 height 24
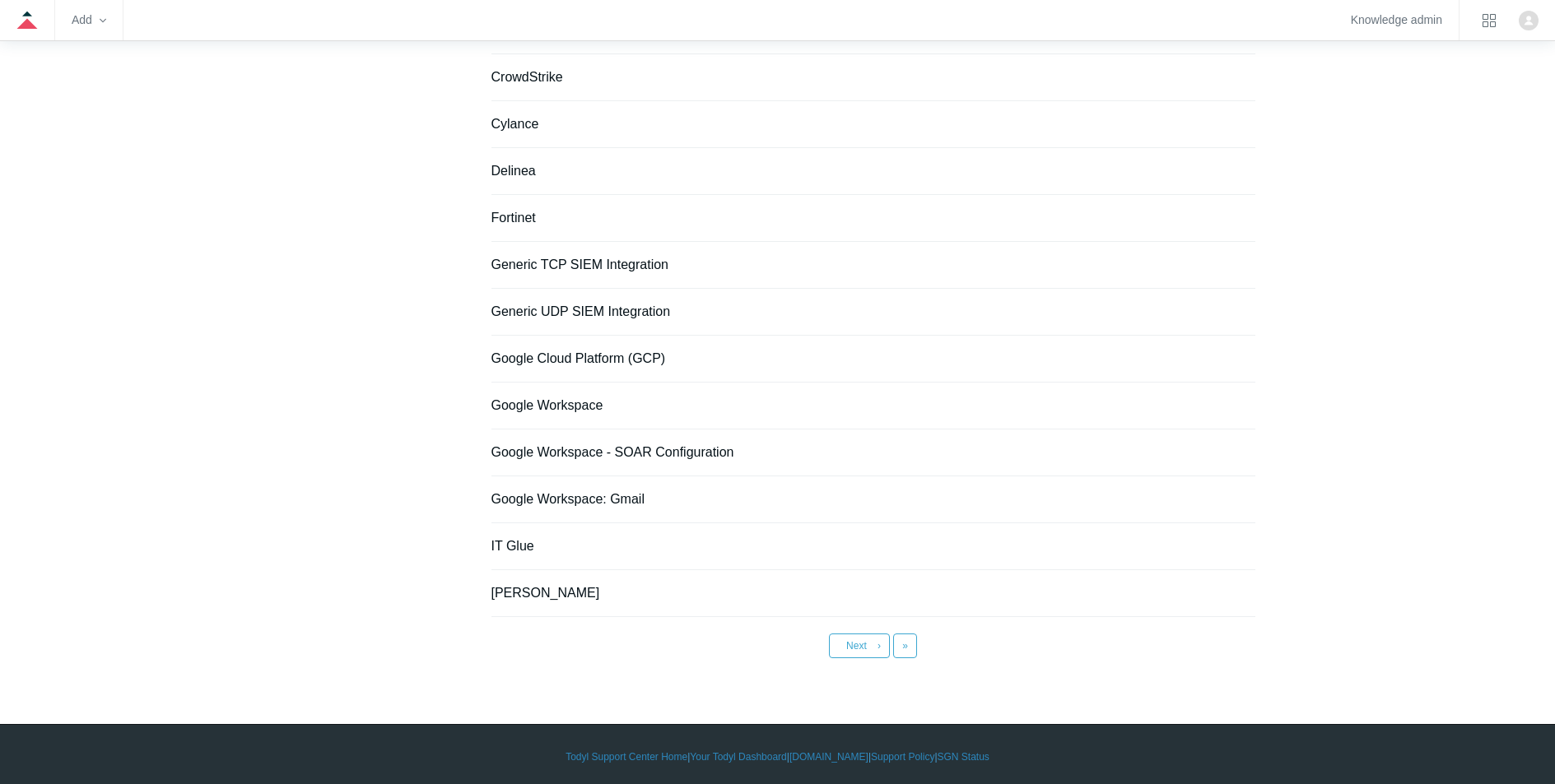
scroll to position [1033, 0]
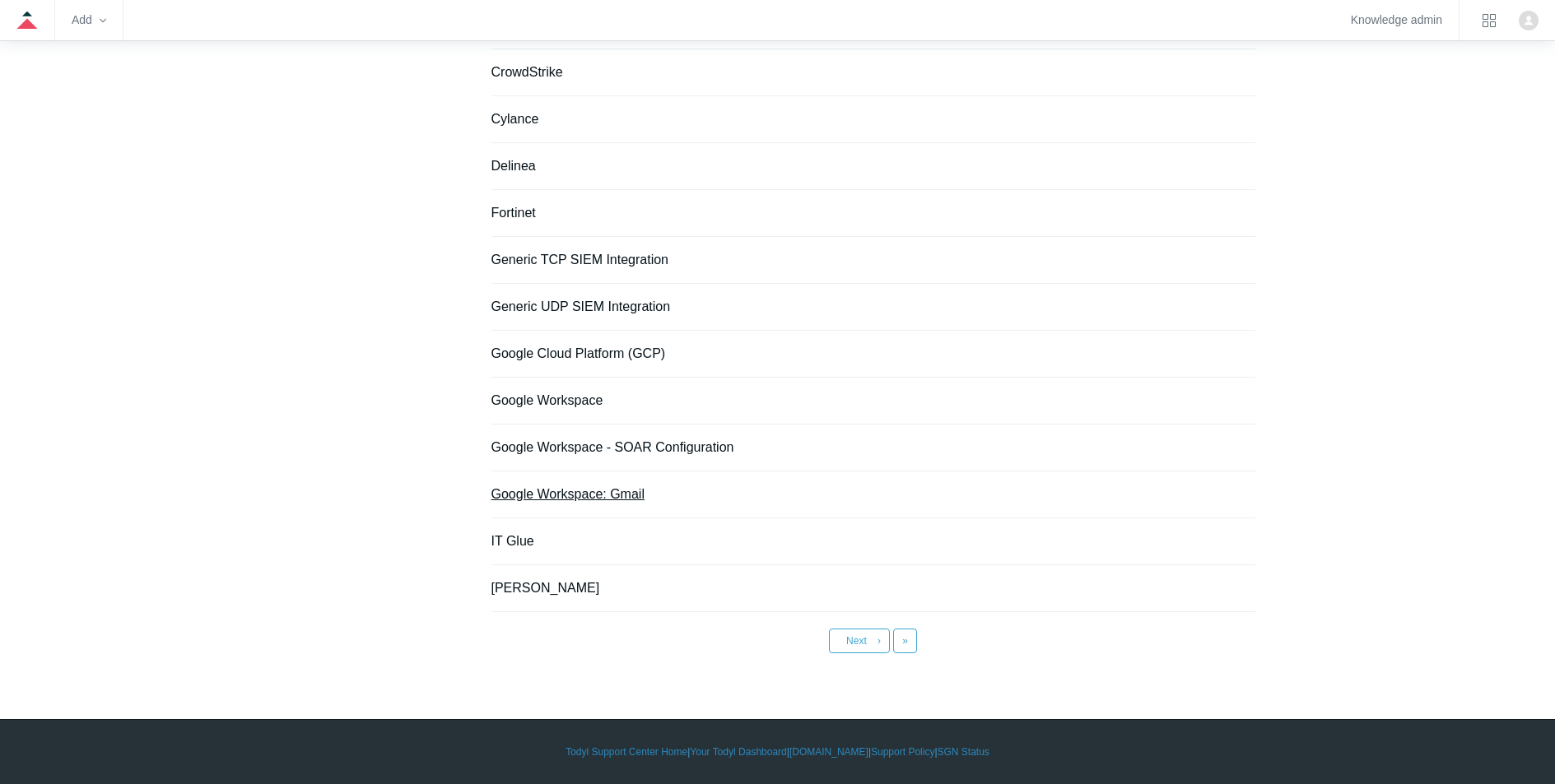
click at [582, 493] on link "Google Workspace: Gmail" at bounding box center [568, 494] width 153 height 14
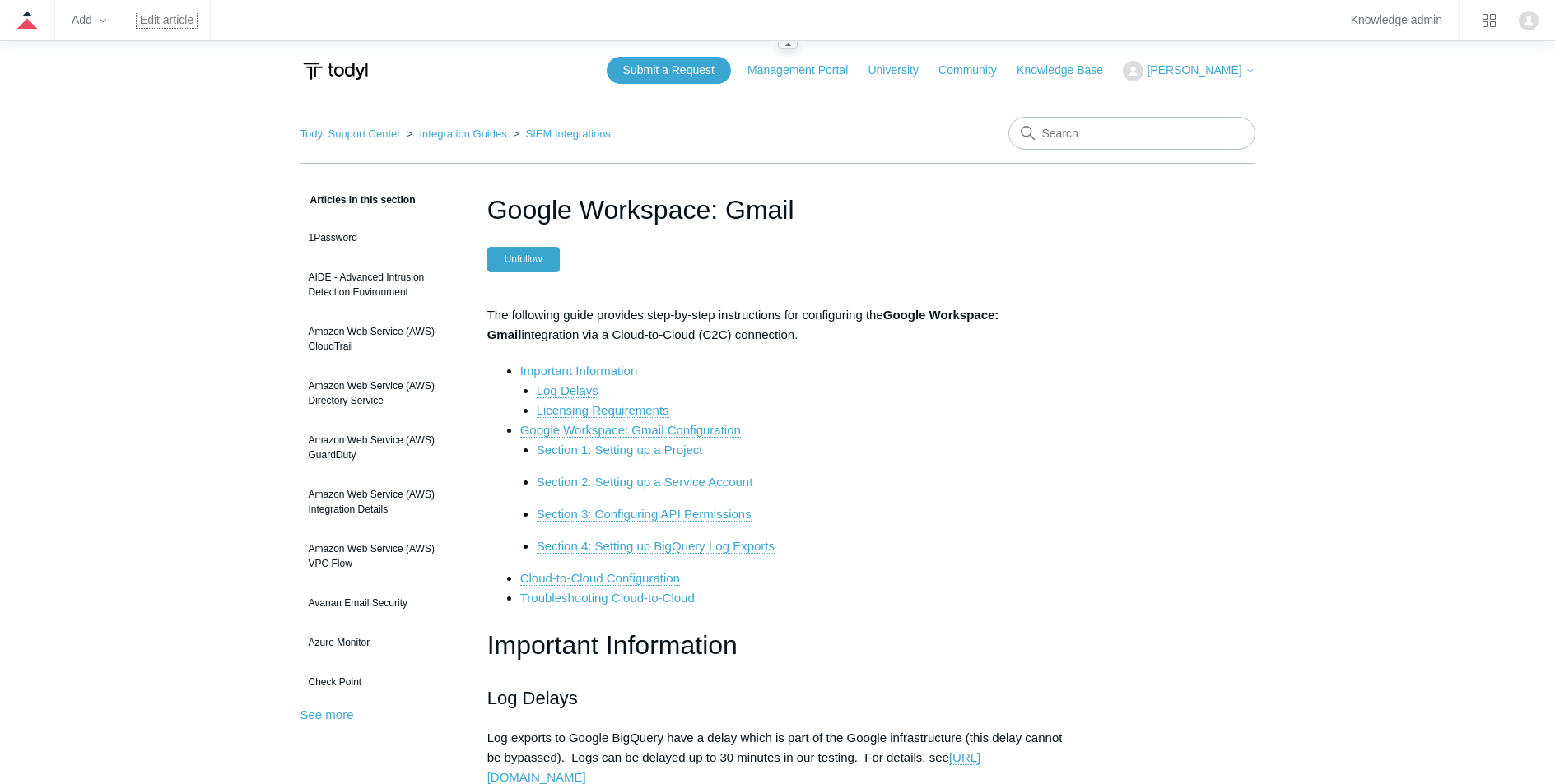
click at [173, 23] on link "Edit article" at bounding box center [166, 20] width 53 height 9
click at [163, 21] on link "Edit article" at bounding box center [166, 20] width 53 height 9
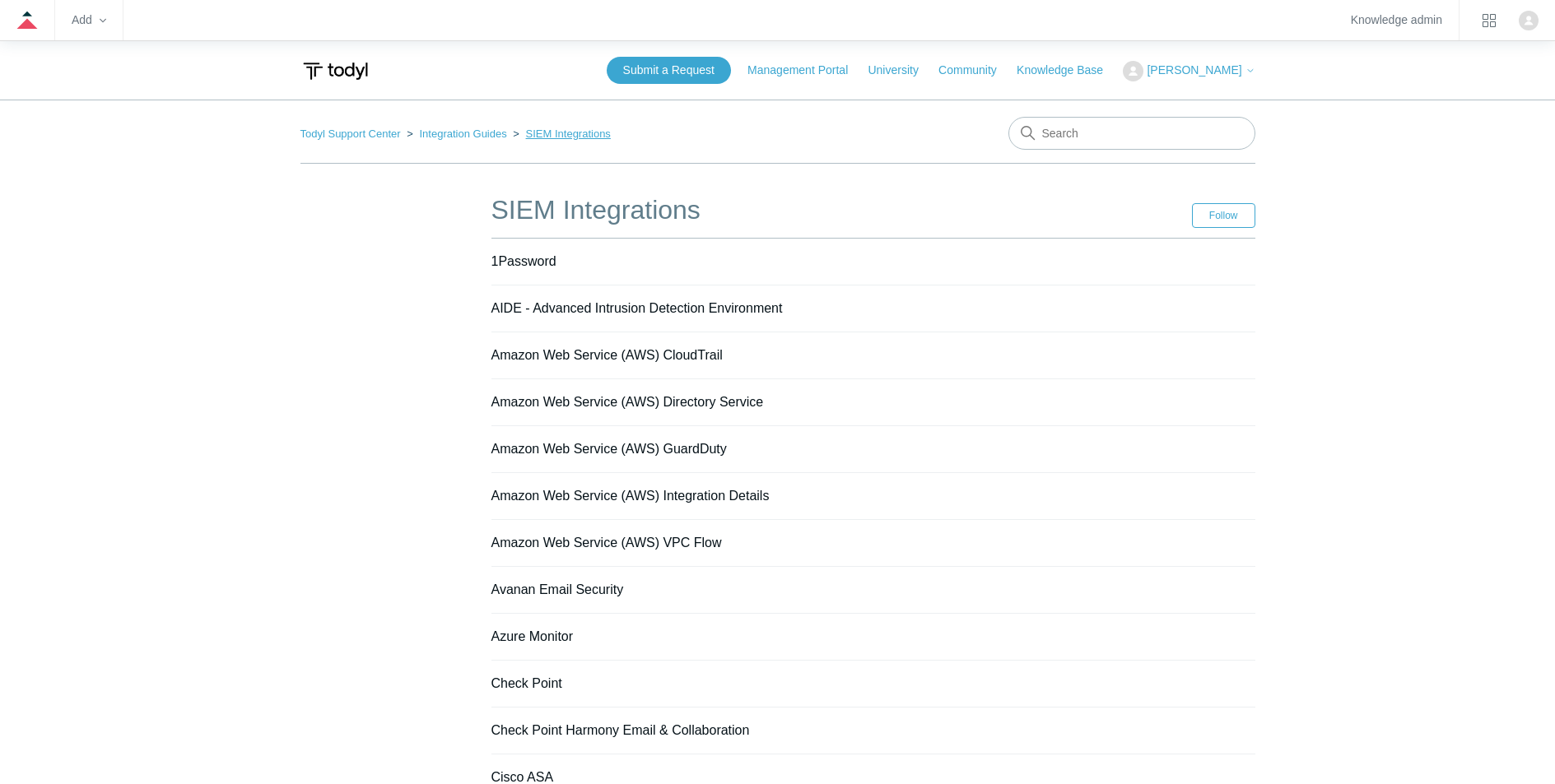
click at [553, 135] on link "SIEM Integrations" at bounding box center [568, 133] width 85 height 12
click at [538, 266] on link "1Password" at bounding box center [524, 261] width 65 height 14
click at [668, 310] on link "AIDE - Advanced Intrusion Detection Environment" at bounding box center [637, 308] width 291 height 14
click at [500, 258] on link "1Password" at bounding box center [524, 261] width 65 height 14
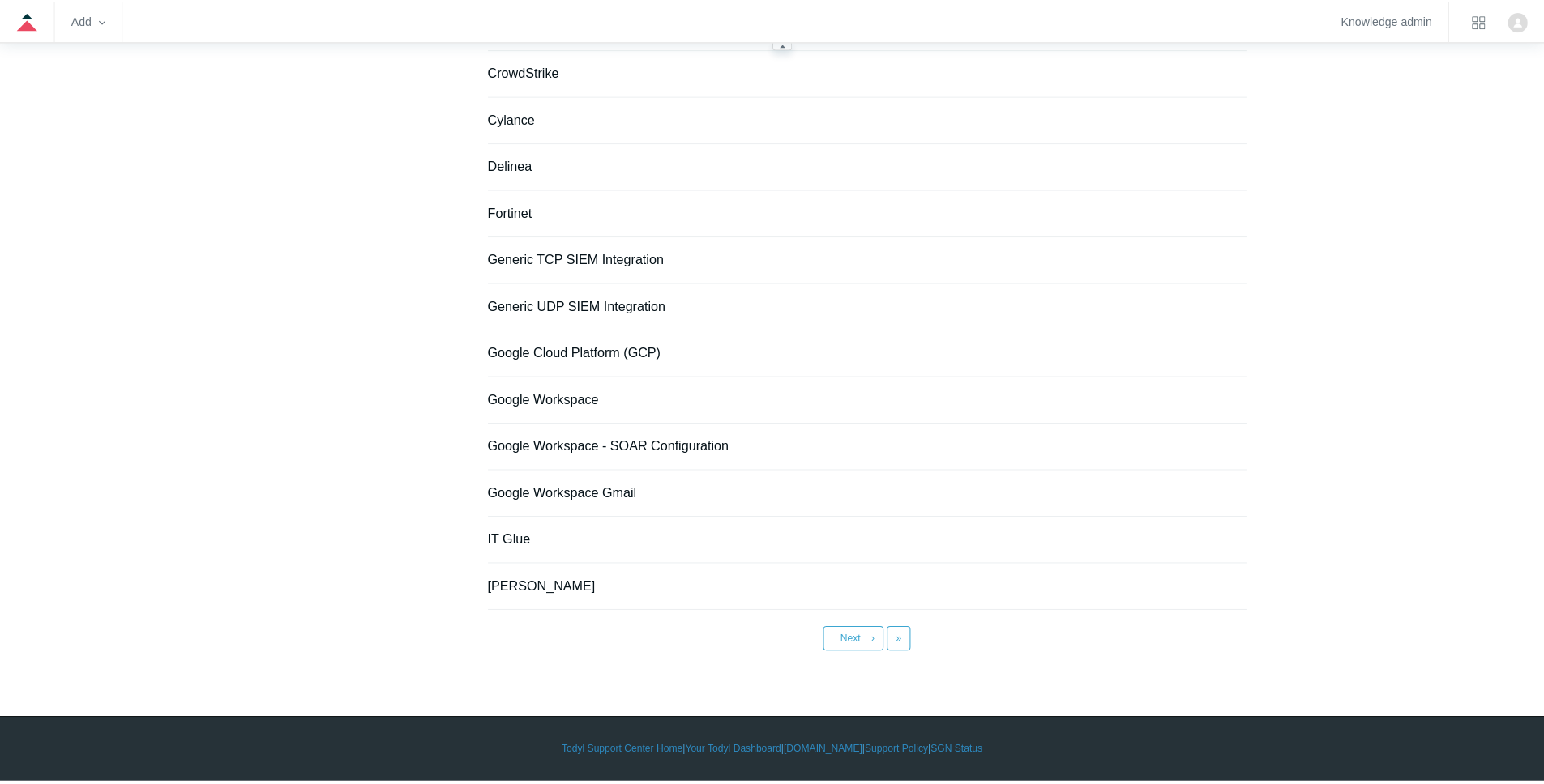
scroll to position [1005, 0]
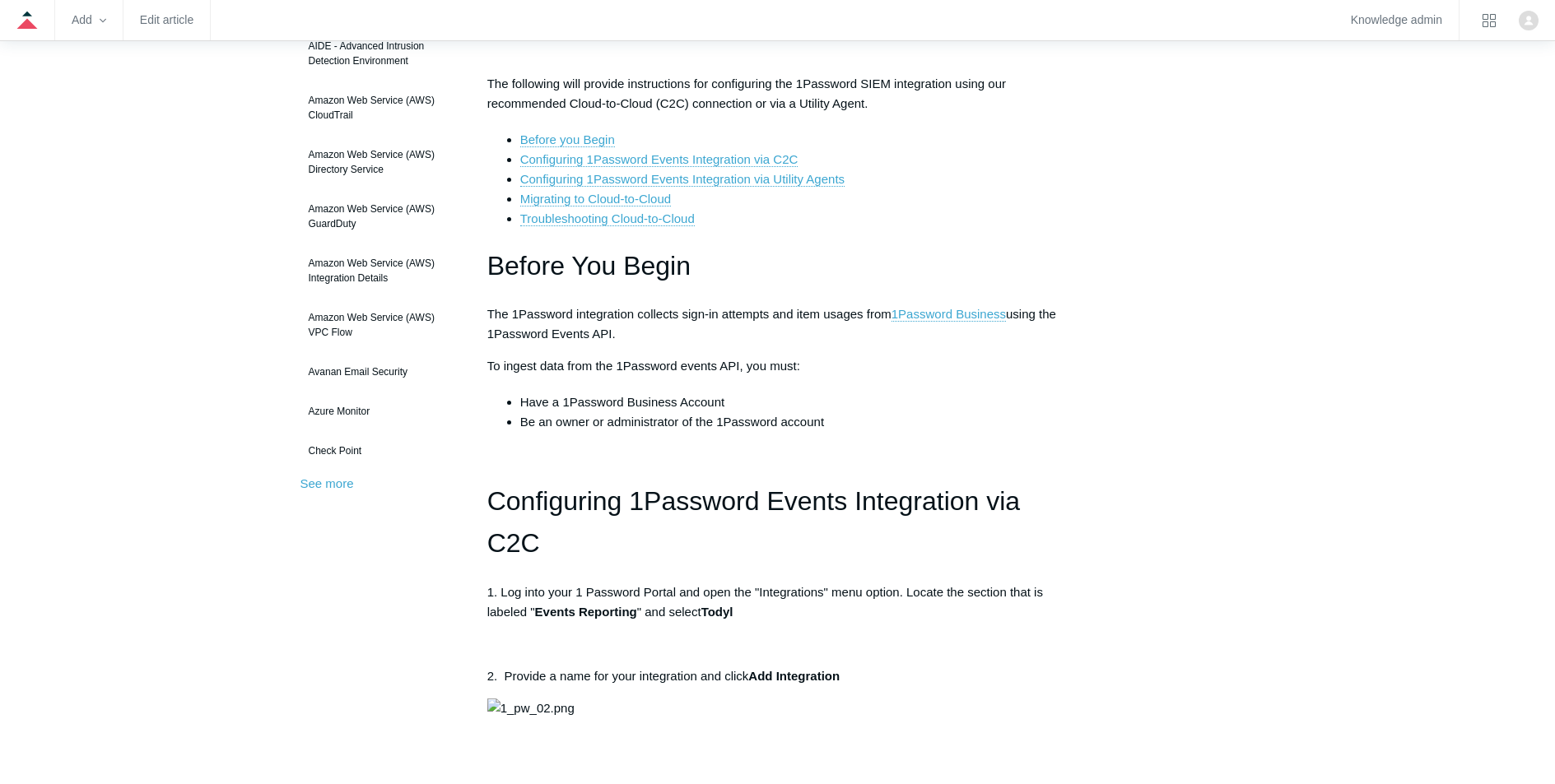
scroll to position [234, 0]
